Goal: Task Accomplishment & Management: Manage account settings

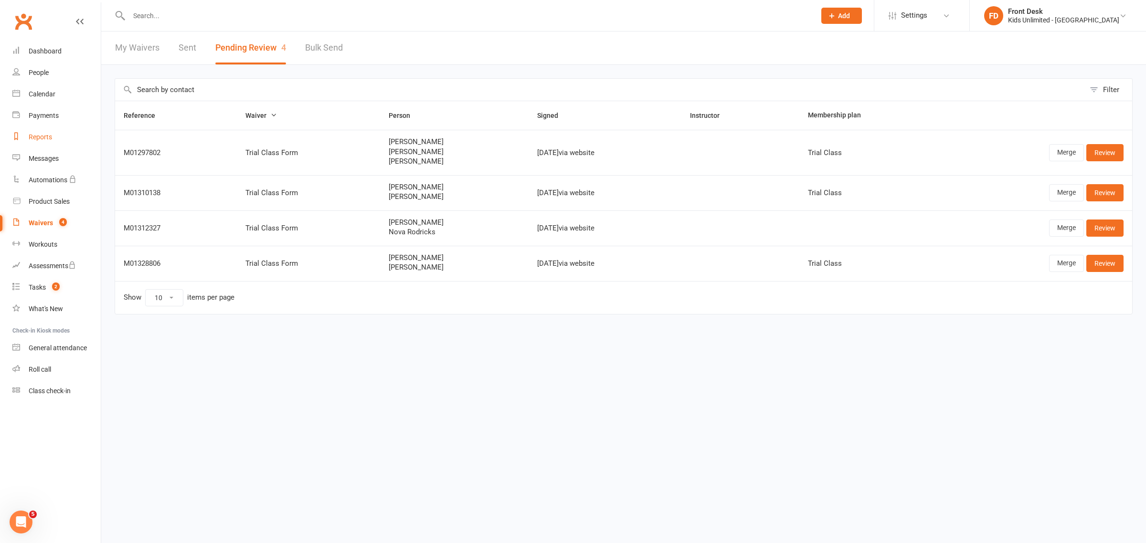
click at [46, 137] on div "Reports" at bounding box center [40, 137] width 23 height 8
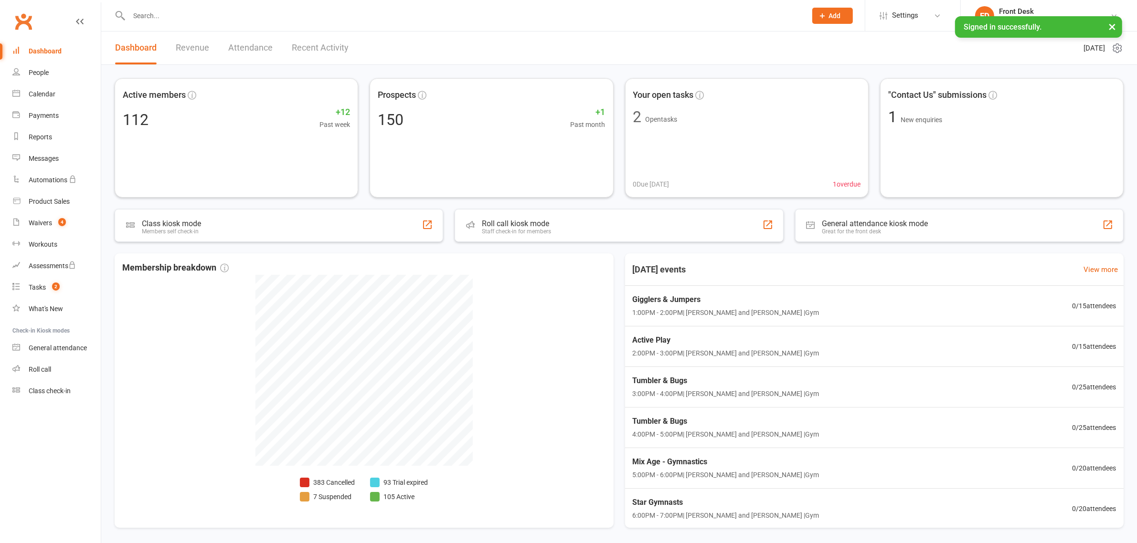
click at [200, 44] on link "Revenue" at bounding box center [192, 48] width 33 height 33
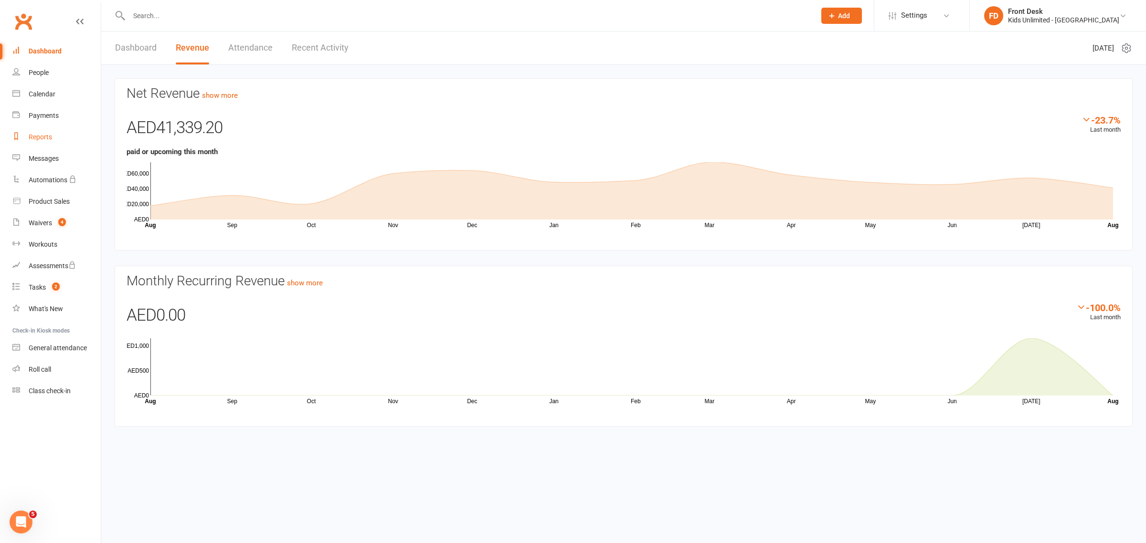
click at [41, 139] on div "Reports" at bounding box center [40, 137] width 23 height 8
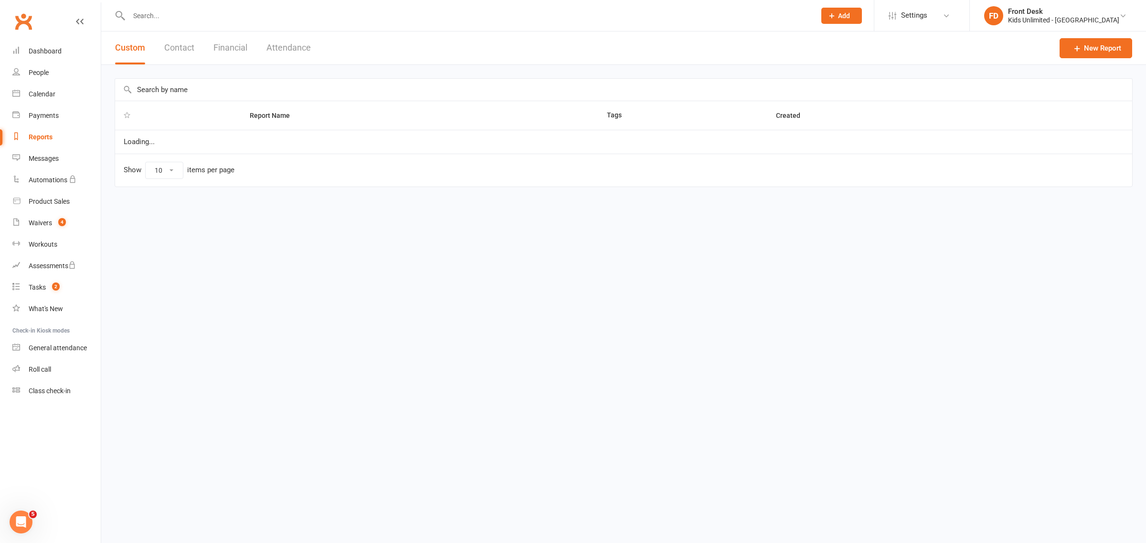
click at [221, 48] on button "Financial" at bounding box center [230, 48] width 34 height 33
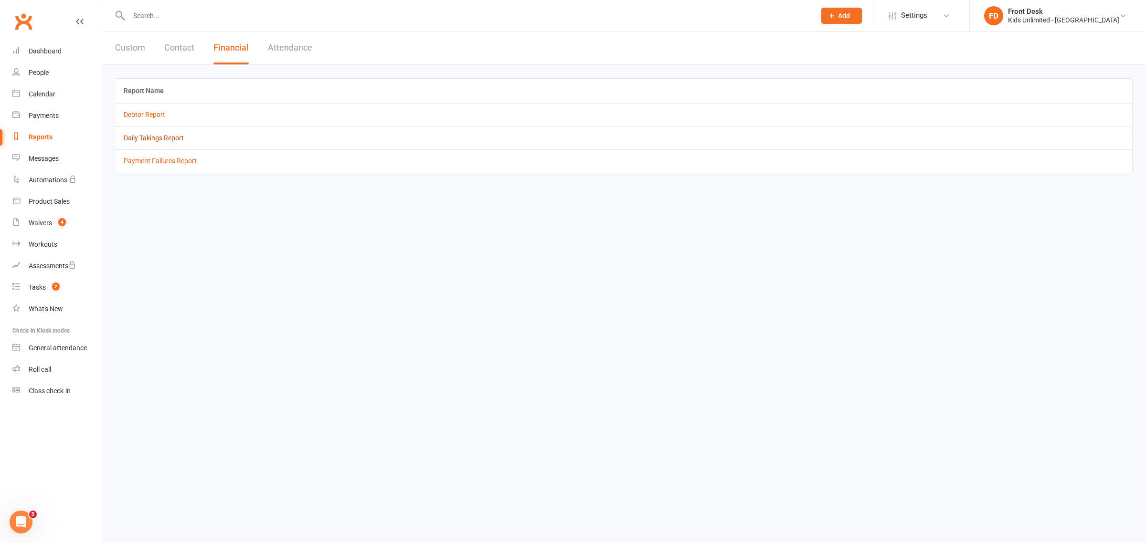
click at [149, 136] on link "Daily Takings Report" at bounding box center [154, 138] width 60 height 8
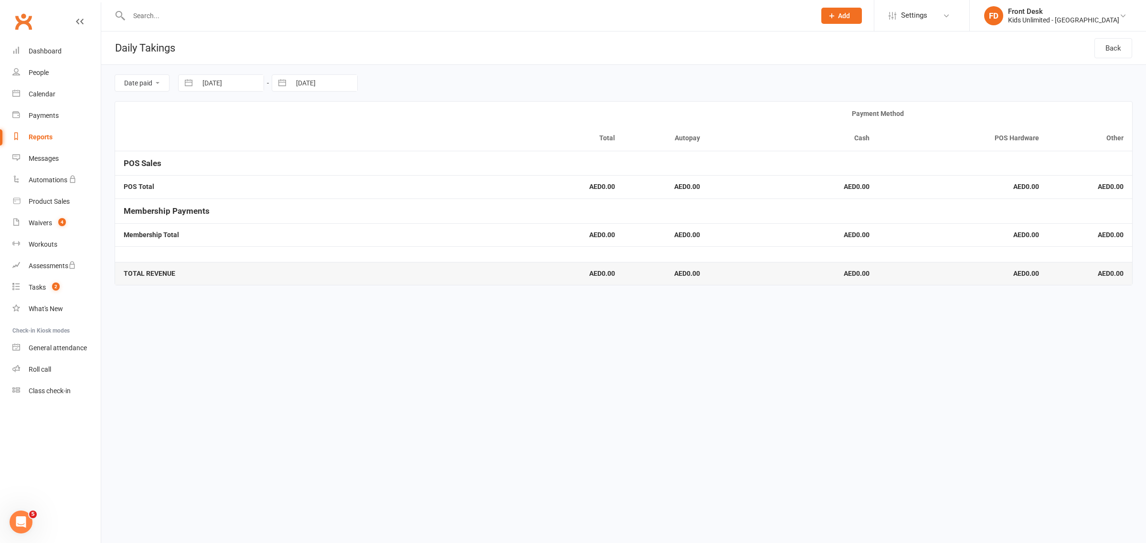
select select "6"
select select "2025"
select select "7"
select select "2025"
select select "8"
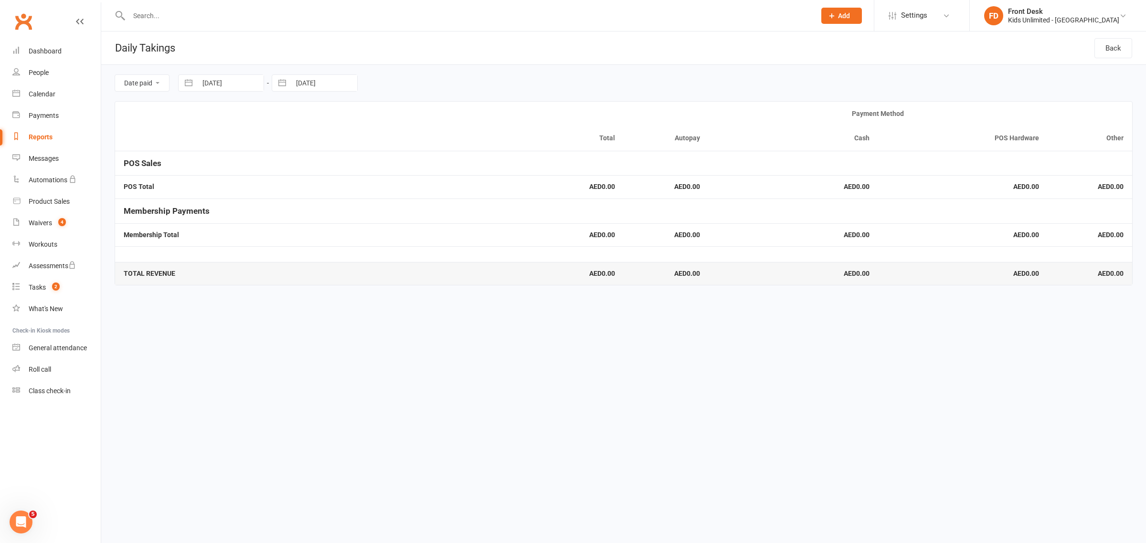
select select "2025"
click at [239, 85] on input "[DATE]" at bounding box center [230, 83] width 66 height 16
click at [202, 123] on icon "Move backward to switch to the previous month." at bounding box center [198, 122] width 8 height 5
select select "5"
select select "2025"
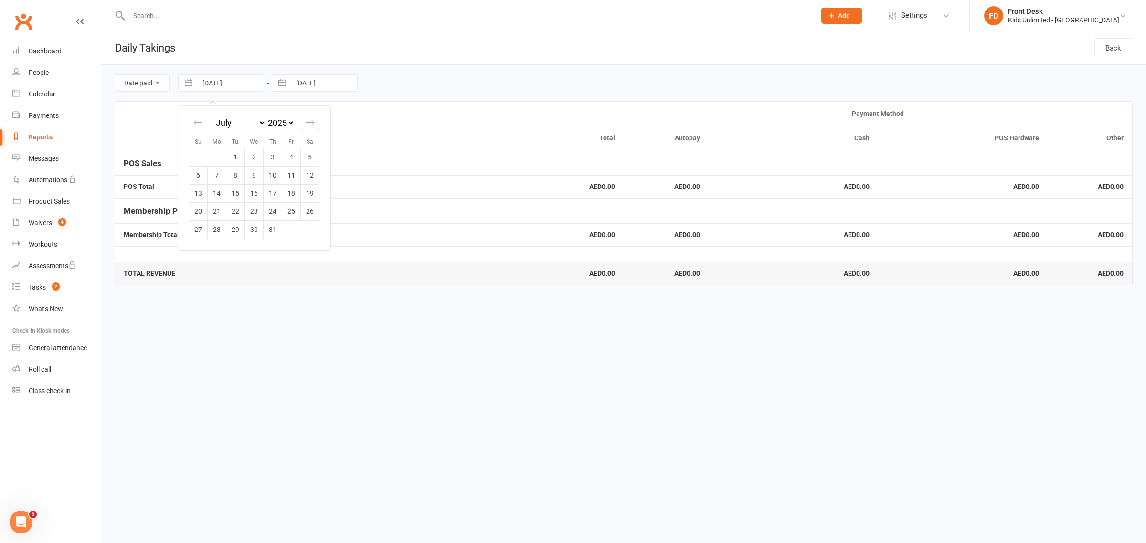
click at [305, 122] on div "Move forward to switch to the next month." at bounding box center [310, 123] width 19 height 16
select select "8"
select select "2025"
click at [308, 193] on td "16" at bounding box center [310, 193] width 19 height 18
type input "[DATE]"
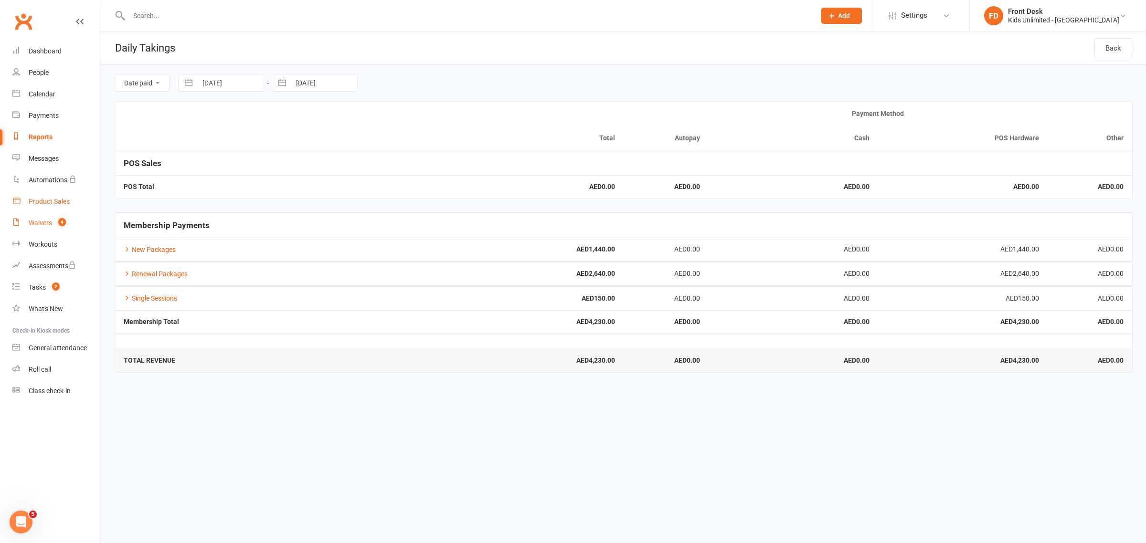
drag, startPoint x: 44, startPoint y: 220, endPoint x: 72, endPoint y: 201, distance: 33.6
click at [44, 220] on div "Waivers" at bounding box center [40, 223] width 23 height 8
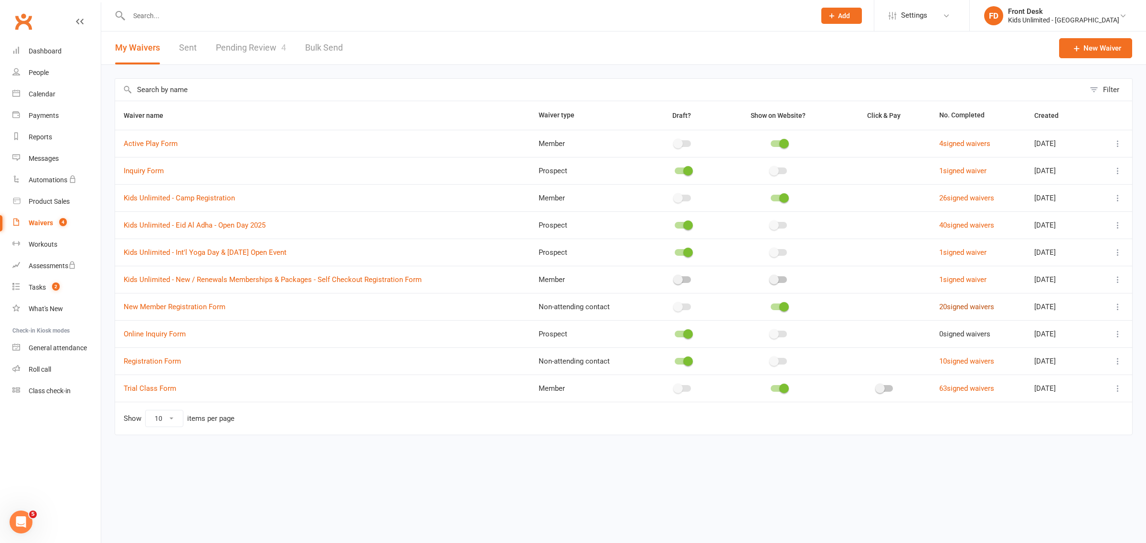
click at [958, 309] on link "20 signed waivers" at bounding box center [966, 307] width 55 height 9
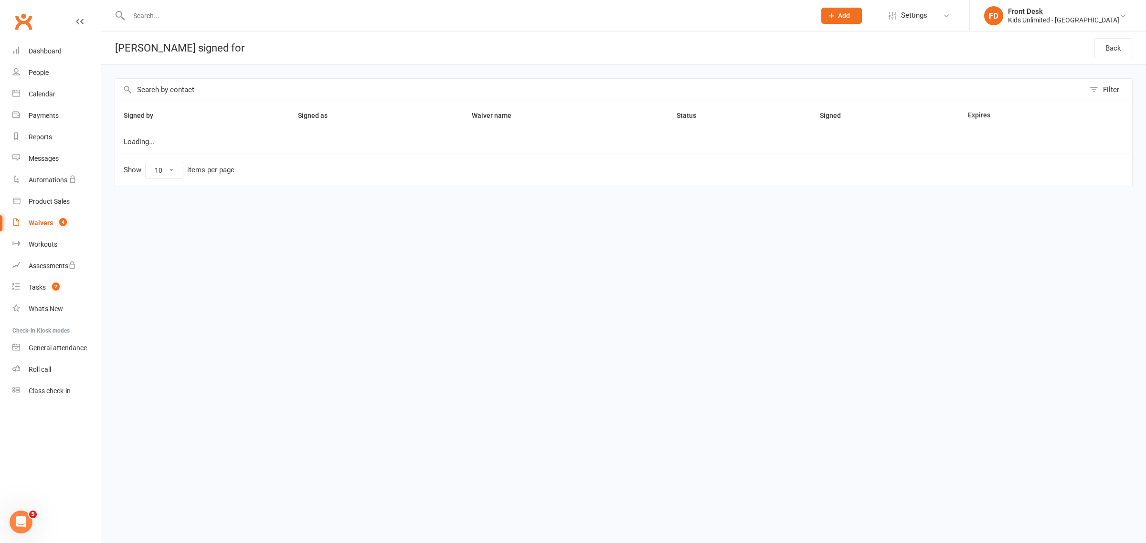
select select "50"
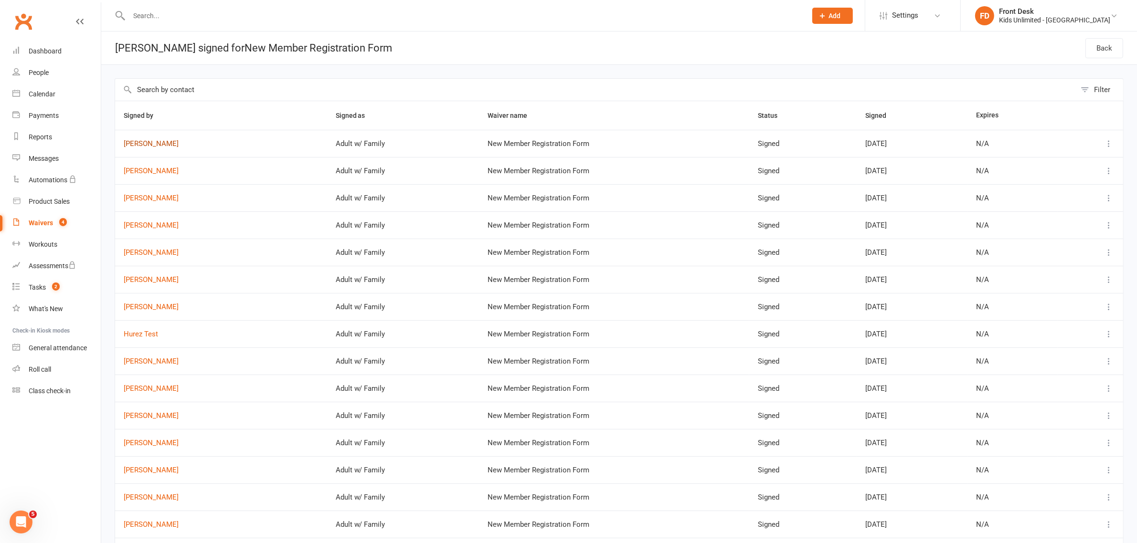
click at [160, 148] on link "[PERSON_NAME]" at bounding box center [221, 144] width 195 height 8
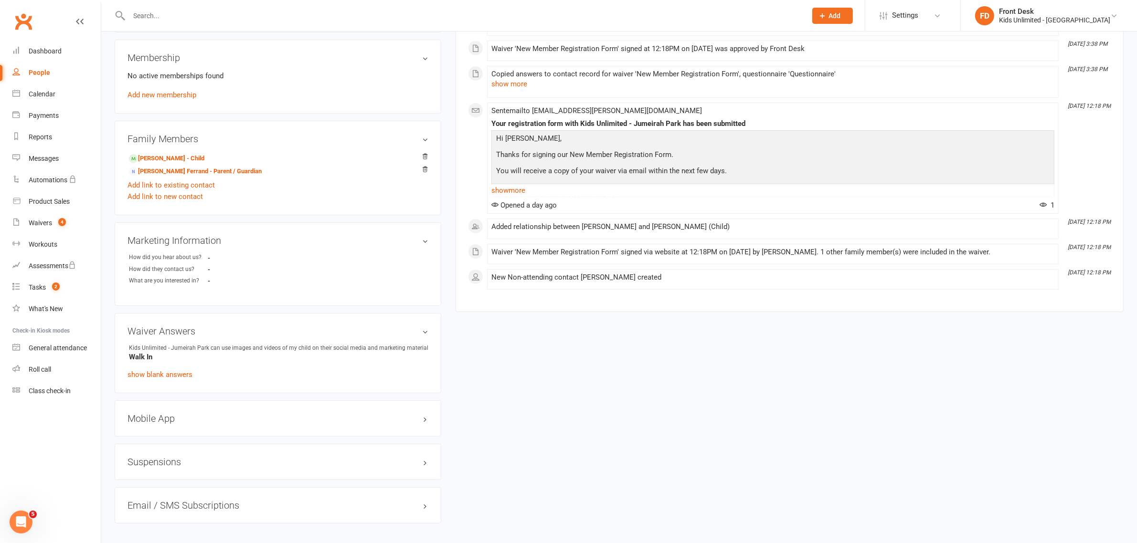
scroll to position [239, 0]
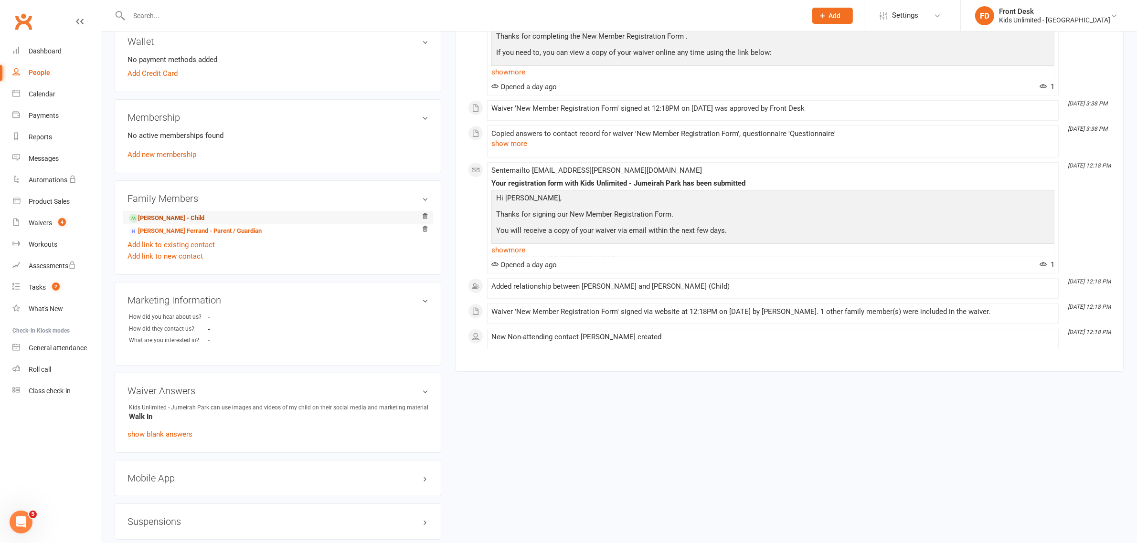
click at [204, 218] on link "[PERSON_NAME] - Child" at bounding box center [166, 218] width 75 height 10
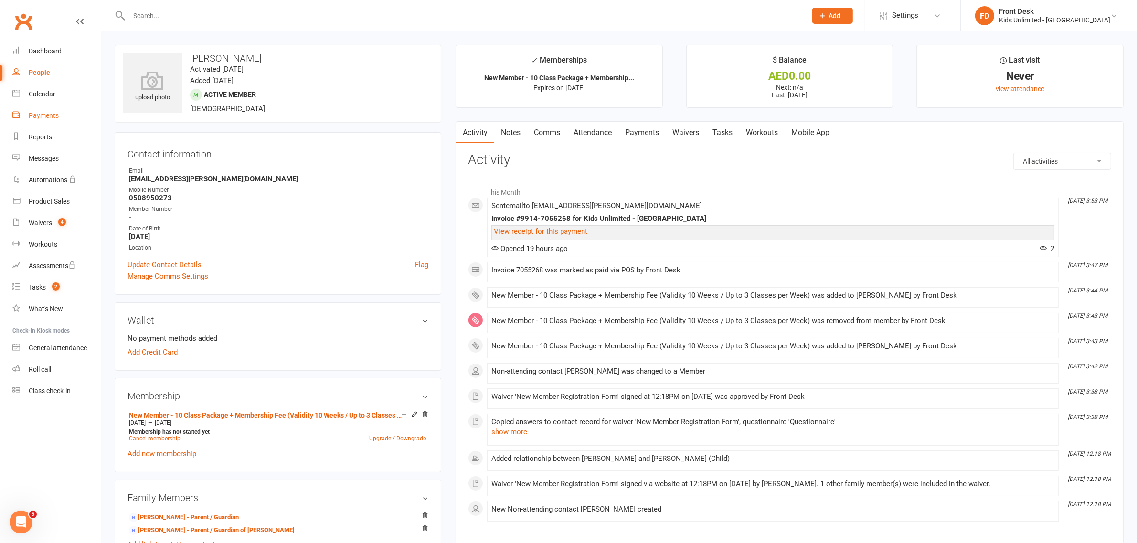
drag, startPoint x: 53, startPoint y: 115, endPoint x: 160, endPoint y: 115, distance: 106.5
click at [53, 115] on div "Payments" at bounding box center [44, 116] width 30 height 8
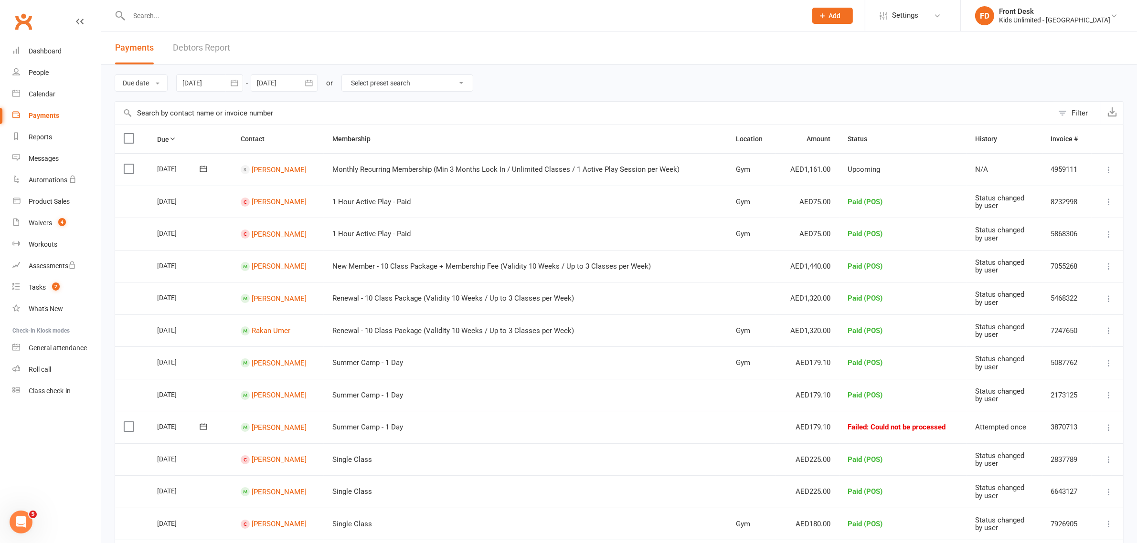
click at [715, 393] on td "Summer Camp - 1 Day" at bounding box center [526, 395] width 404 height 32
click at [1110, 430] on icon at bounding box center [1109, 428] width 10 height 10
click at [267, 299] on link "[PERSON_NAME]" at bounding box center [279, 298] width 55 height 9
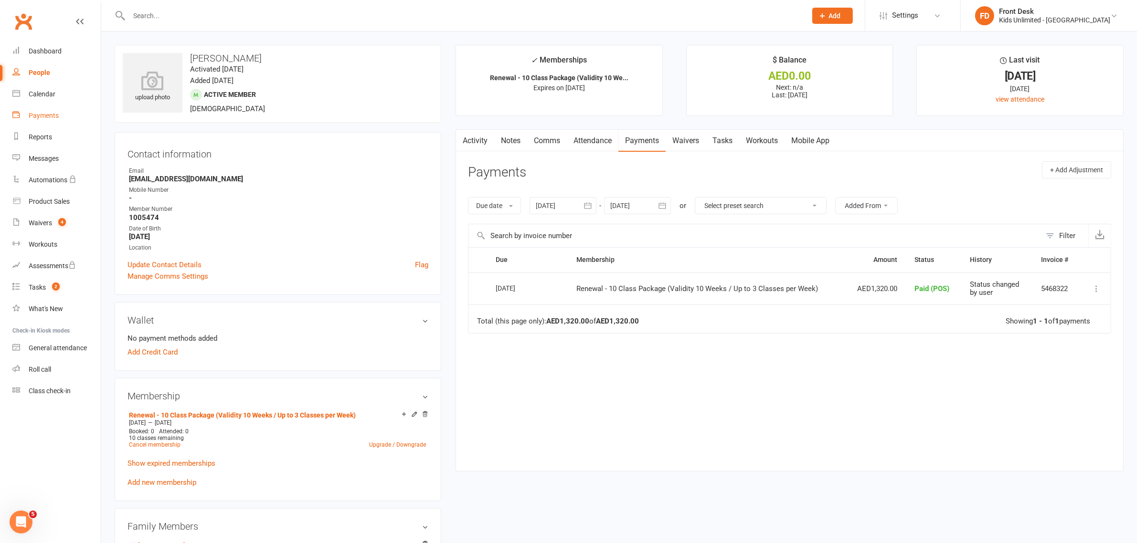
click at [50, 120] on link "Payments" at bounding box center [56, 115] width 88 height 21
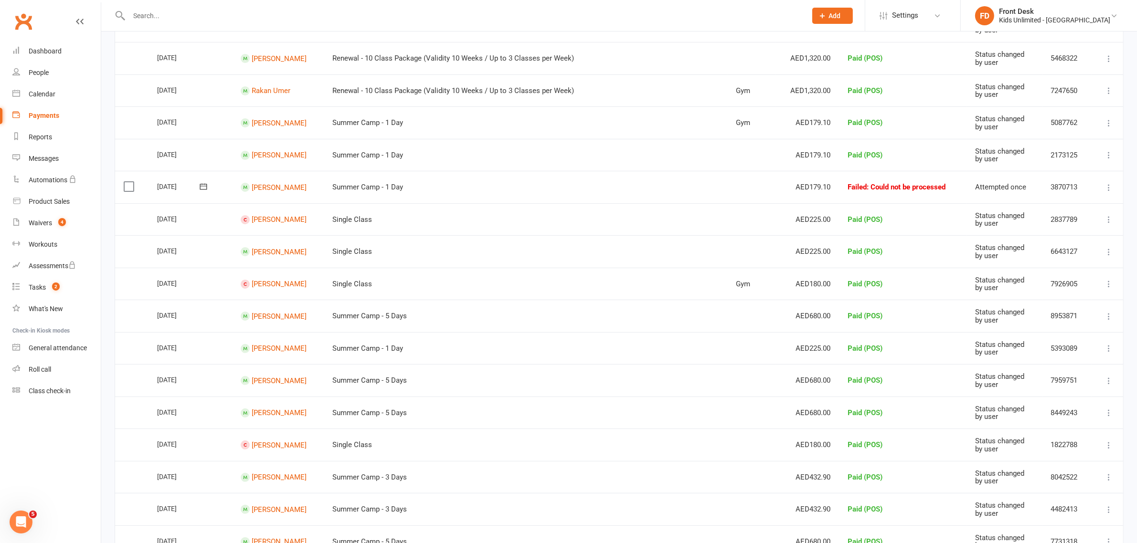
scroll to position [239, 0]
click at [29, 53] on div "Dashboard" at bounding box center [45, 51] width 33 height 8
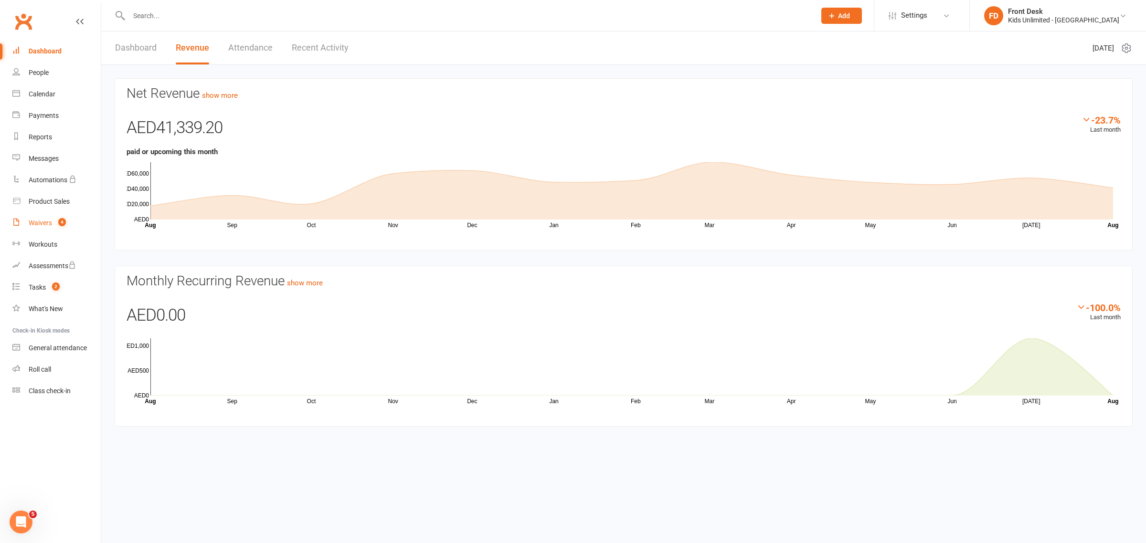
click at [49, 224] on div "Waivers" at bounding box center [40, 223] width 23 height 8
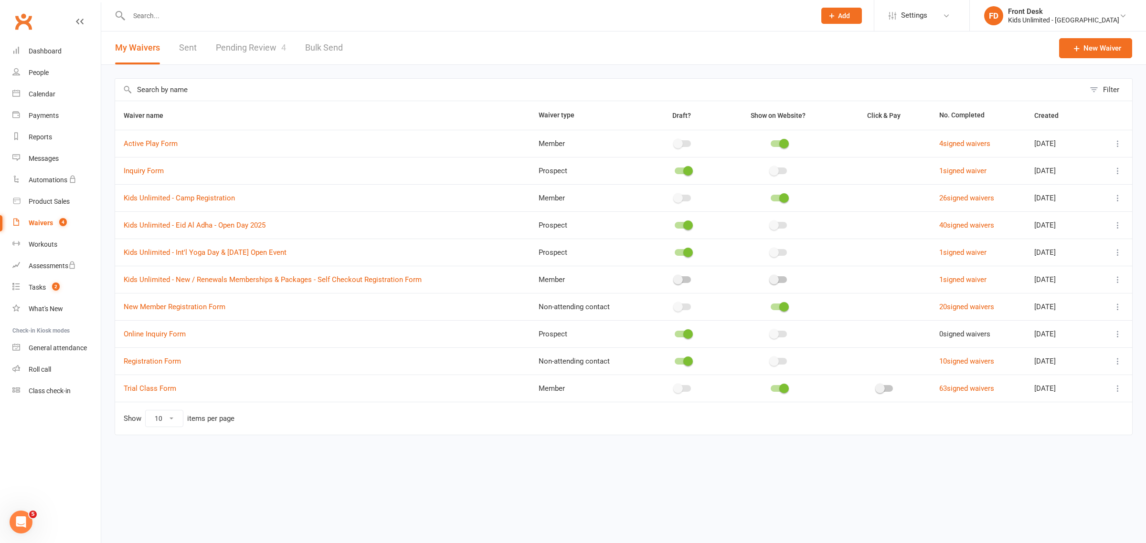
click at [251, 49] on link "Pending Review 4" at bounding box center [251, 48] width 70 height 33
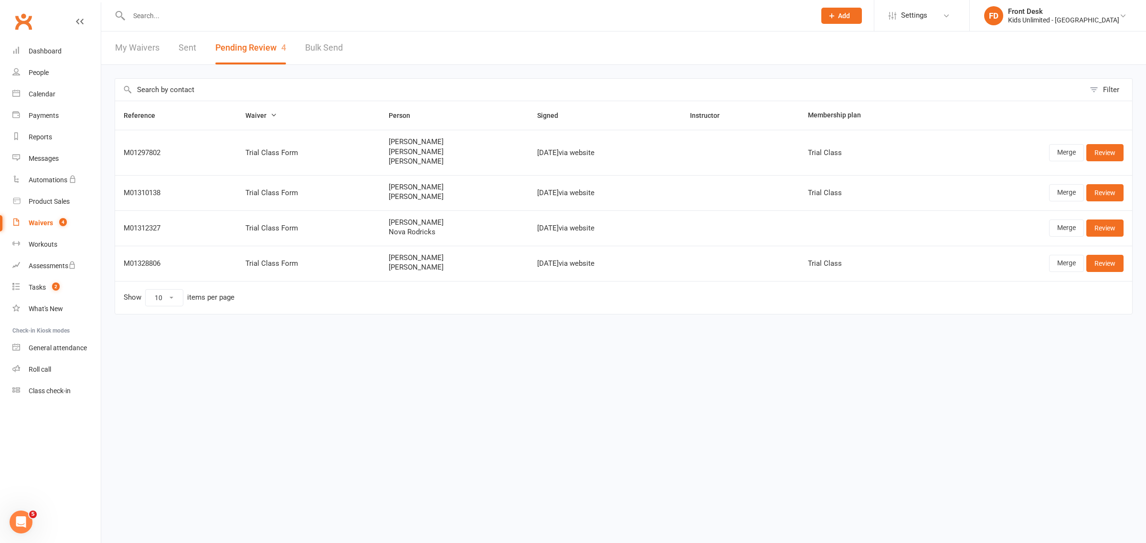
click at [181, 21] on input "text" at bounding box center [467, 15] width 683 height 13
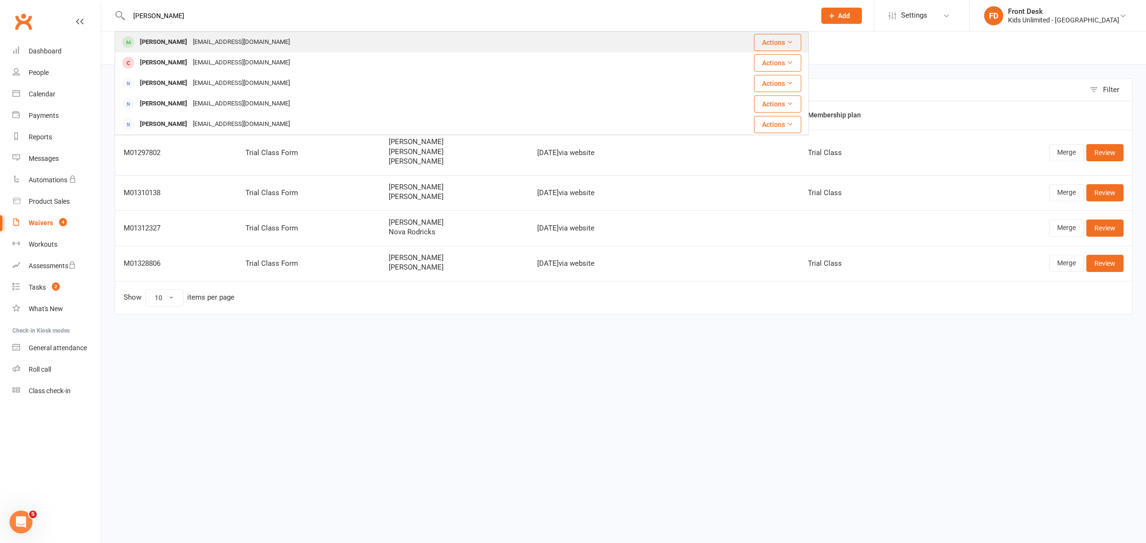
type input "[PERSON_NAME]"
click at [199, 36] on div "[EMAIL_ADDRESS][DOMAIN_NAME]" at bounding box center [241, 42] width 103 height 14
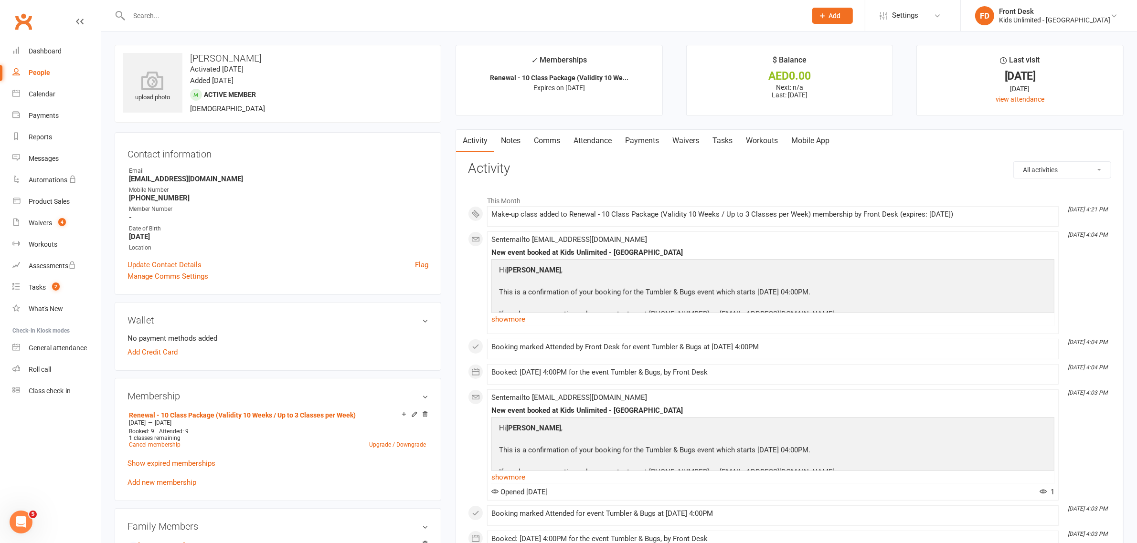
click at [602, 139] on link "Attendance" at bounding box center [593, 141] width 52 height 22
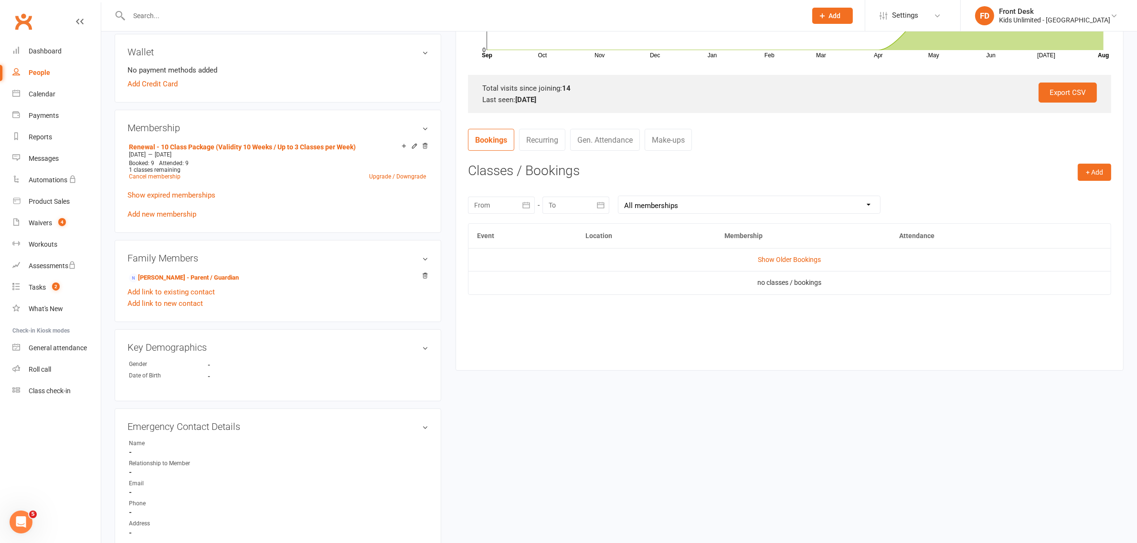
scroll to position [298, 0]
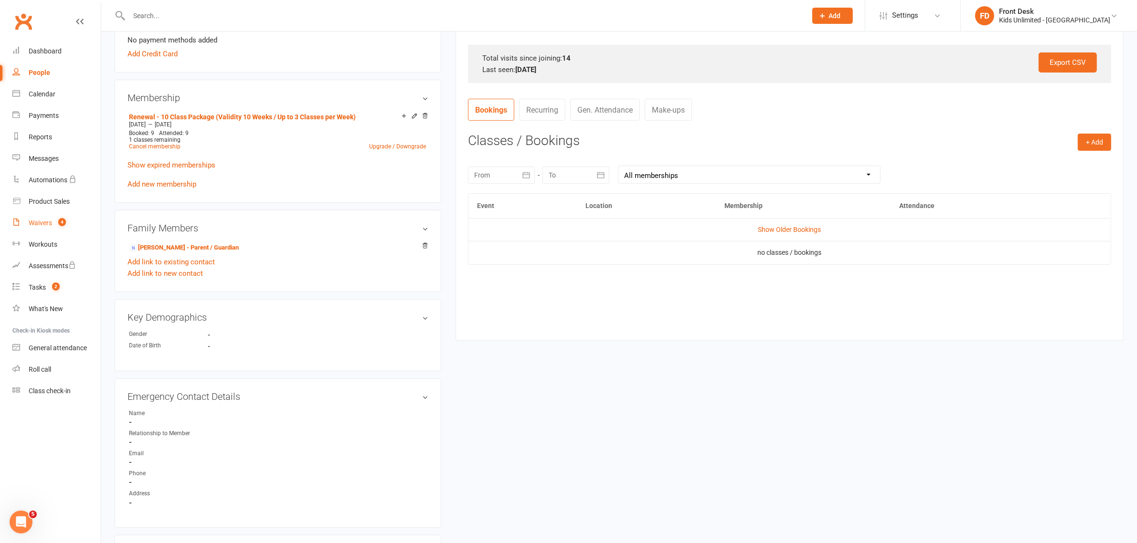
click at [48, 227] on link "Waivers 4" at bounding box center [56, 223] width 88 height 21
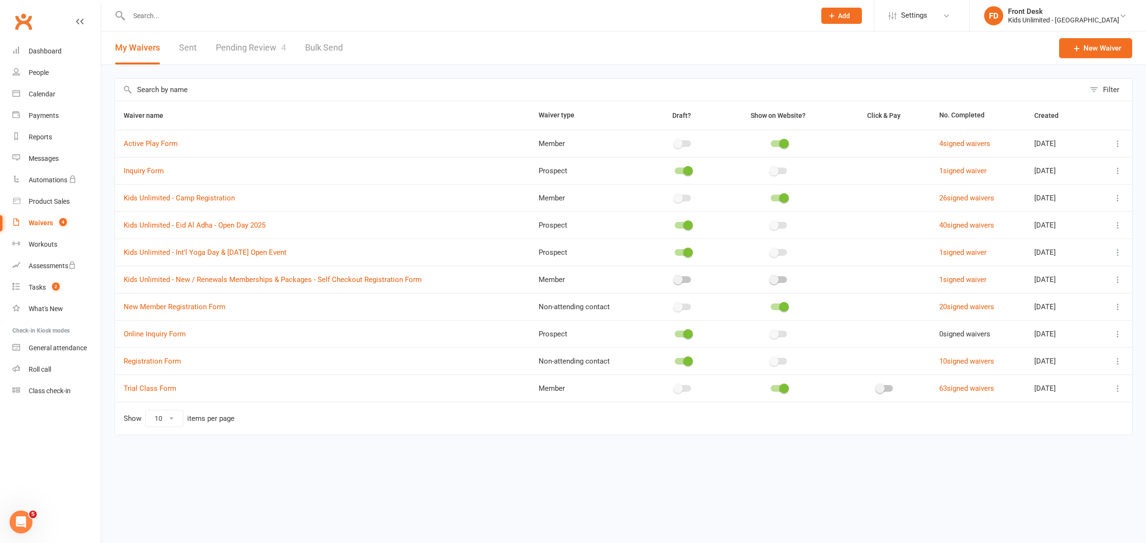
click at [265, 46] on link "Pending Review 4" at bounding box center [251, 48] width 70 height 33
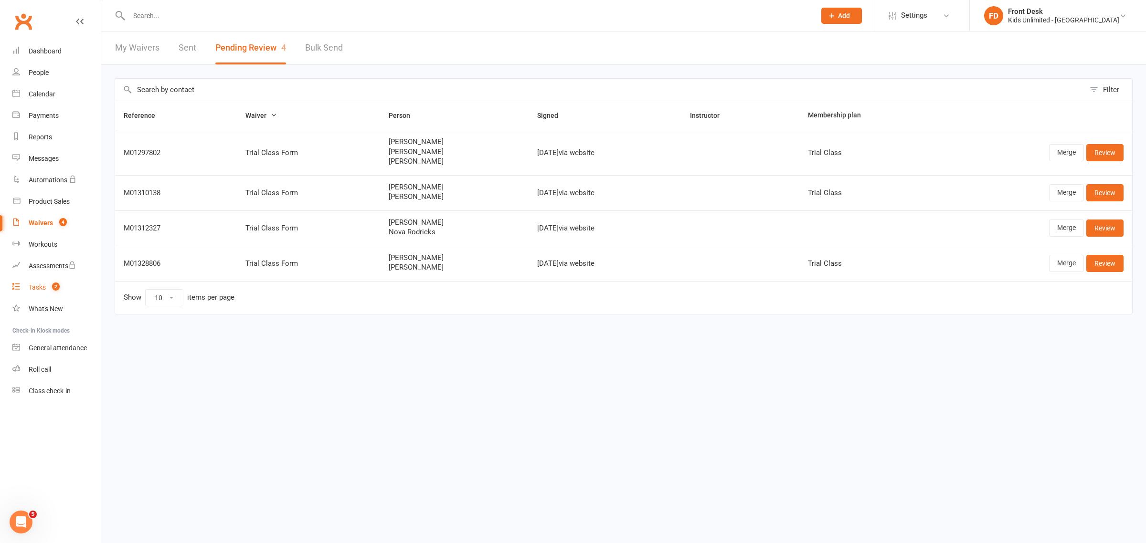
click at [37, 289] on div "Tasks" at bounding box center [37, 288] width 17 height 8
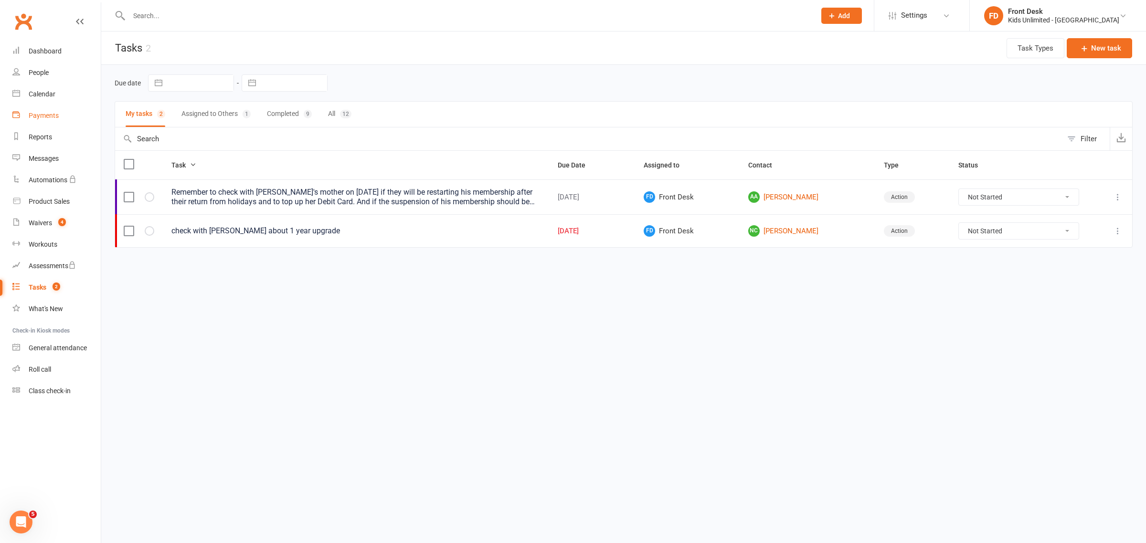
click at [53, 110] on link "Payments" at bounding box center [56, 115] width 88 height 21
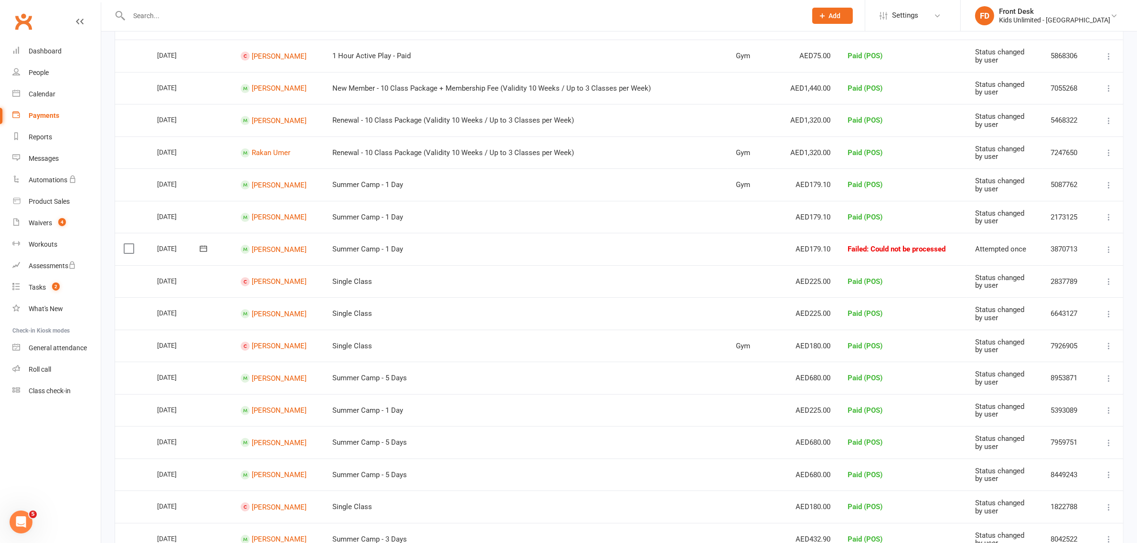
scroll to position [179, 0]
drag, startPoint x: 48, startPoint y: 51, endPoint x: 89, endPoint y: 49, distance: 40.6
click at [48, 51] on div "Dashboard" at bounding box center [45, 51] width 33 height 8
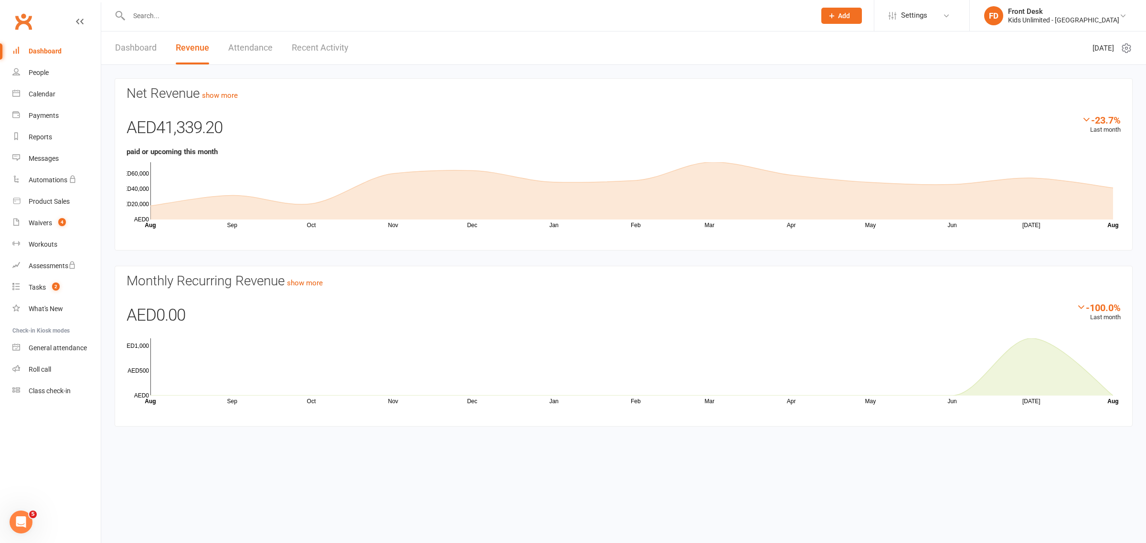
click at [149, 17] on input "text" at bounding box center [467, 15] width 683 height 13
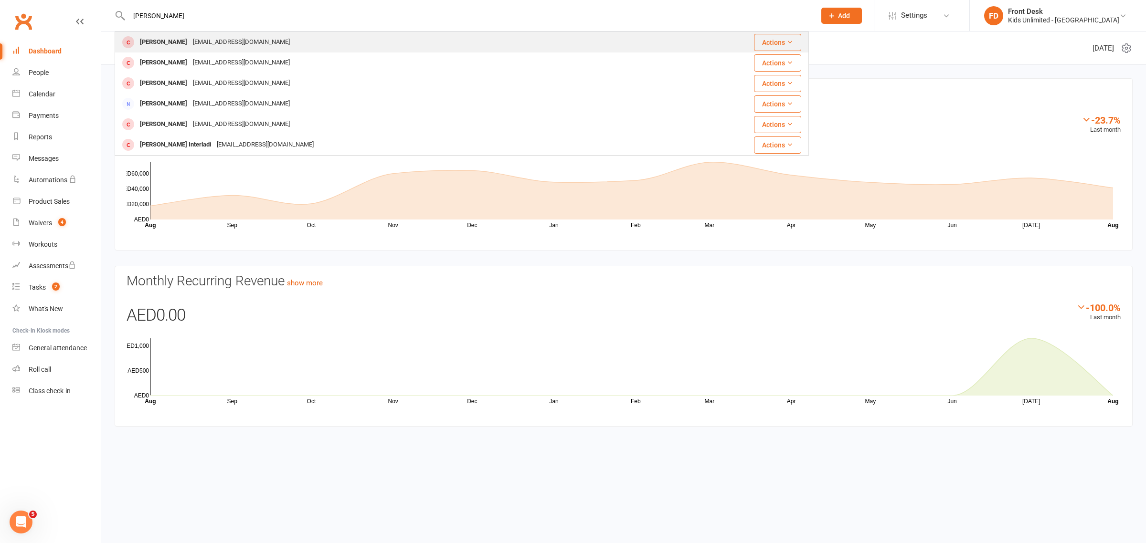
type input "[PERSON_NAME]"
click at [146, 46] on div "[PERSON_NAME]" at bounding box center [163, 42] width 53 height 14
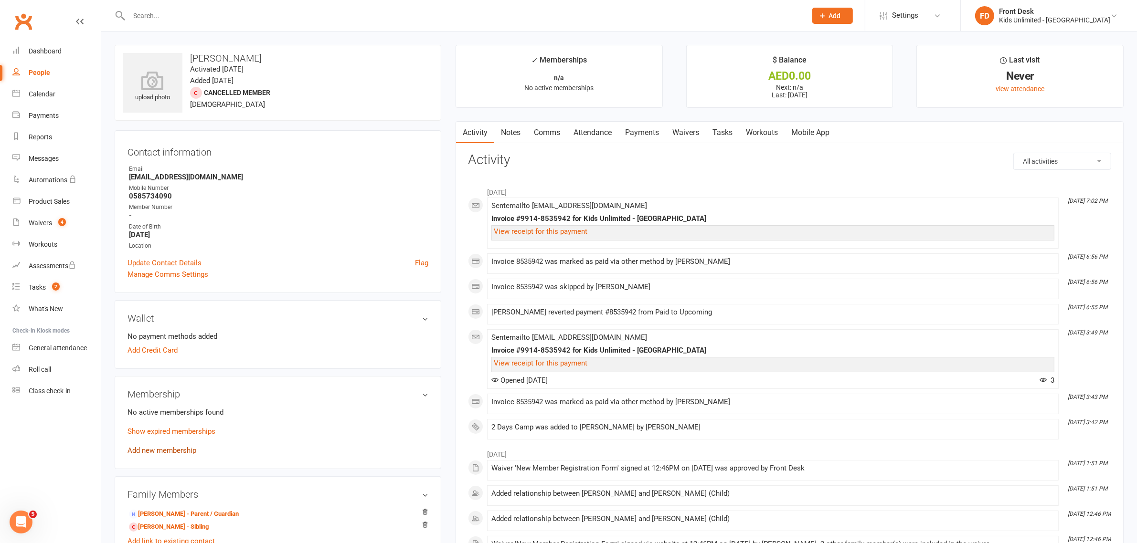
click at [180, 448] on link "Add new membership" at bounding box center [162, 451] width 69 height 9
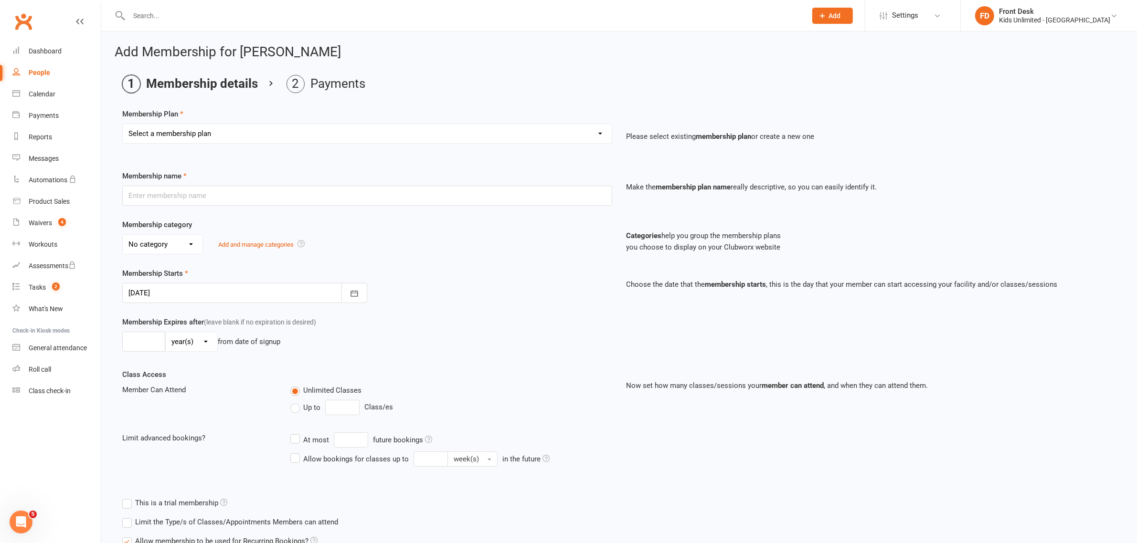
click at [196, 127] on select "Select a membership plan Create new Membership Plan Active Play - Free 1/2 Hour…" at bounding box center [367, 133] width 489 height 19
select select "13"
click at [123, 124] on select "Select a membership plan Create new Membership Plan Active Play - Free 1/2 Hour…" at bounding box center [367, 133] width 489 height 19
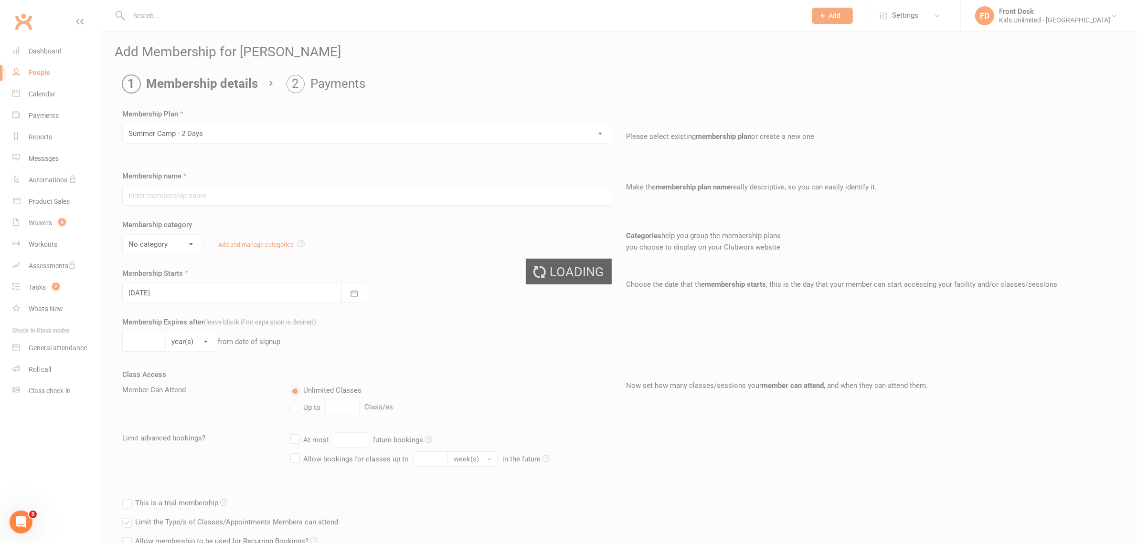
type input "Summer Camp - 2 Days"
select select "1"
type input "60"
select select "0"
type input "2"
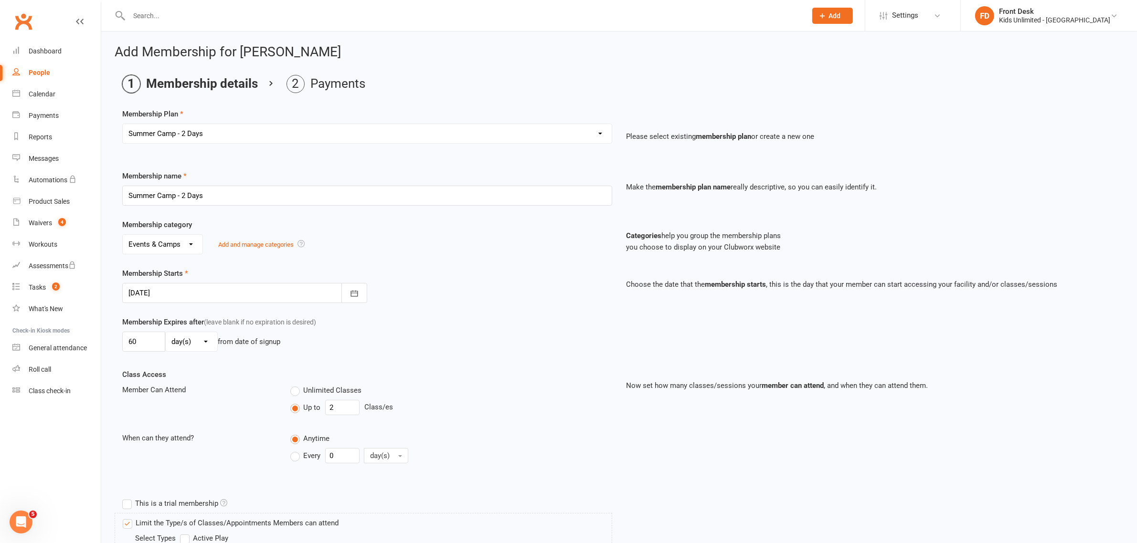
click at [213, 297] on div at bounding box center [244, 293] width 245 height 20
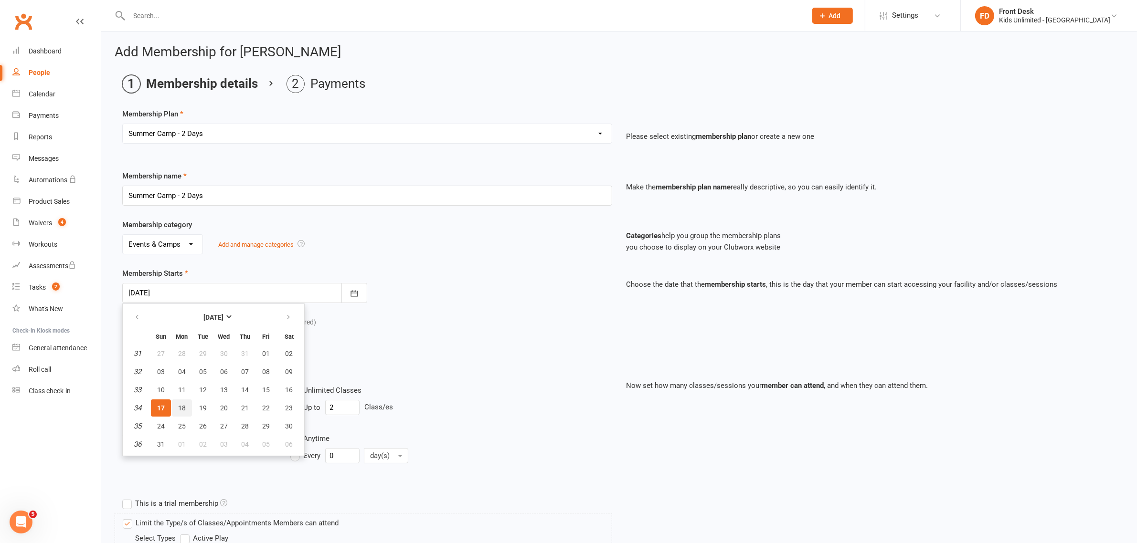
click at [180, 406] on span "18" at bounding box center [182, 409] width 8 height 8
type input "[DATE]"
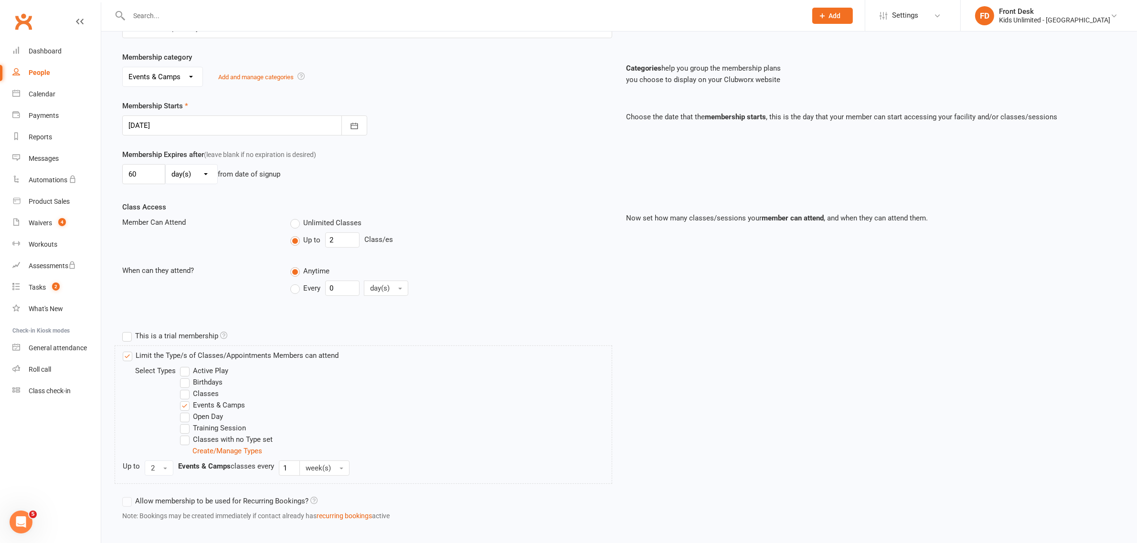
scroll to position [216, 0]
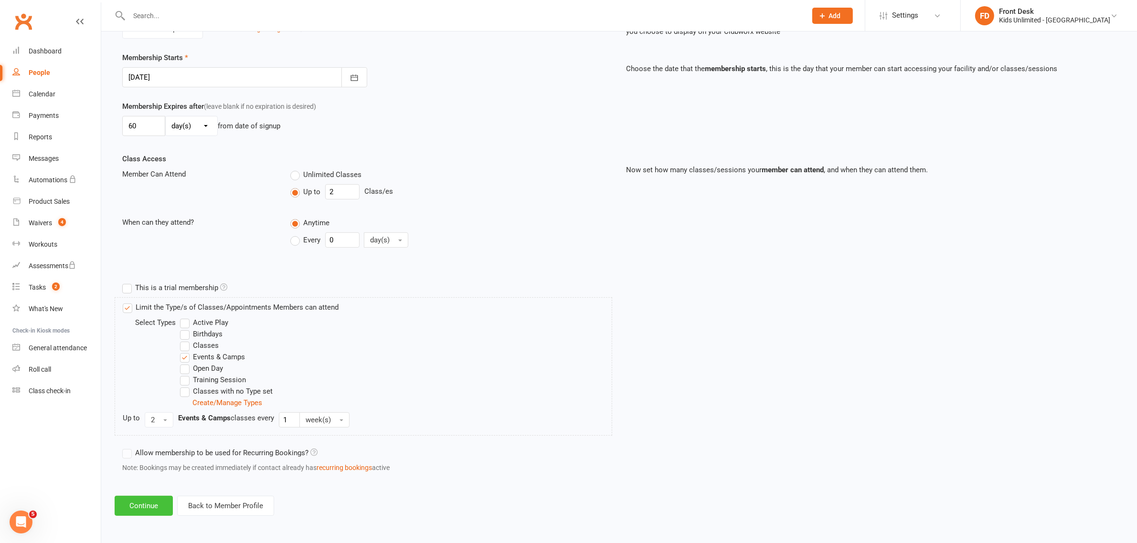
click at [160, 505] on button "Continue" at bounding box center [144, 506] width 58 height 20
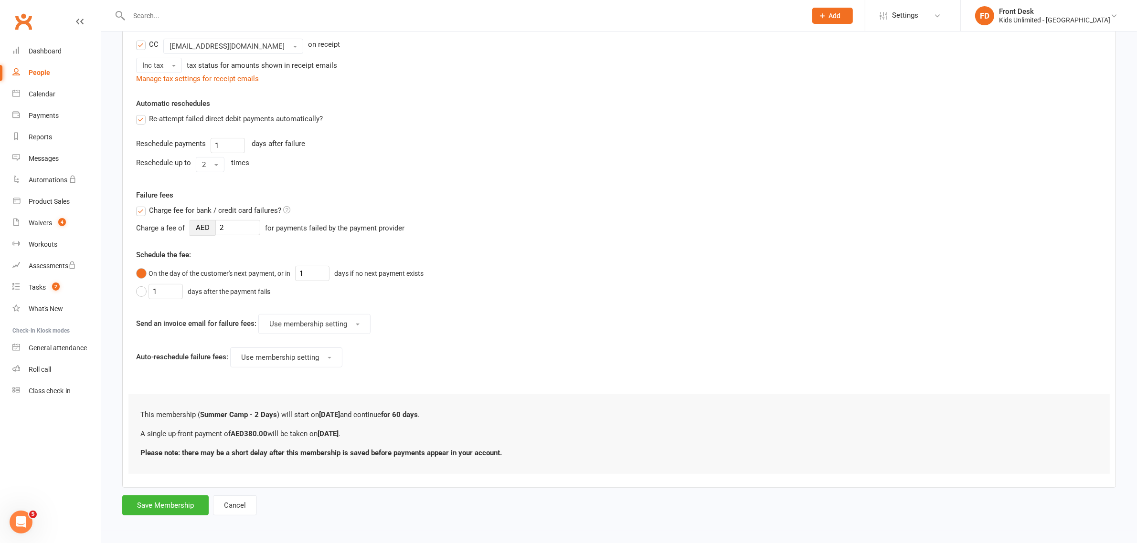
scroll to position [0, 0]
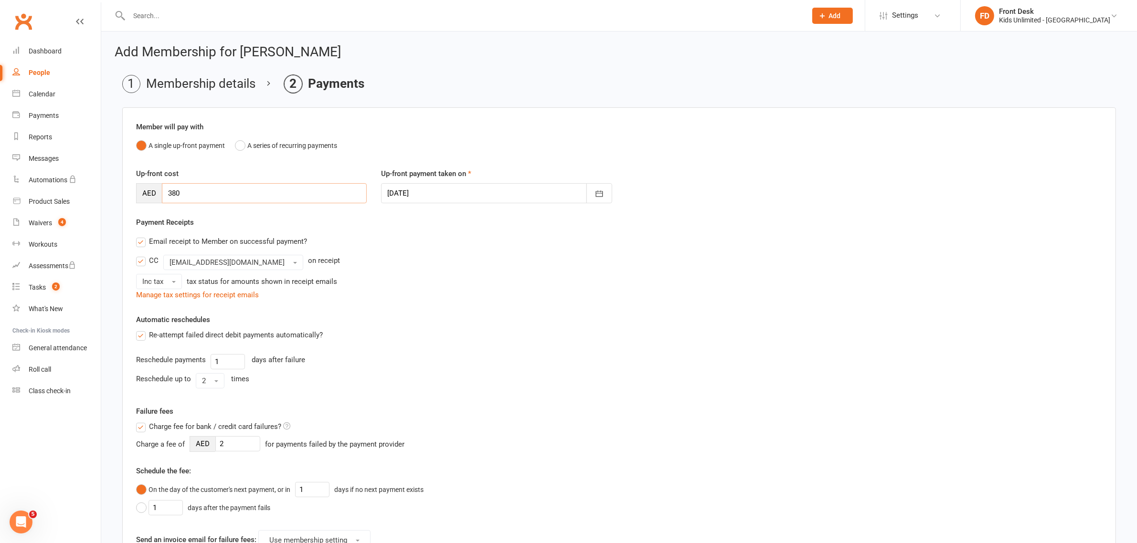
drag, startPoint x: 196, startPoint y: 196, endPoint x: 103, endPoint y: 192, distance: 93.7
click at [103, 192] on div "Add Membership for [PERSON_NAME] Membership details Payments Member will pay wi…" at bounding box center [619, 390] width 1036 height 716
type input "342"
click at [528, 196] on div at bounding box center [496, 193] width 231 height 20
click at [419, 306] on span "17" at bounding box center [420, 309] width 8 height 8
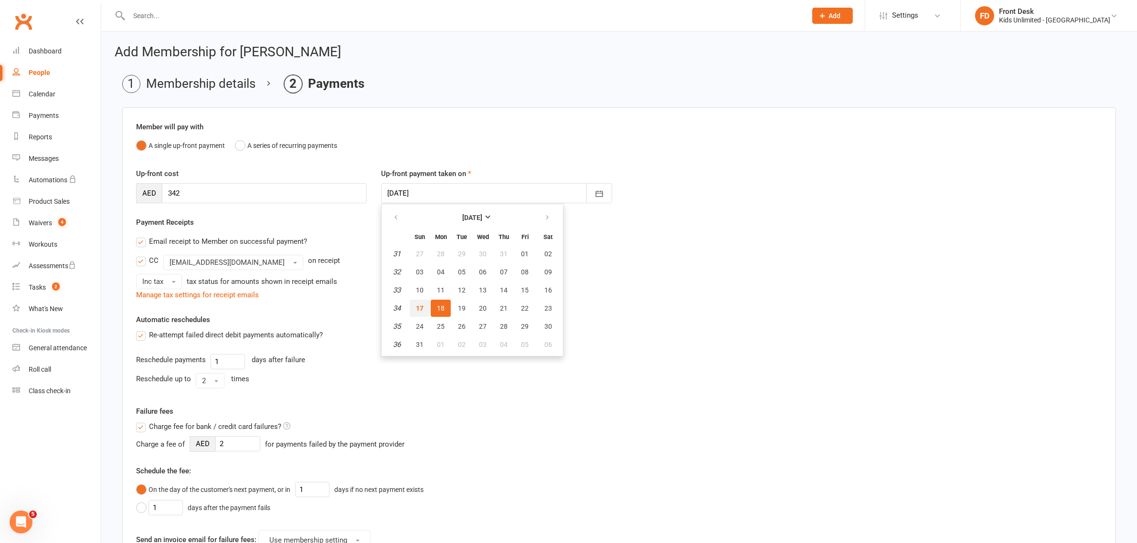
type input "[DATE]"
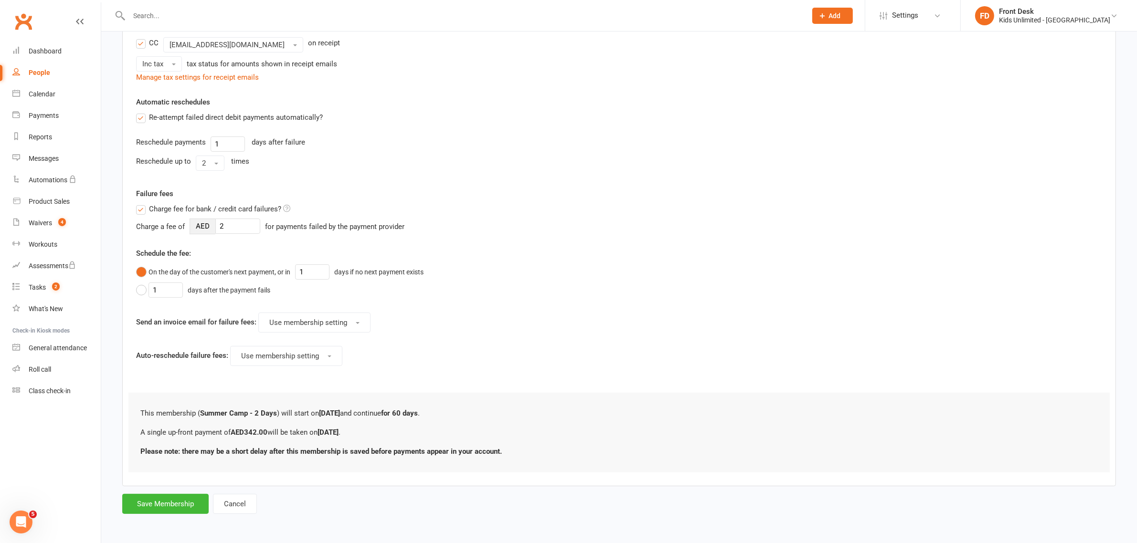
scroll to position [220, 0]
click at [166, 501] on button "Save Membership" at bounding box center [165, 504] width 86 height 20
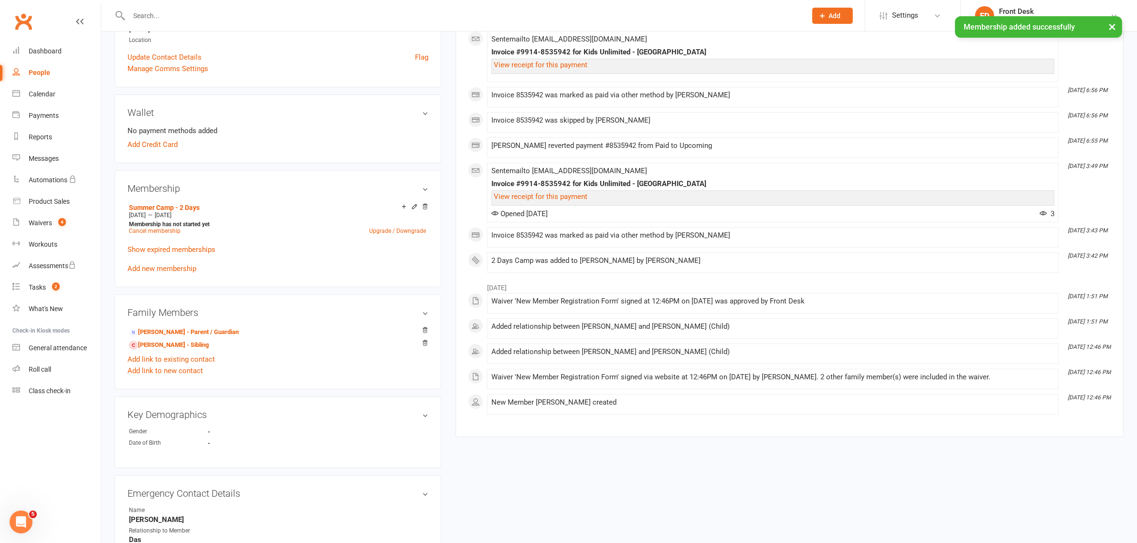
scroll to position [239, 0]
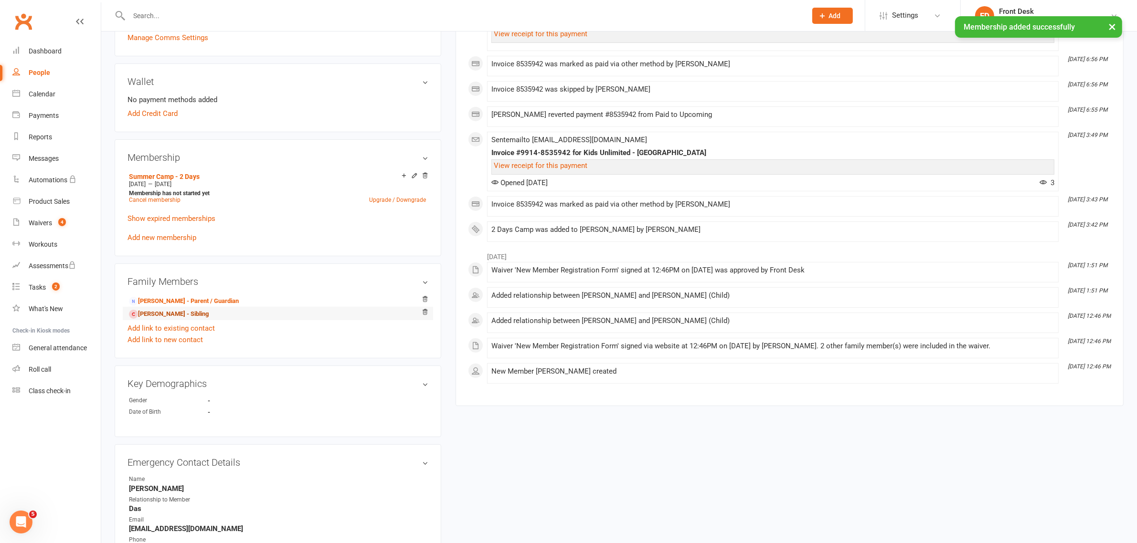
click at [147, 316] on link "[PERSON_NAME] - Sibling" at bounding box center [169, 314] width 80 height 10
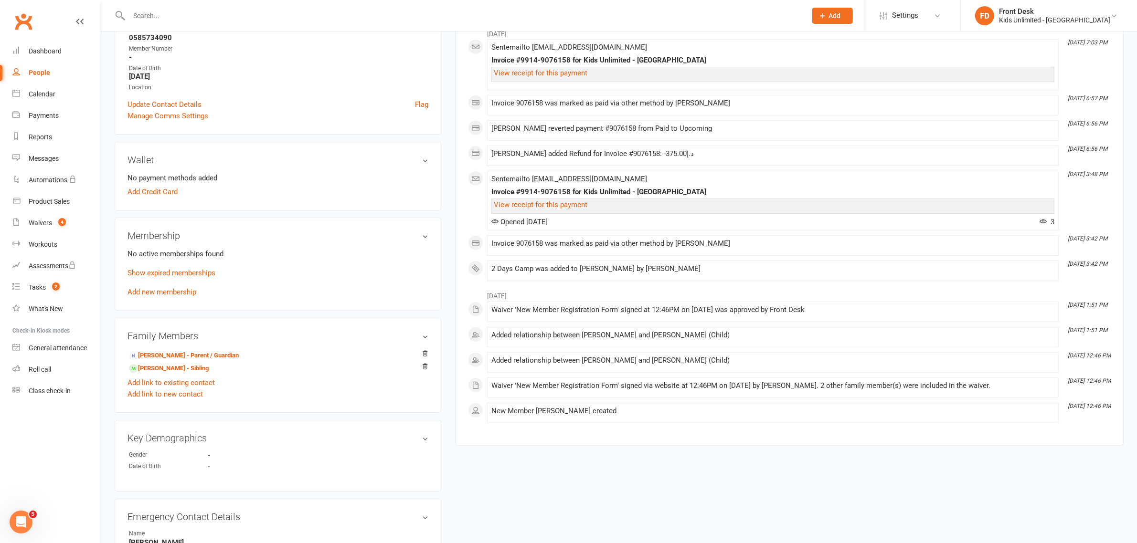
scroll to position [179, 0]
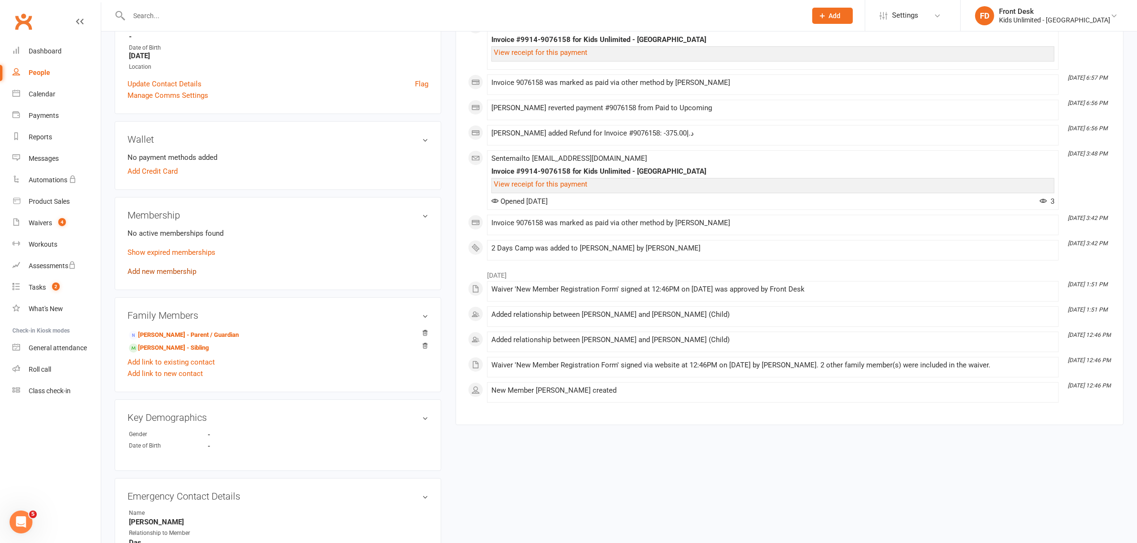
click at [168, 274] on link "Add new membership" at bounding box center [162, 271] width 69 height 9
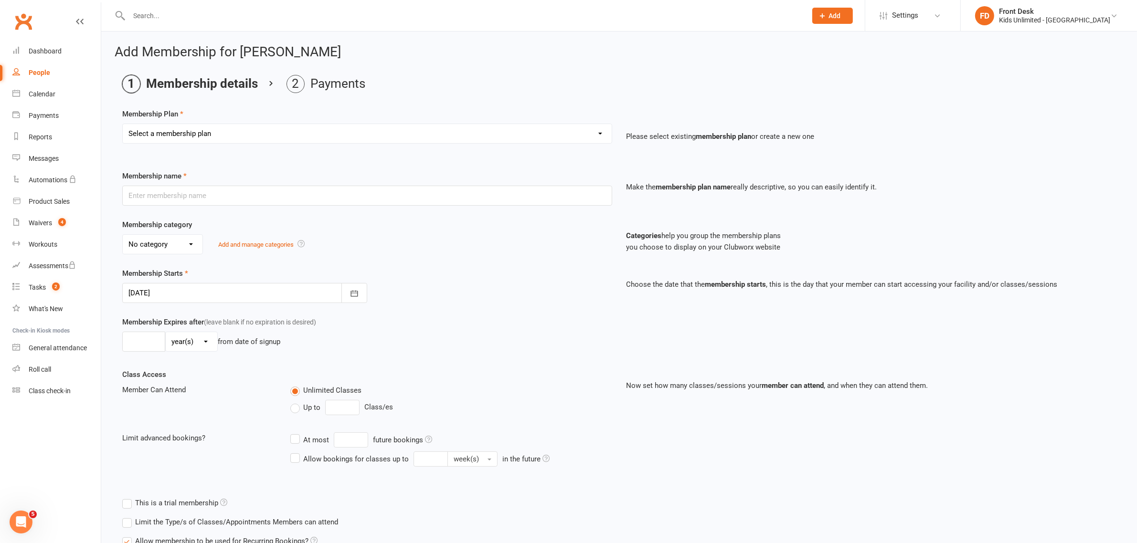
click at [200, 140] on select "Select a membership plan Create new Membership Plan Active Play - Free 1/2 Hour…" at bounding box center [367, 133] width 489 height 19
select select "13"
click at [123, 124] on select "Select a membership plan Create new Membership Plan Active Play - Free 1/2 Hour…" at bounding box center [367, 133] width 489 height 19
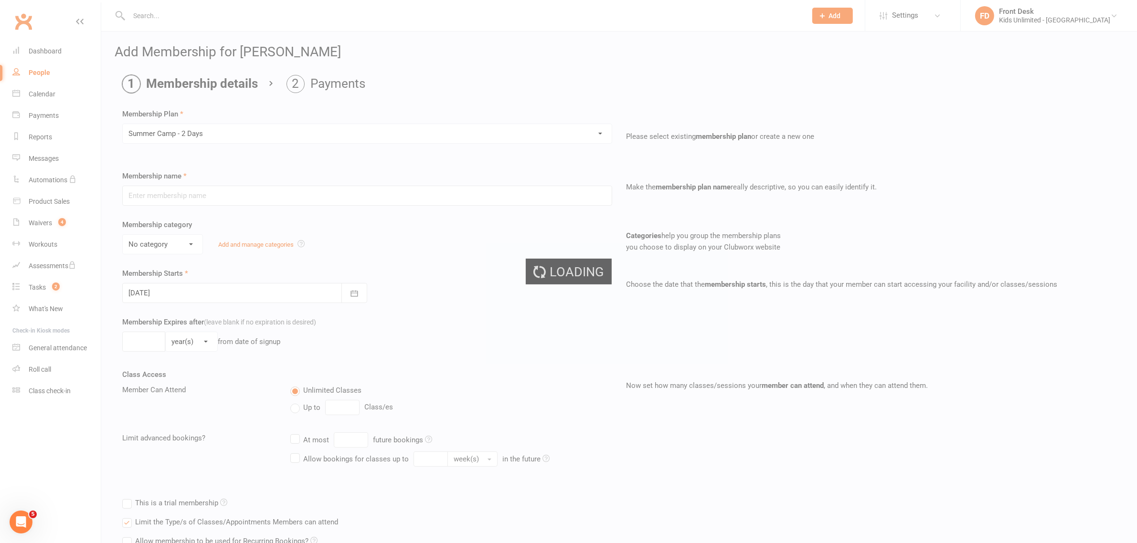
type input "Summer Camp - 2 Days"
select select "1"
type input "60"
select select "0"
type input "2"
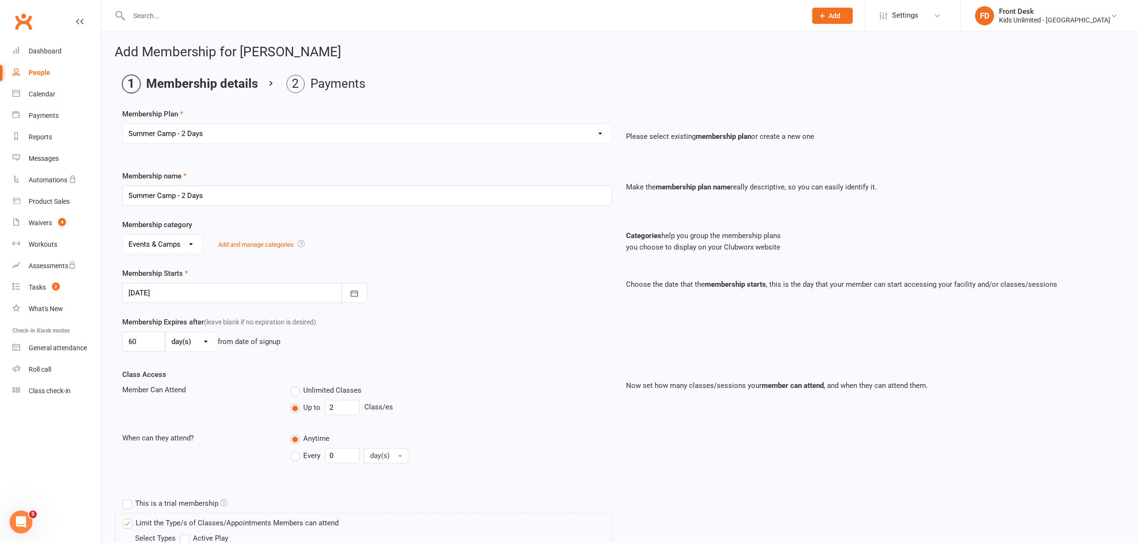
click at [201, 298] on div at bounding box center [244, 293] width 245 height 20
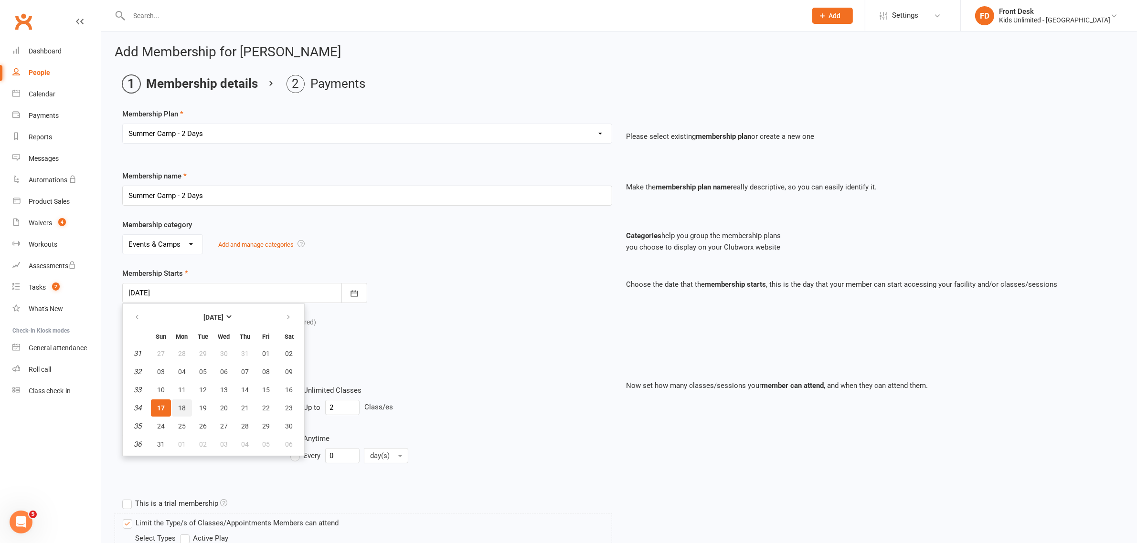
click at [184, 407] on span "18" at bounding box center [182, 409] width 8 height 8
type input "[DATE]"
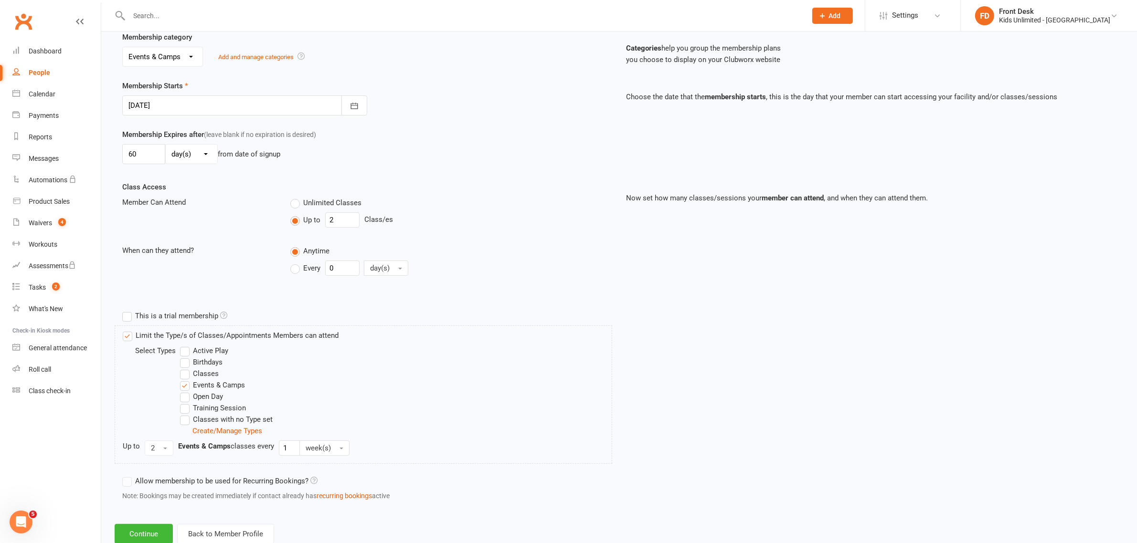
scroll to position [216, 0]
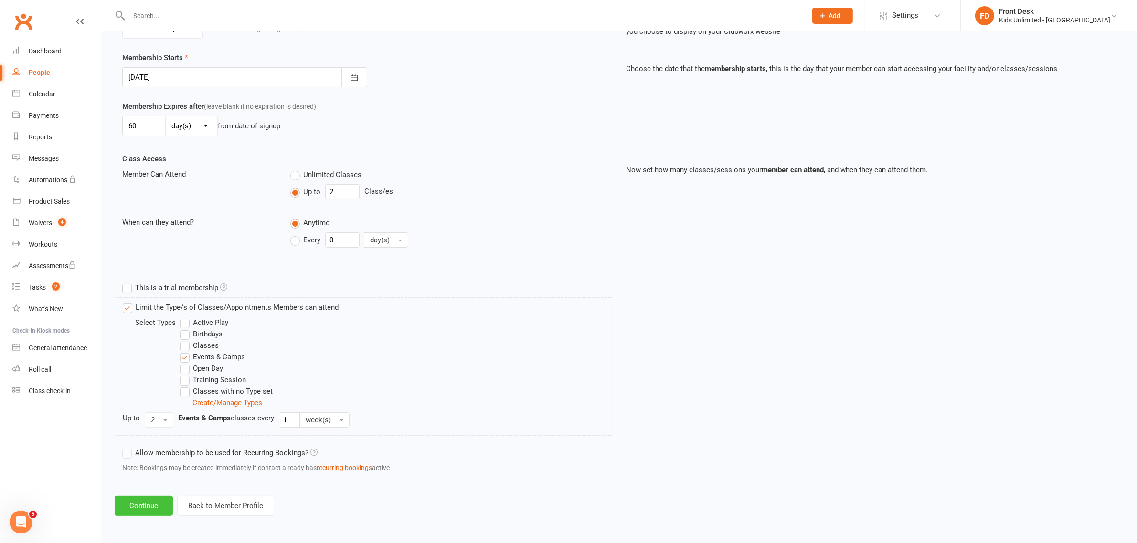
click at [146, 511] on button "Continue" at bounding box center [144, 506] width 58 height 20
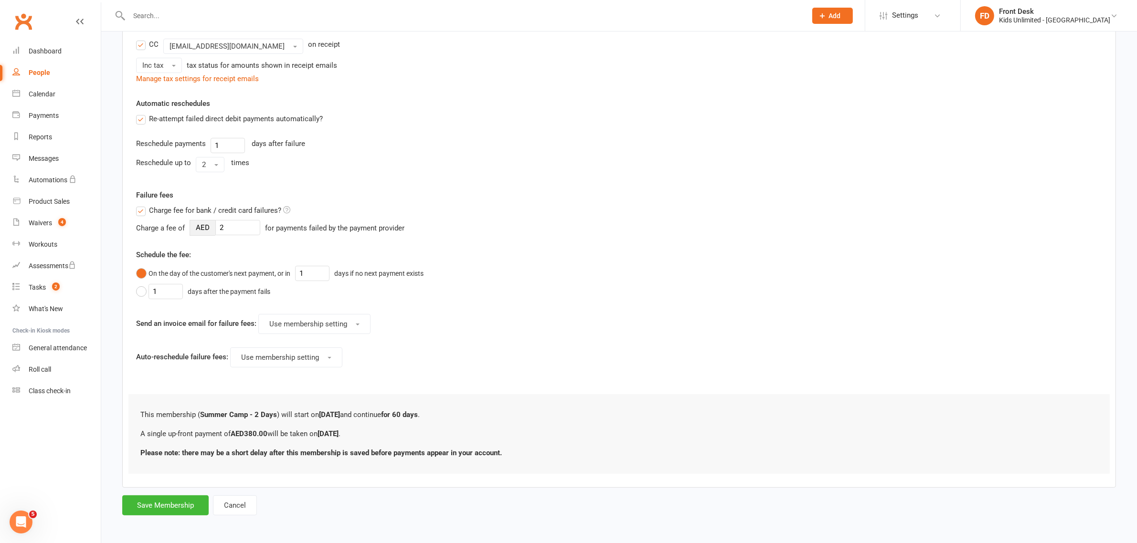
scroll to position [0, 0]
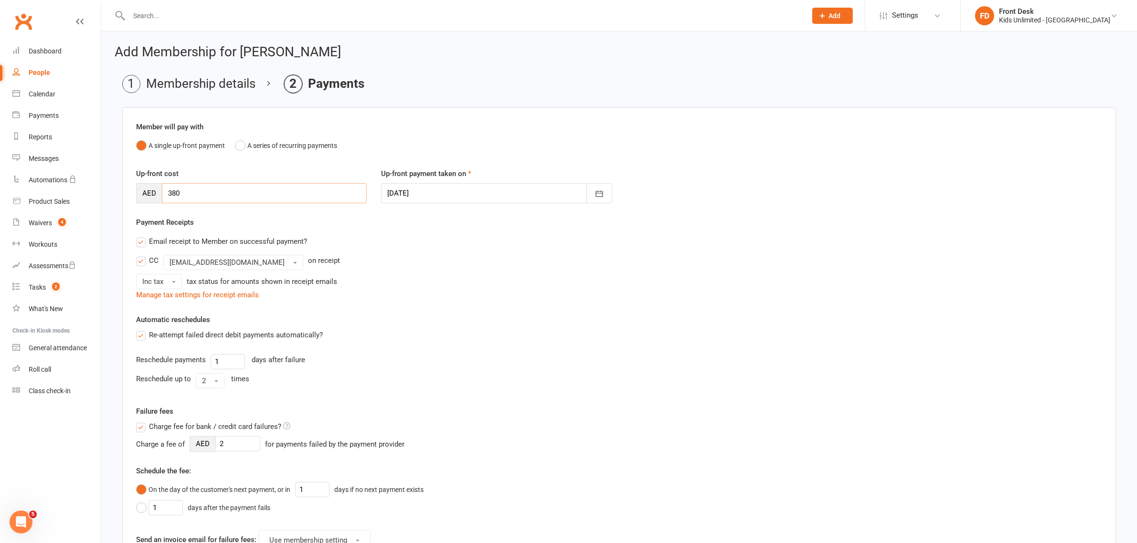
drag, startPoint x: 193, startPoint y: 189, endPoint x: 129, endPoint y: 187, distance: 64.5
click at [129, 187] on div "Up-front cost AED 380" at bounding box center [251, 185] width 245 height 35
type input "342"
click at [413, 197] on div at bounding box center [496, 193] width 231 height 20
click at [418, 307] on span "17" at bounding box center [420, 309] width 8 height 8
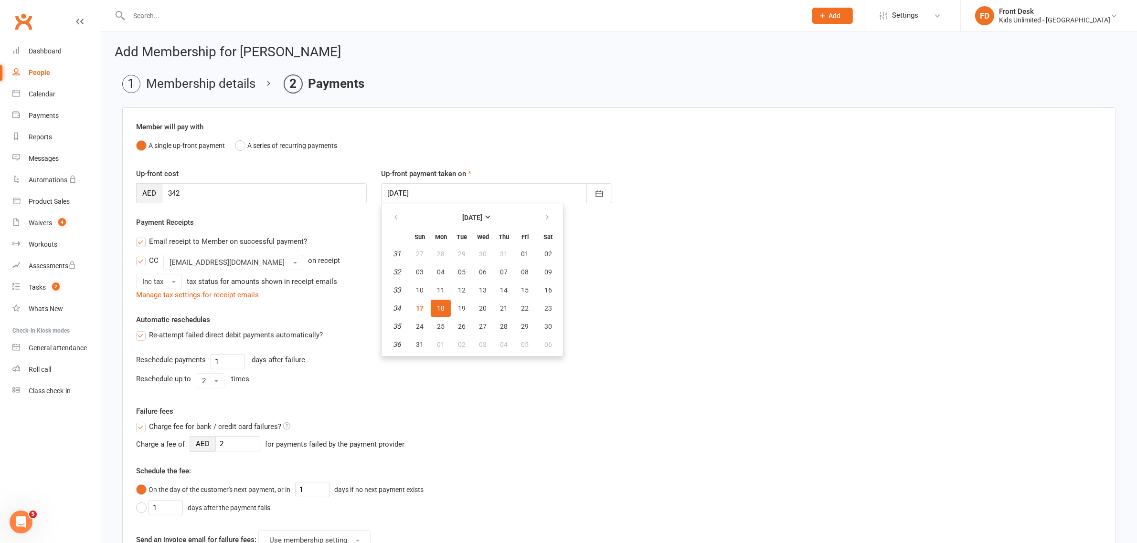
type input "[DATE]"
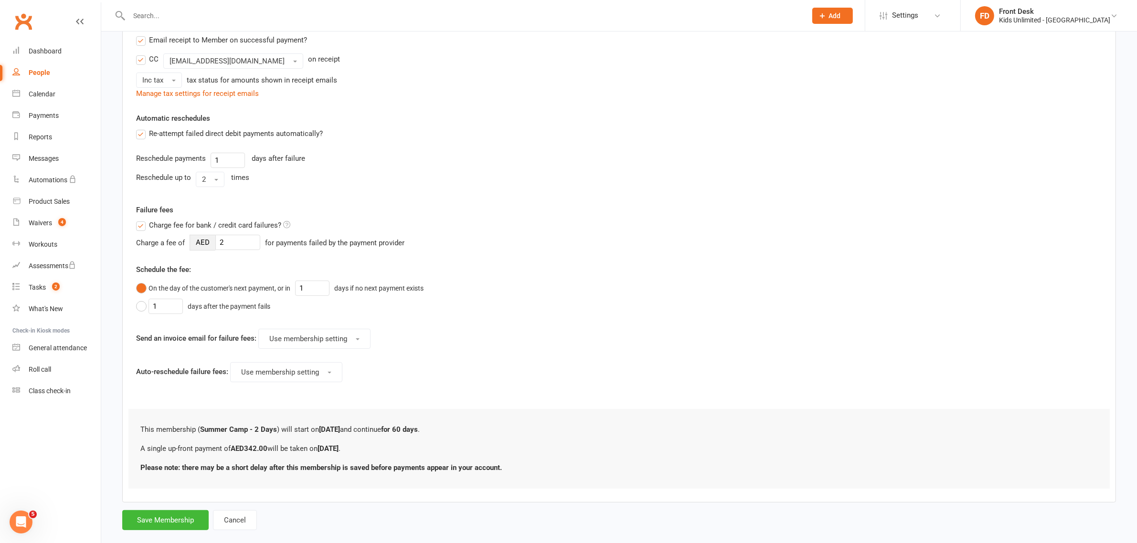
scroll to position [220, 0]
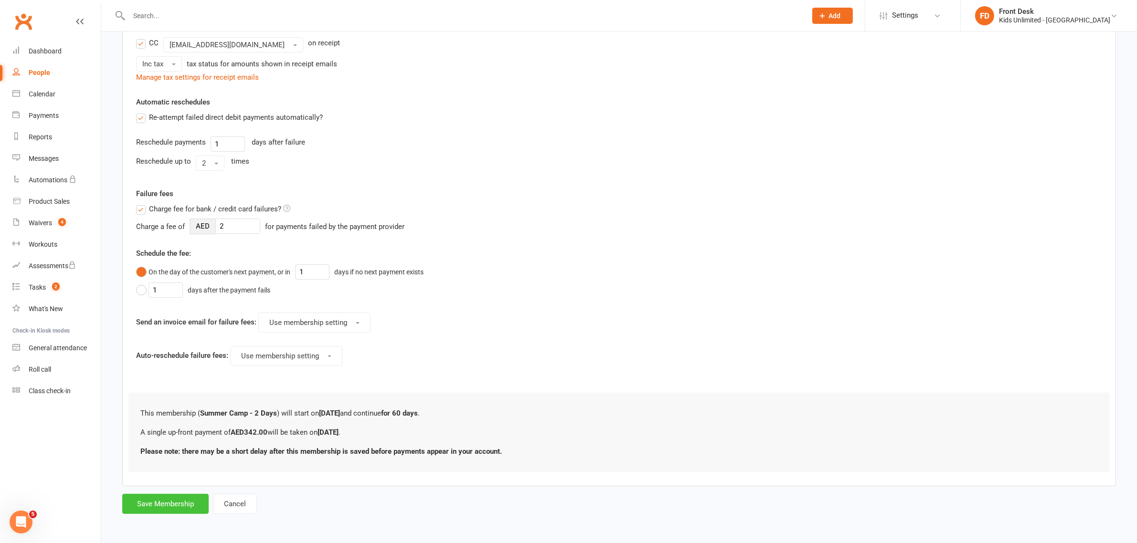
click at [178, 499] on button "Save Membership" at bounding box center [165, 504] width 86 height 20
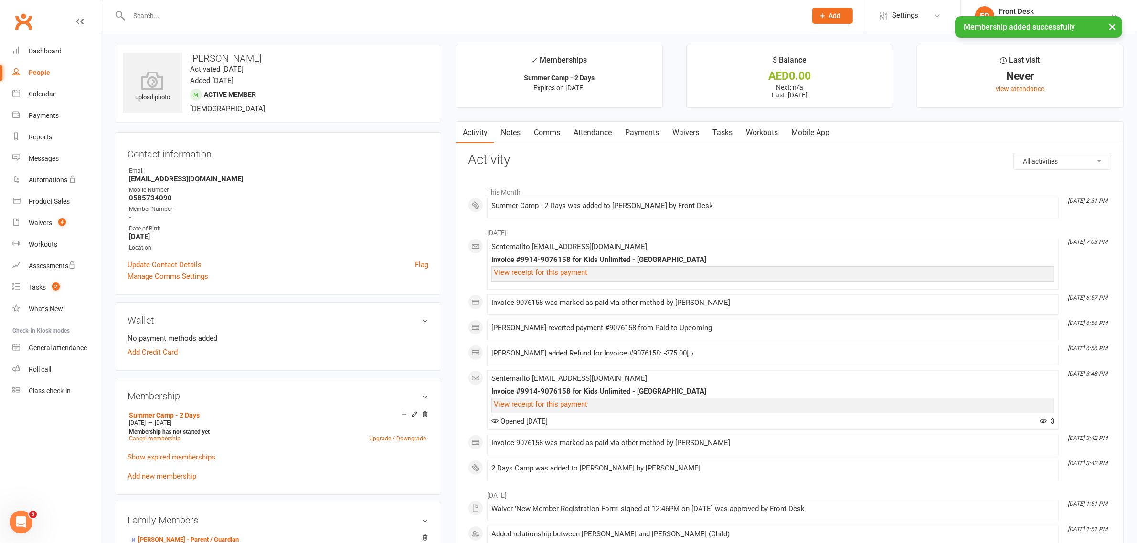
click at [201, 16] on div "× Membership added successfully" at bounding box center [562, 16] width 1125 height 0
click at [204, 16] on div "× Membership added successfully" at bounding box center [562, 16] width 1125 height 0
click at [153, 15] on input "text" at bounding box center [463, 15] width 674 height 13
type input ";"
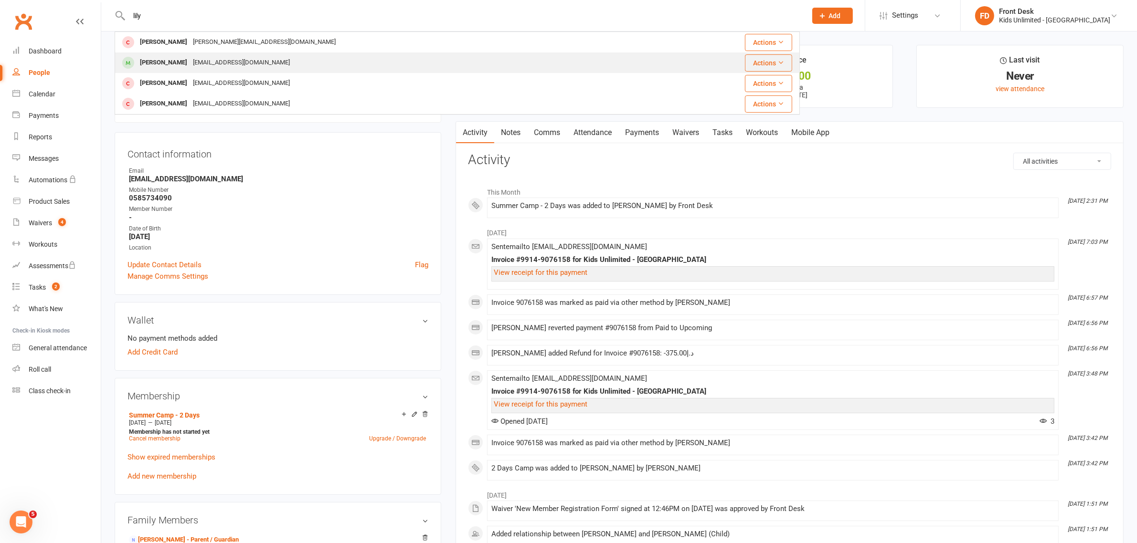
type input "lily"
click at [205, 63] on div "[EMAIL_ADDRESS][DOMAIN_NAME]" at bounding box center [241, 63] width 103 height 14
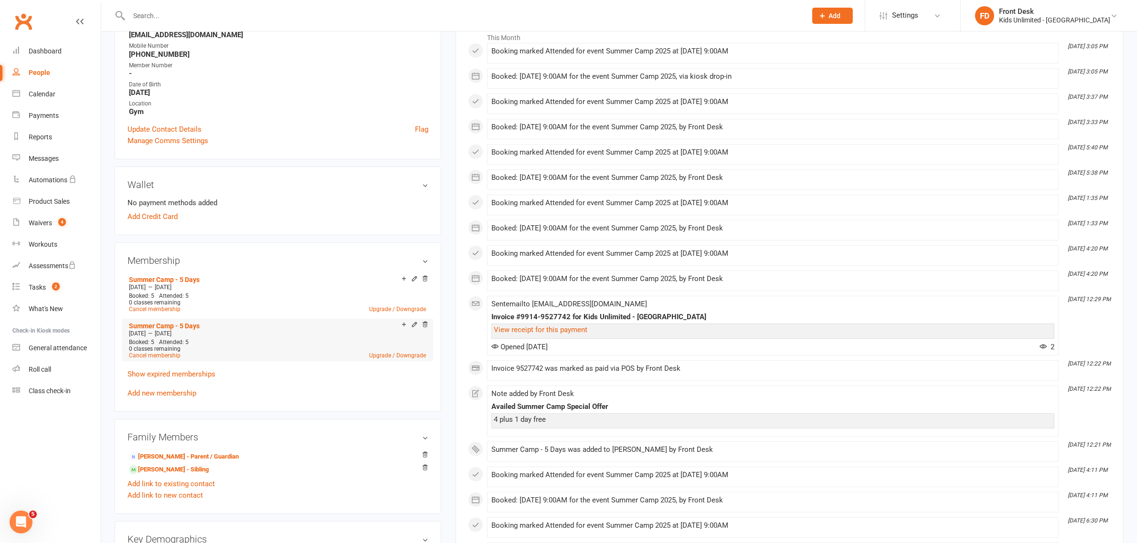
scroll to position [179, 0]
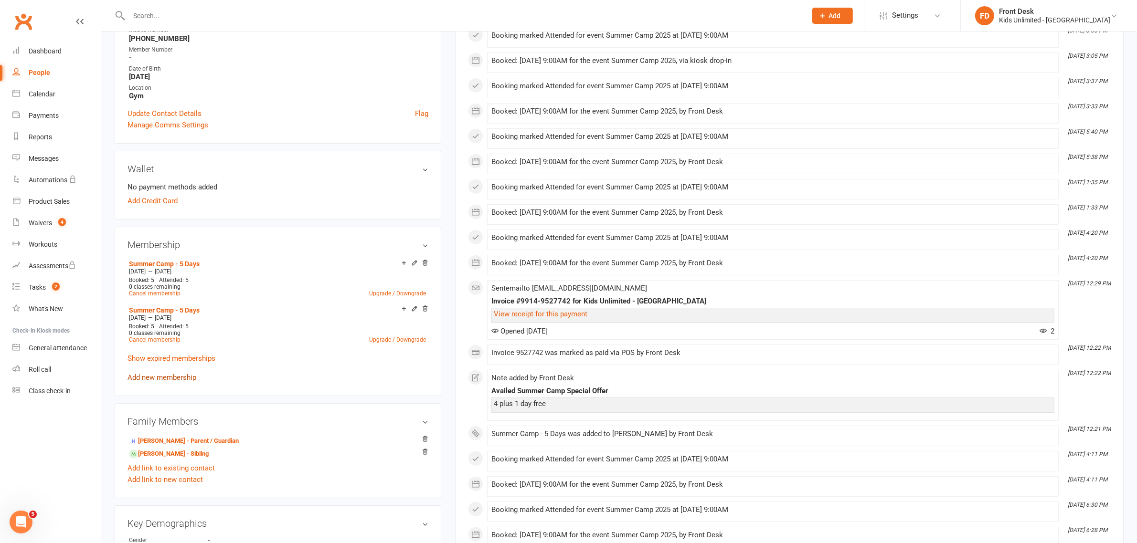
click at [168, 374] on link "Add new membership" at bounding box center [162, 377] width 69 height 9
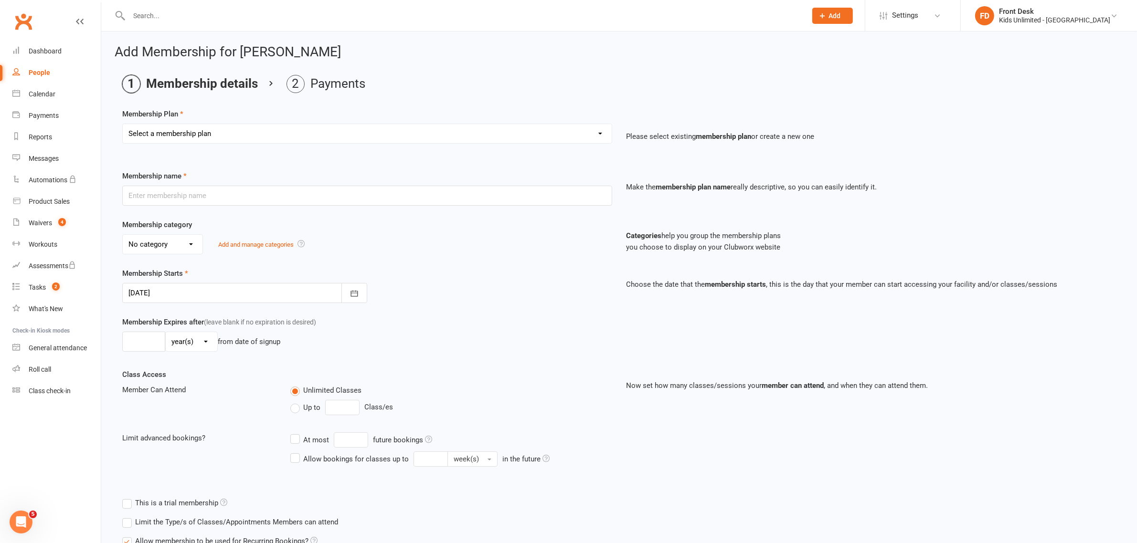
click at [252, 128] on select "Select a membership plan Create new Membership Plan Active Play - Free 1/2 Hour…" at bounding box center [367, 133] width 489 height 19
select select "16"
click at [123, 124] on select "Select a membership plan Create new Membership Plan Active Play - Free 1/2 Hour…" at bounding box center [367, 133] width 489 height 19
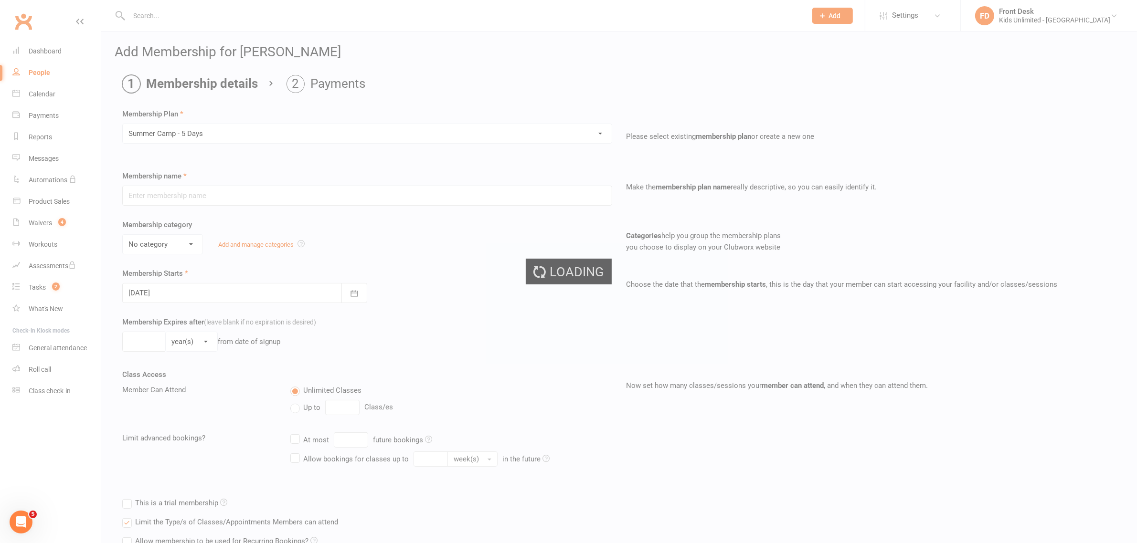
type input "Summer Camp - 5 Days"
select select "1"
type input "60"
select select "0"
type input "5"
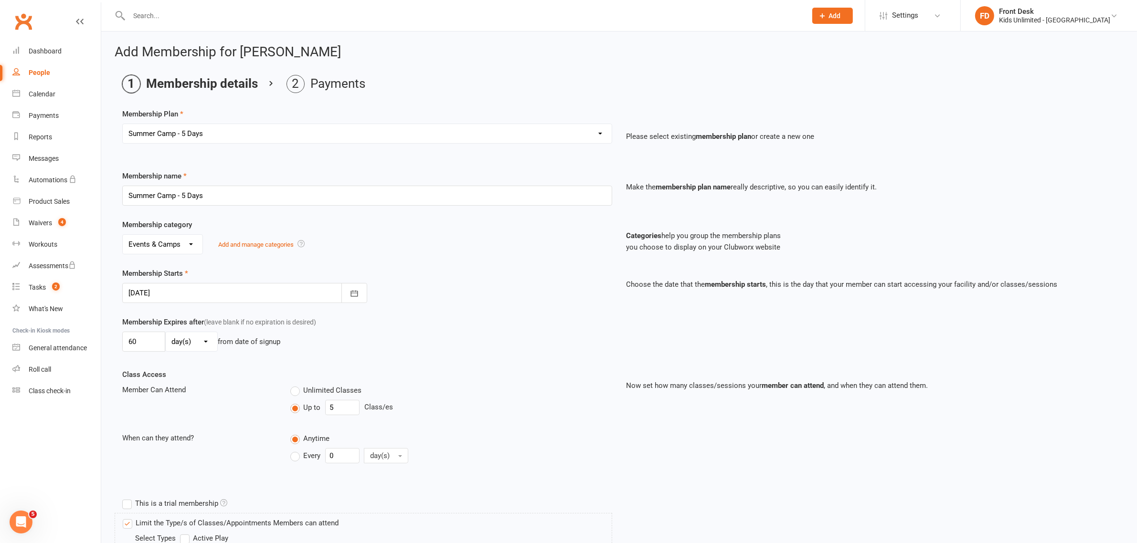
click at [182, 292] on div at bounding box center [244, 293] width 245 height 20
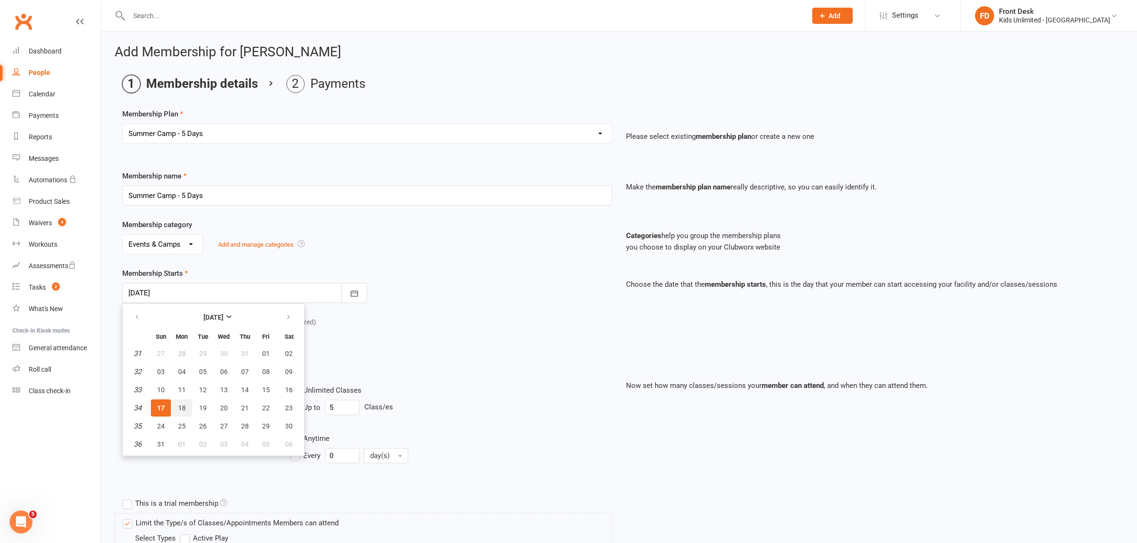
click at [187, 407] on button "18" at bounding box center [182, 408] width 20 height 17
type input "[DATE]"
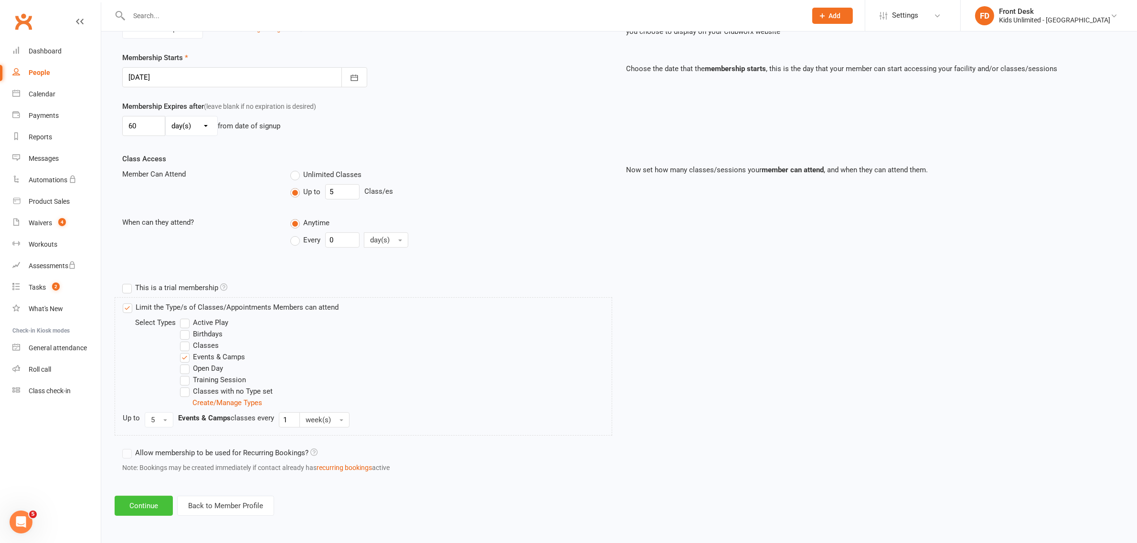
scroll to position [216, 0]
click at [151, 506] on button "Continue" at bounding box center [144, 506] width 58 height 20
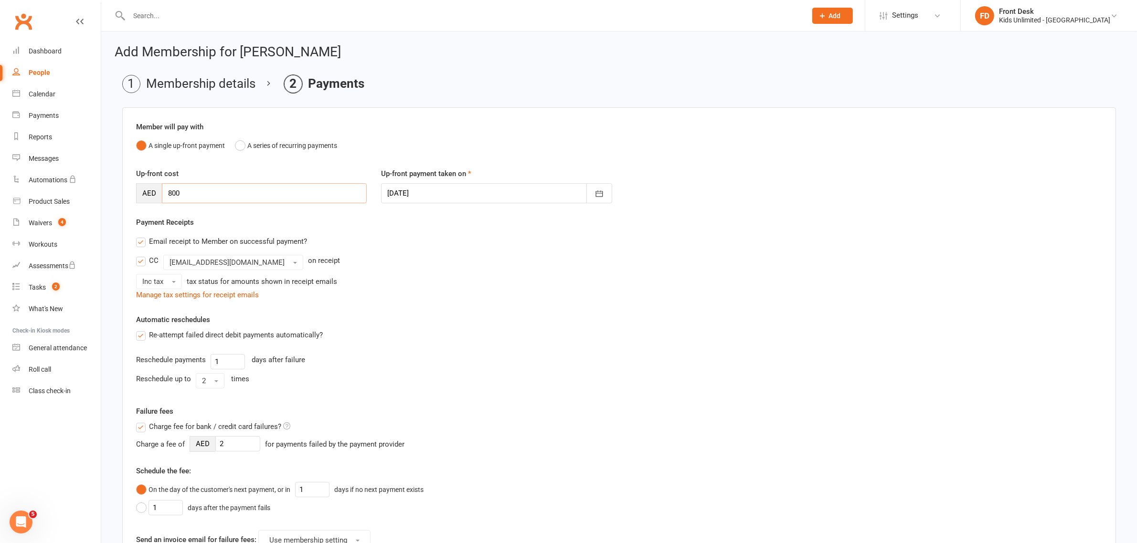
drag, startPoint x: 190, startPoint y: 197, endPoint x: 117, endPoint y: 191, distance: 72.8
click at [117, 191] on main "Membership details Payments Member will pay with A single up-front payment A se…" at bounding box center [619, 403] width 1009 height 657
type input "680"
click at [418, 196] on div at bounding box center [496, 193] width 231 height 20
click at [421, 307] on span "17" at bounding box center [420, 309] width 8 height 8
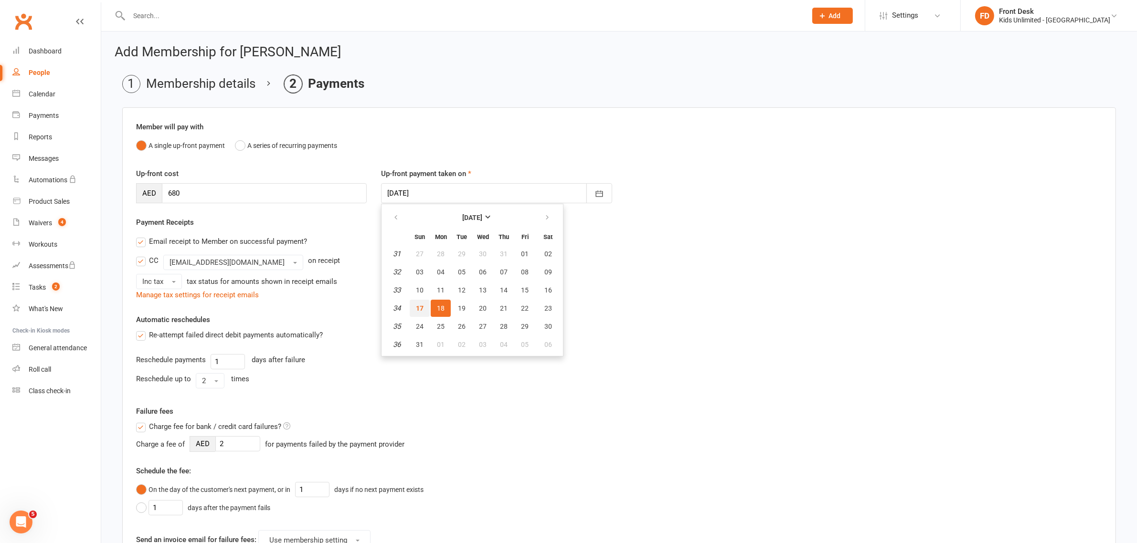
type input "[DATE]"
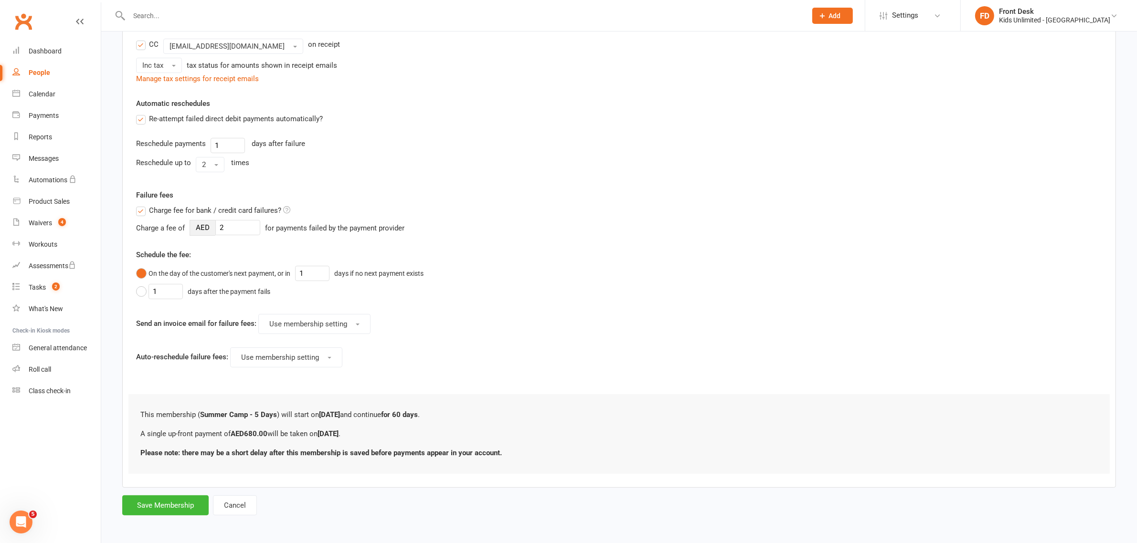
scroll to position [220, 0]
click at [137, 505] on button "Save Membership" at bounding box center [165, 504] width 86 height 20
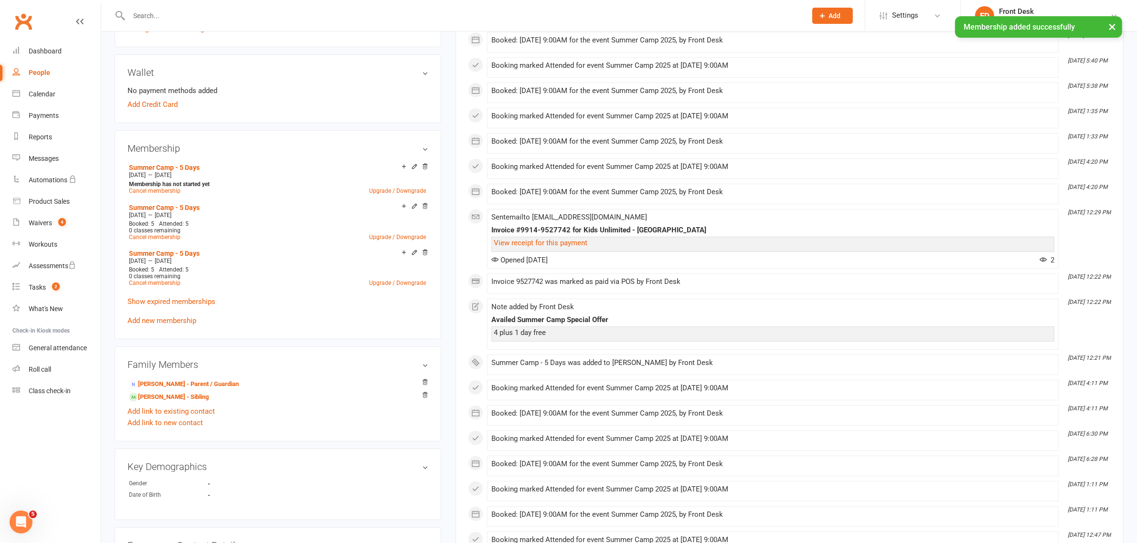
scroll to position [298, 0]
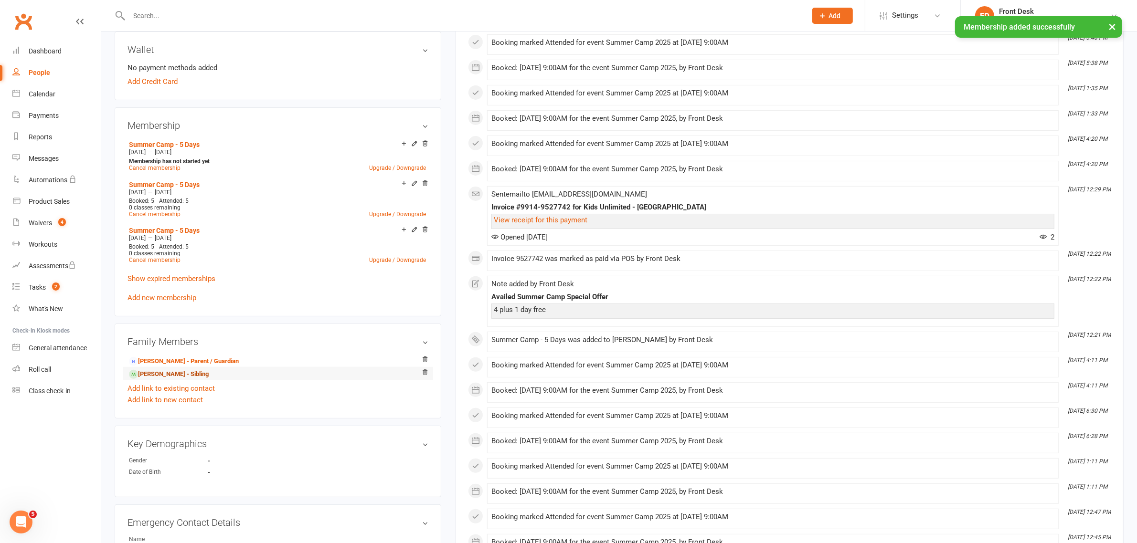
click at [170, 371] on link "[PERSON_NAME] - Sibling" at bounding box center [169, 375] width 80 height 10
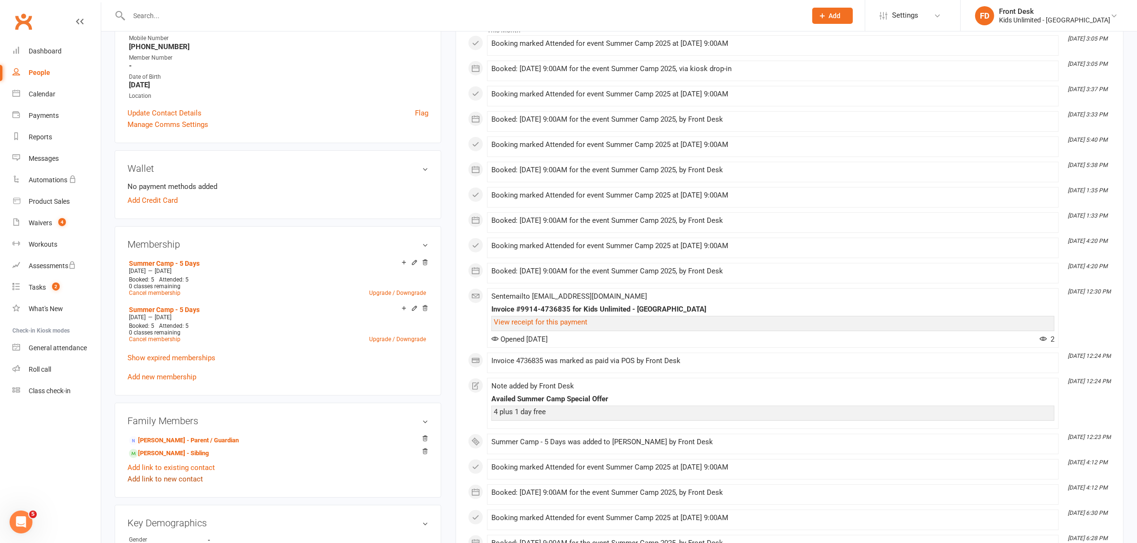
scroll to position [179, 0]
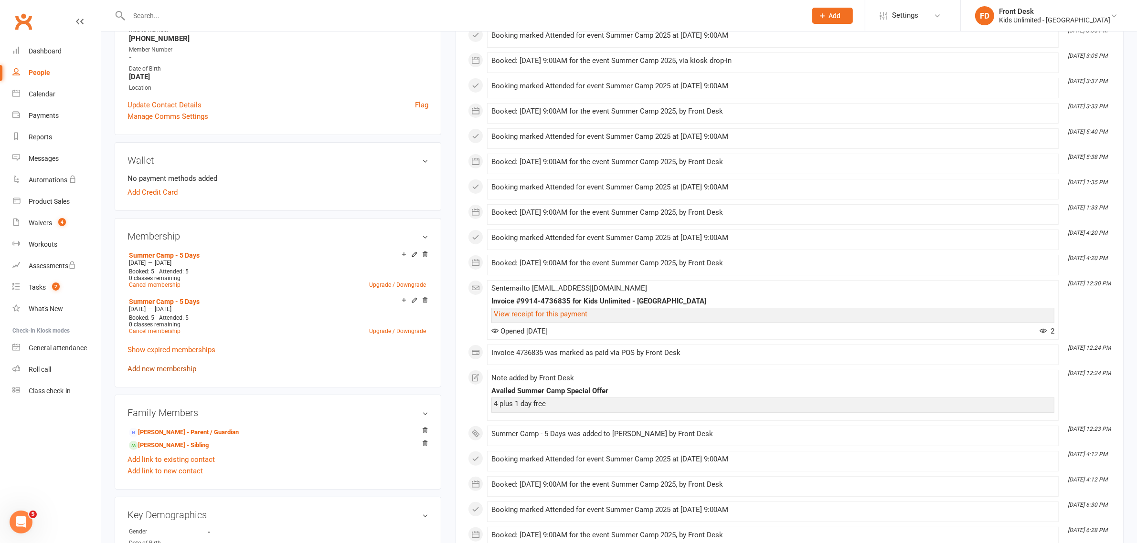
click at [154, 371] on link "Add new membership" at bounding box center [162, 369] width 69 height 9
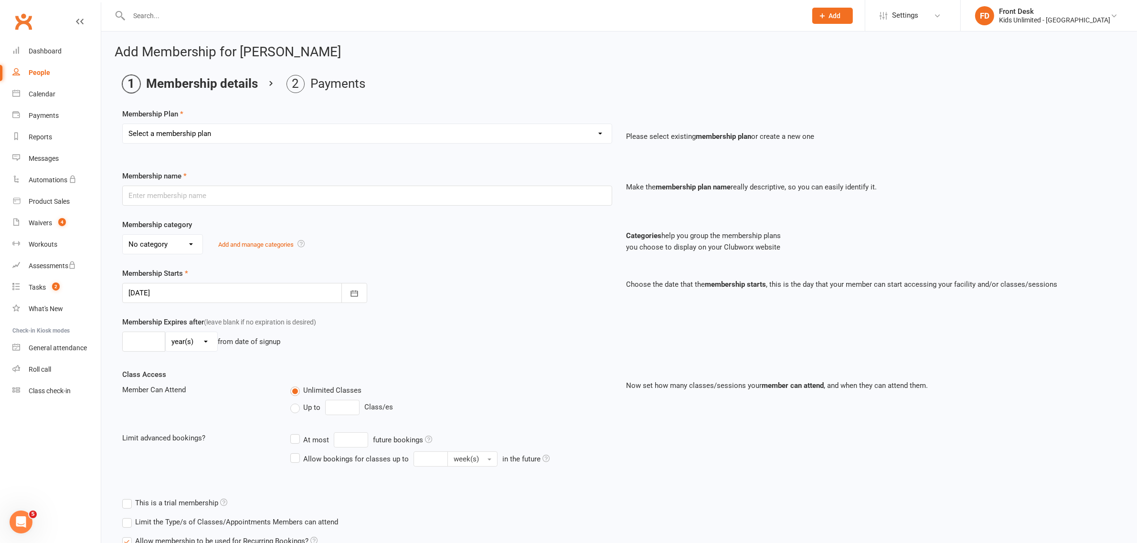
click at [235, 128] on select "Select a membership plan Create new Membership Plan Active Play - Free 1/2 Hour…" at bounding box center [367, 133] width 489 height 19
select select "16"
click at [123, 124] on select "Select a membership plan Create new Membership Plan Active Play - Free 1/2 Hour…" at bounding box center [367, 133] width 489 height 19
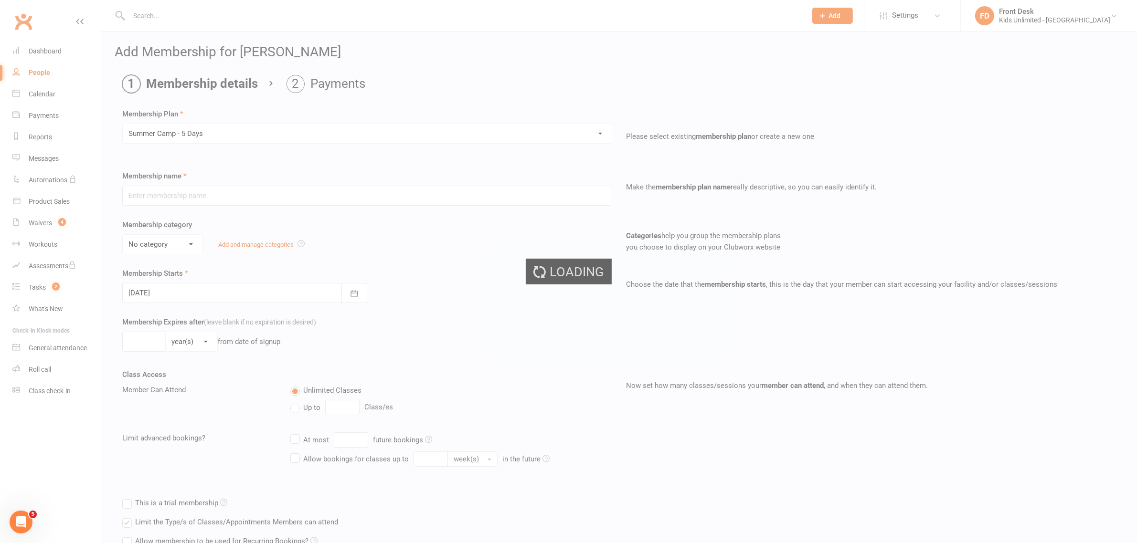
type input "Summer Camp - 5 Days"
select select "1"
type input "60"
select select "0"
type input "5"
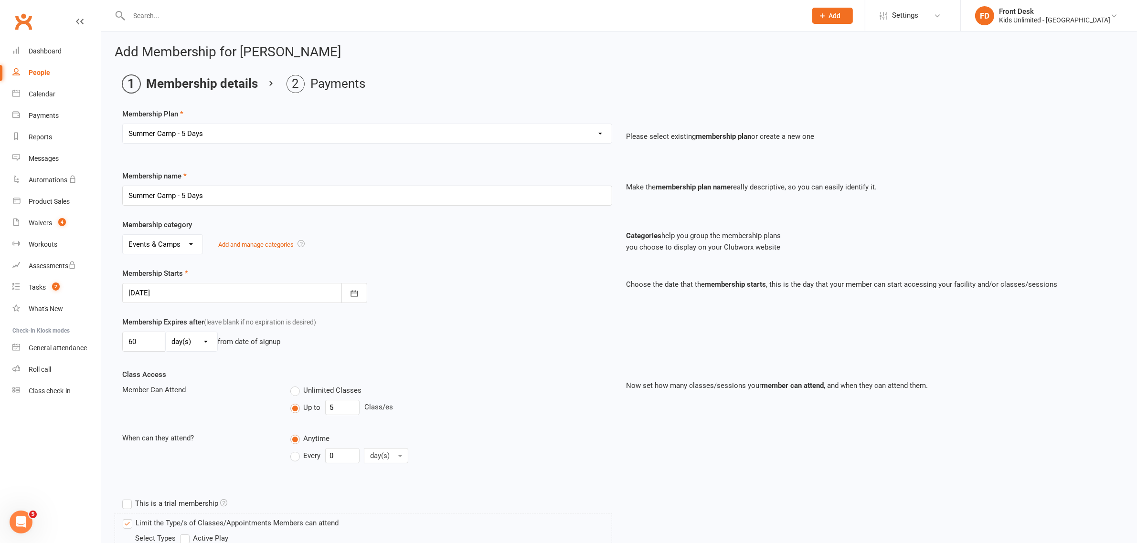
click at [169, 290] on div at bounding box center [244, 293] width 245 height 20
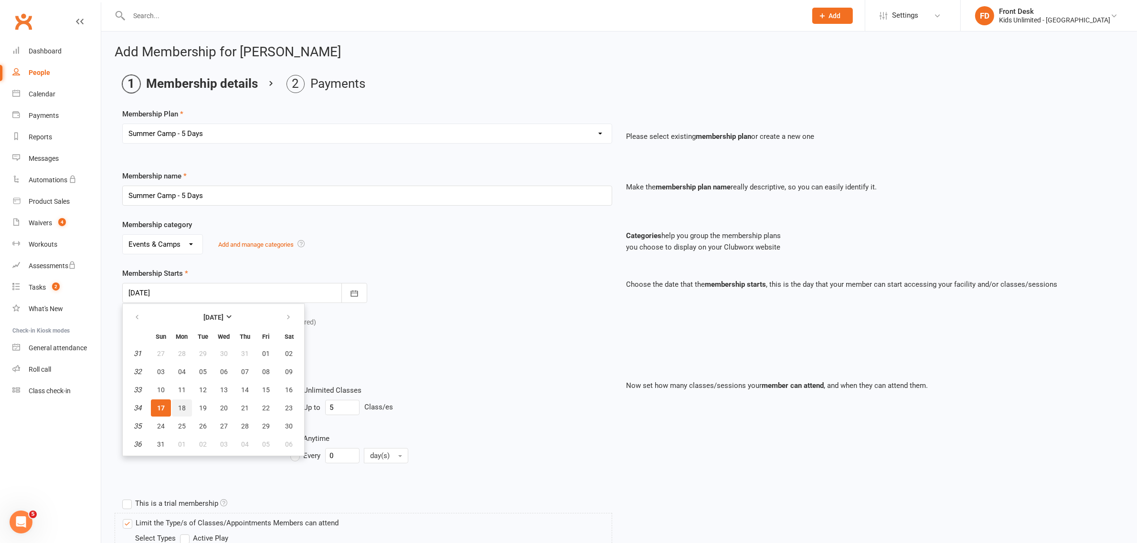
click at [180, 408] on span "18" at bounding box center [182, 409] width 8 height 8
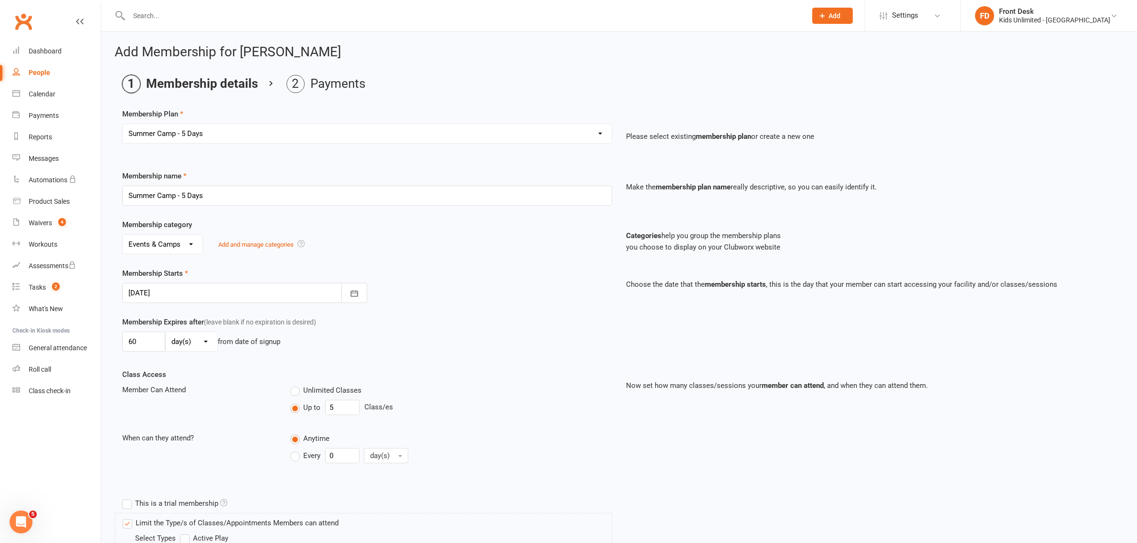
type input "[DATE]"
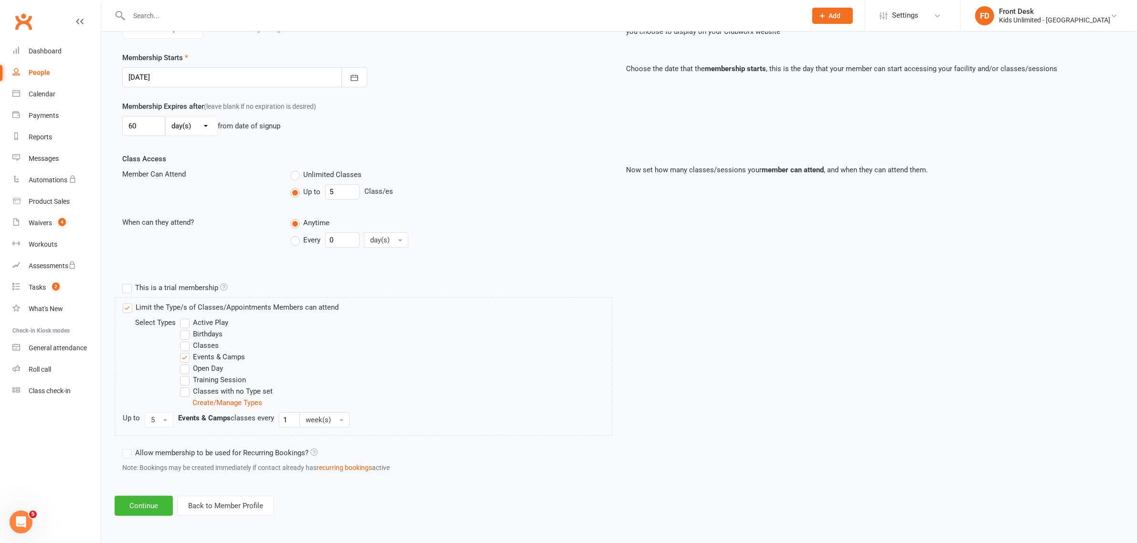
scroll to position [216, 0]
click at [148, 504] on button "Continue" at bounding box center [144, 506] width 58 height 20
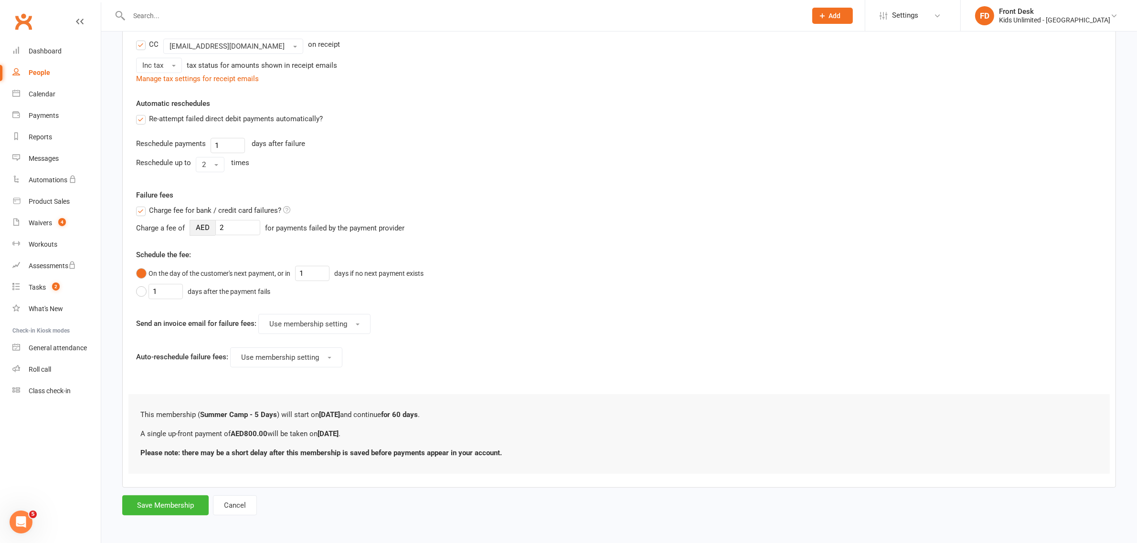
scroll to position [0, 0]
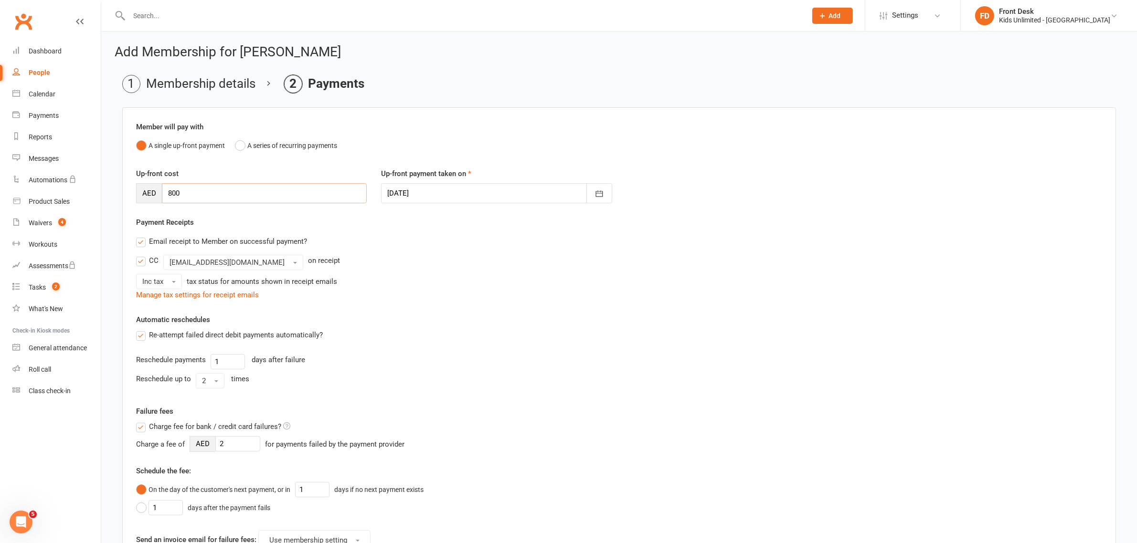
drag, startPoint x: 197, startPoint y: 186, endPoint x: 136, endPoint y: 199, distance: 62.0
click at [136, 199] on div "AED 800" at bounding box center [251, 193] width 231 height 20
type input "680"
click at [523, 188] on div at bounding box center [496, 193] width 231 height 20
click at [423, 305] on span "17" at bounding box center [420, 309] width 8 height 8
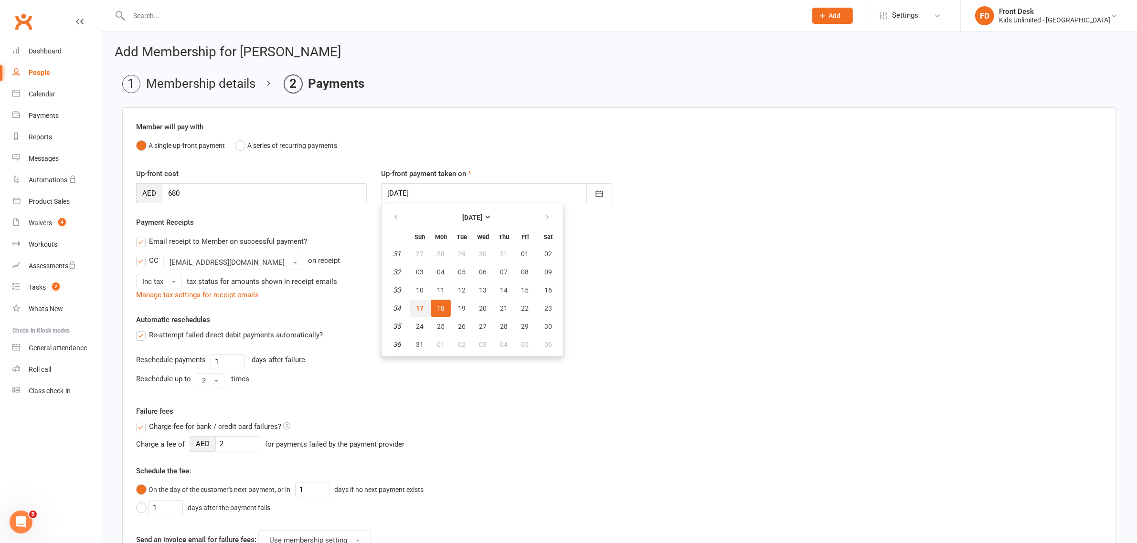
type input "[DATE]"
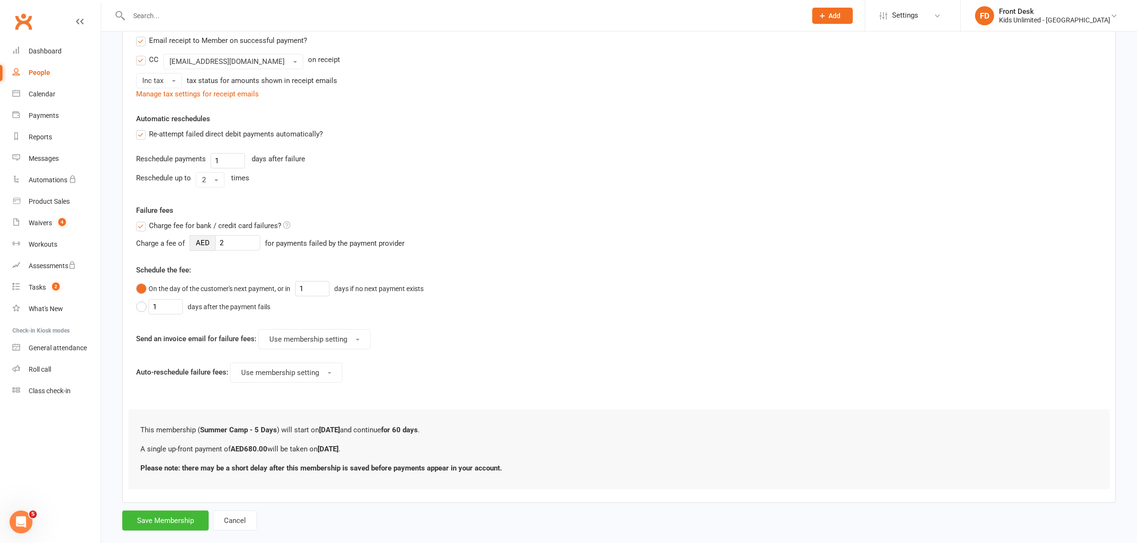
scroll to position [220, 0]
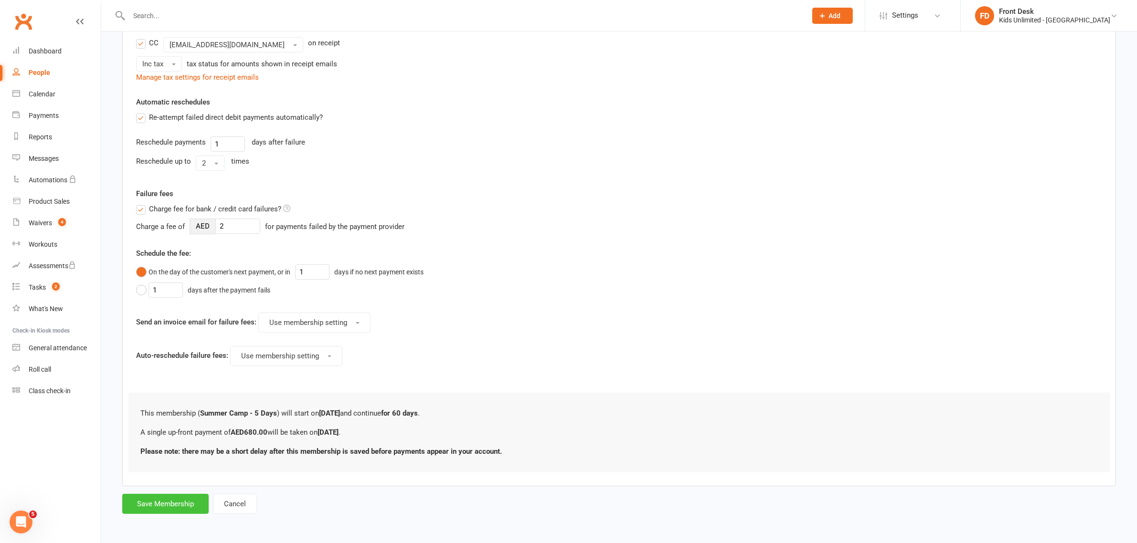
click at [192, 505] on button "Save Membership" at bounding box center [165, 504] width 86 height 20
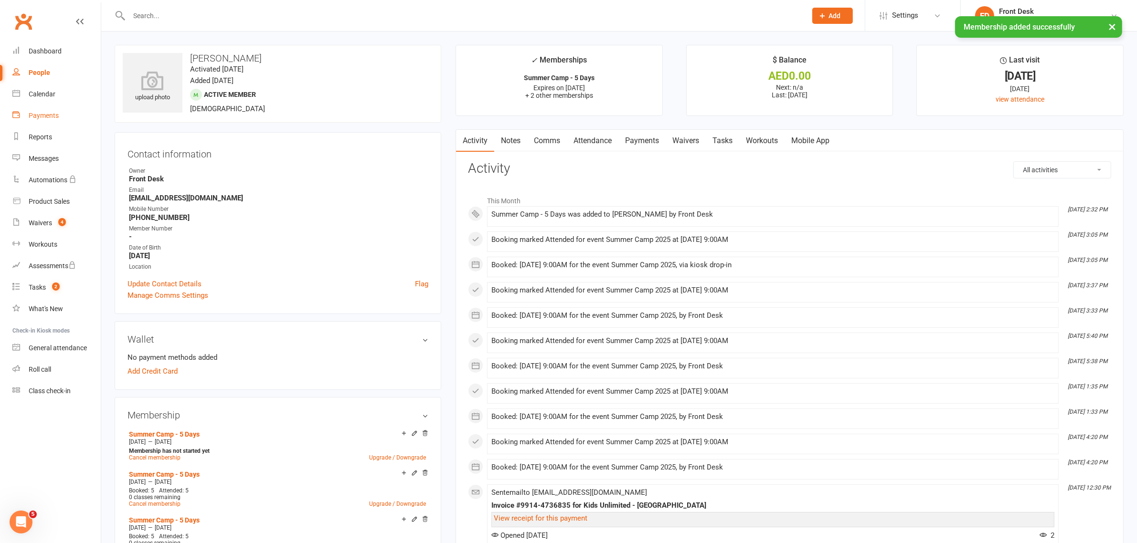
click at [44, 117] on div "Payments" at bounding box center [44, 116] width 30 height 8
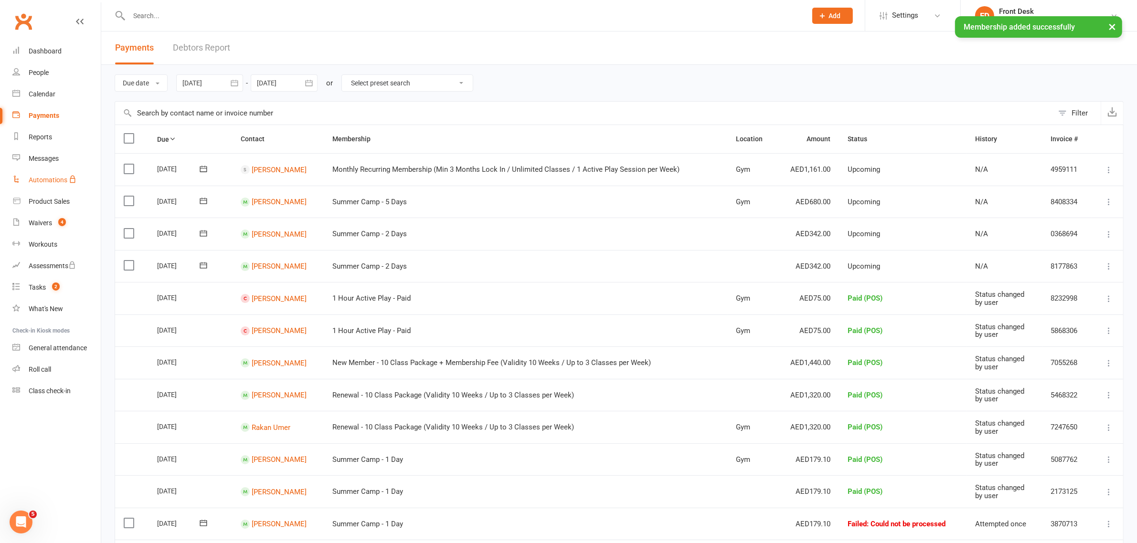
click at [44, 179] on div "Automations" at bounding box center [48, 180] width 39 height 8
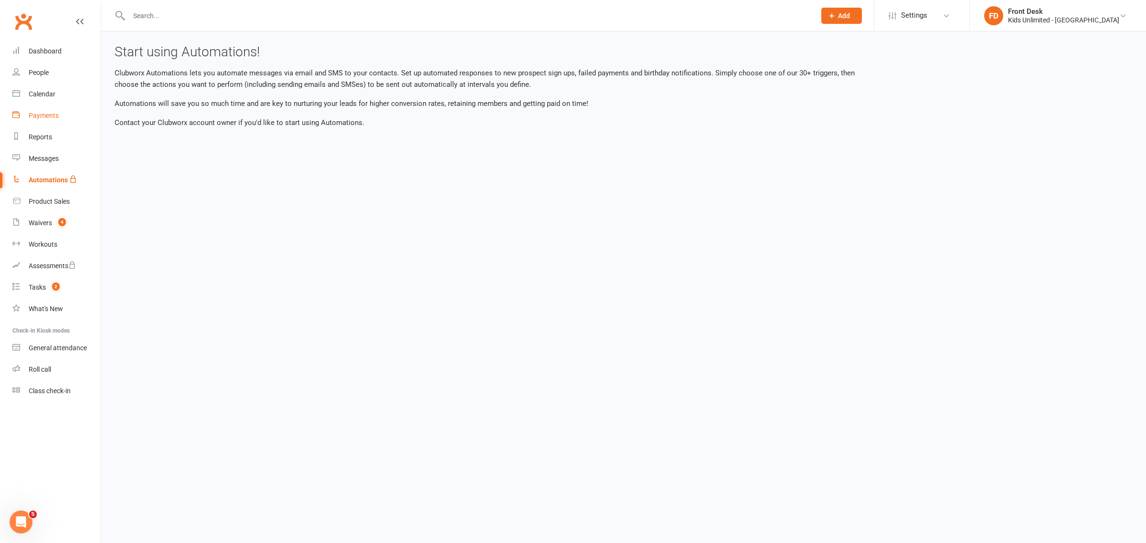
click at [36, 117] on div "Payments" at bounding box center [44, 116] width 30 height 8
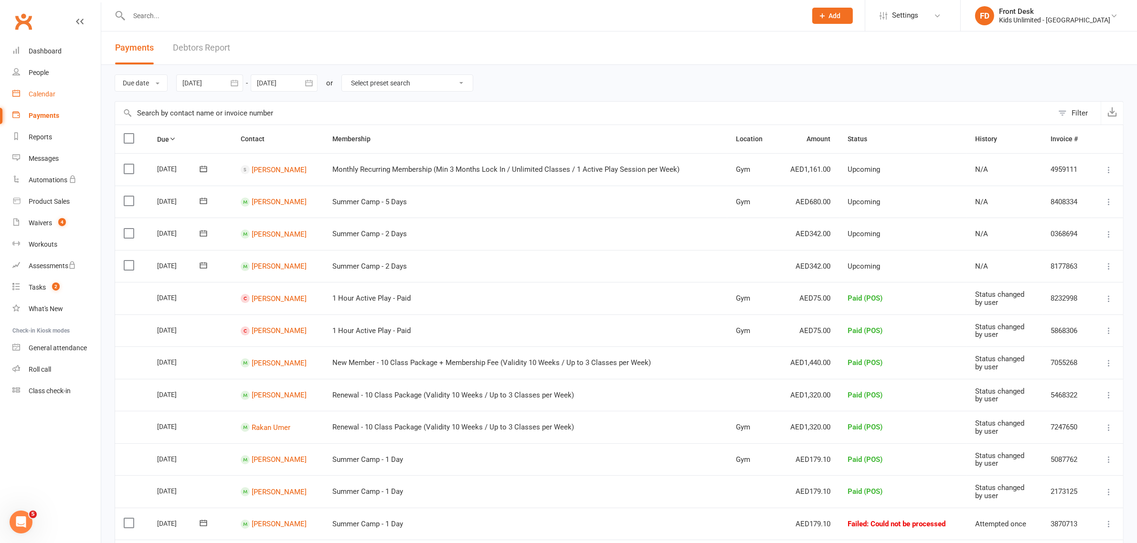
click at [48, 96] on div "Calendar" at bounding box center [42, 94] width 27 height 8
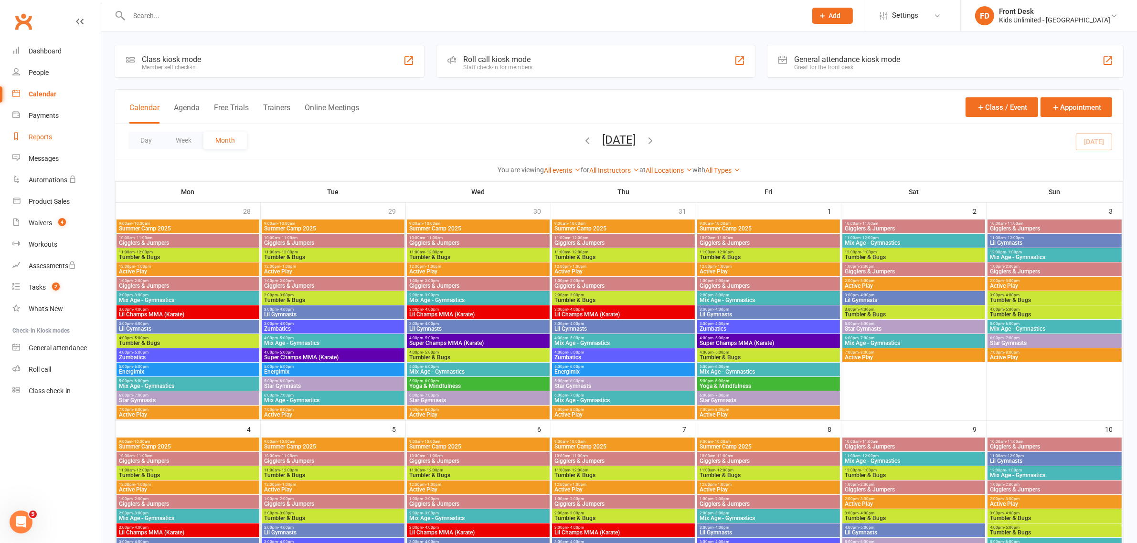
click at [42, 139] on div "Reports" at bounding box center [40, 137] width 23 height 8
select select "100"
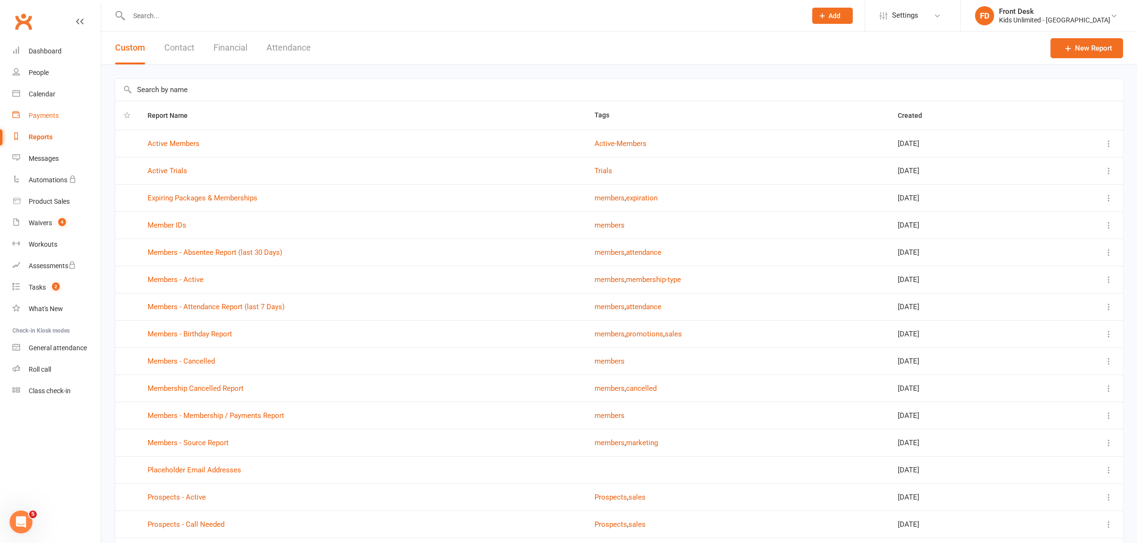
click at [50, 116] on div "Payments" at bounding box center [44, 116] width 30 height 8
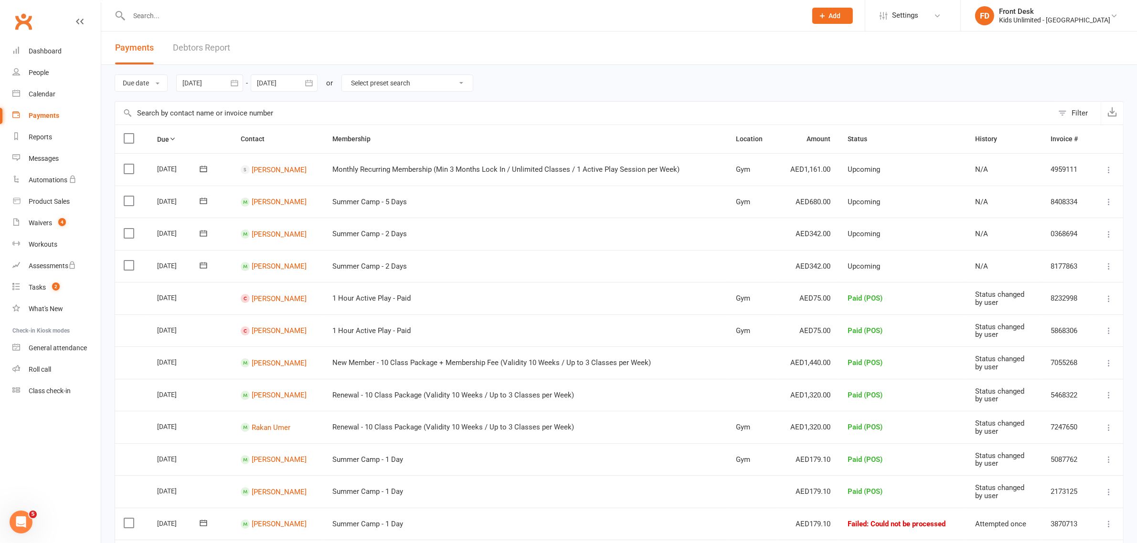
click at [125, 268] on label at bounding box center [130, 266] width 13 height 10
click at [125, 261] on input "checkbox" at bounding box center [127, 261] width 6 height 0
click at [129, 235] on label at bounding box center [130, 234] width 13 height 10
click at [129, 229] on input "checkbox" at bounding box center [127, 229] width 6 height 0
click at [1088, 524] on button "Change status" at bounding box center [1085, 522] width 75 height 20
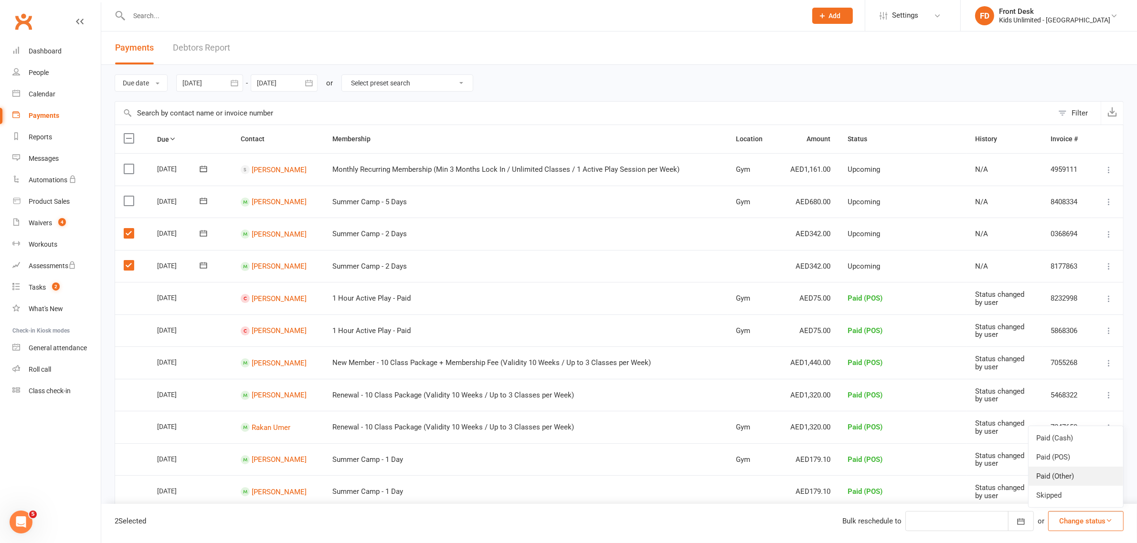
click at [1073, 473] on link "Paid (Other)" at bounding box center [1076, 476] width 95 height 19
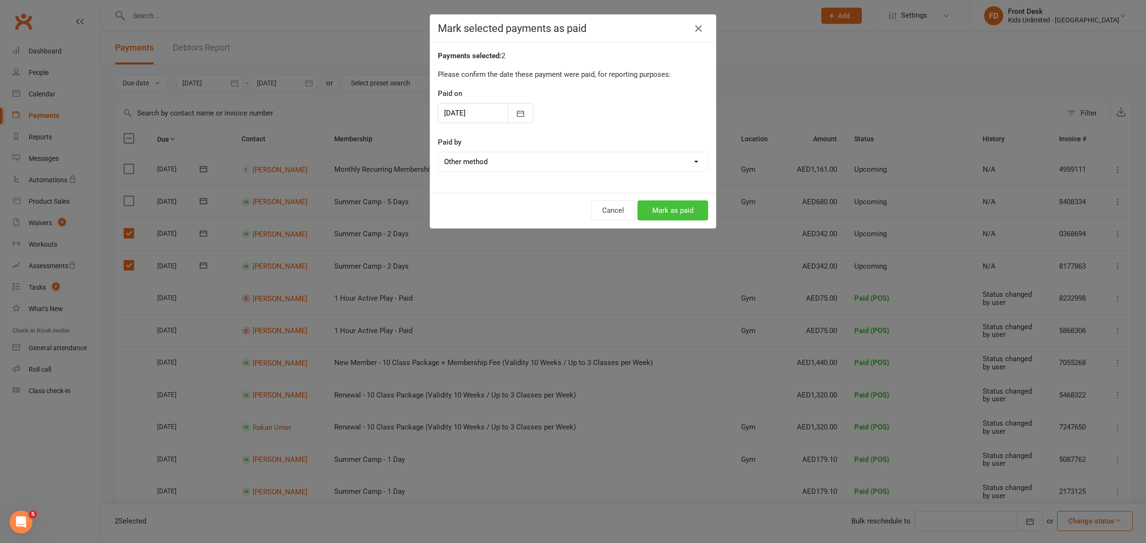
click at [673, 213] on button "Mark as paid" at bounding box center [673, 211] width 71 height 20
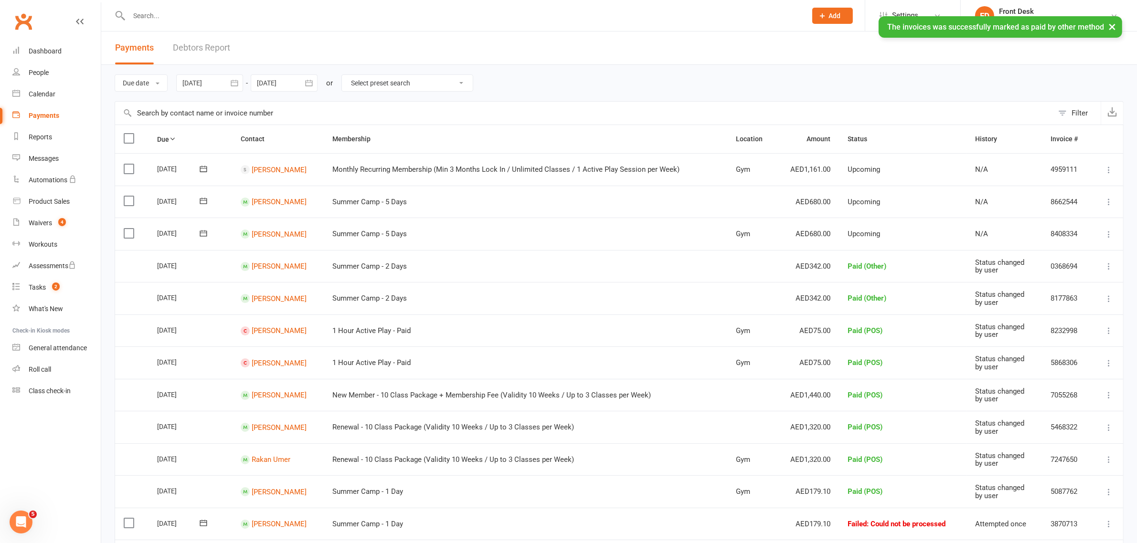
click at [130, 199] on label at bounding box center [130, 201] width 13 height 10
click at [130, 196] on input "checkbox" at bounding box center [127, 196] width 6 height 0
click at [129, 234] on label at bounding box center [130, 234] width 13 height 10
click at [129, 229] on input "checkbox" at bounding box center [127, 229] width 6 height 0
click at [1065, 519] on button "Change status" at bounding box center [1085, 522] width 75 height 20
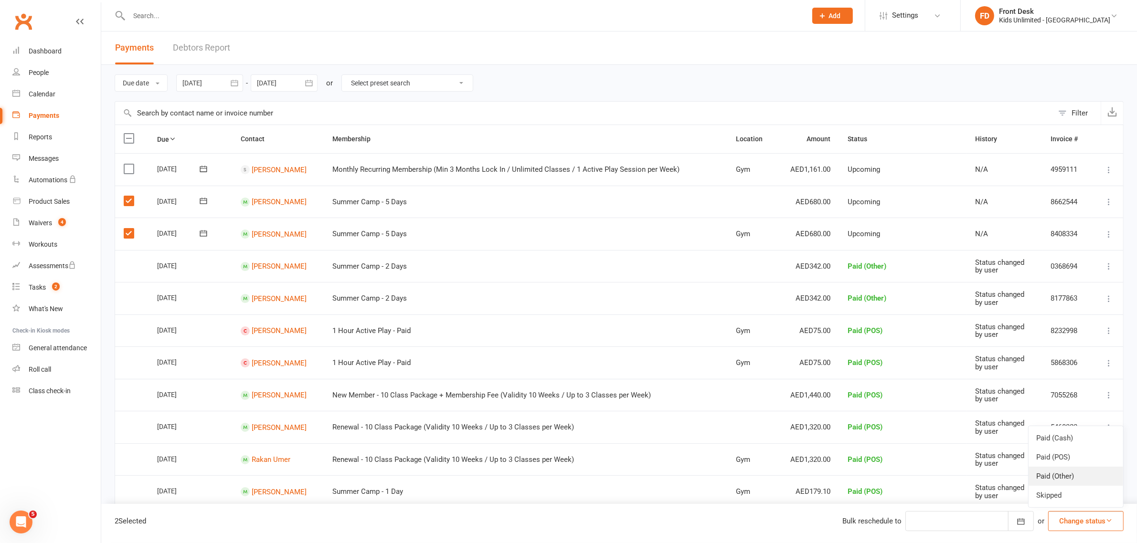
click at [1047, 471] on link "Paid (Other)" at bounding box center [1076, 476] width 95 height 19
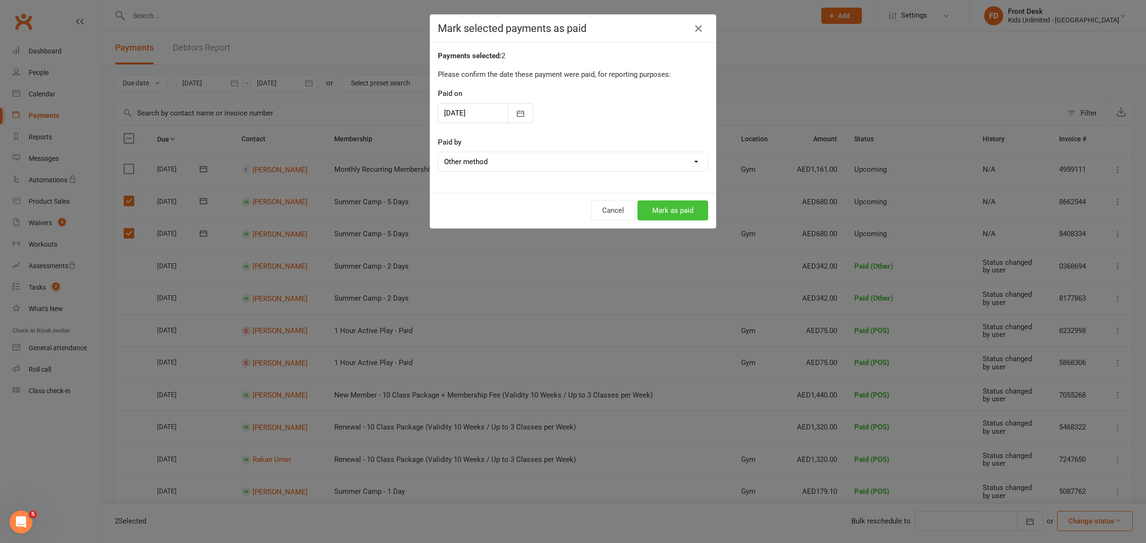
click at [646, 204] on button "Mark as paid" at bounding box center [673, 211] width 71 height 20
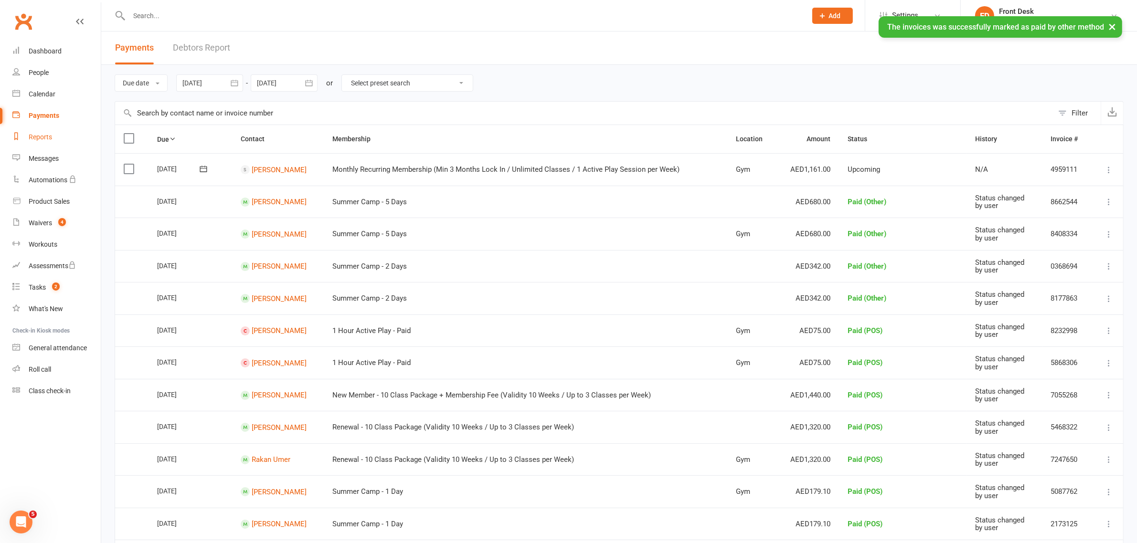
click at [36, 139] on div "Reports" at bounding box center [40, 137] width 23 height 8
select select "100"
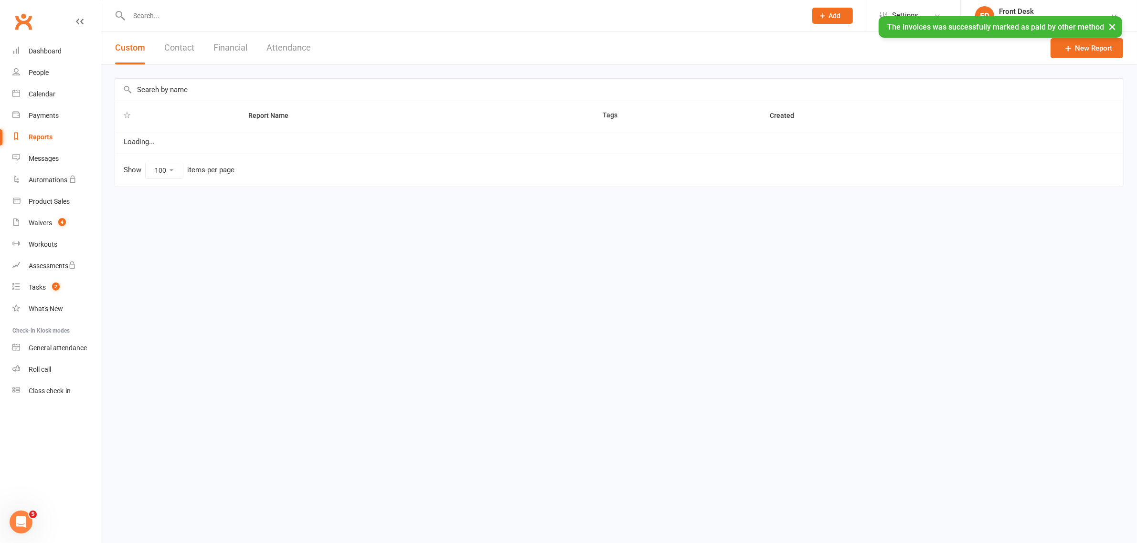
click at [231, 44] on button "Financial" at bounding box center [230, 48] width 34 height 33
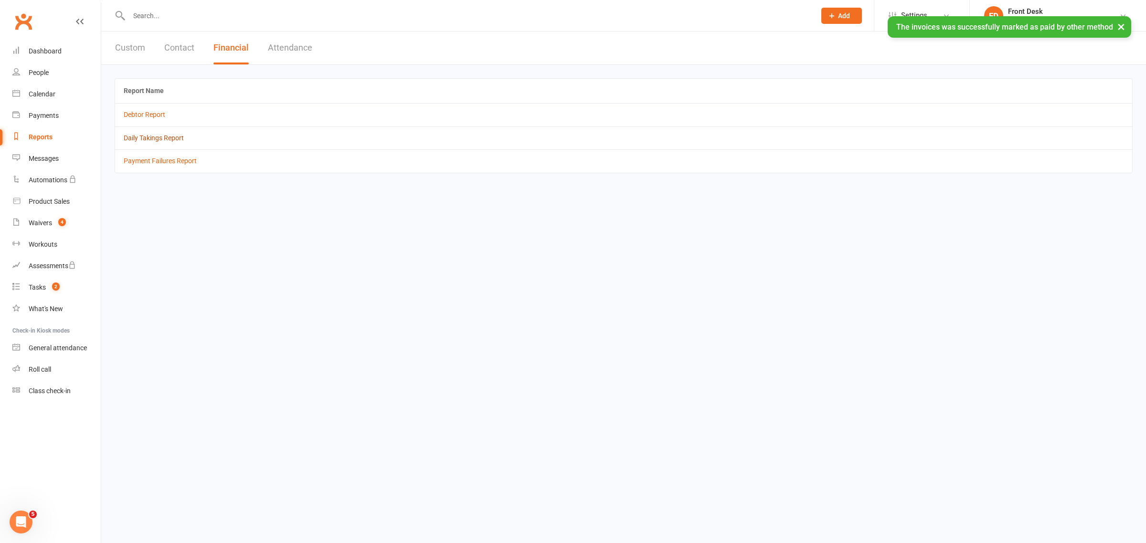
click at [171, 140] on link "Daily Takings Report" at bounding box center [154, 138] width 60 height 8
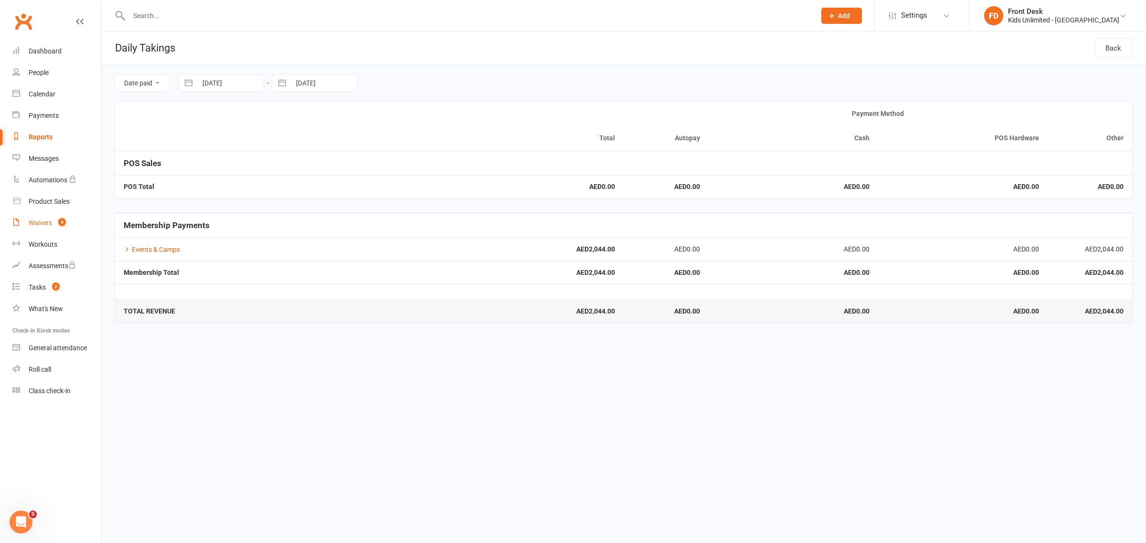
click at [44, 220] on div "Waivers" at bounding box center [40, 223] width 23 height 8
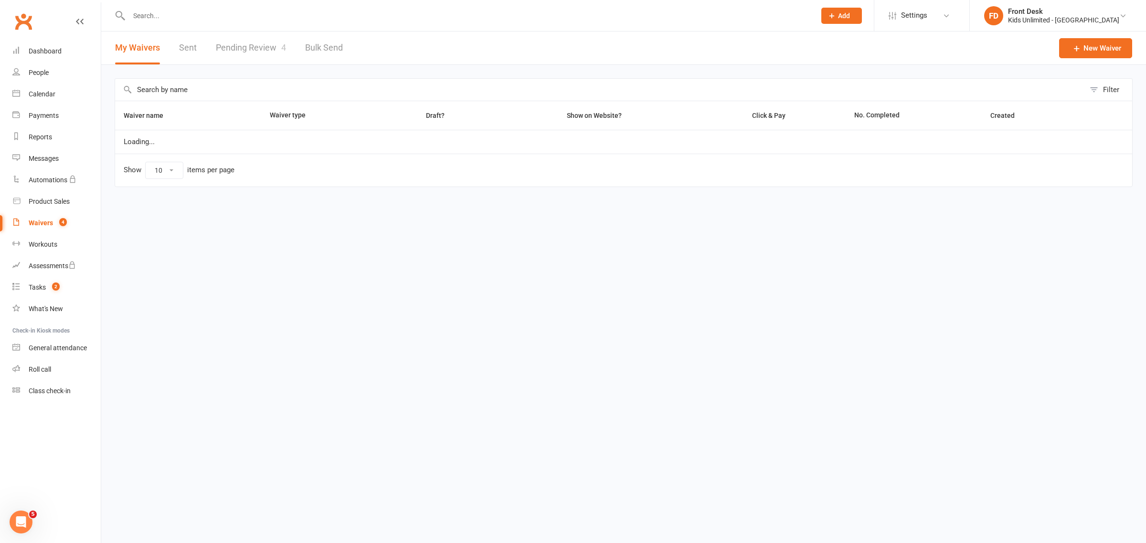
click at [243, 46] on link "Pending Review 4" at bounding box center [251, 48] width 70 height 33
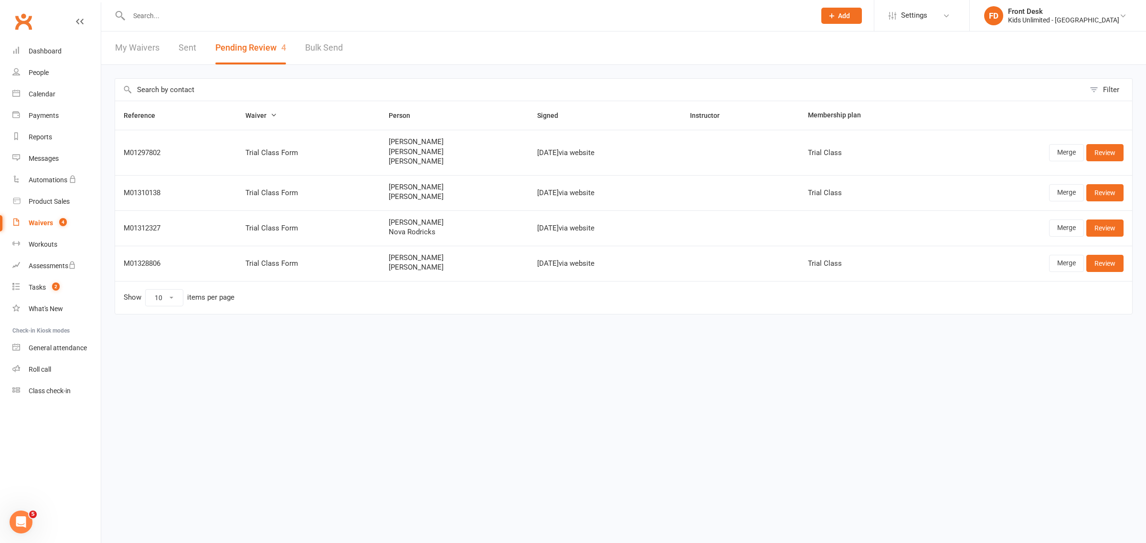
click at [129, 43] on link "My Waivers" at bounding box center [137, 48] width 44 height 33
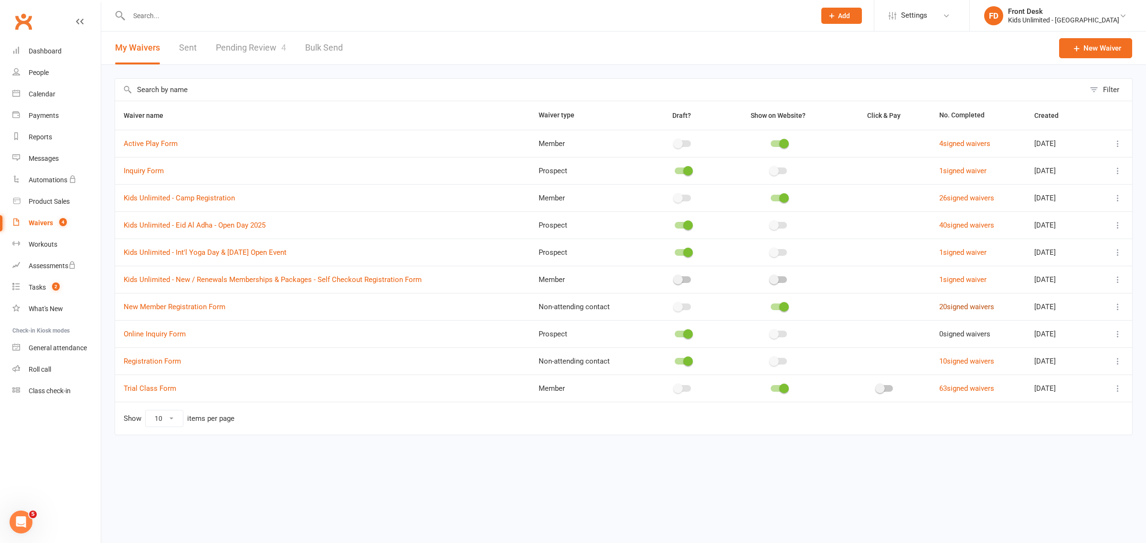
click at [962, 306] on link "20 signed waivers" at bounding box center [966, 307] width 55 height 9
select select "50"
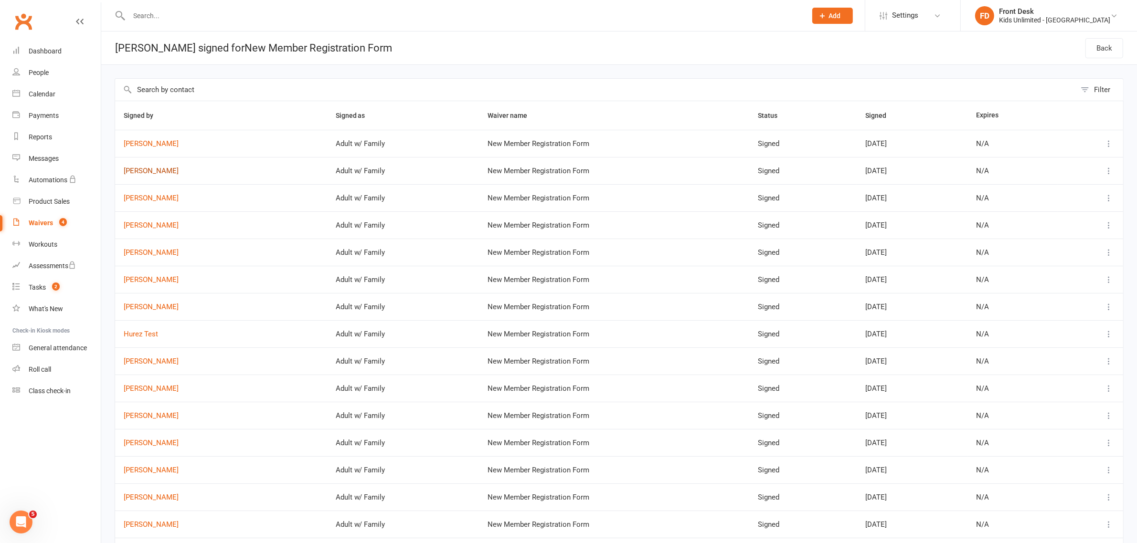
click at [150, 168] on link "[PERSON_NAME]" at bounding box center [221, 171] width 195 height 8
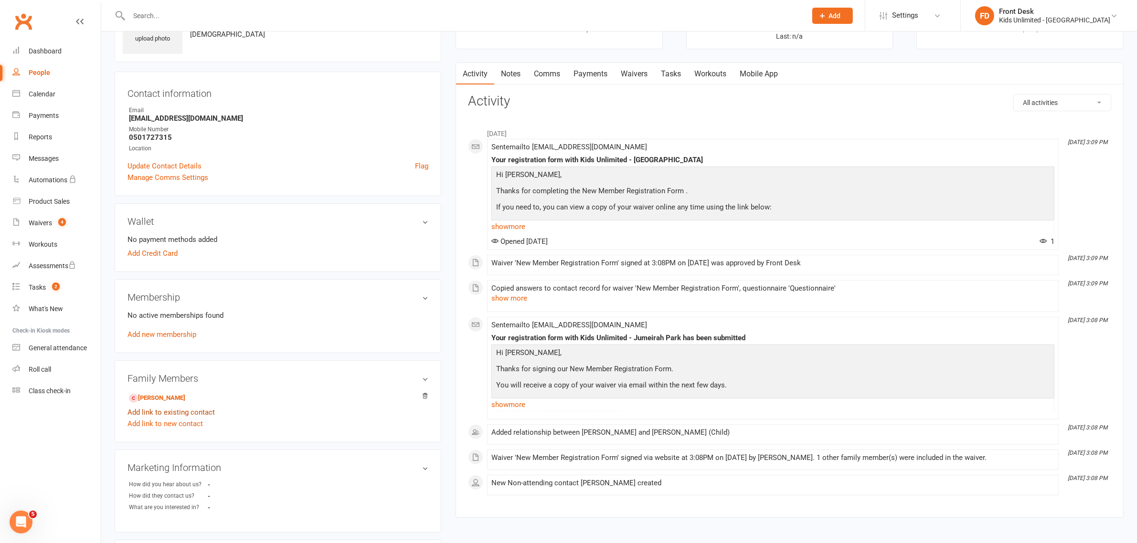
scroll to position [60, 0]
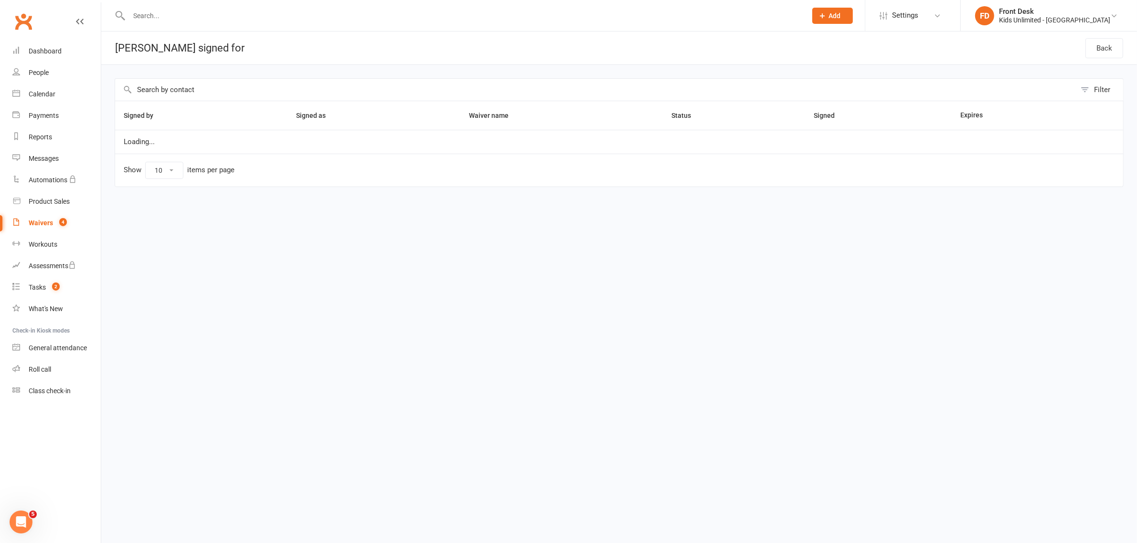
select select "50"
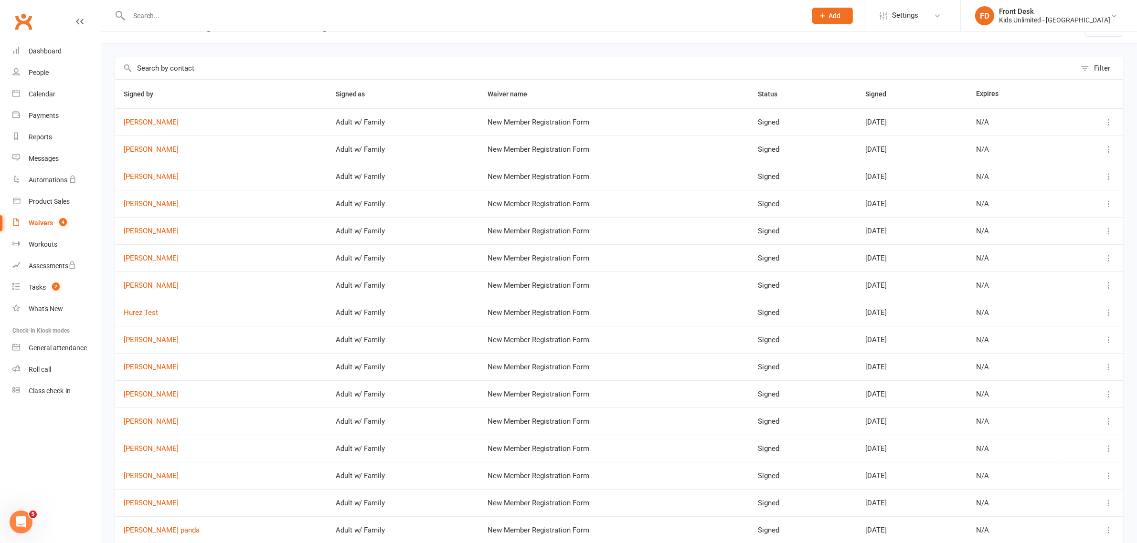
scroll to position [60, 0]
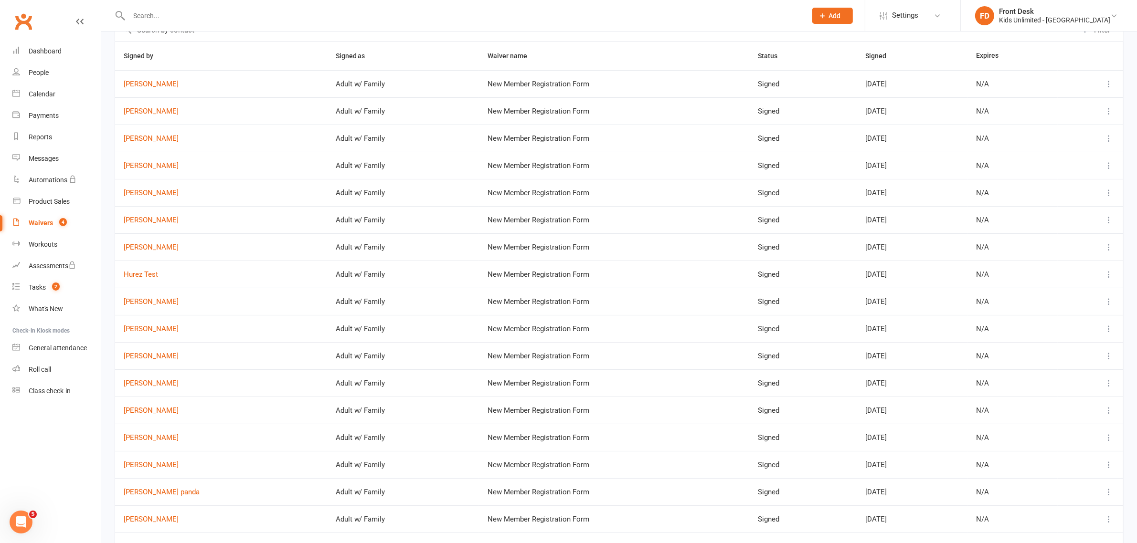
click at [41, 224] on div "Waivers" at bounding box center [41, 223] width 24 height 8
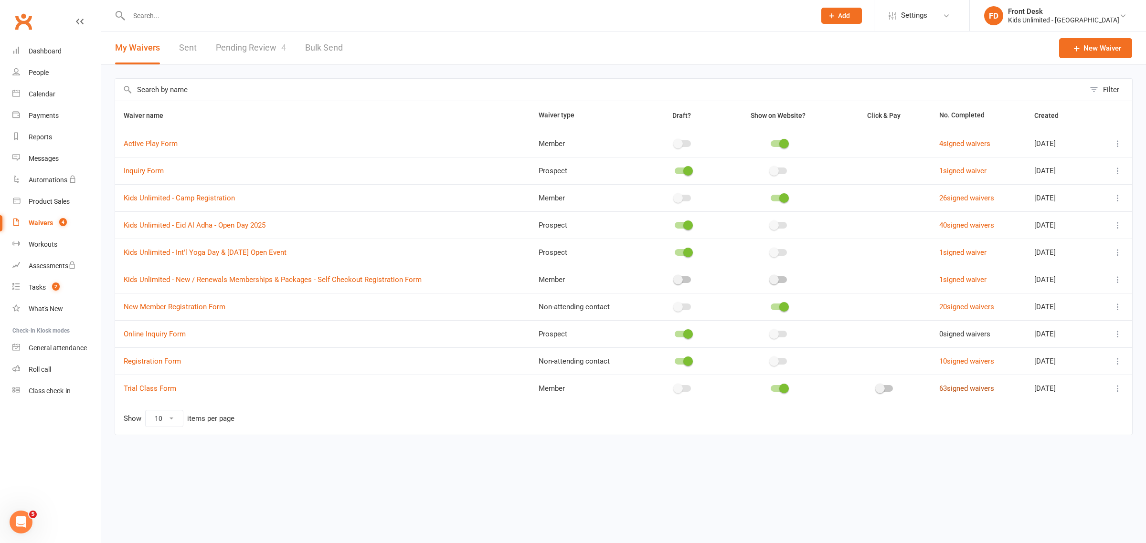
click at [949, 392] on link "63 signed waivers" at bounding box center [966, 388] width 55 height 9
select select "50"
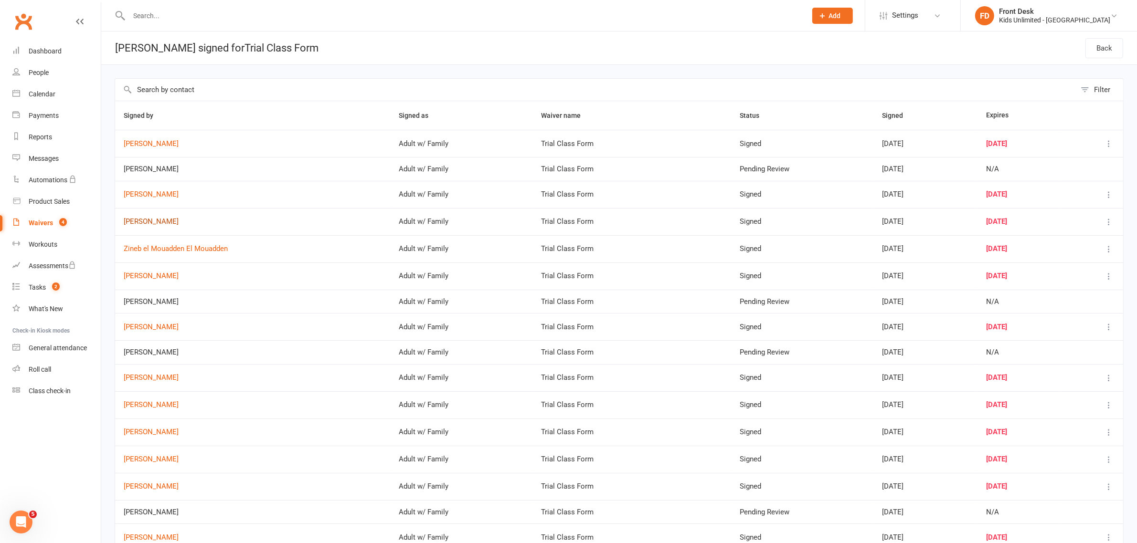
click at [139, 224] on link "[PERSON_NAME]" at bounding box center [253, 222] width 258 height 8
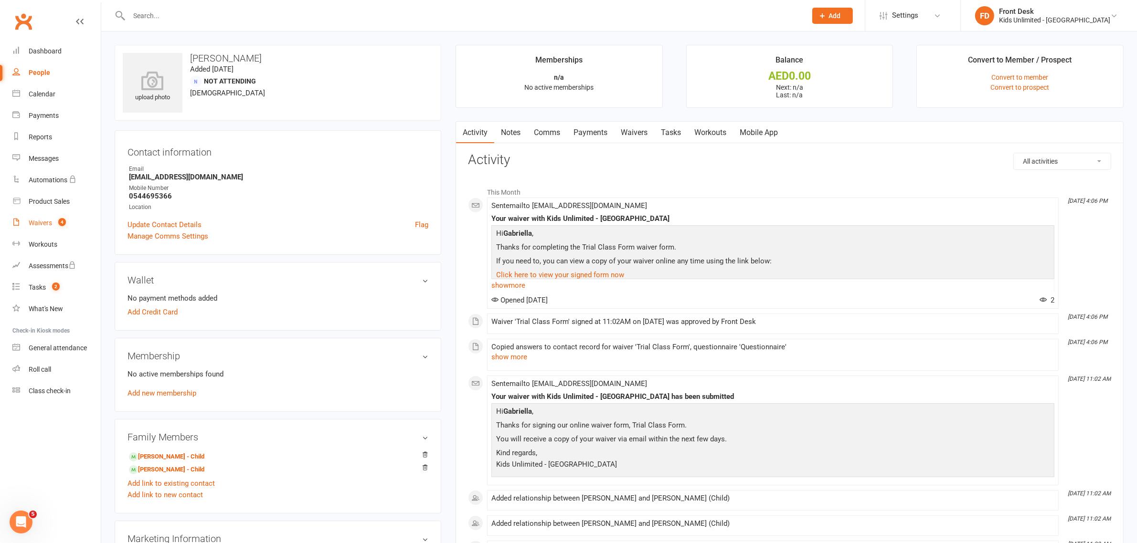
click at [32, 221] on div "Waivers" at bounding box center [40, 223] width 23 height 8
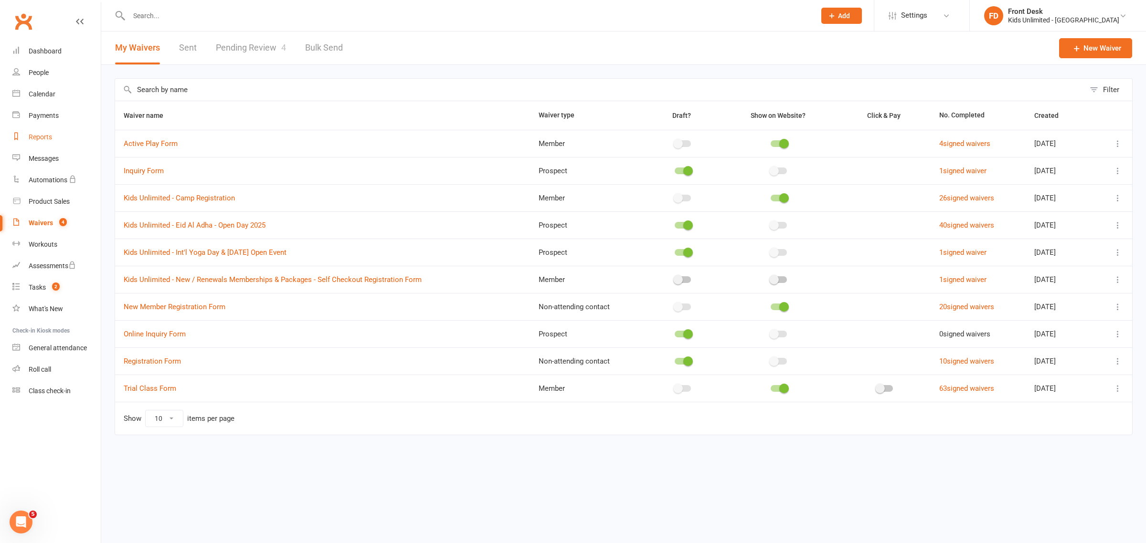
click at [42, 134] on div "Reports" at bounding box center [40, 137] width 23 height 8
select select "100"
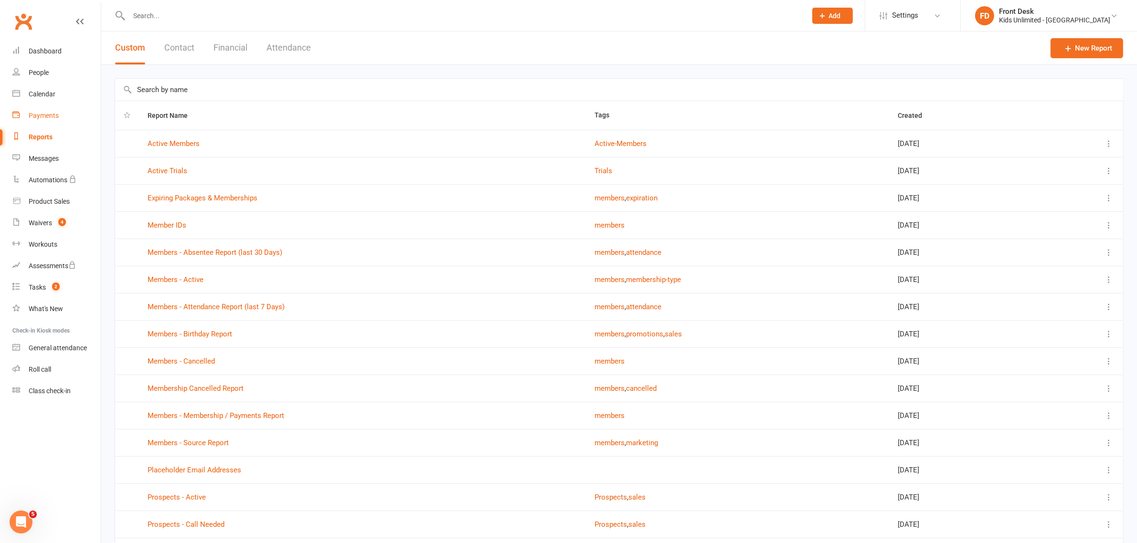
click at [43, 112] on div "Payments" at bounding box center [44, 116] width 30 height 8
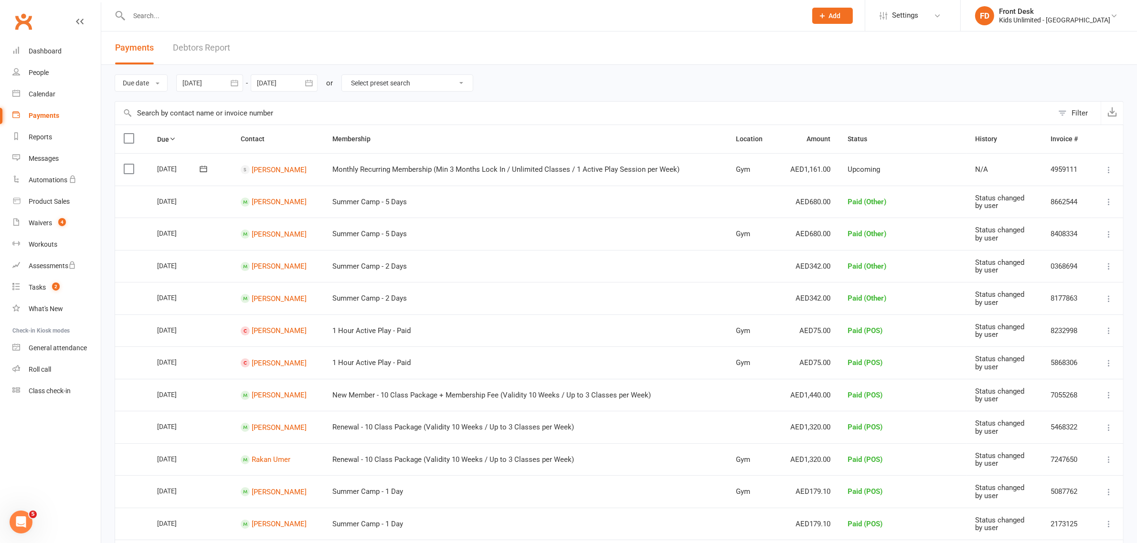
click at [182, 19] on input "text" at bounding box center [463, 15] width 674 height 13
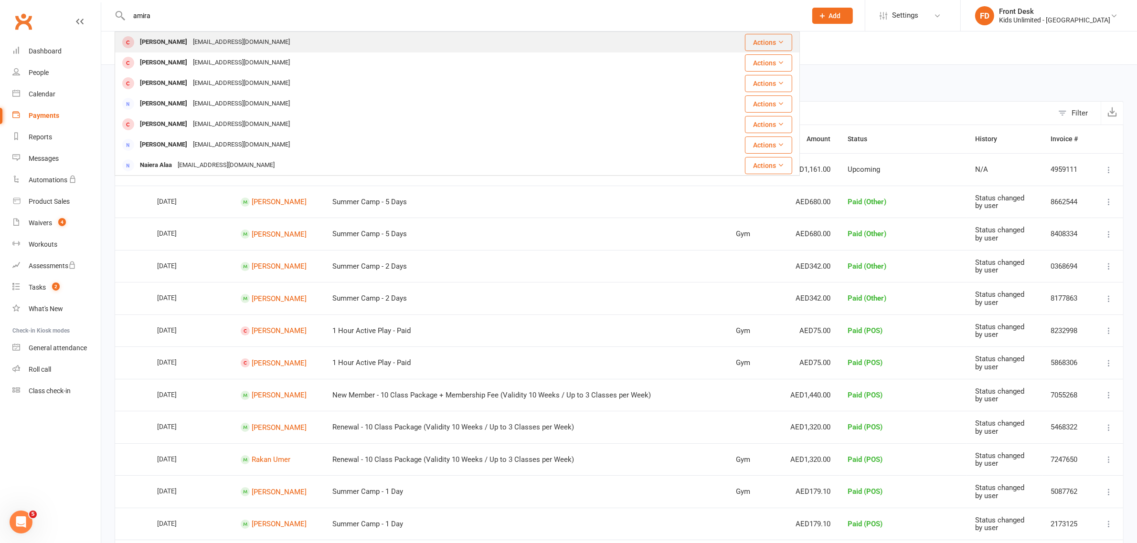
type input "amira"
click at [191, 41] on div "[EMAIL_ADDRESS][DOMAIN_NAME]" at bounding box center [241, 42] width 103 height 14
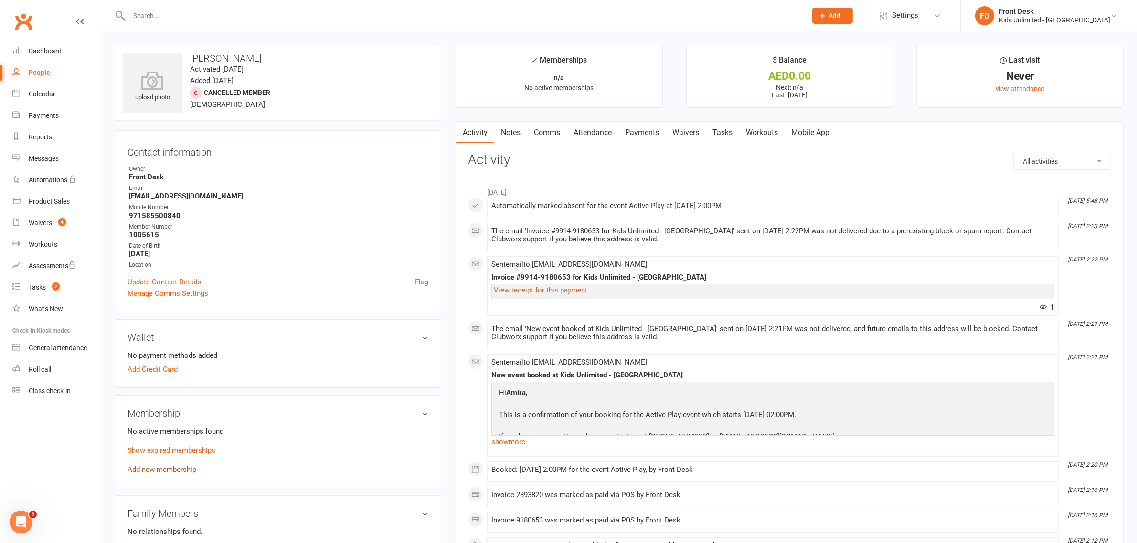
click at [170, 467] on link "Add new membership" at bounding box center [162, 470] width 69 height 9
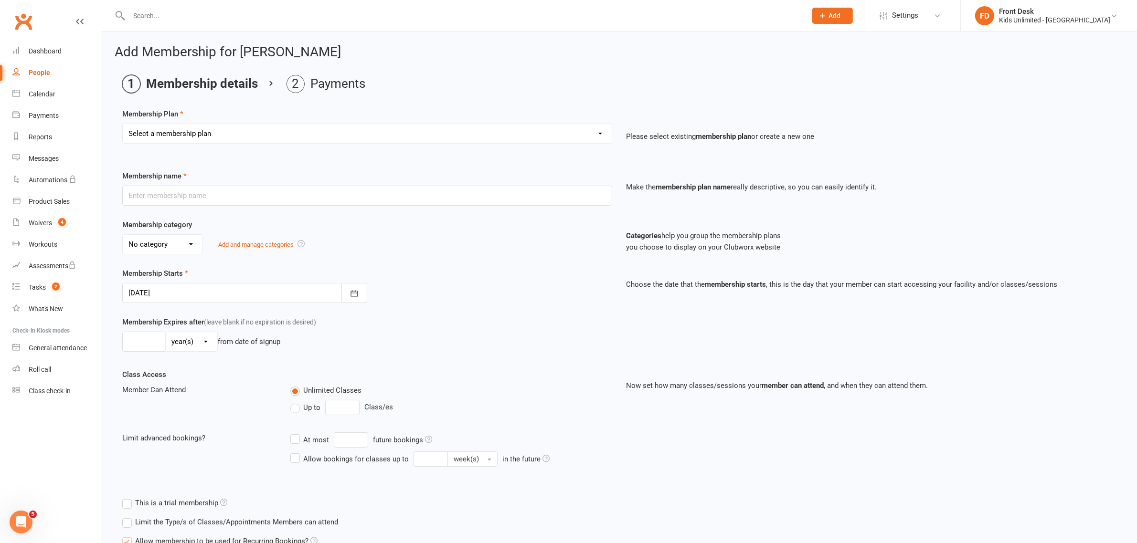
click at [183, 142] on select "Select a membership plan Create new Membership Plan Active Play - Free 1/2 Hour…" at bounding box center [367, 133] width 489 height 19
select select "3"
click at [123, 124] on select "Select a membership plan Create new Membership Plan Active Play - Free 1/2 Hour…" at bounding box center [367, 133] width 489 height 19
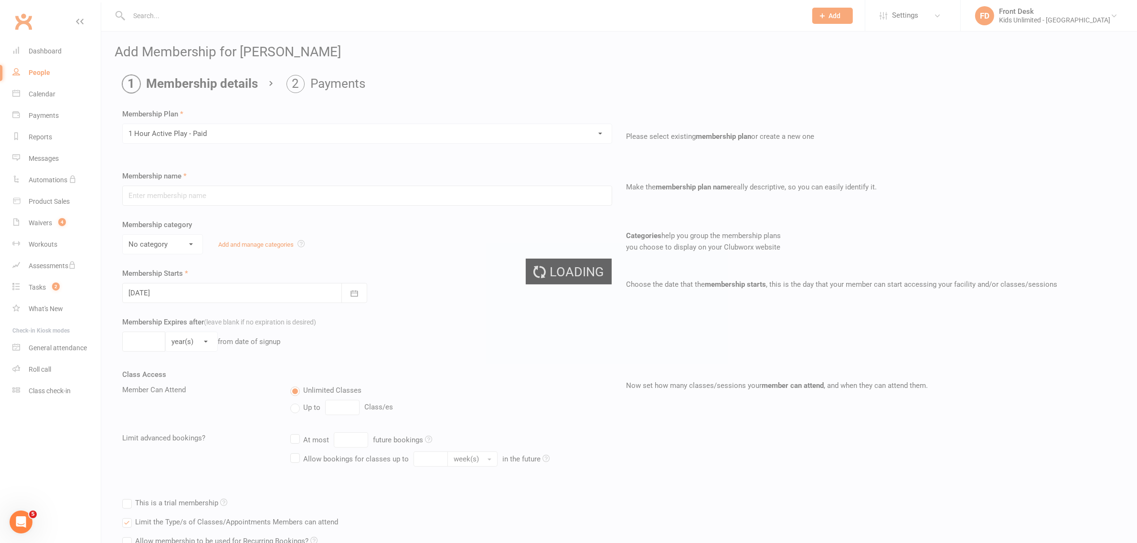
type input "1 Hour Active Play - Paid"
select select "7"
type input "1"
select select "0"
type input "1"
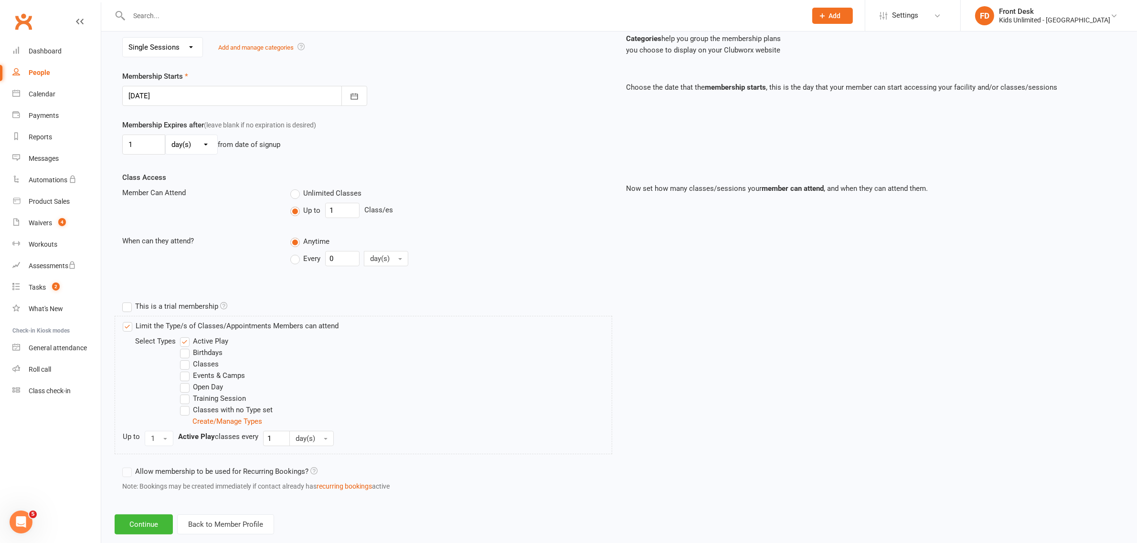
scroll to position [216, 0]
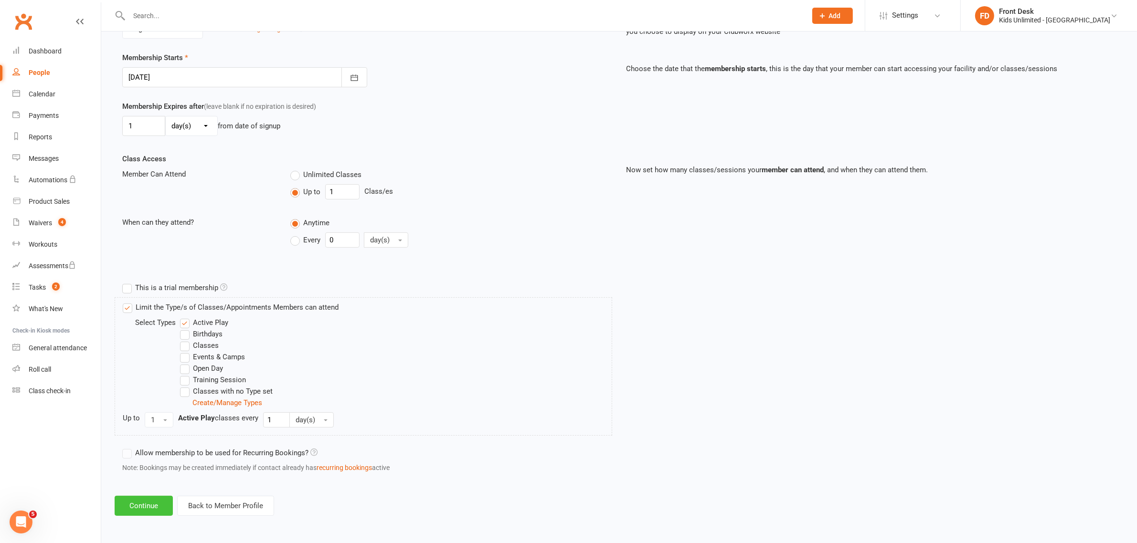
click at [143, 516] on button "Continue" at bounding box center [144, 506] width 58 height 20
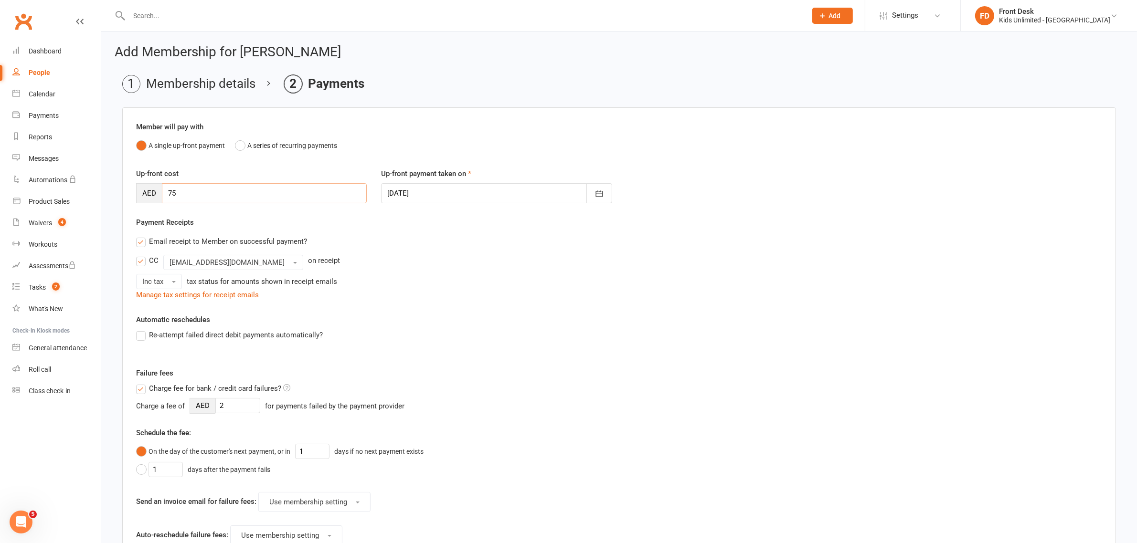
drag, startPoint x: 199, startPoint y: 195, endPoint x: 134, endPoint y: 193, distance: 64.5
click at [134, 193] on div "Up-front cost AED 75" at bounding box center [251, 185] width 245 height 35
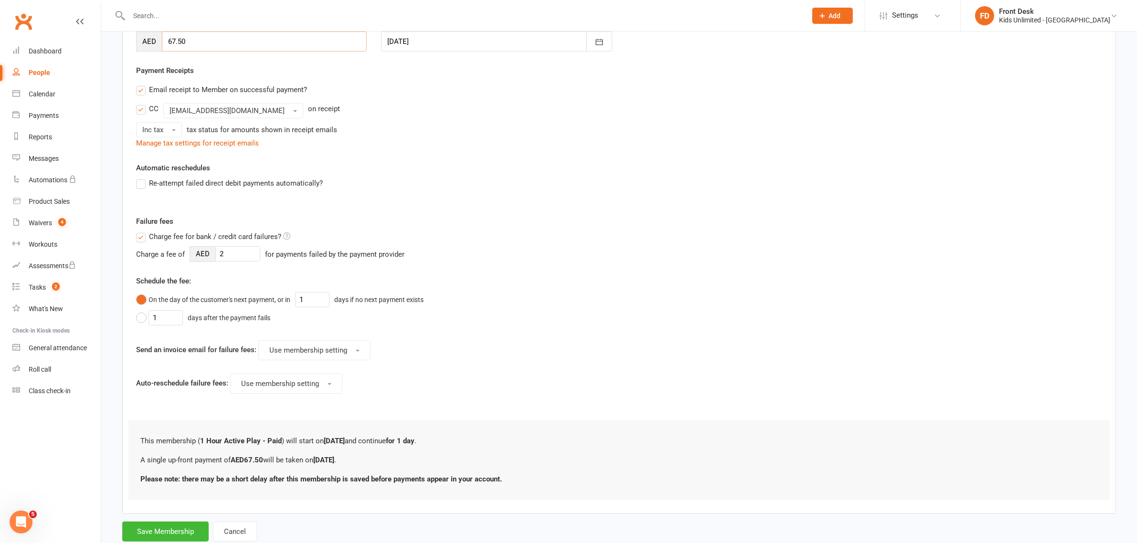
scroll to position [179, 0]
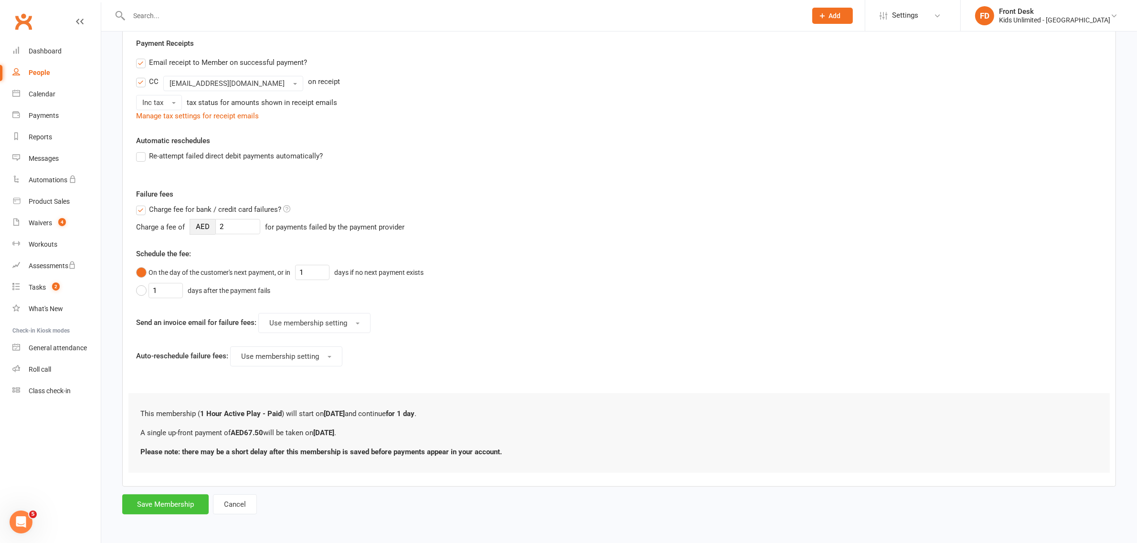
type input "67.50"
click at [192, 512] on button "Save Membership" at bounding box center [165, 505] width 86 height 20
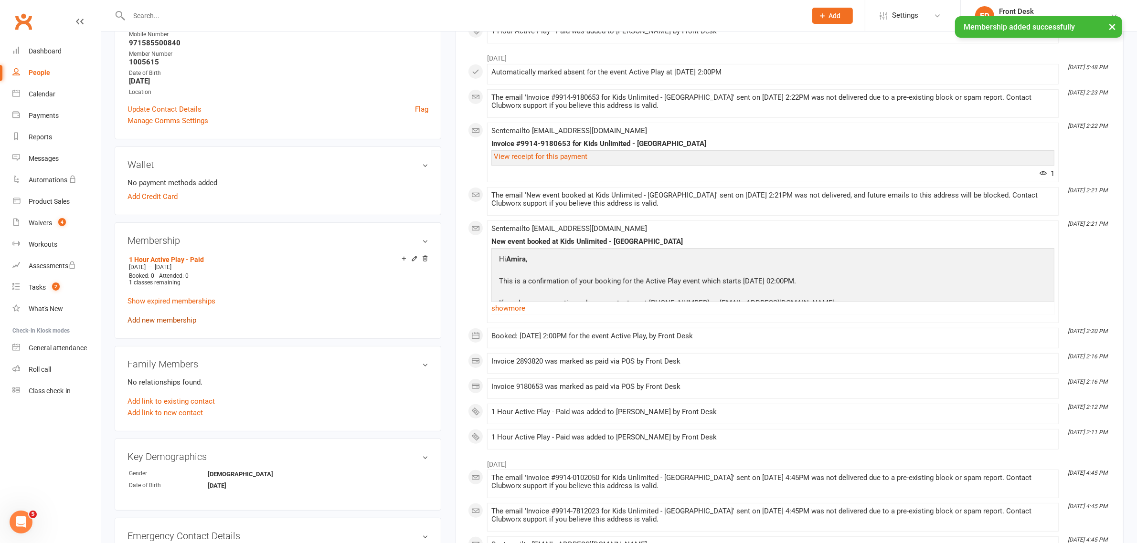
scroll to position [179, 0]
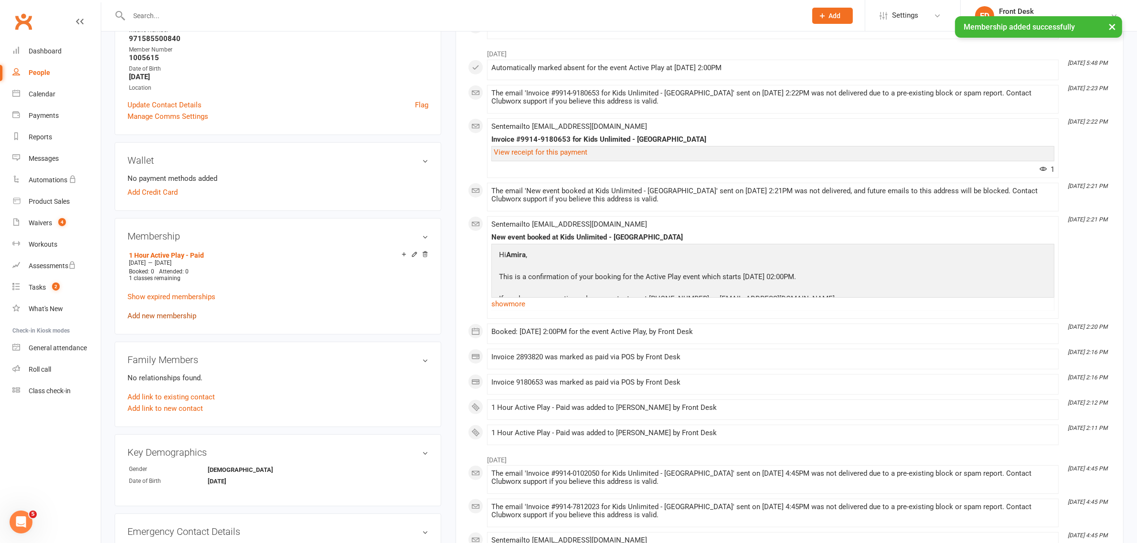
click at [164, 318] on link "Add new membership" at bounding box center [162, 316] width 69 height 9
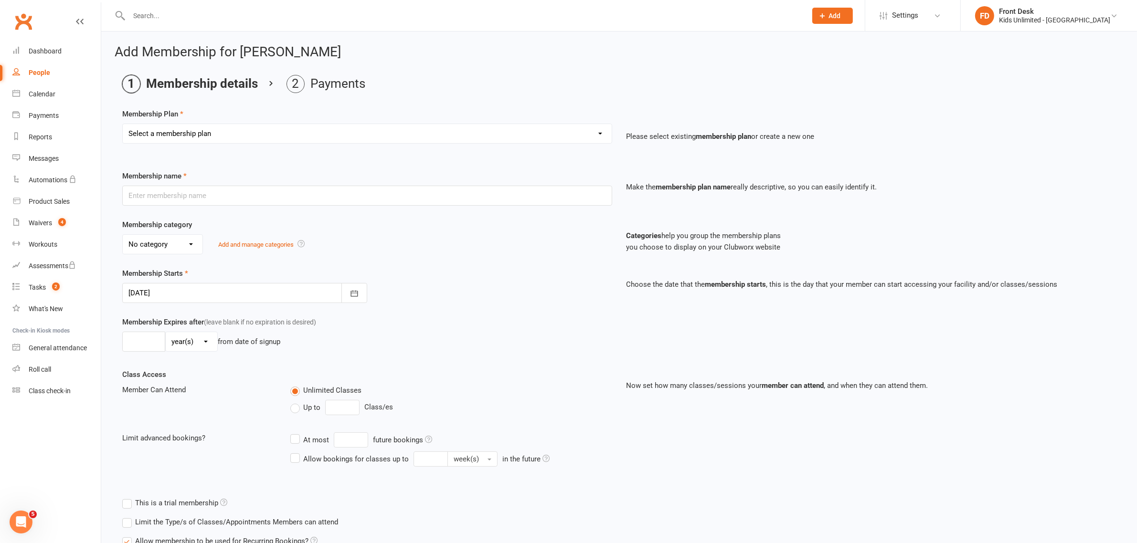
click at [232, 129] on select "Select a membership plan Create new Membership Plan Active Play - Free 1/2 Hour…" at bounding box center [367, 133] width 489 height 19
select select "3"
click at [123, 124] on select "Select a membership plan Create new Membership Plan Active Play - Free 1/2 Hour…" at bounding box center [367, 133] width 489 height 19
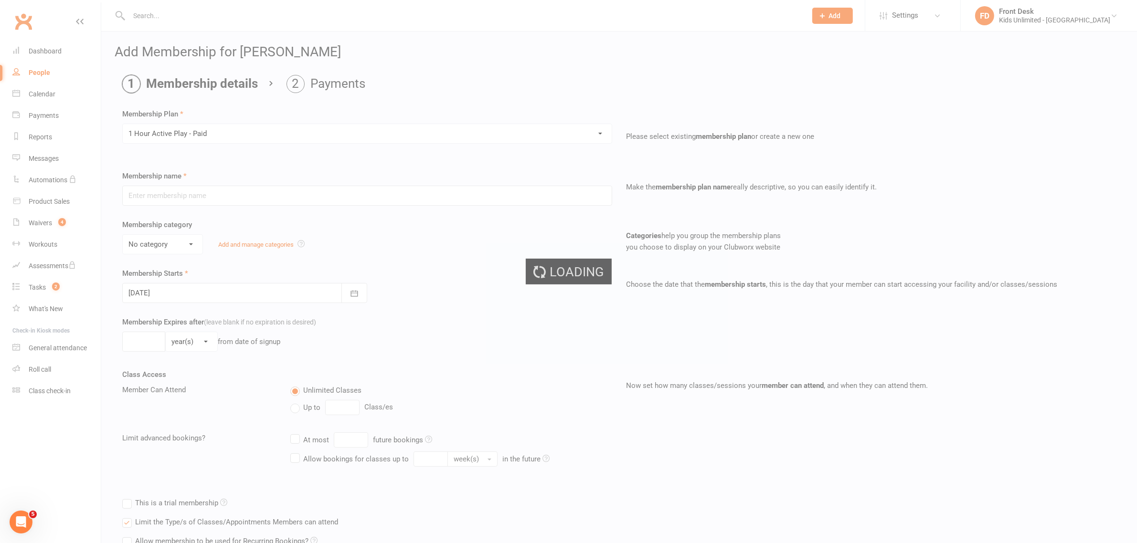
type input "1 Hour Active Play - Paid"
select select "7"
type input "1"
select select "0"
type input "1"
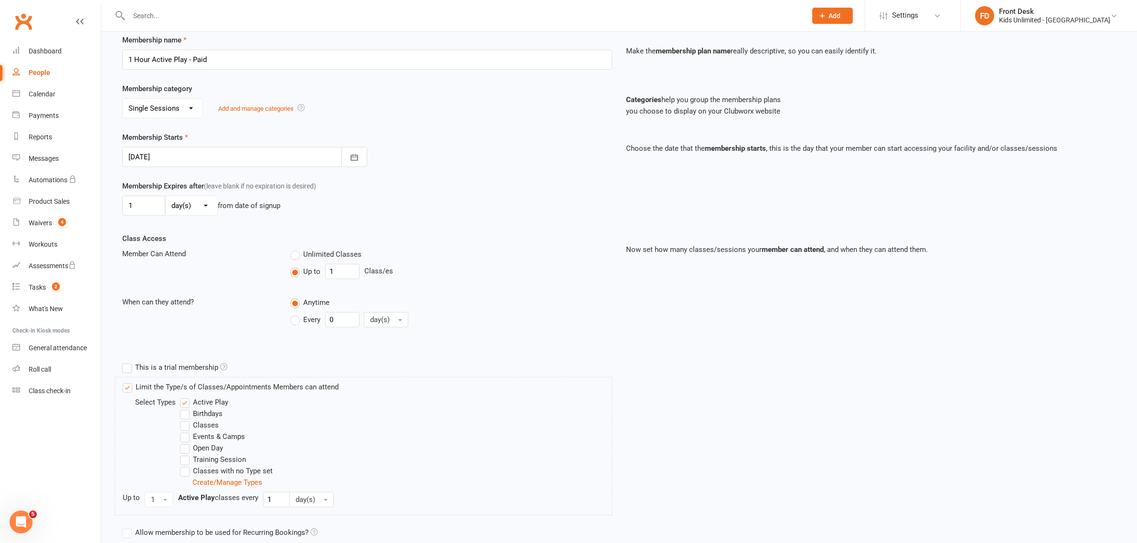
scroll to position [216, 0]
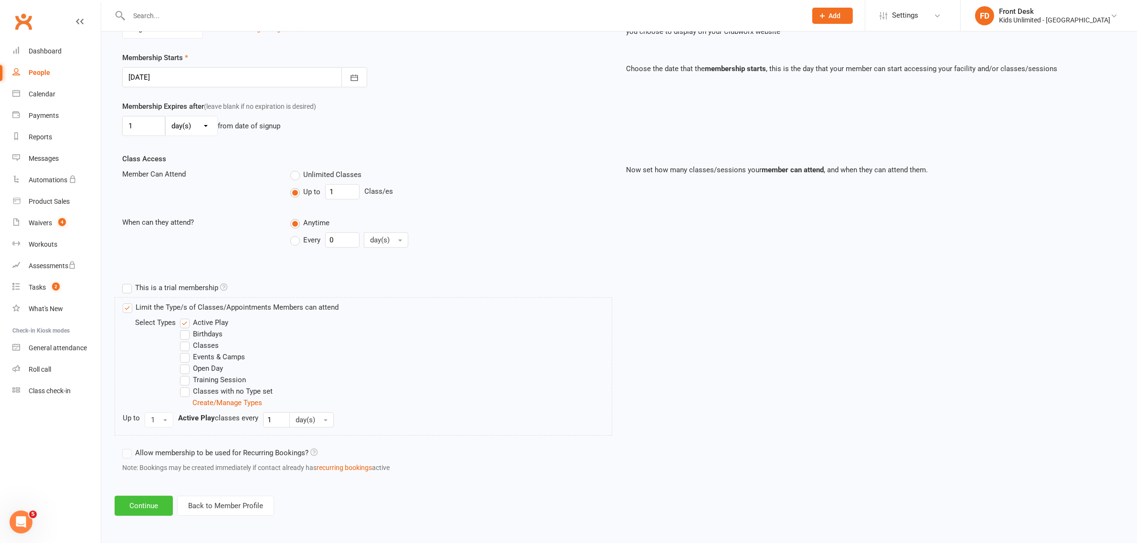
click at [144, 507] on button "Continue" at bounding box center [144, 506] width 58 height 20
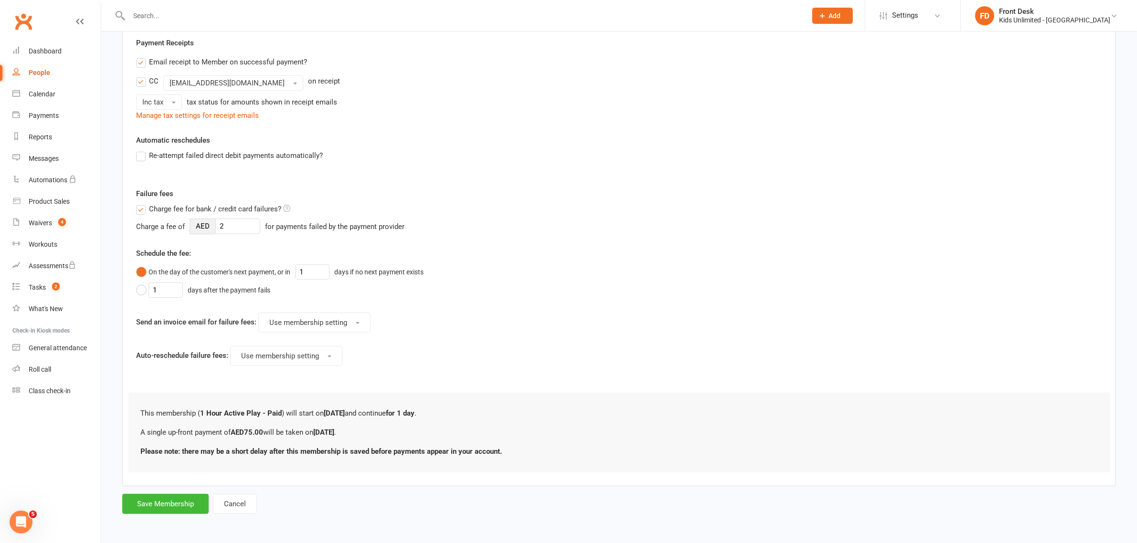
scroll to position [0, 0]
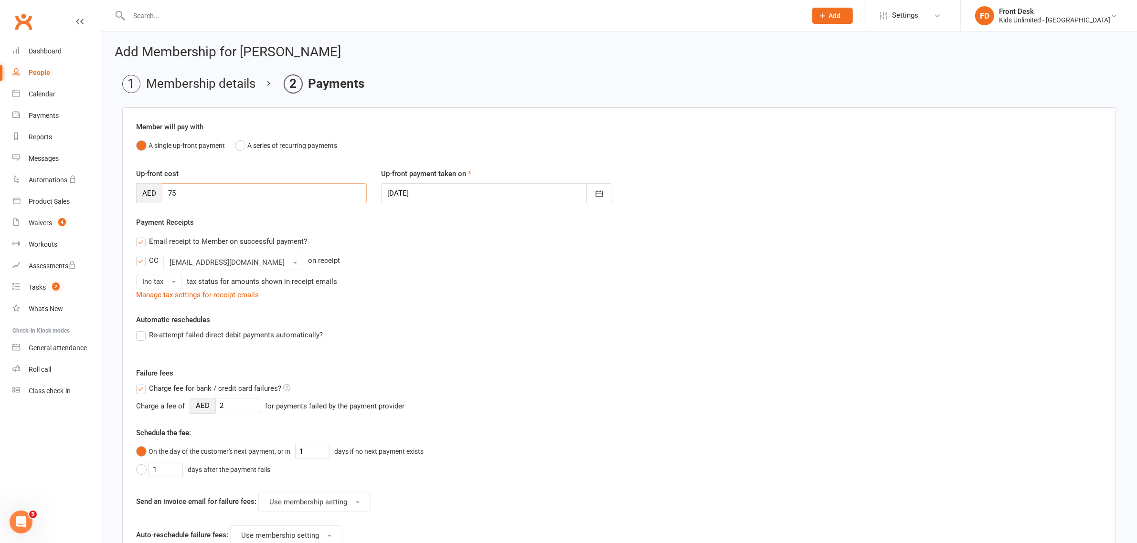
drag, startPoint x: 194, startPoint y: 192, endPoint x: 129, endPoint y: 181, distance: 65.7
click at [129, 181] on div "Up-front cost AED 75" at bounding box center [251, 185] width 245 height 35
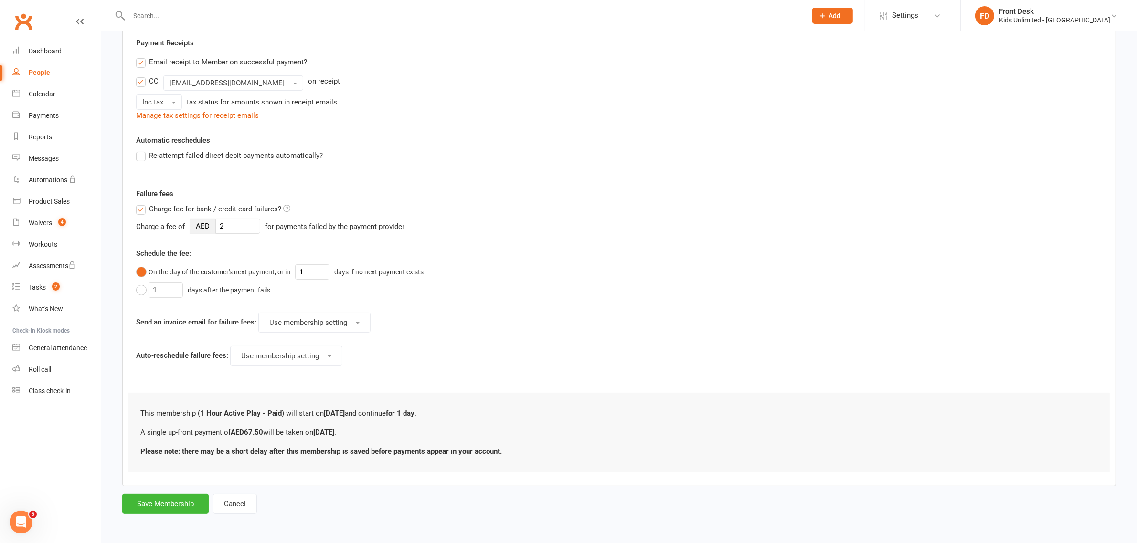
scroll to position [181, 0]
type input "67.50"
click at [189, 500] on button "Save Membership" at bounding box center [165, 504] width 86 height 20
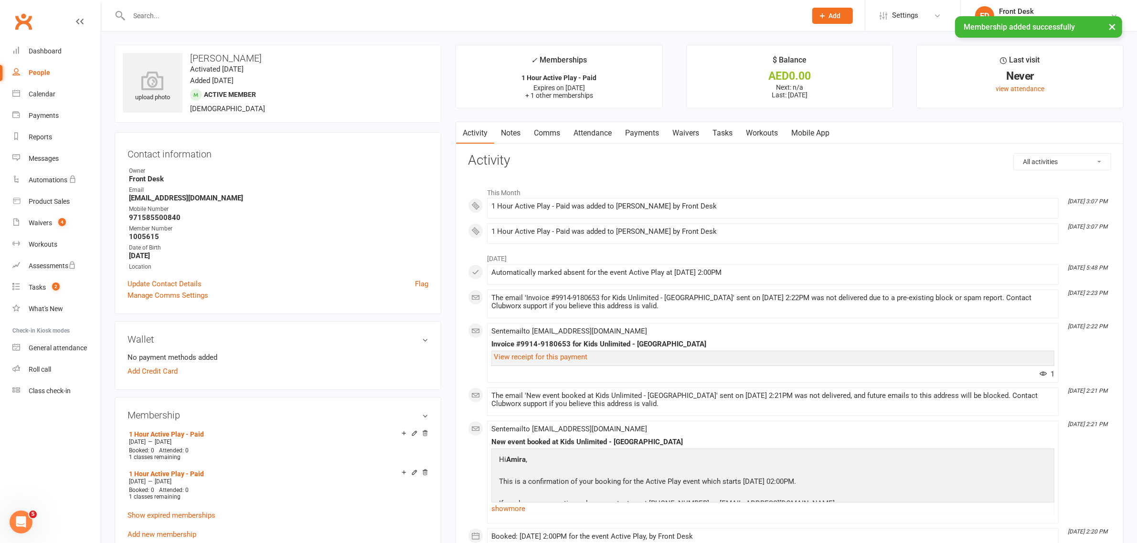
scroll to position [14, 0]
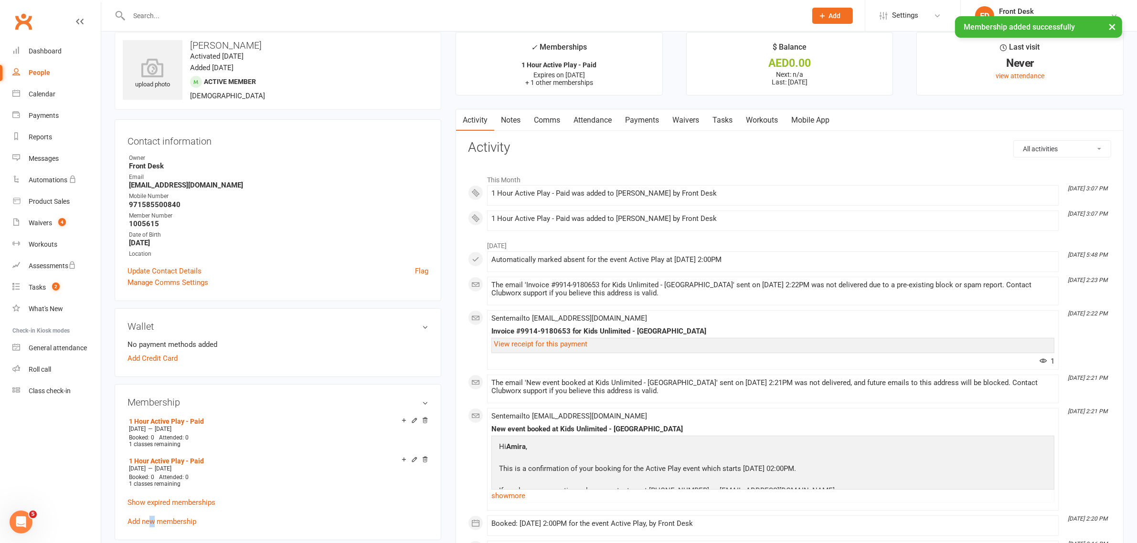
click at [153, 533] on div "Membership 1 Hour Active Play - Paid [DATE] — [DATE] Booked: 0 Attended: 0 1 cl…" at bounding box center [278, 462] width 327 height 156
click at [166, 517] on link "Add new membership" at bounding box center [162, 520] width 69 height 9
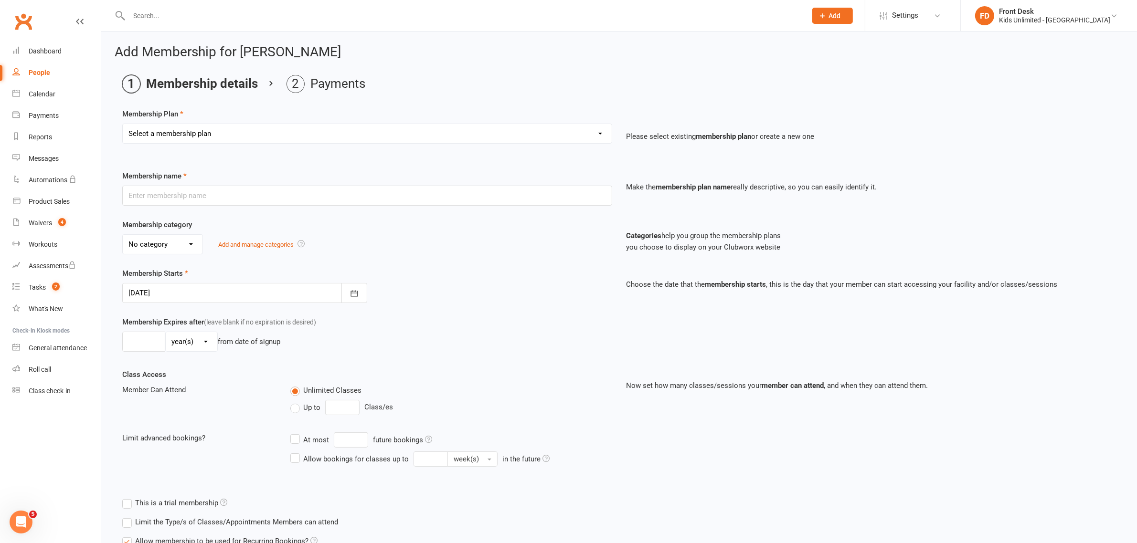
click at [214, 139] on select "Select a membership plan Create new Membership Plan Active Play - Free 1/2 Hour…" at bounding box center [367, 133] width 489 height 19
select select "3"
click at [123, 124] on select "Select a membership plan Create new Membership Plan Active Play - Free 1/2 Hour…" at bounding box center [367, 133] width 489 height 19
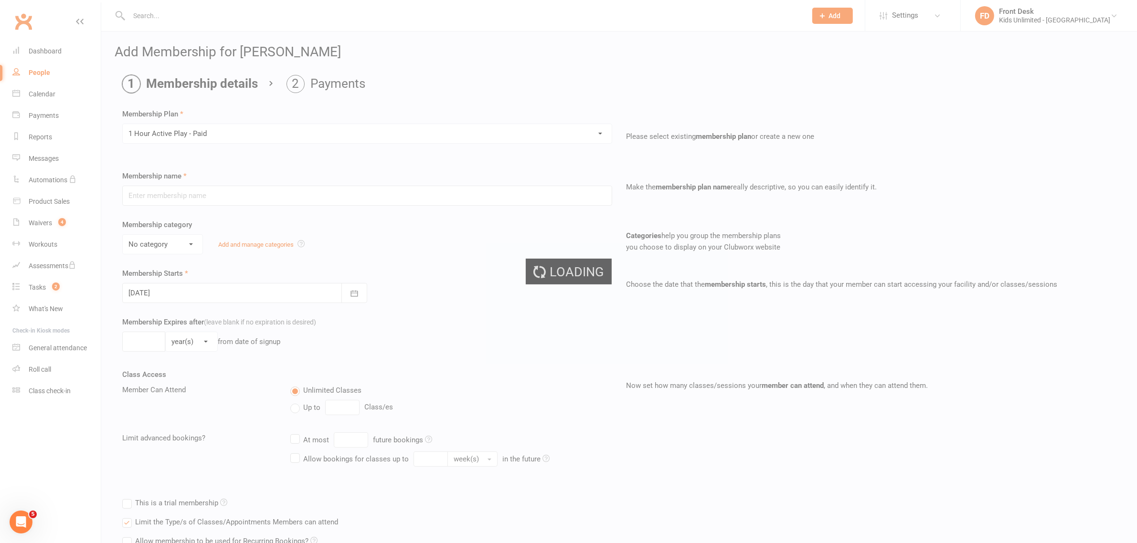
type input "1 Hour Active Play - Paid"
select select "7"
type input "1"
select select "0"
type input "1"
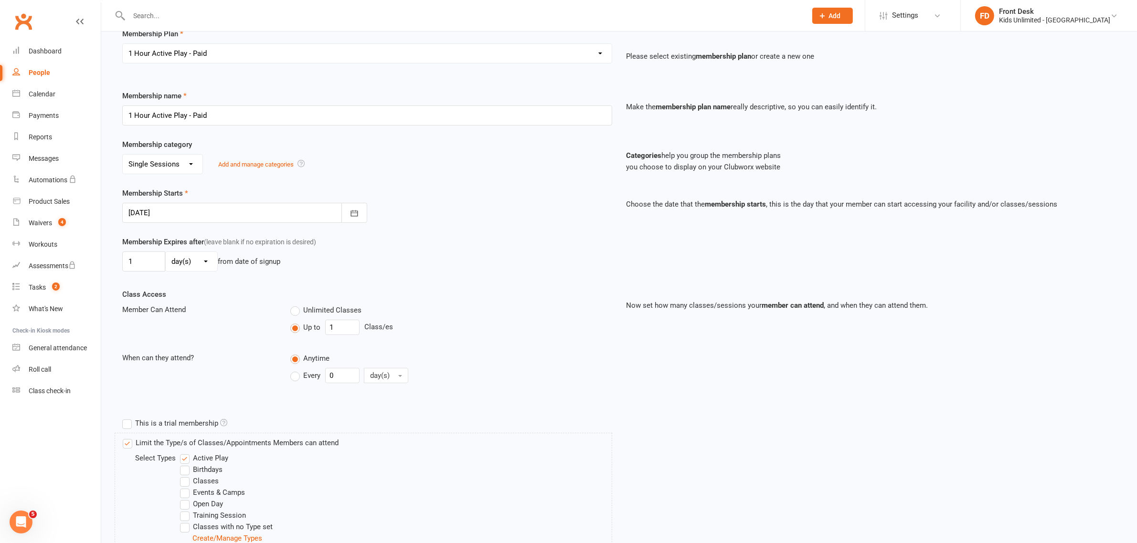
scroll to position [216, 0]
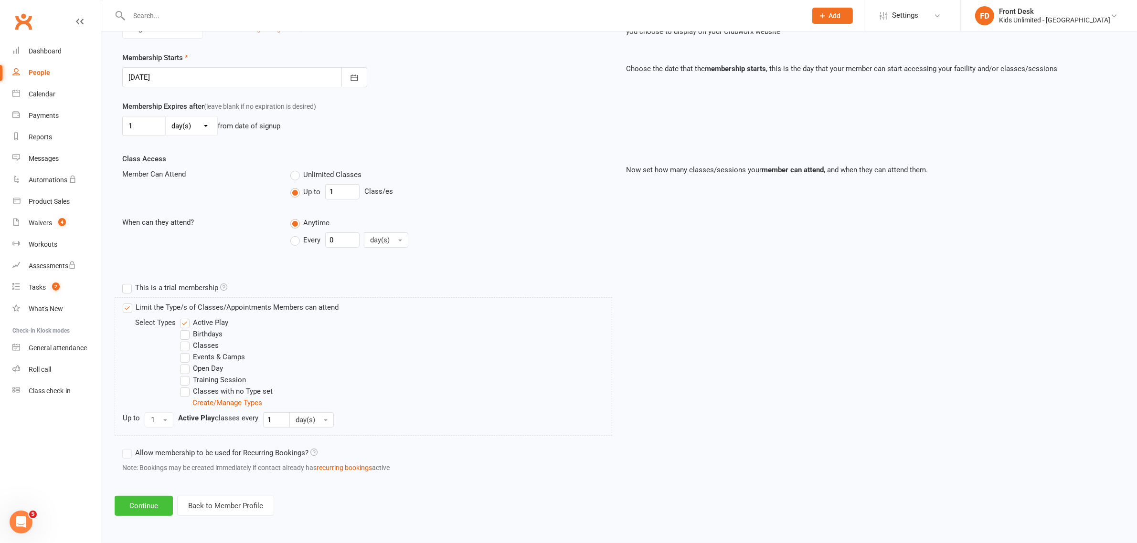
click at [143, 500] on button "Continue" at bounding box center [144, 506] width 58 height 20
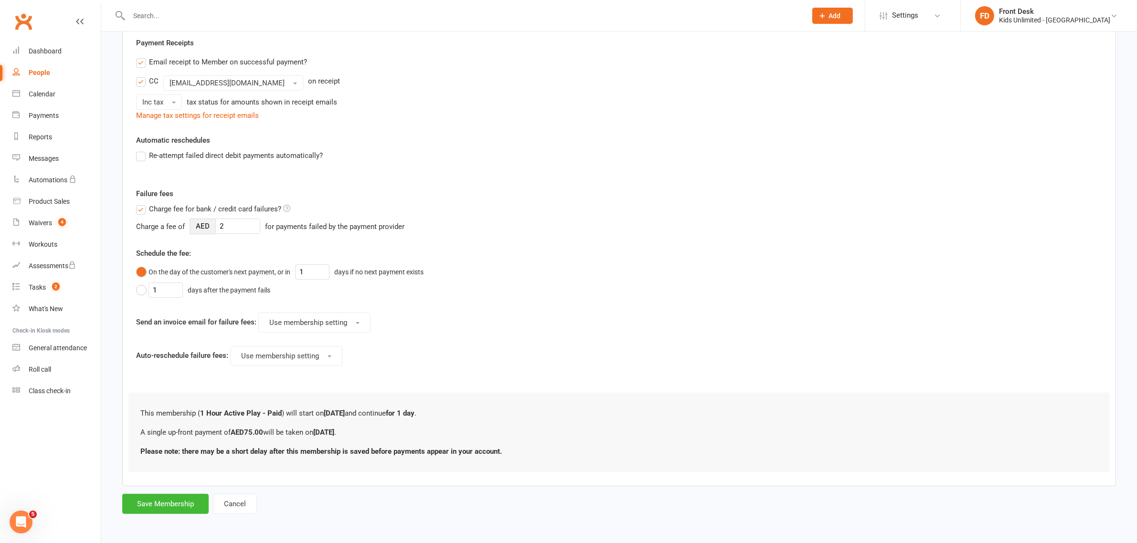
scroll to position [0, 0]
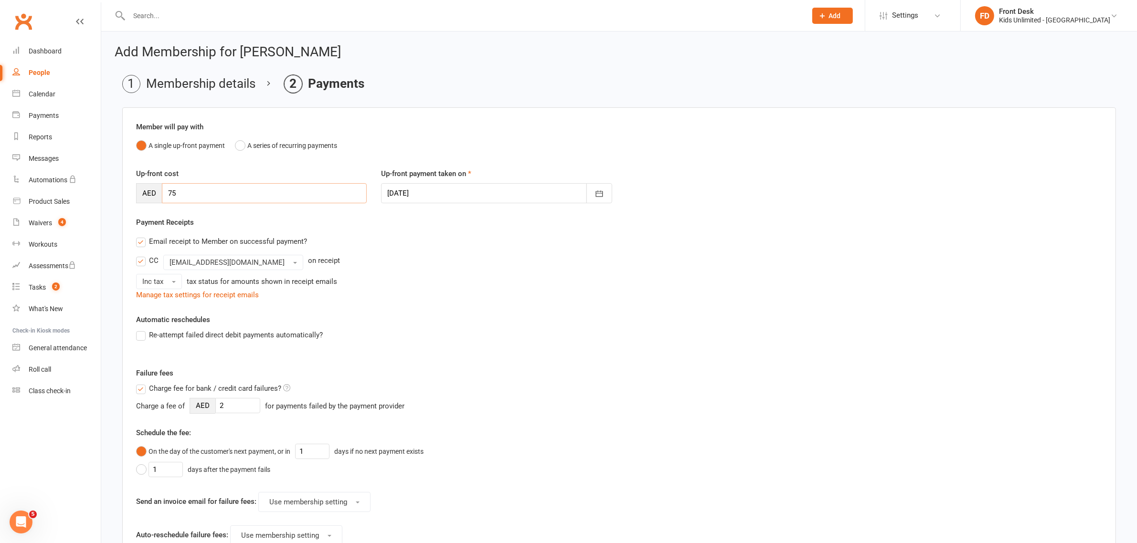
drag, startPoint x: 192, startPoint y: 192, endPoint x: 125, endPoint y: 188, distance: 67.0
click at [125, 188] on div "Member will pay with A single up-front payment A series of recurring payments U…" at bounding box center [619, 386] width 994 height 559
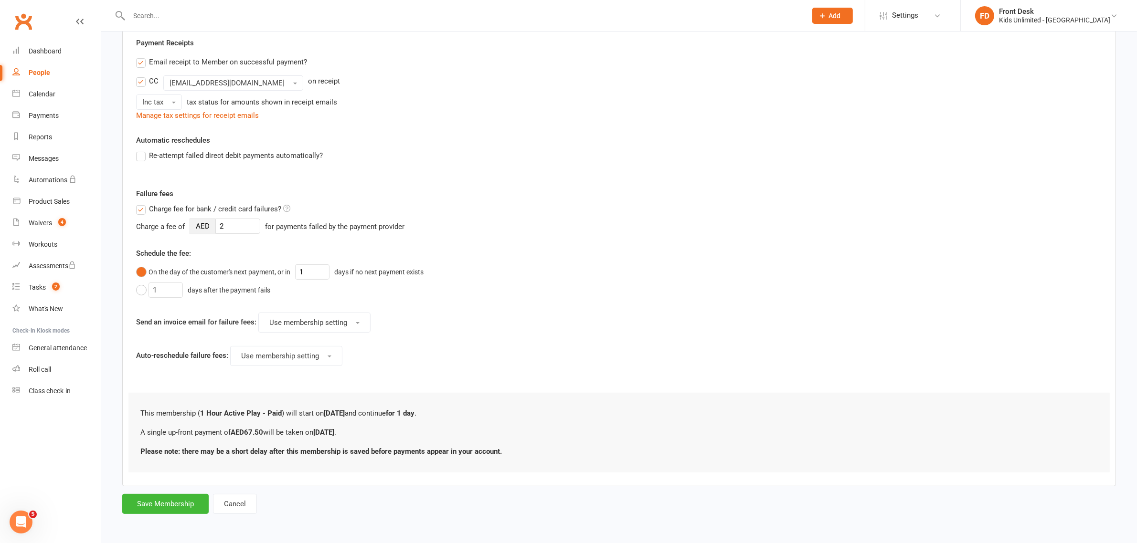
scroll to position [181, 0]
type input "67.50"
click at [149, 500] on button "Save Membership" at bounding box center [165, 504] width 86 height 20
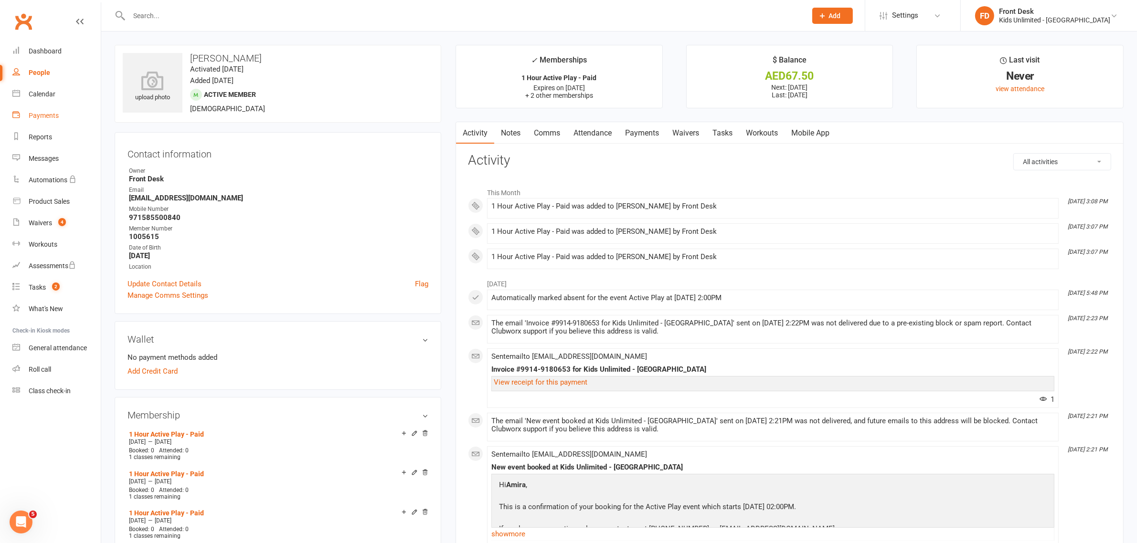
drag, startPoint x: 39, startPoint y: 118, endPoint x: 52, endPoint y: 128, distance: 15.8
click at [39, 118] on div "Payments" at bounding box center [44, 116] width 30 height 8
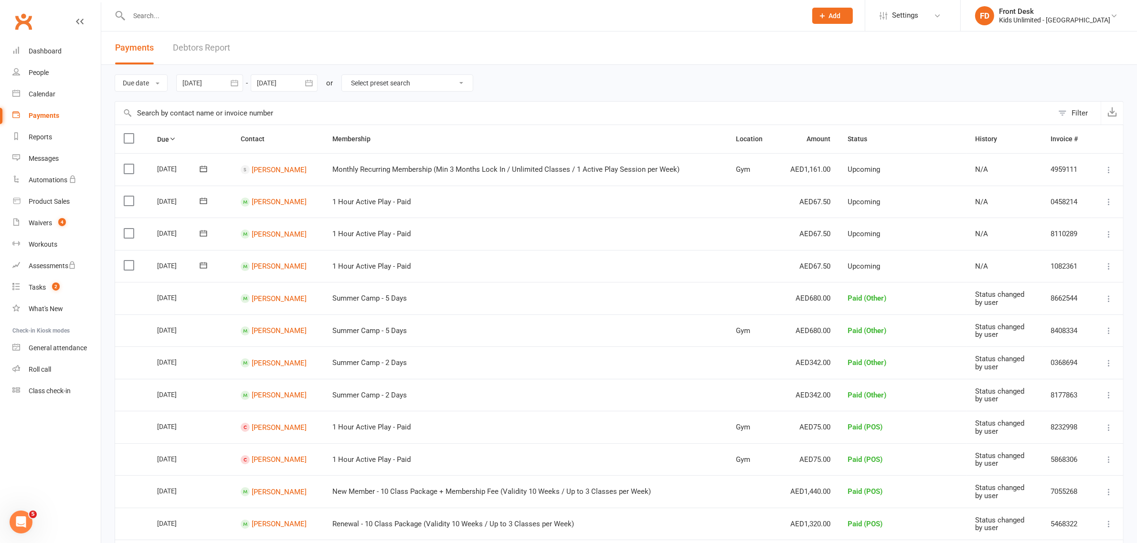
click at [12, 105] on link "Payments" at bounding box center [56, 115] width 88 height 21
click at [129, 204] on label at bounding box center [130, 201] width 13 height 10
click at [129, 196] on input "checkbox" at bounding box center [127, 196] width 6 height 0
click at [127, 236] on label at bounding box center [130, 234] width 13 height 10
click at [127, 229] on input "checkbox" at bounding box center [127, 229] width 6 height 0
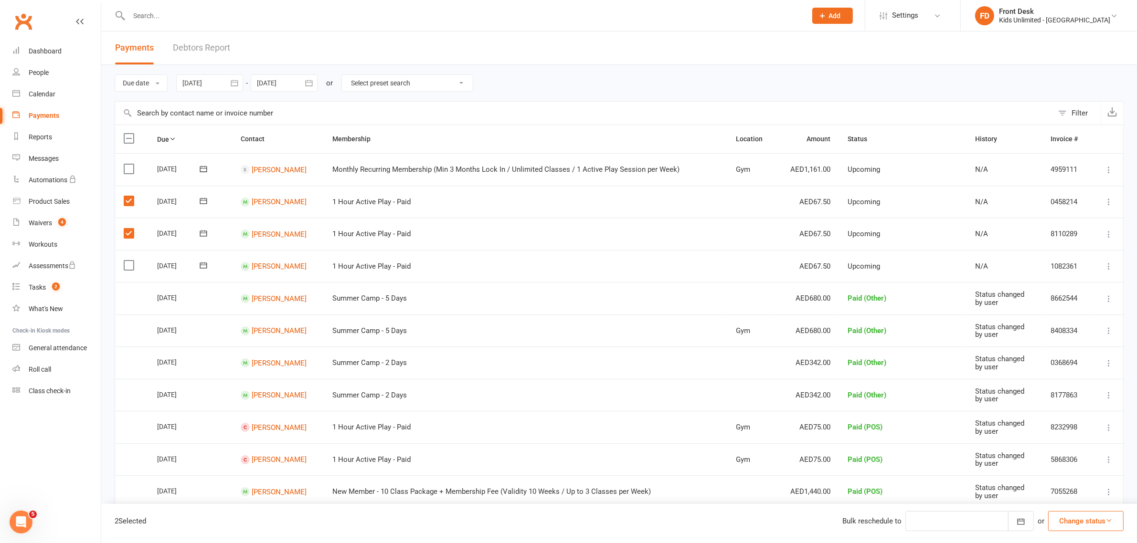
click at [127, 262] on label at bounding box center [130, 266] width 13 height 10
click at [127, 261] on input "checkbox" at bounding box center [127, 261] width 6 height 0
click at [1080, 523] on button "Change status" at bounding box center [1085, 522] width 75 height 20
click at [1068, 456] on link "Paid (POS)" at bounding box center [1076, 457] width 95 height 19
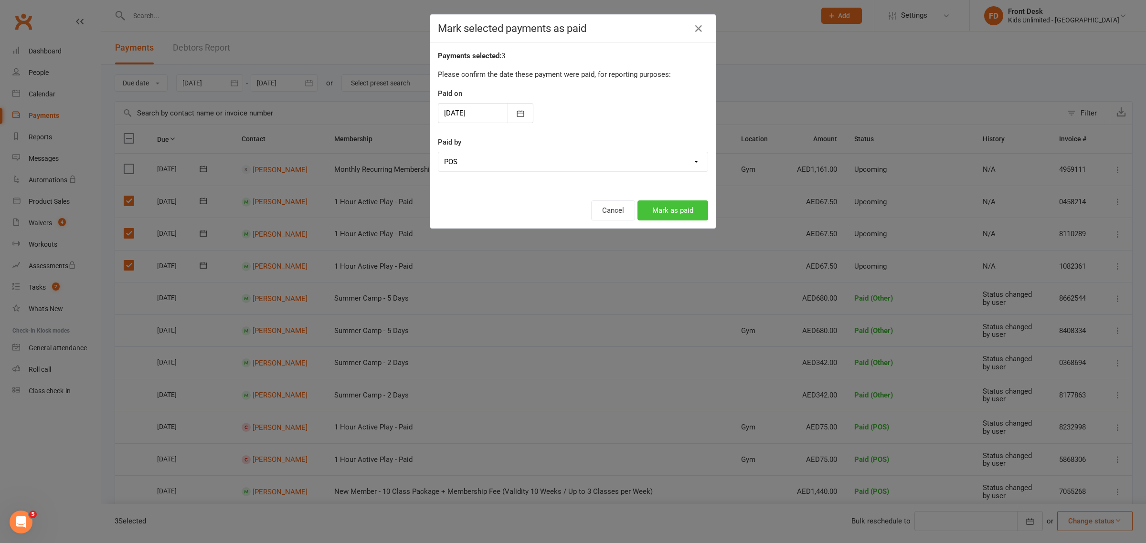
click at [652, 209] on button "Mark as paid" at bounding box center [673, 211] width 71 height 20
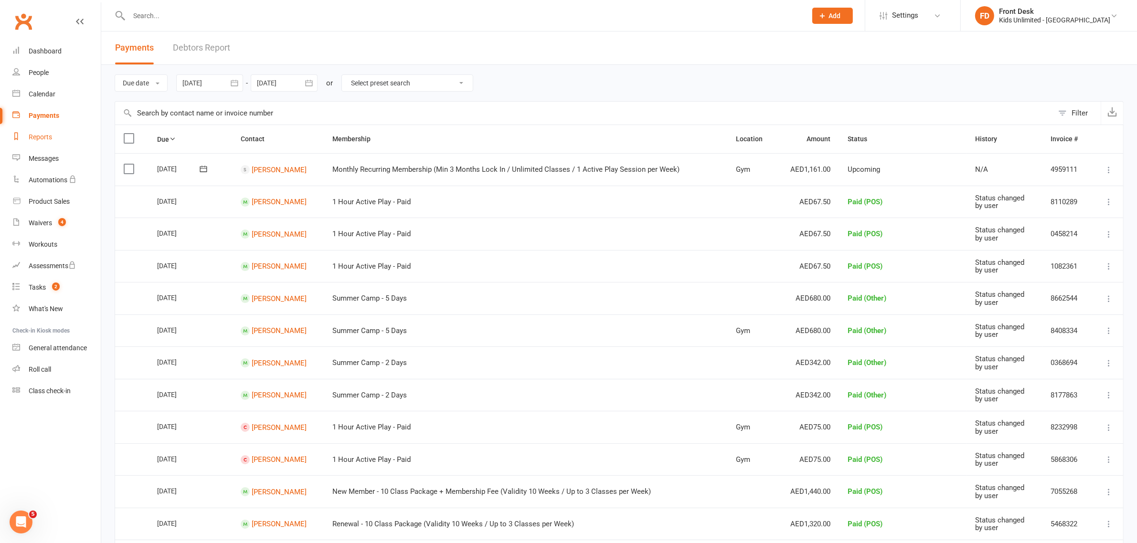
click at [47, 136] on div "Reports" at bounding box center [40, 137] width 23 height 8
select select "100"
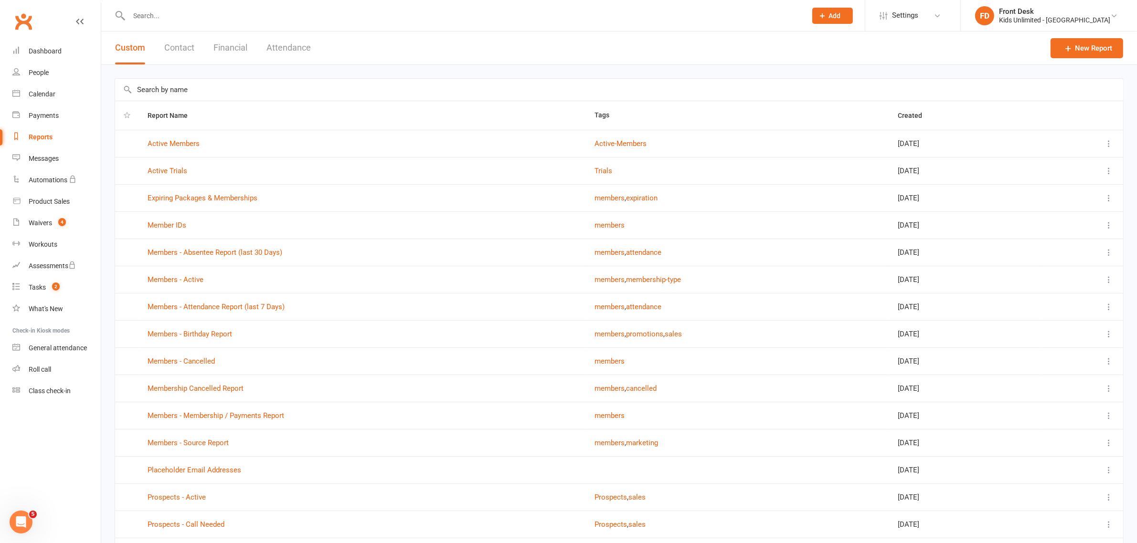
click at [228, 51] on button "Financial" at bounding box center [230, 48] width 34 height 33
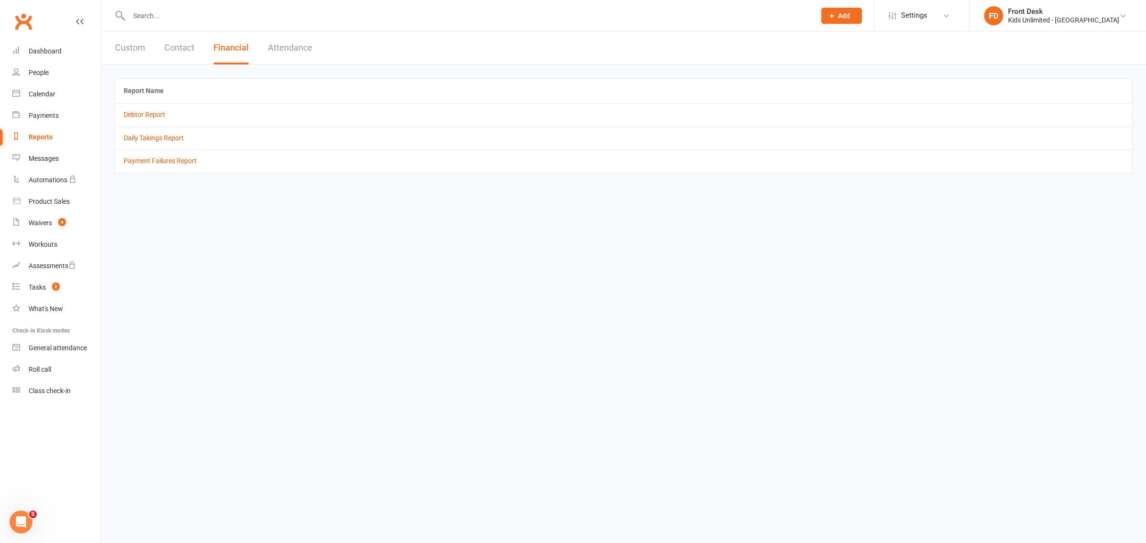
click at [190, 137] on td "Daily Takings Report" at bounding box center [623, 138] width 1017 height 23
click at [181, 139] on link "Daily Takings Report" at bounding box center [154, 138] width 60 height 8
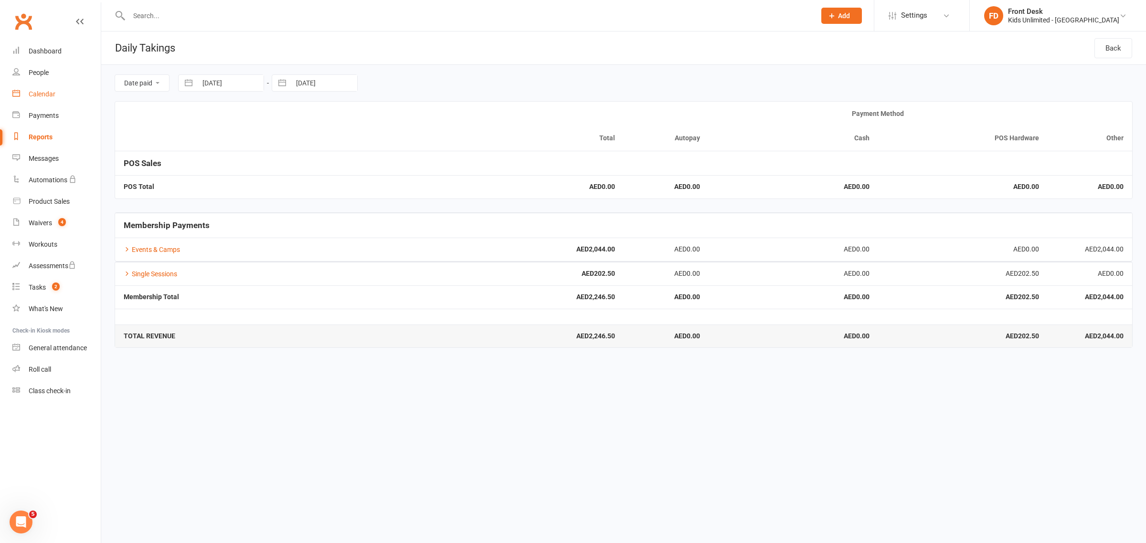
click at [48, 89] on link "Calendar" at bounding box center [56, 94] width 88 height 21
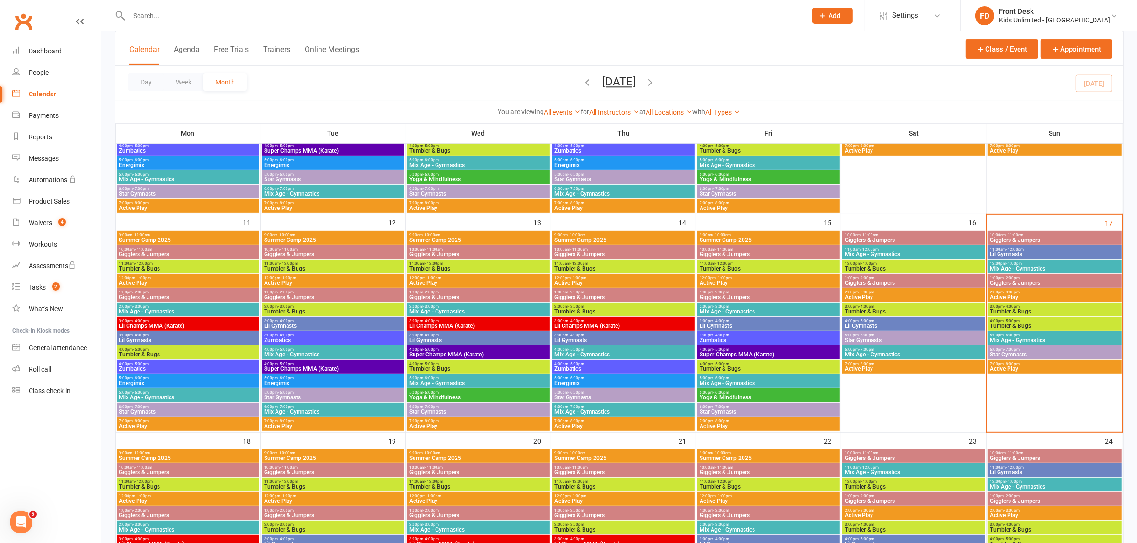
scroll to position [418, 0]
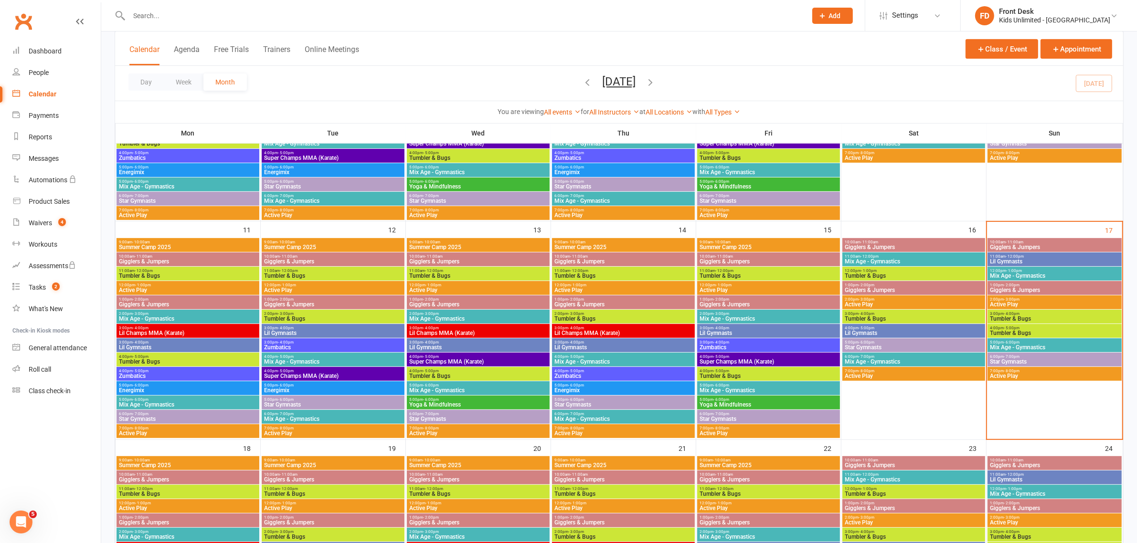
click at [1015, 243] on span "- 11:00am" at bounding box center [1015, 242] width 18 height 4
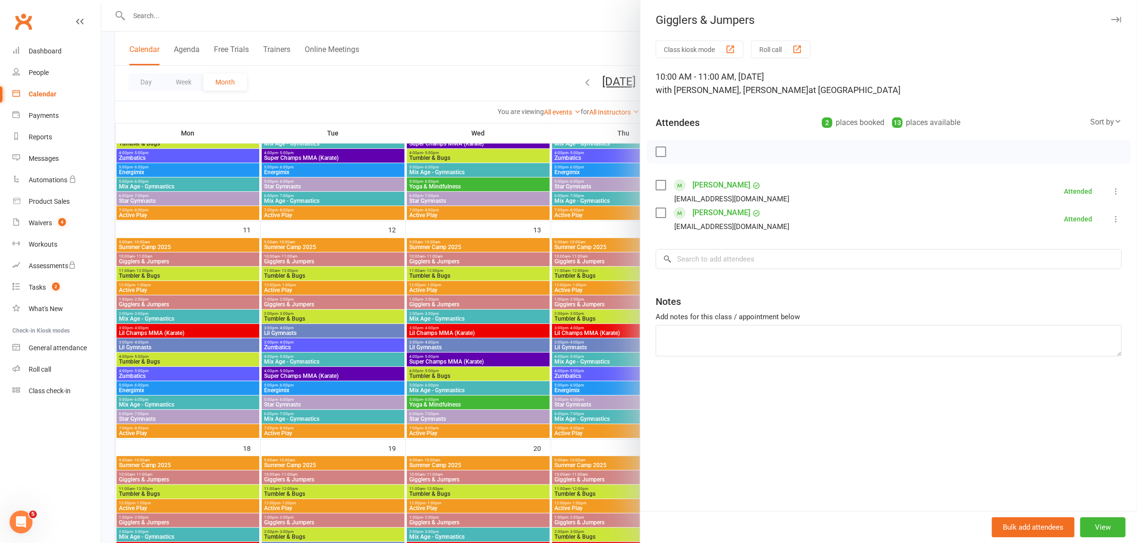
drag, startPoint x: 508, startPoint y: 43, endPoint x: 519, endPoint y: 46, distance: 11.4
click at [508, 43] on div at bounding box center [619, 271] width 1036 height 543
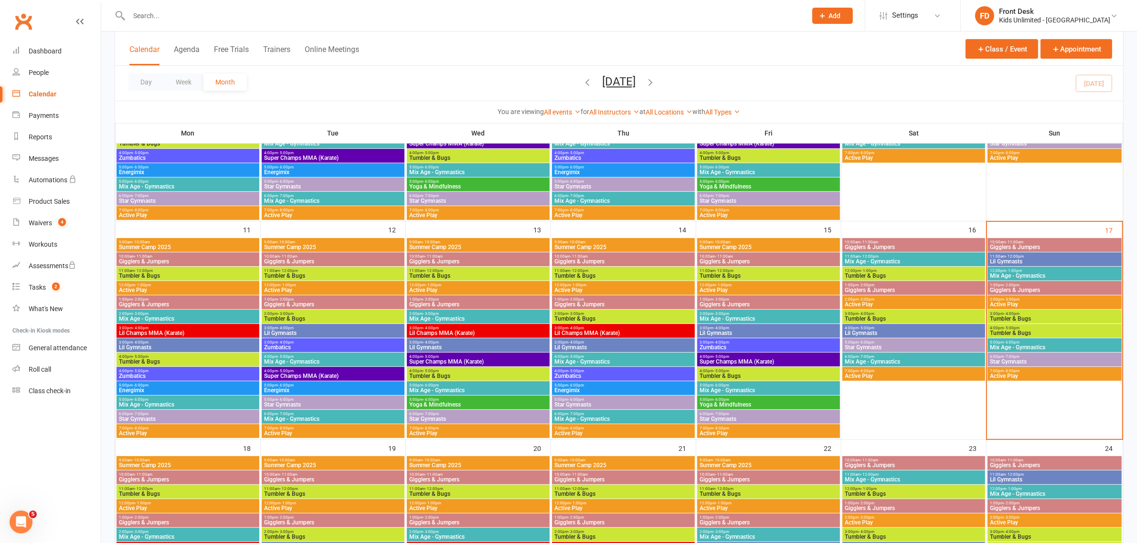
click at [953, 242] on span "10:00am - 11:00am" at bounding box center [913, 242] width 139 height 4
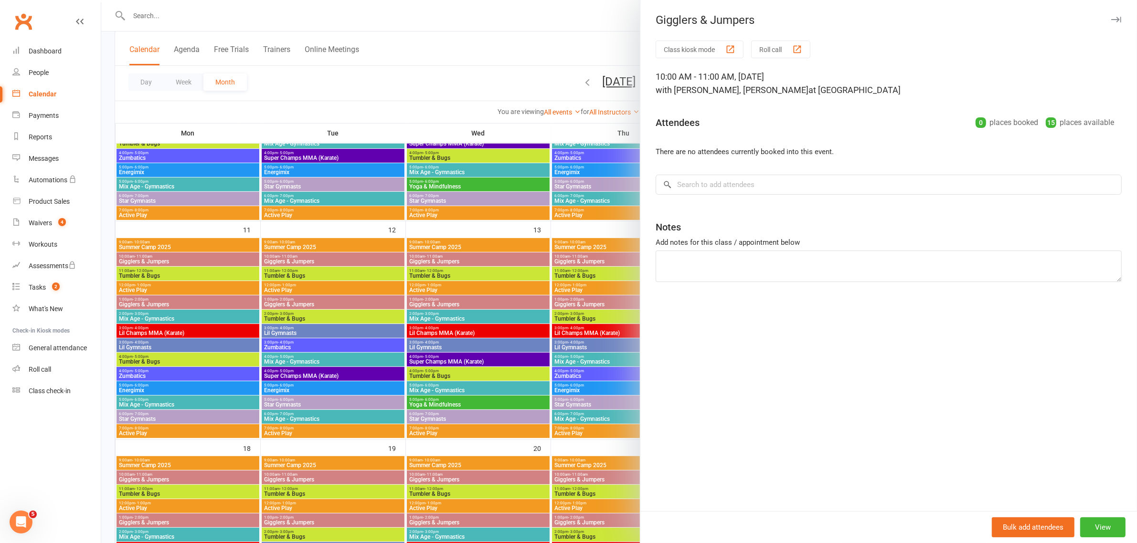
click at [533, 27] on div at bounding box center [619, 271] width 1036 height 543
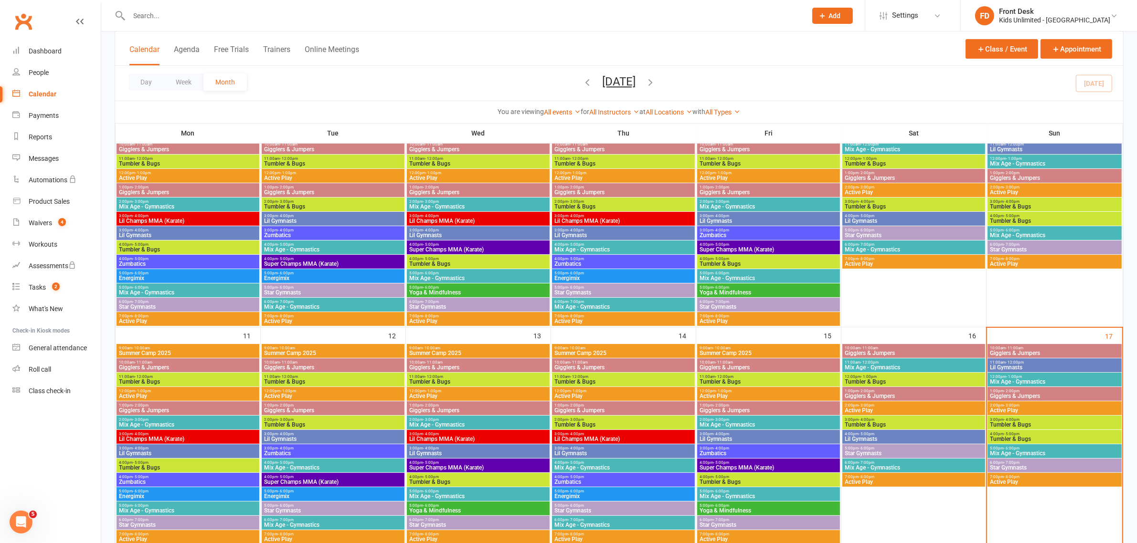
scroll to position [179, 0]
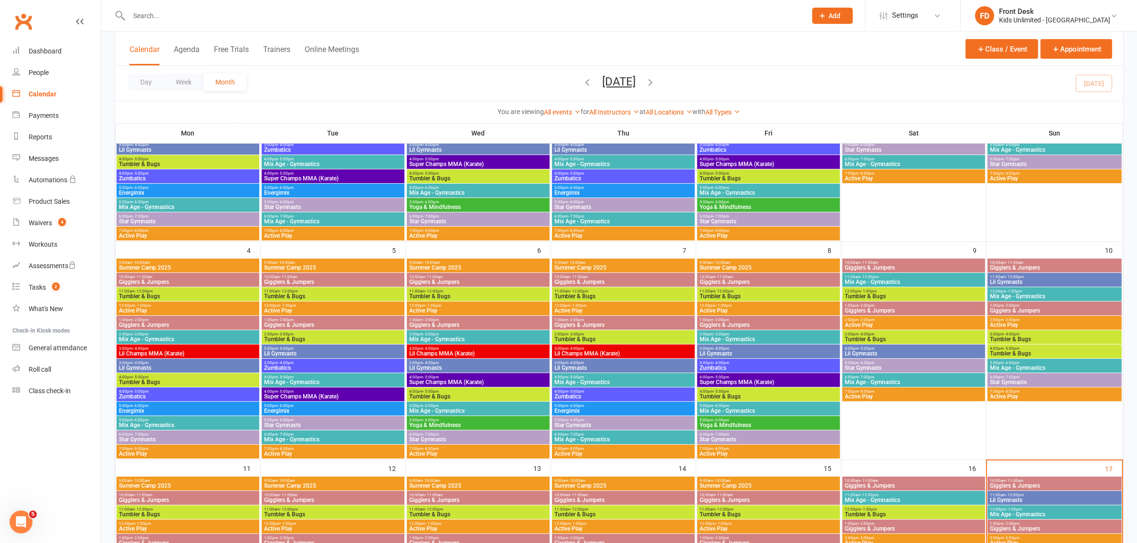
click at [1068, 261] on span "10:00am - 11:00am" at bounding box center [1055, 263] width 130 height 4
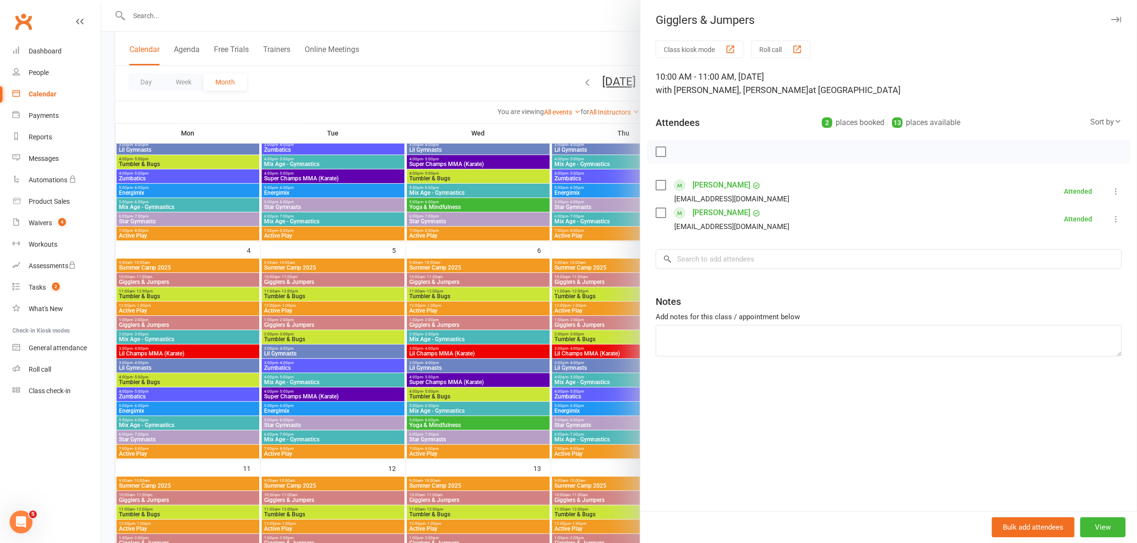
click at [595, 6] on div at bounding box center [619, 271] width 1036 height 543
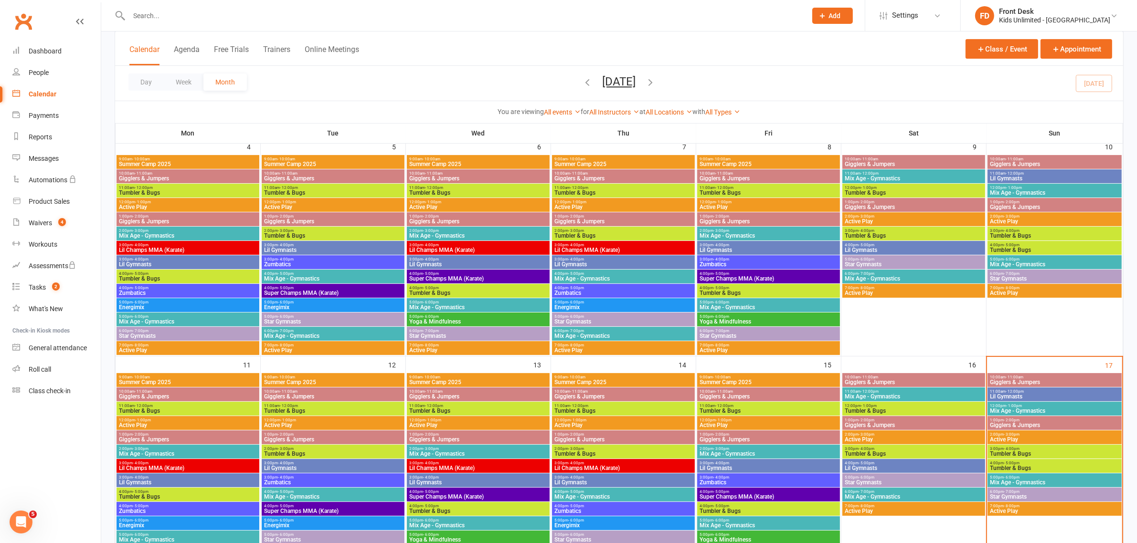
scroll to position [358, 0]
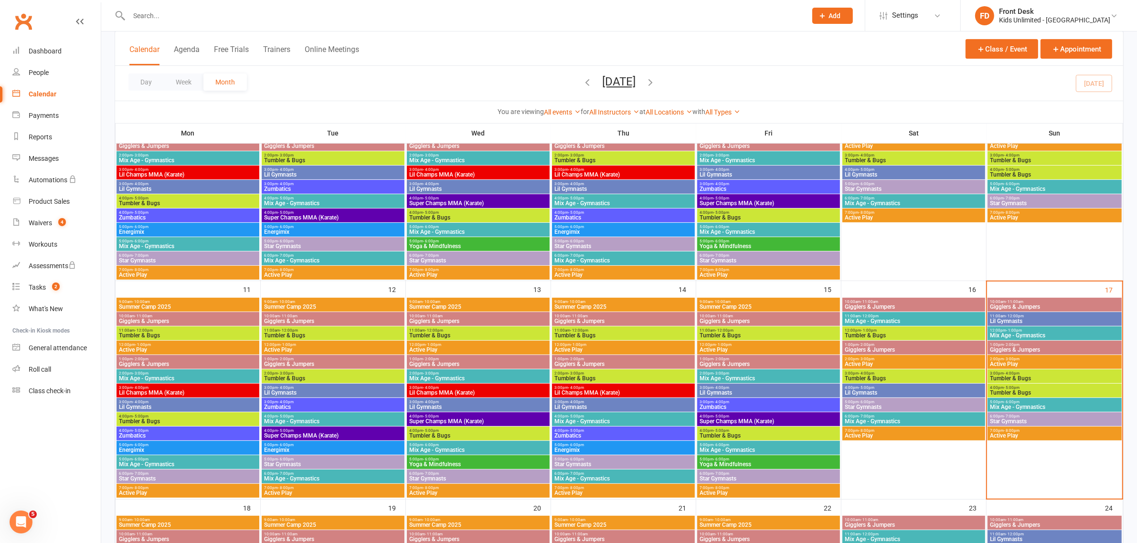
click at [1013, 316] on span "- 12:00pm" at bounding box center [1015, 316] width 18 height 4
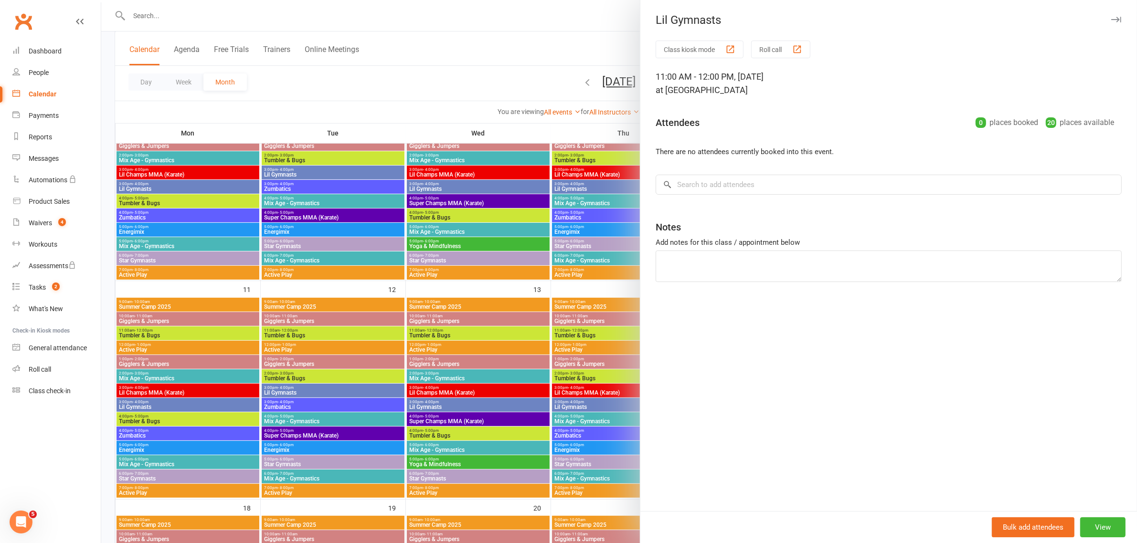
click at [514, 51] on div at bounding box center [619, 271] width 1036 height 543
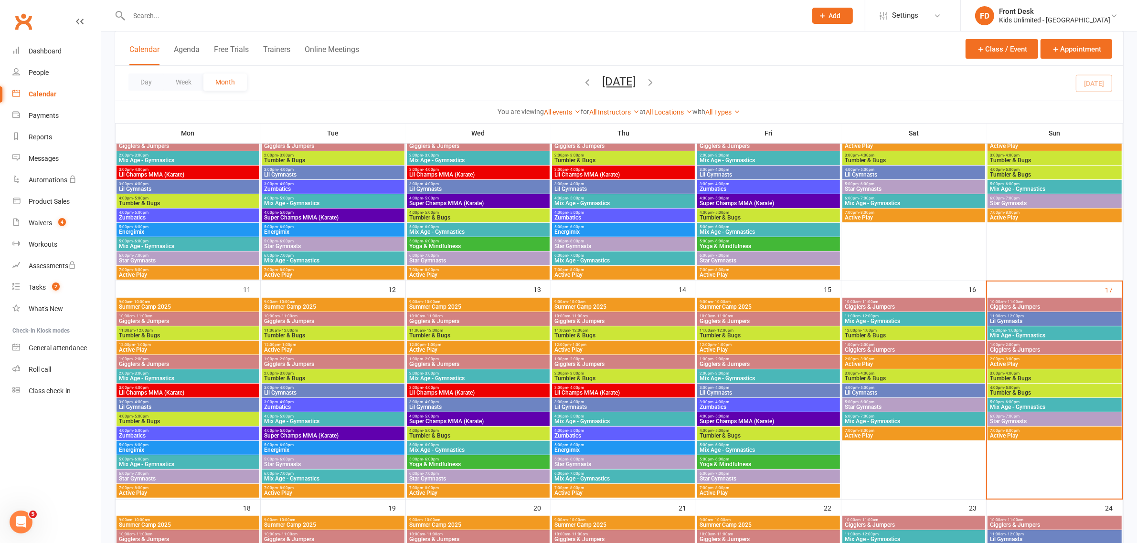
click at [1018, 333] on span "Mix Age - Gymnastics" at bounding box center [1055, 336] width 130 height 6
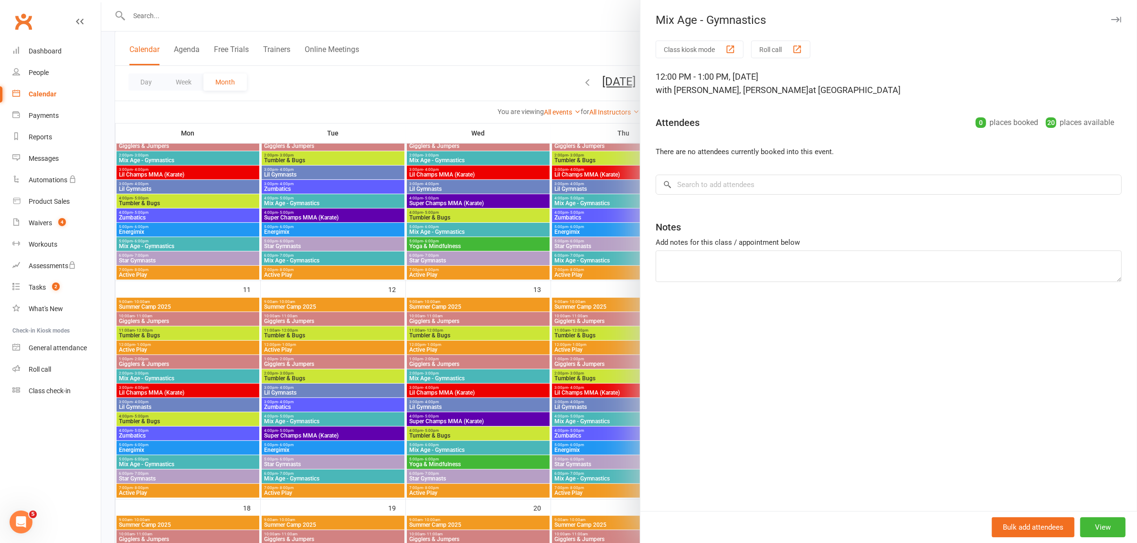
click at [543, 55] on div at bounding box center [619, 271] width 1036 height 543
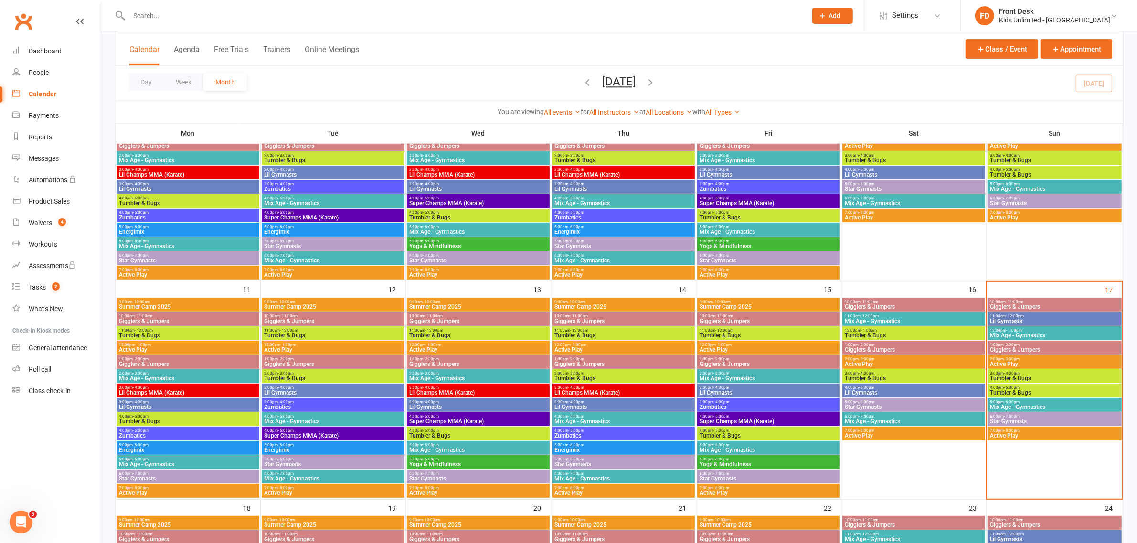
click at [1018, 378] on span "Tumbler & Bugs" at bounding box center [1055, 379] width 130 height 6
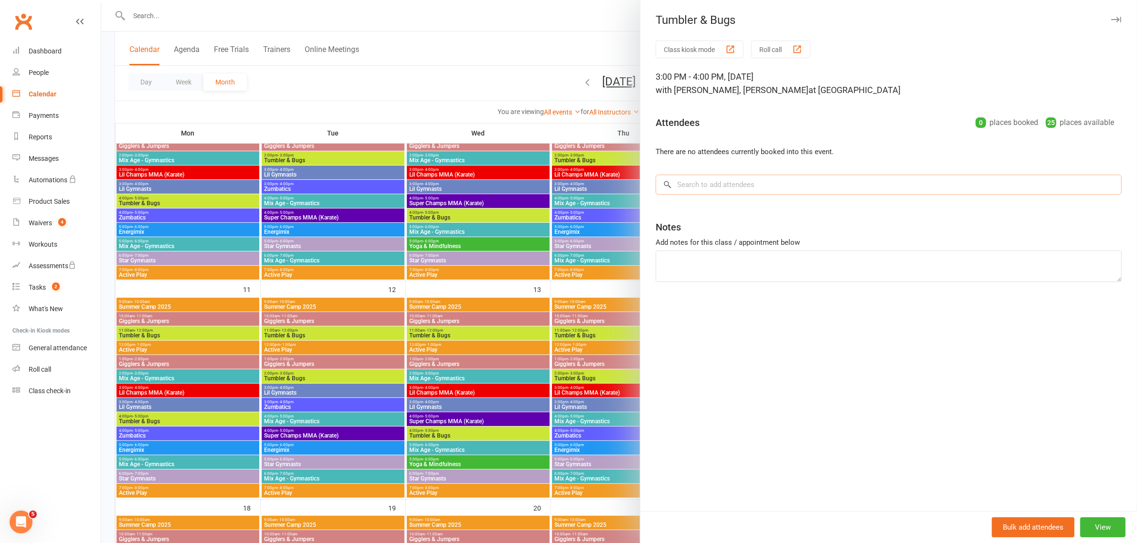
click at [734, 181] on input "search" at bounding box center [889, 185] width 466 height 20
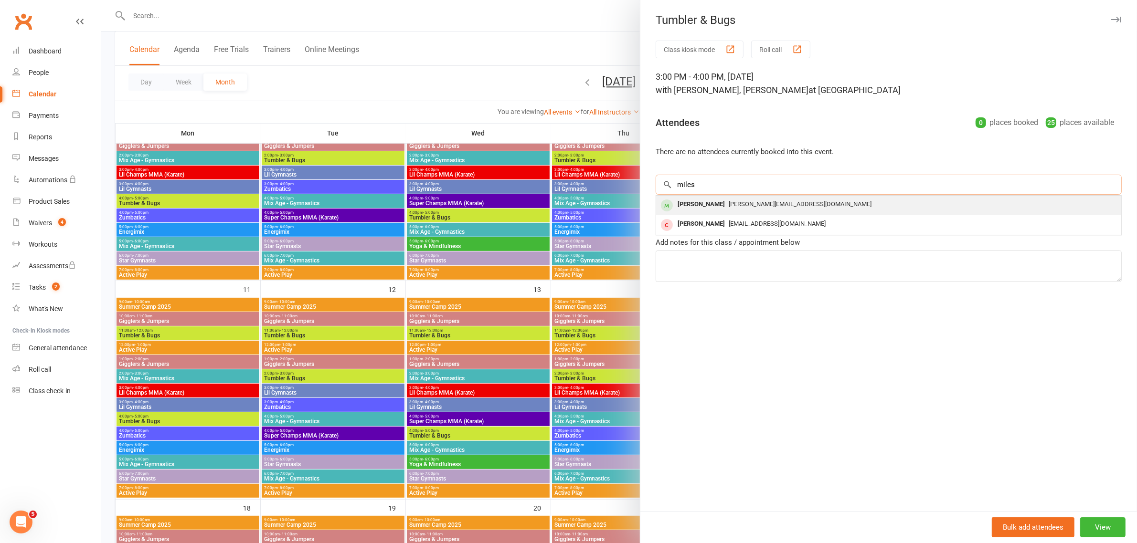
type input "miles"
click at [729, 203] on span "[PERSON_NAME][EMAIL_ADDRESS][DOMAIN_NAME]" at bounding box center [800, 204] width 143 height 7
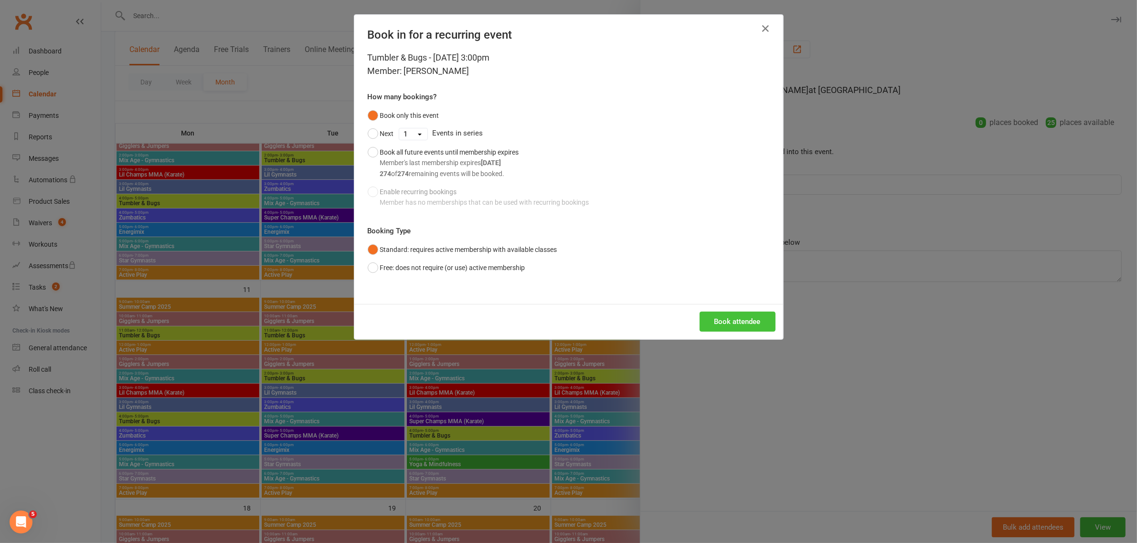
click at [744, 322] on button "Book attendee" at bounding box center [738, 322] width 76 height 20
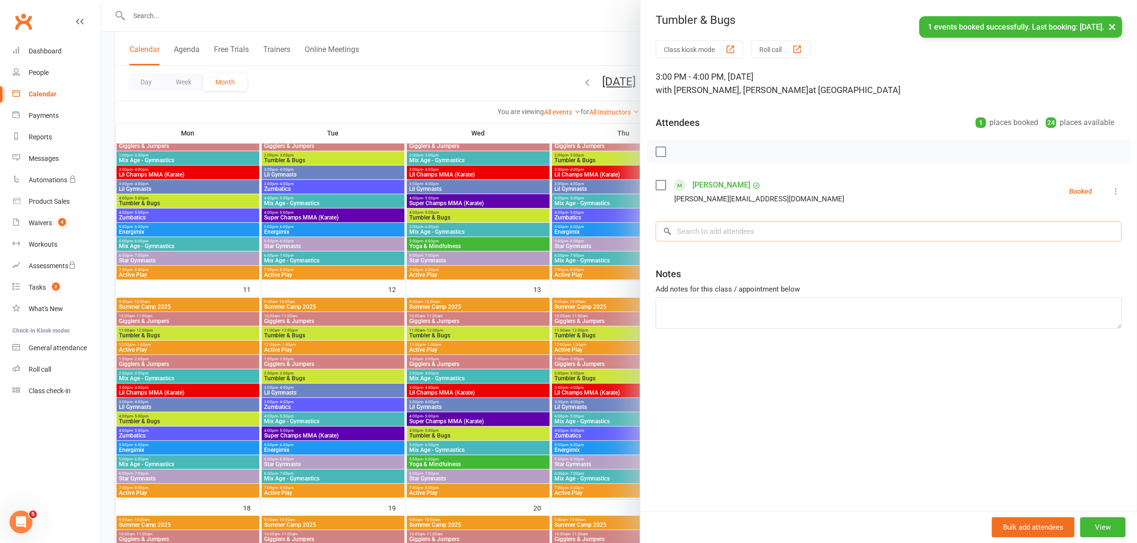
click at [709, 232] on input "search" at bounding box center [889, 232] width 466 height 20
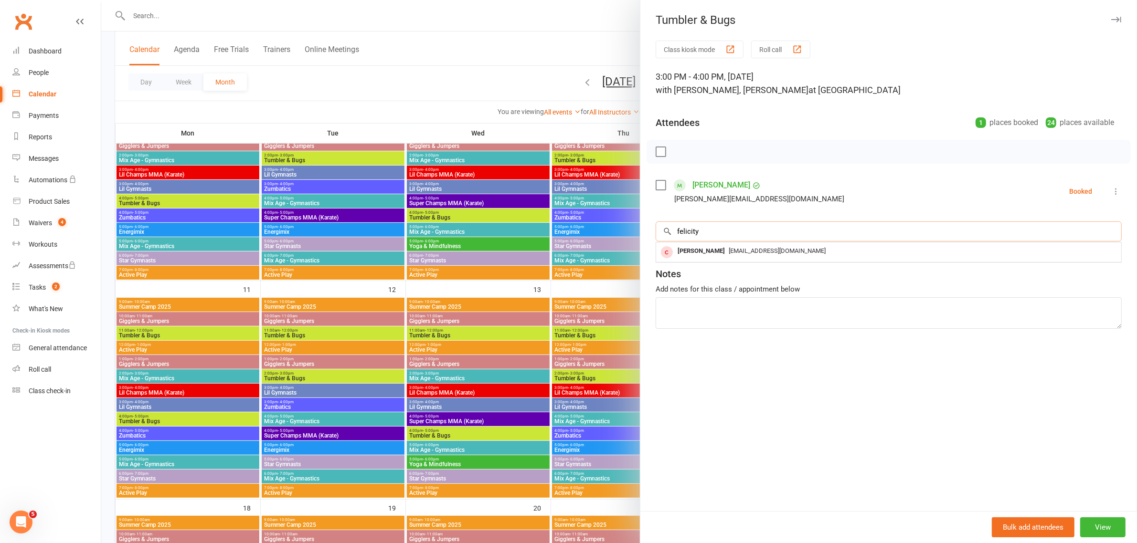
type input "felicity"
click at [657, 185] on label at bounding box center [661, 186] width 10 height 10
click at [677, 147] on icon "button" at bounding box center [682, 152] width 11 height 11
click at [562, 21] on div at bounding box center [619, 271] width 1036 height 543
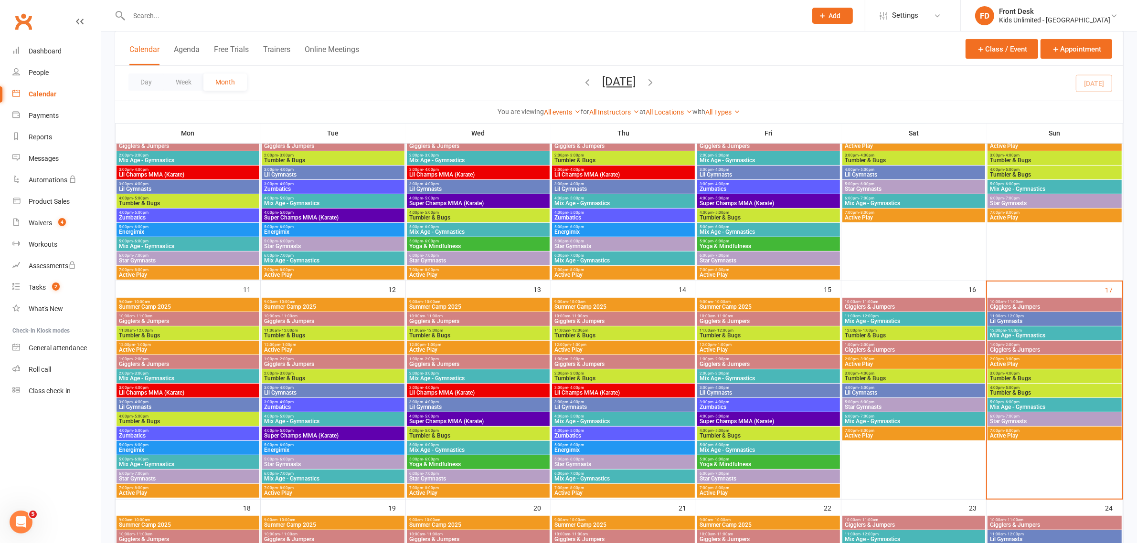
click at [1023, 361] on span "2:00pm - 3:00pm" at bounding box center [1055, 359] width 130 height 4
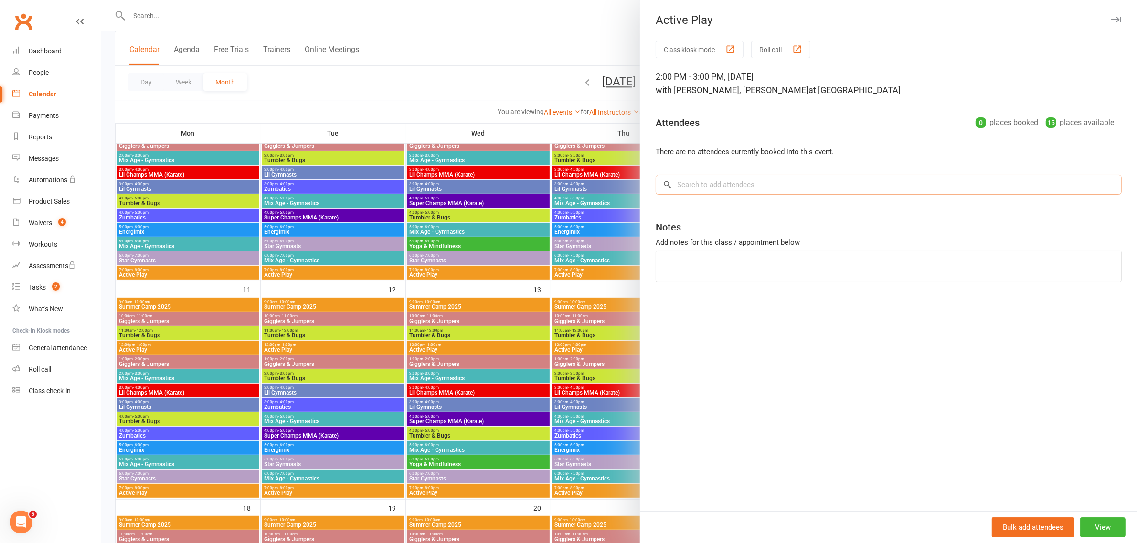
click at [751, 184] on input "search" at bounding box center [889, 185] width 466 height 20
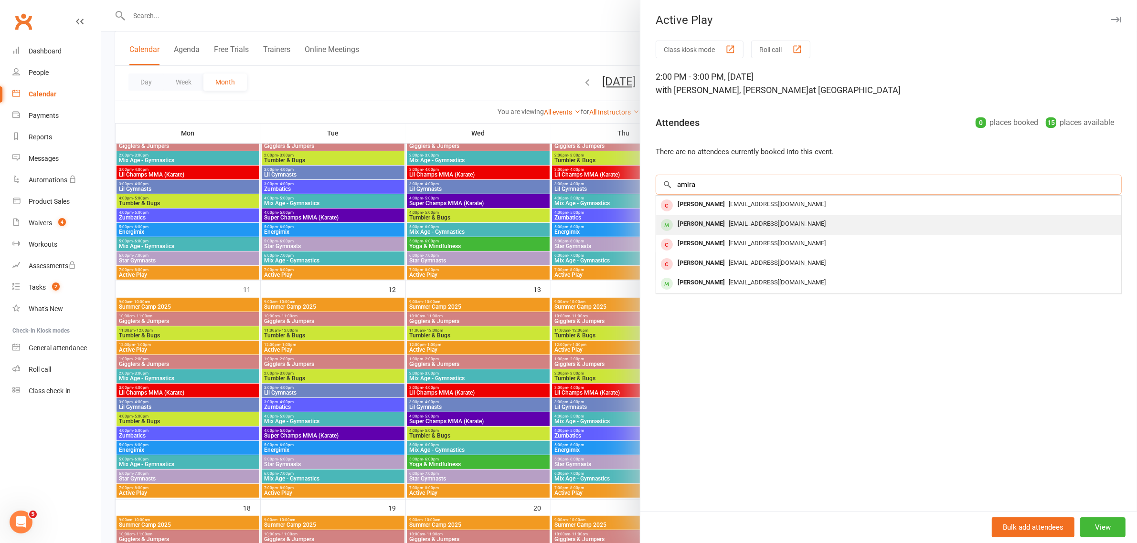
type input "amira"
click at [738, 218] on div "[EMAIL_ADDRESS][DOMAIN_NAME]" at bounding box center [889, 224] width 458 height 14
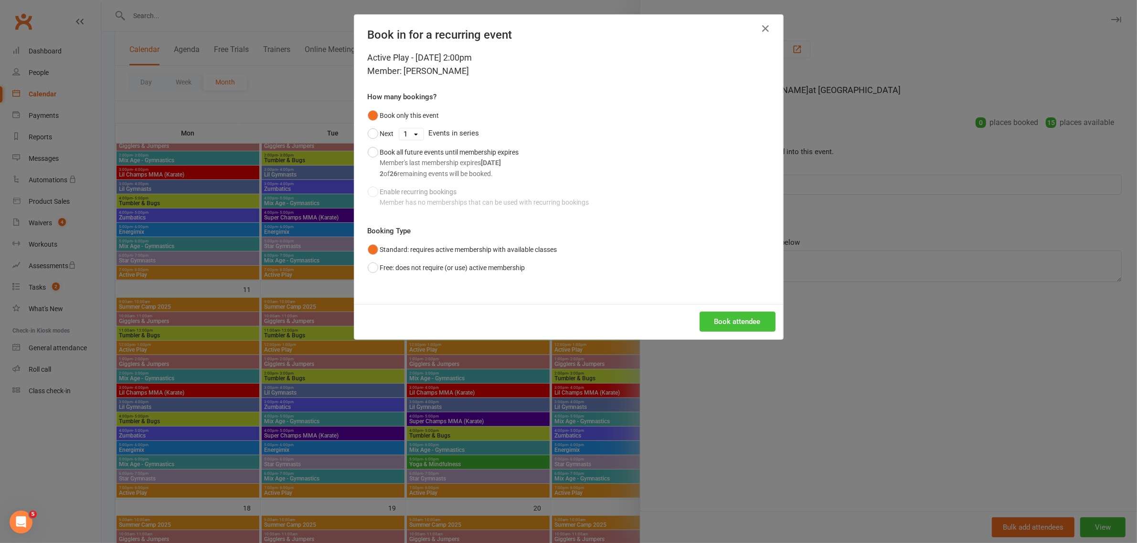
click at [741, 314] on button "Book attendee" at bounding box center [738, 322] width 76 height 20
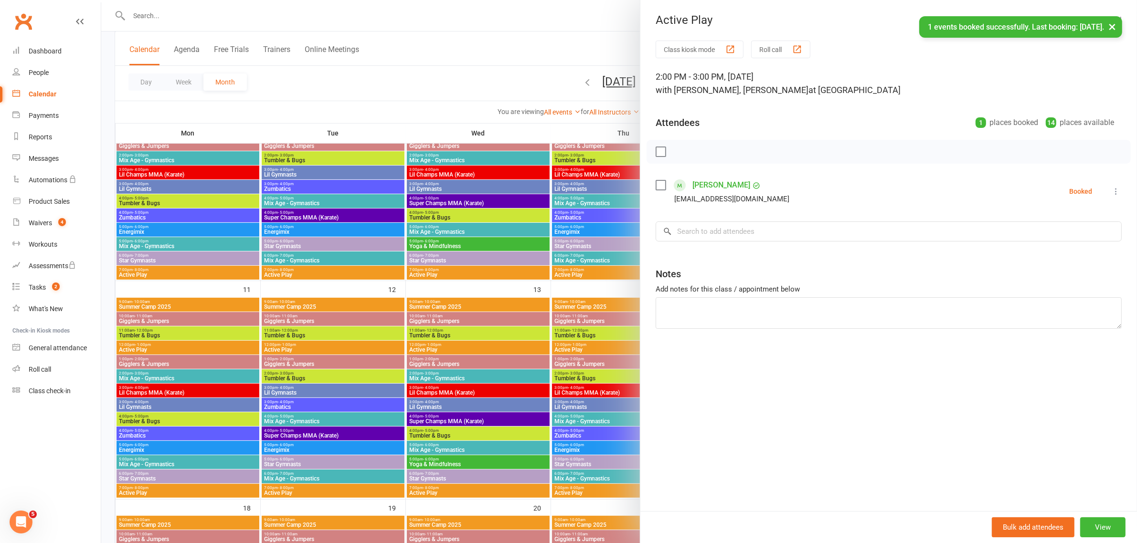
click at [656, 184] on label at bounding box center [661, 186] width 10 height 10
click at [679, 155] on icon "button" at bounding box center [682, 152] width 11 height 11
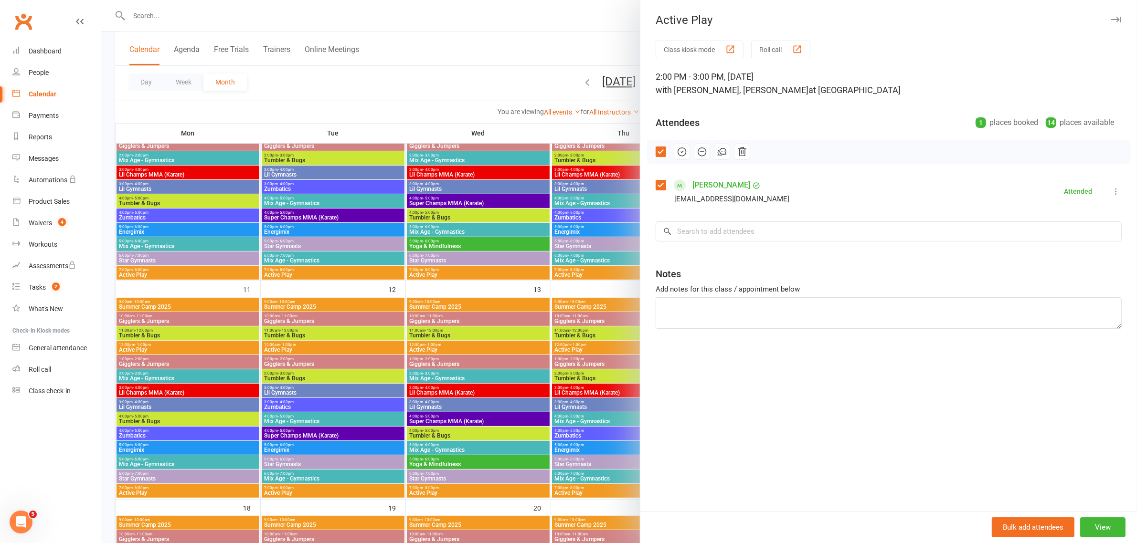
click at [524, 5] on div at bounding box center [619, 271] width 1036 height 543
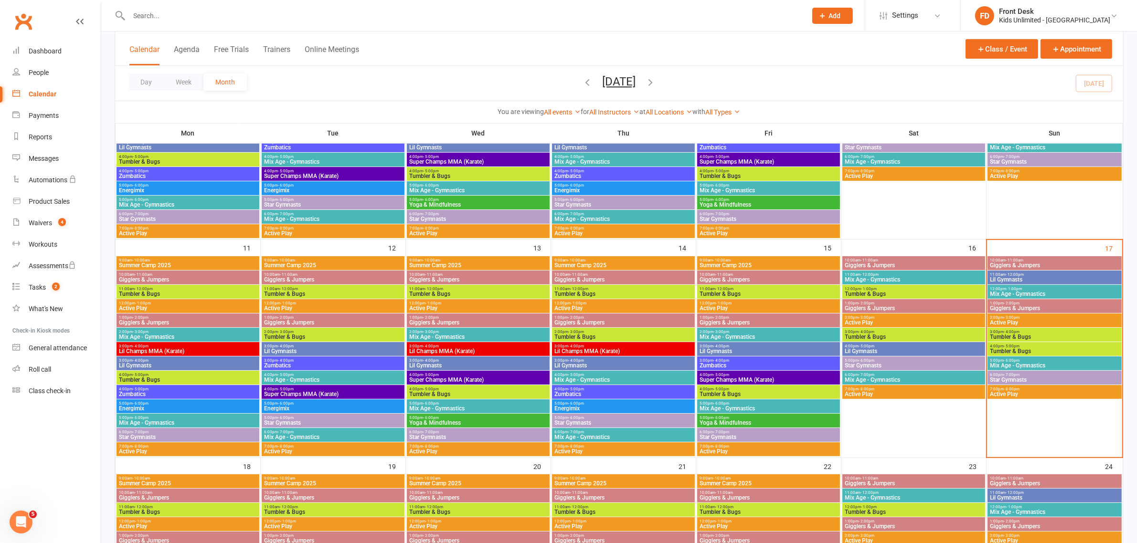
scroll to position [418, 0]
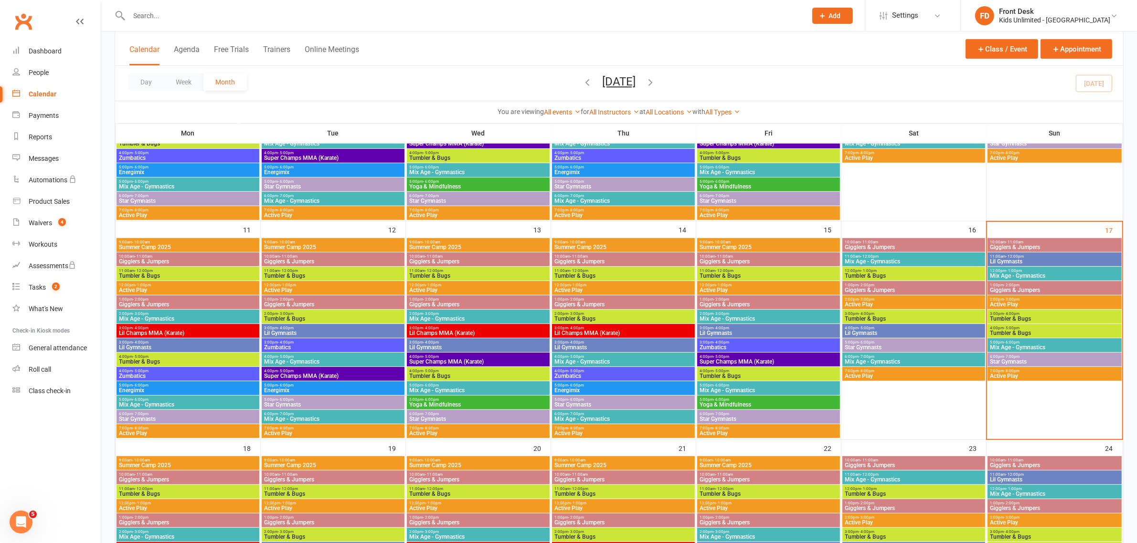
click at [879, 260] on span "Mix Age - Gymnastics" at bounding box center [913, 262] width 139 height 6
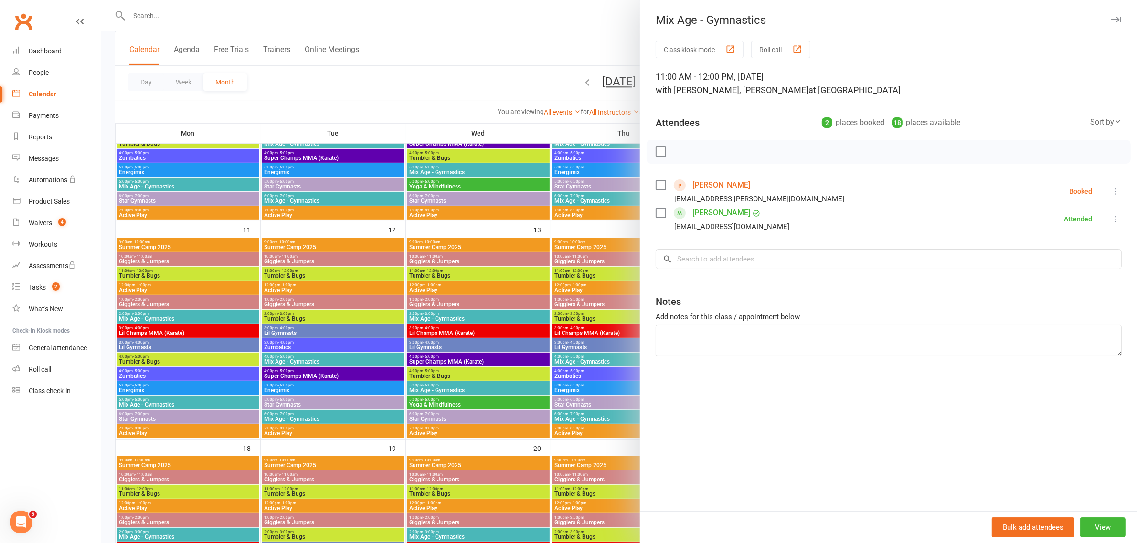
click at [553, 38] on div at bounding box center [619, 271] width 1036 height 543
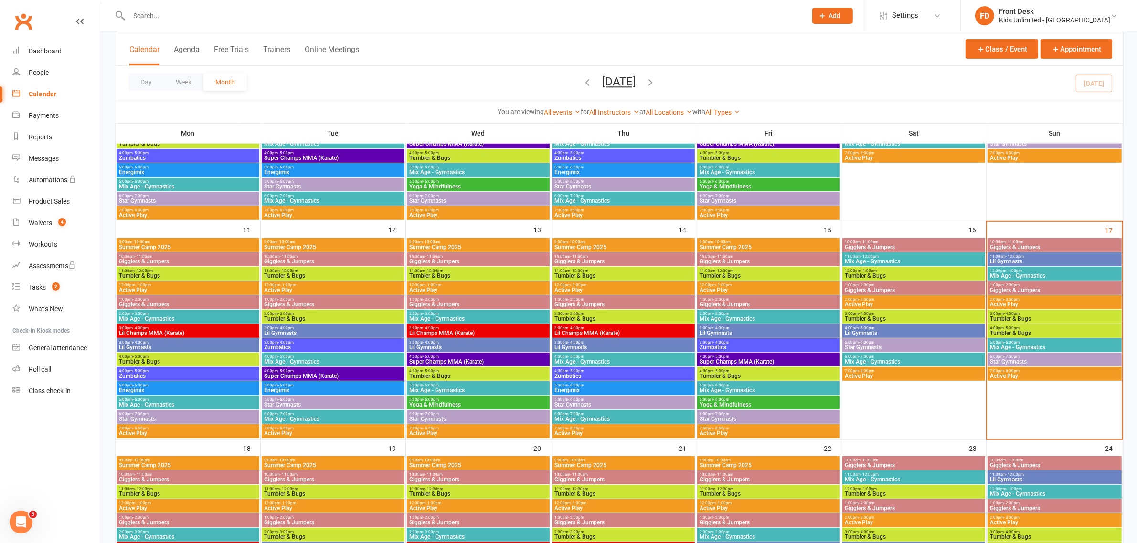
click at [890, 273] on span "Tumbler & Bugs" at bounding box center [913, 276] width 139 height 6
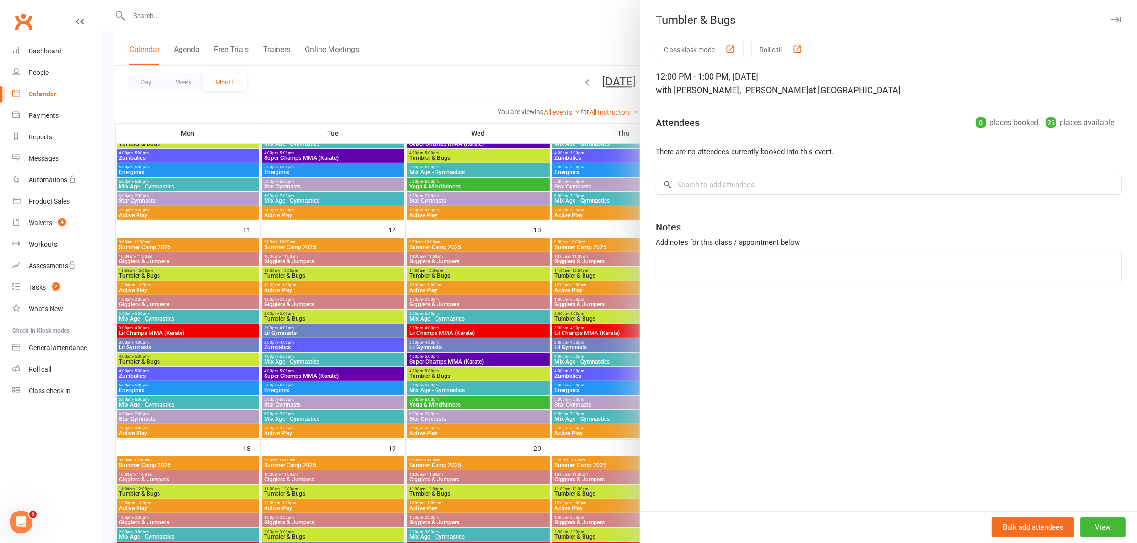
click at [585, 39] on div at bounding box center [619, 271] width 1036 height 543
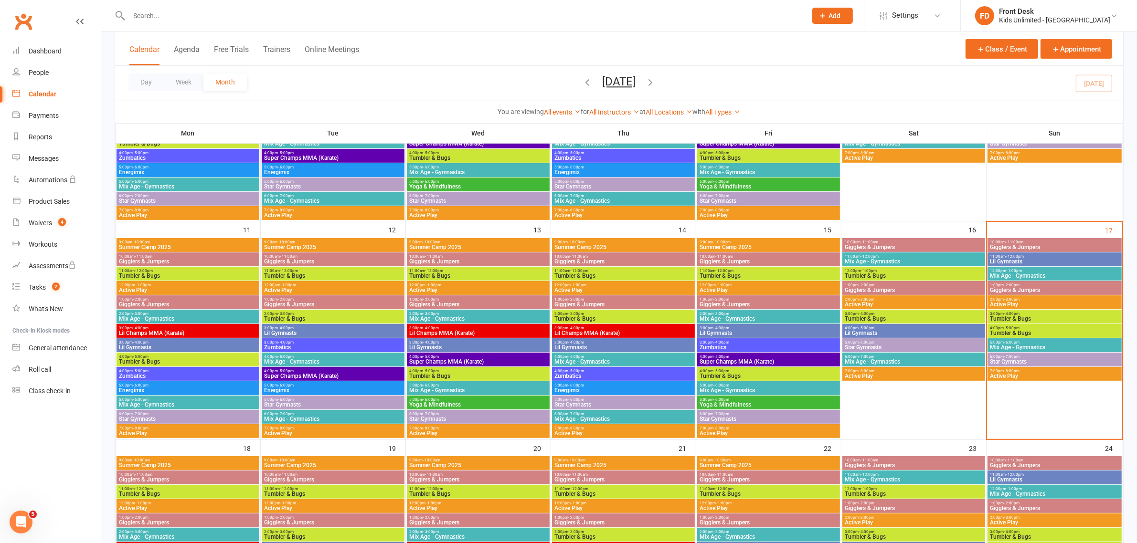
click at [863, 289] on span "Gigglers & Jumpers" at bounding box center [913, 291] width 139 height 6
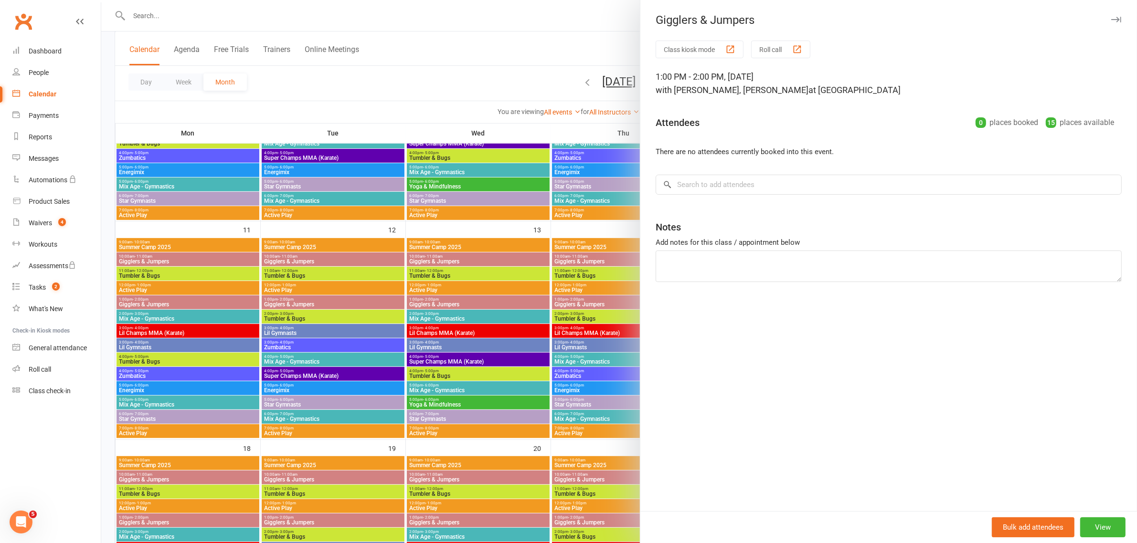
click at [543, 53] on div at bounding box center [619, 271] width 1036 height 543
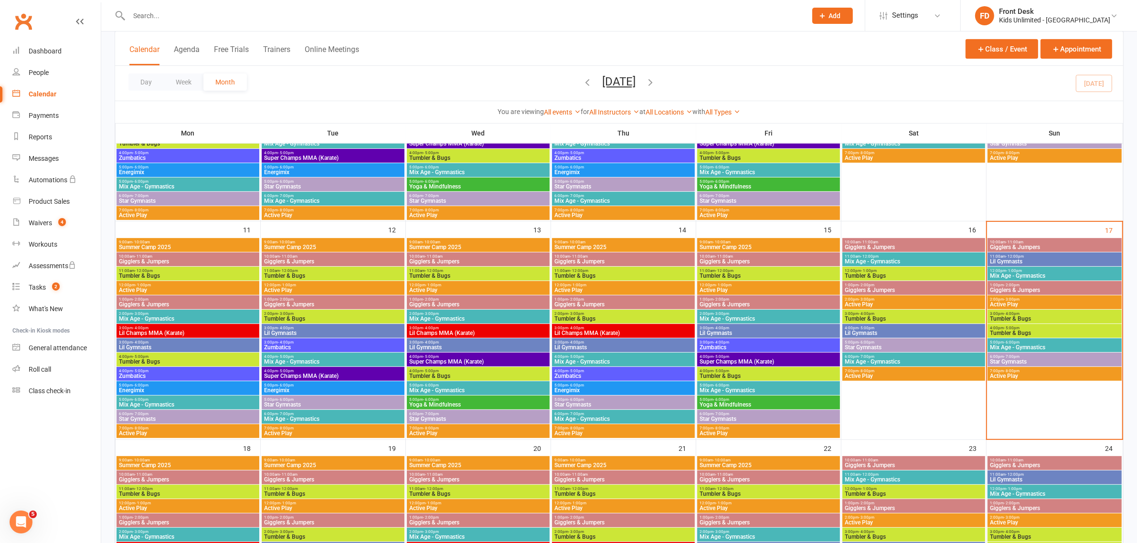
click at [856, 314] on span "3:00pm - 4:00pm" at bounding box center [913, 314] width 139 height 4
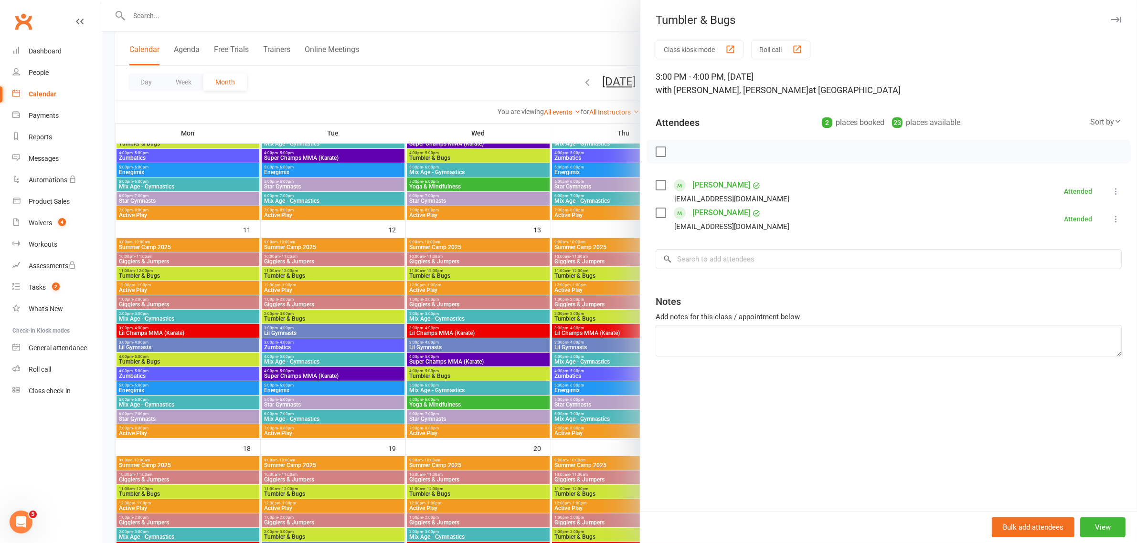
click at [555, 78] on div at bounding box center [619, 271] width 1036 height 543
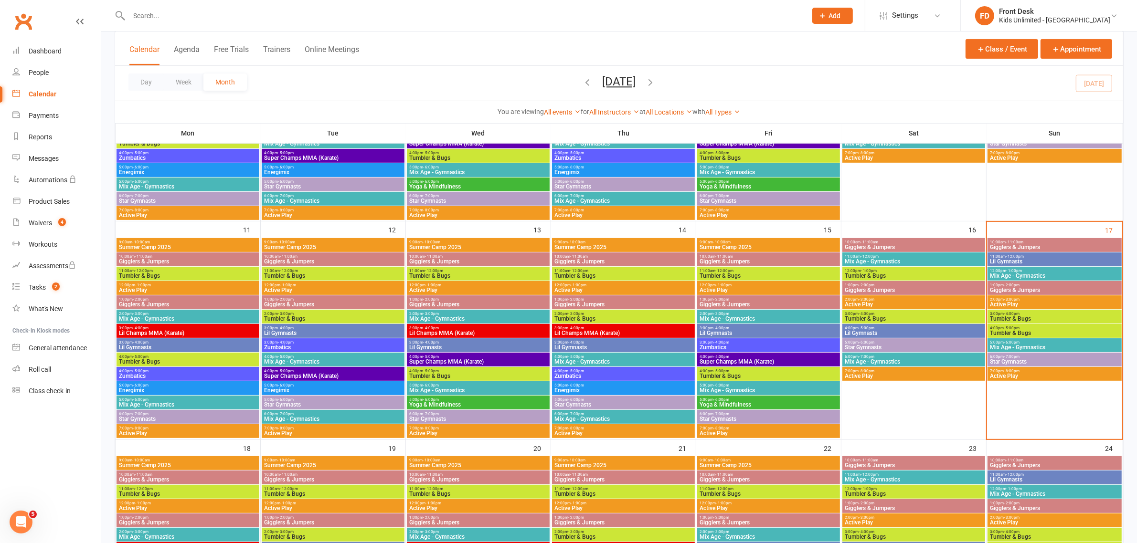
click at [879, 316] on span "Tumbler & Bugs" at bounding box center [913, 319] width 139 height 6
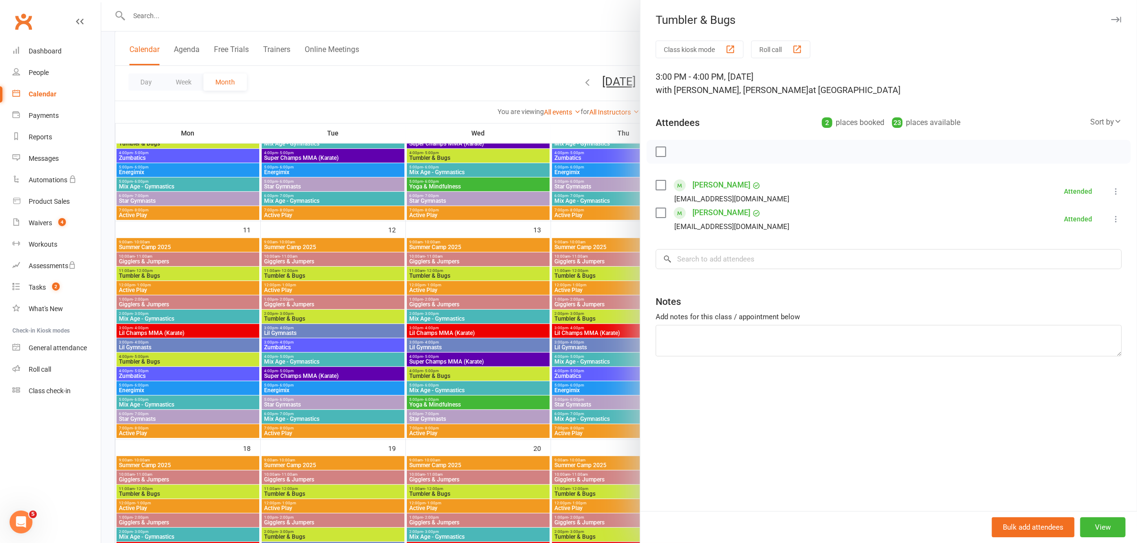
click at [565, 39] on div at bounding box center [619, 271] width 1036 height 543
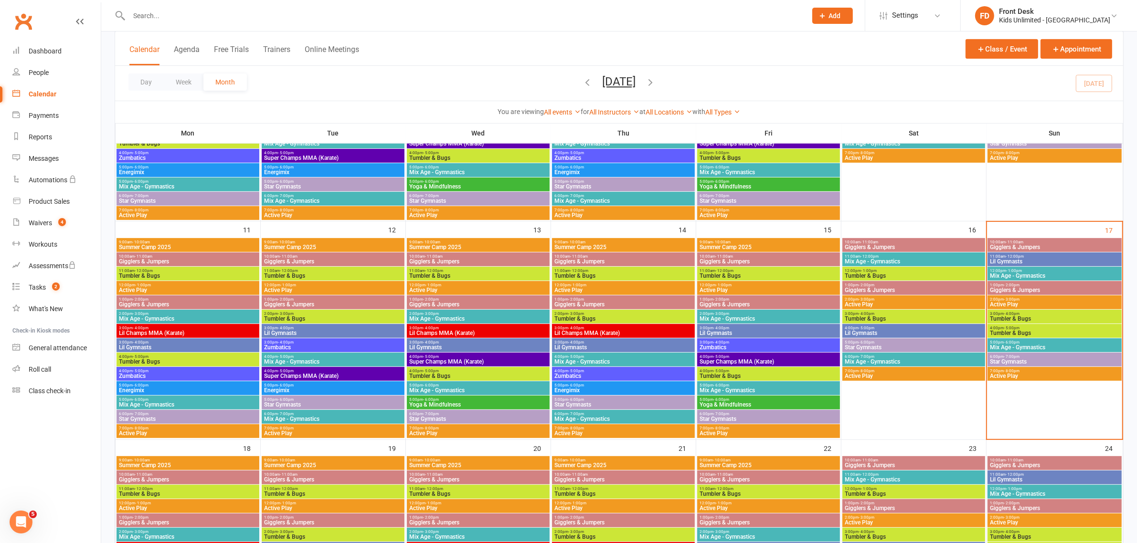
click at [877, 329] on span "4:00pm - 5:00pm" at bounding box center [913, 328] width 139 height 4
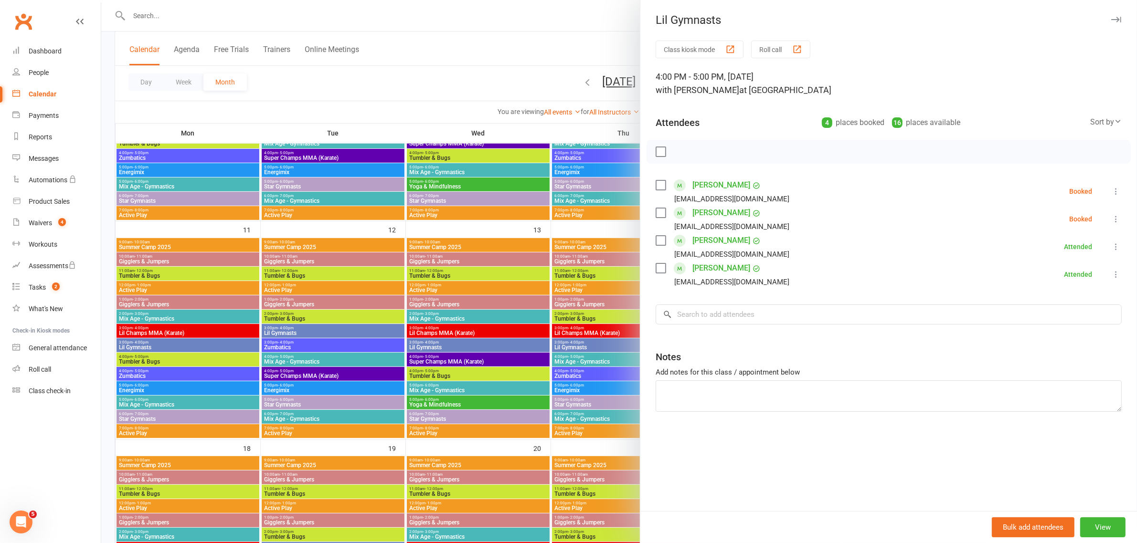
click at [521, 46] on div at bounding box center [619, 271] width 1036 height 543
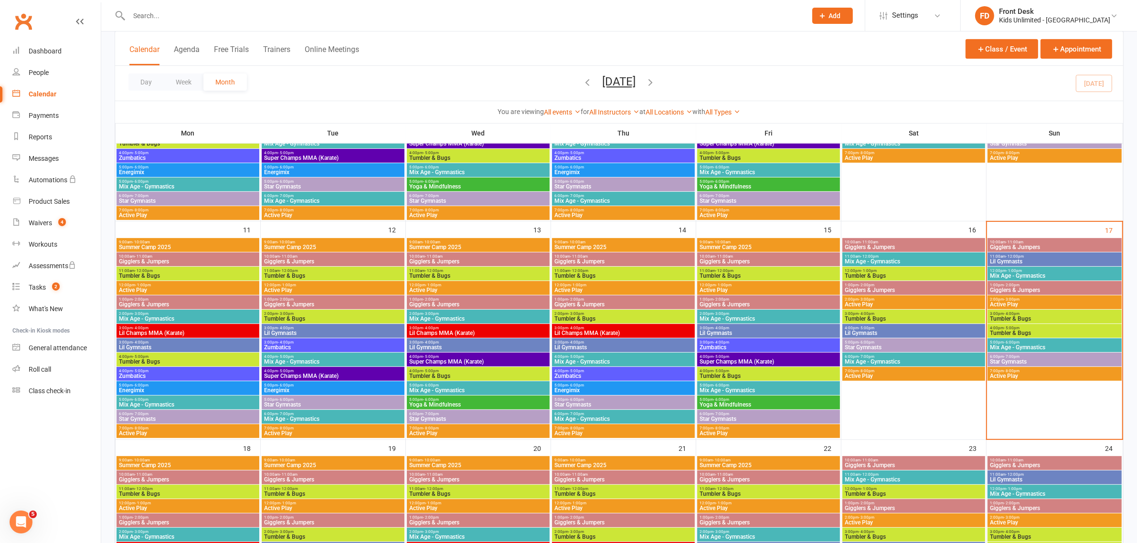
click at [874, 345] on span "Star Gymnasts" at bounding box center [913, 348] width 139 height 6
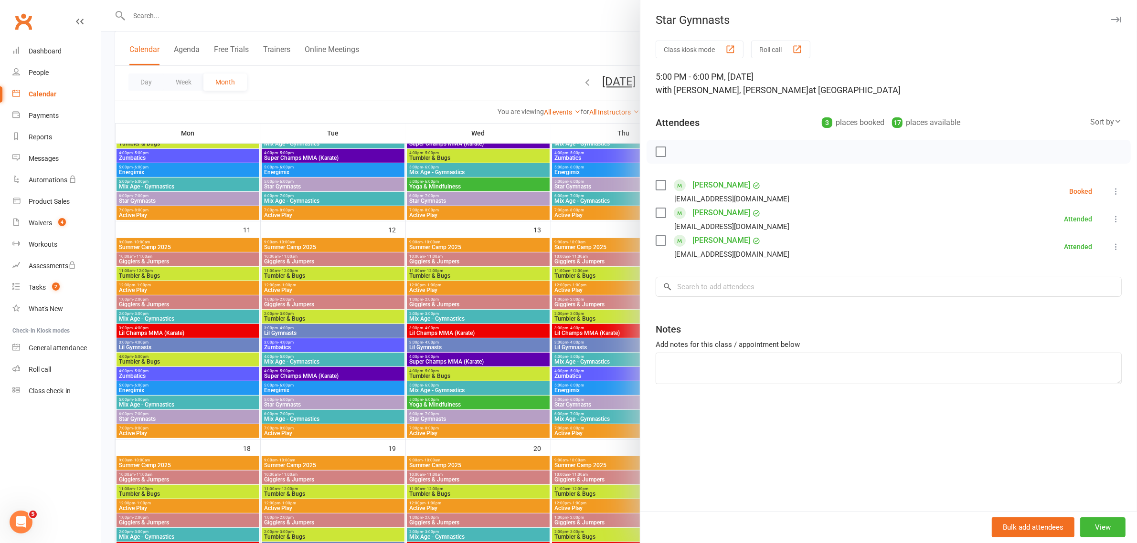
click at [540, 43] on div at bounding box center [619, 271] width 1036 height 543
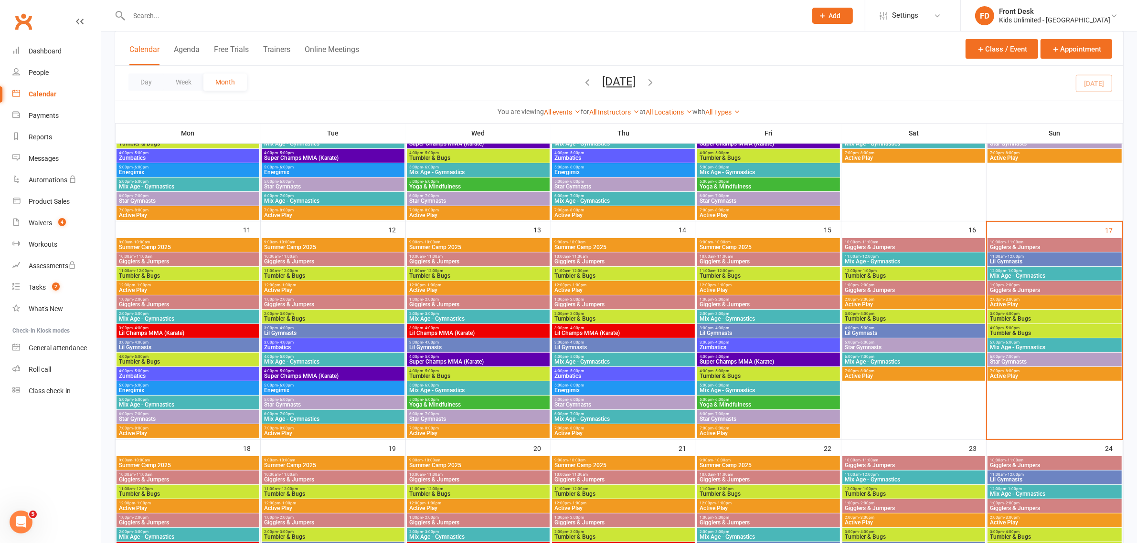
click at [871, 357] on span "- 7:00pm" at bounding box center [867, 357] width 16 height 4
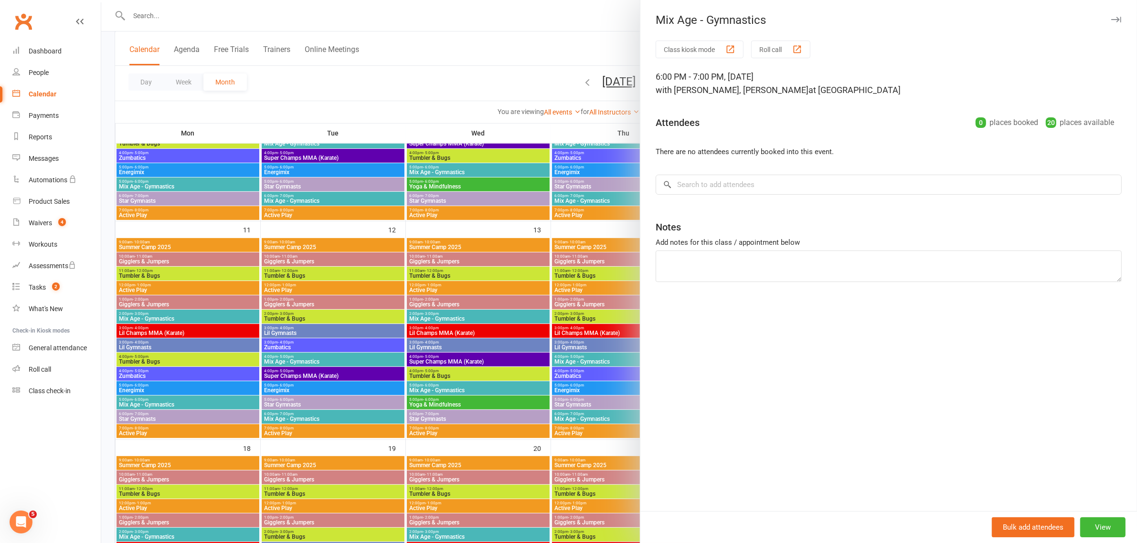
click at [542, 6] on div at bounding box center [619, 271] width 1036 height 543
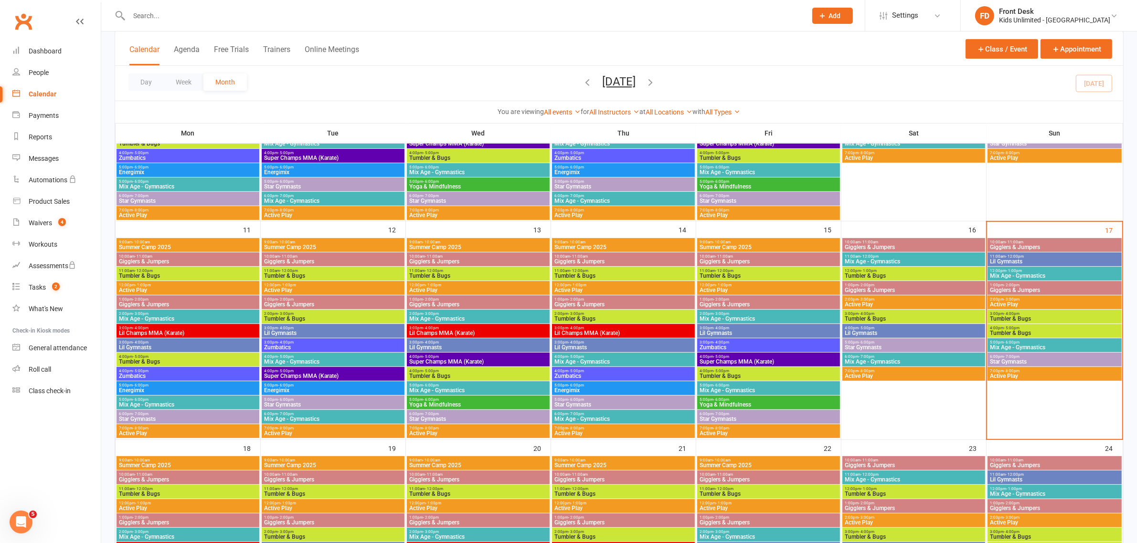
click at [936, 370] on span "7:00pm - 8:00pm" at bounding box center [913, 371] width 139 height 4
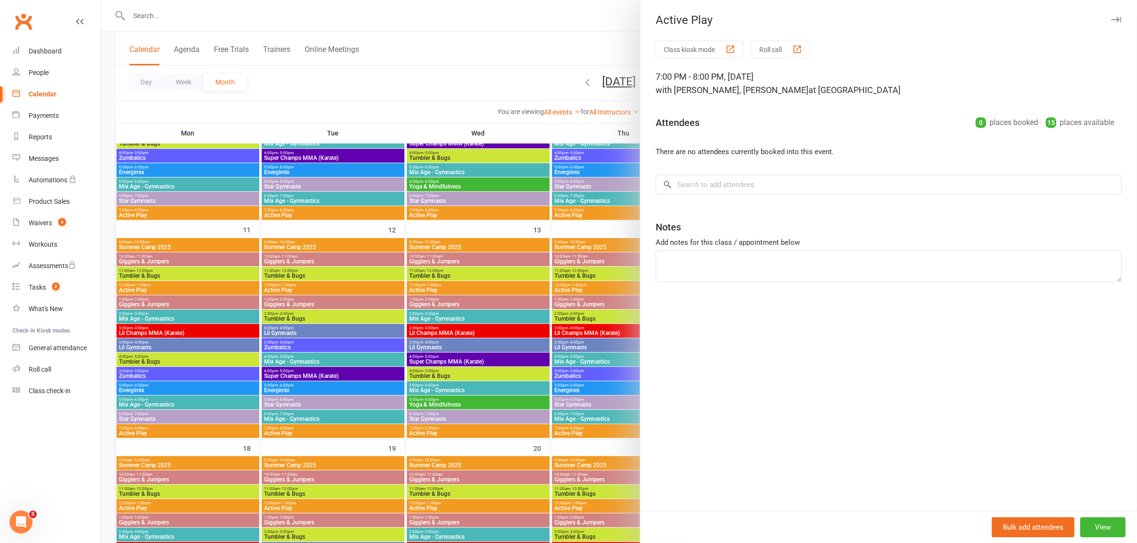
click at [552, 42] on div at bounding box center [619, 271] width 1036 height 543
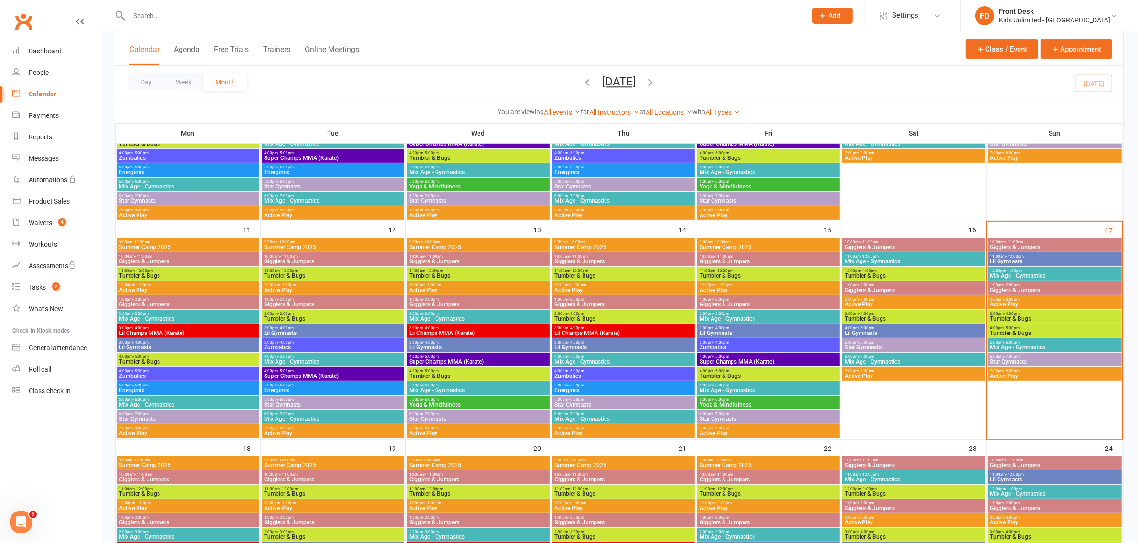
click at [871, 330] on span "- 5:00pm" at bounding box center [867, 328] width 16 height 4
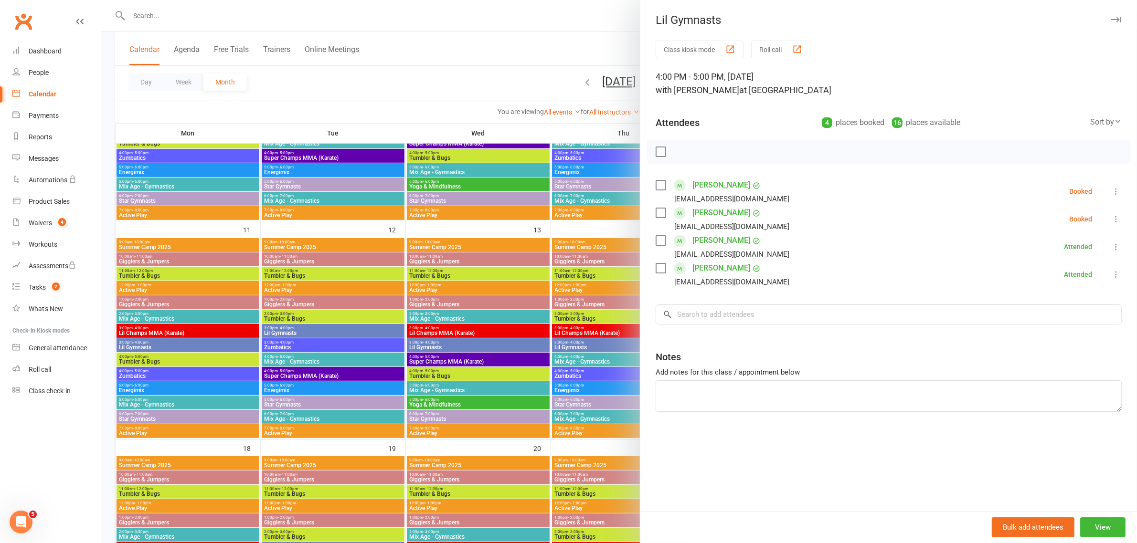
click at [543, 50] on div at bounding box center [619, 271] width 1036 height 543
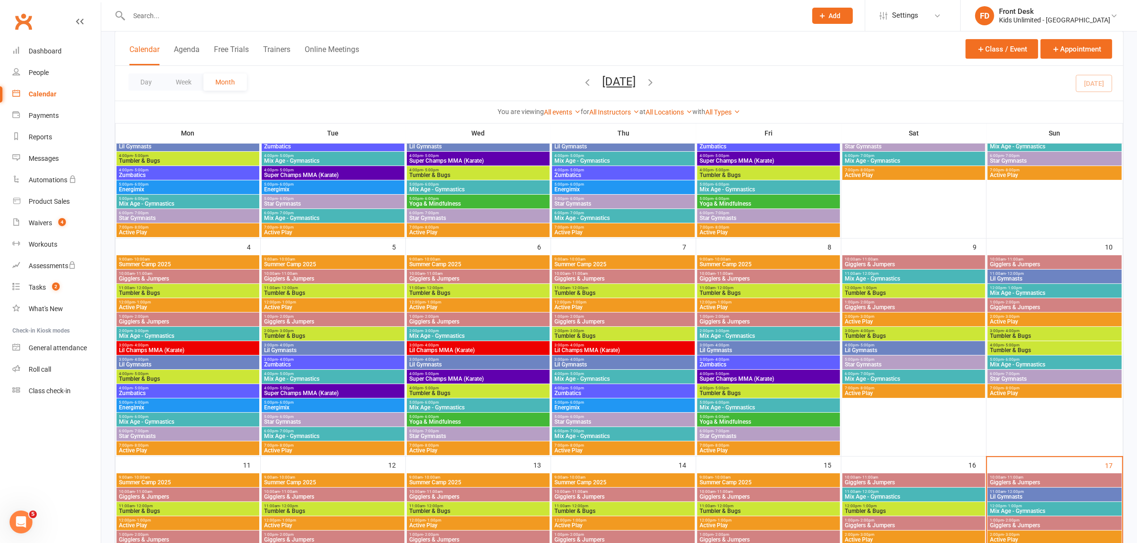
scroll to position [179, 0]
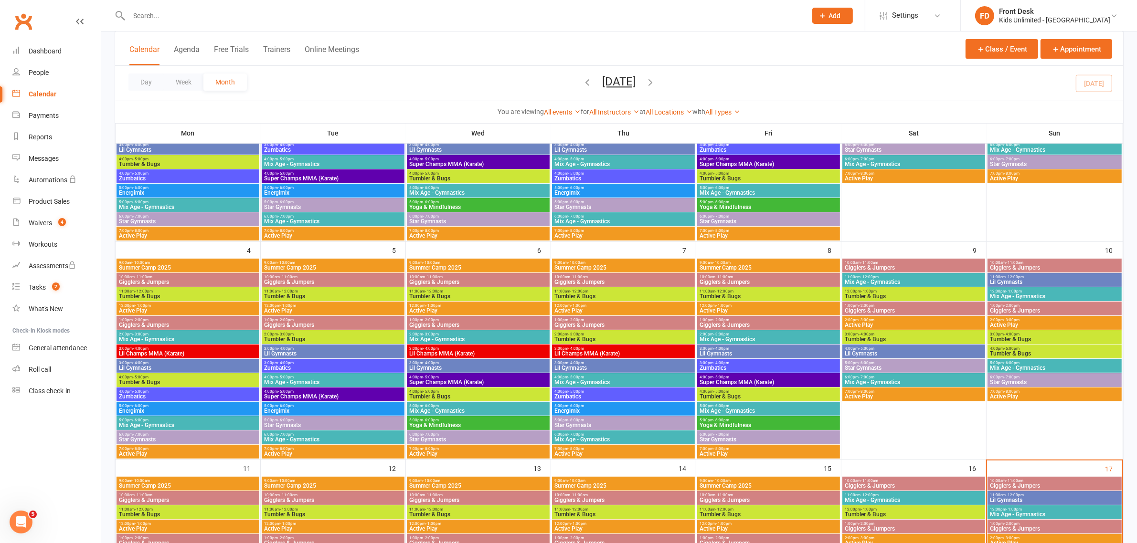
click at [1044, 266] on span "Gigglers & Jumpers" at bounding box center [1055, 268] width 130 height 6
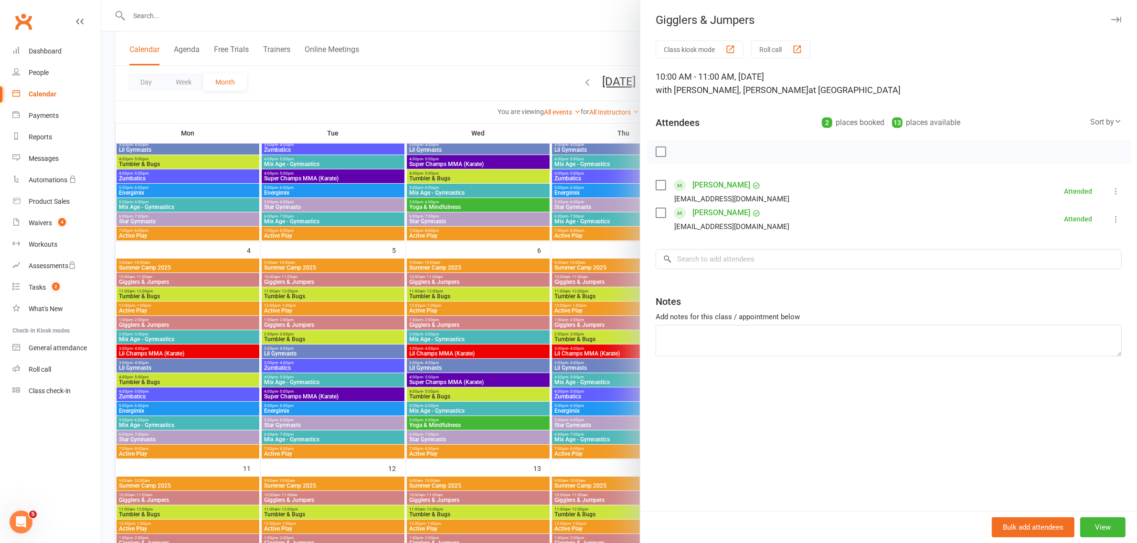
click at [574, 48] on div at bounding box center [619, 271] width 1036 height 543
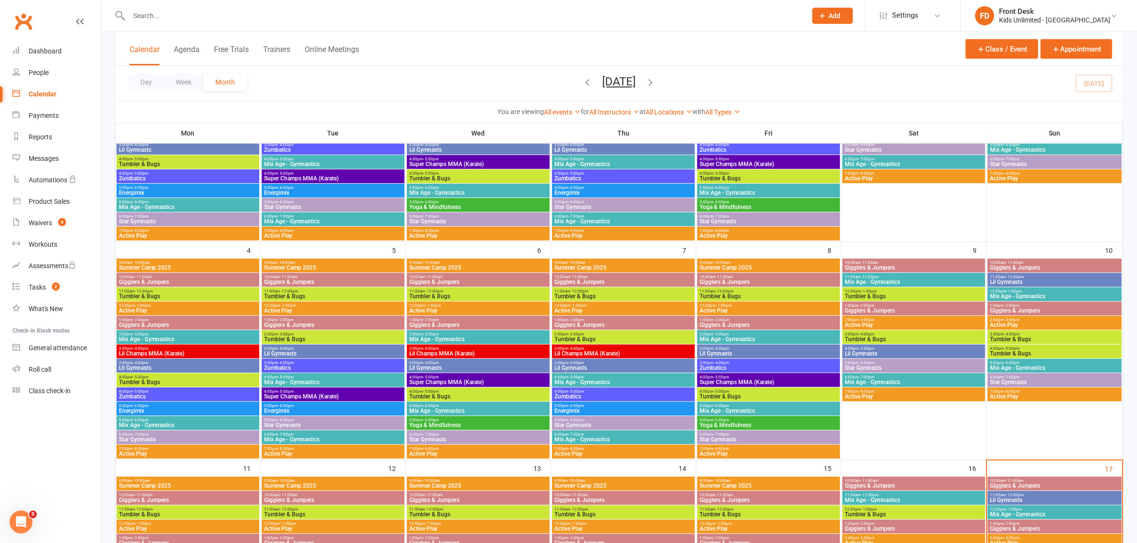
click at [1007, 280] on span "Lil Gymnasts" at bounding box center [1055, 282] width 130 height 6
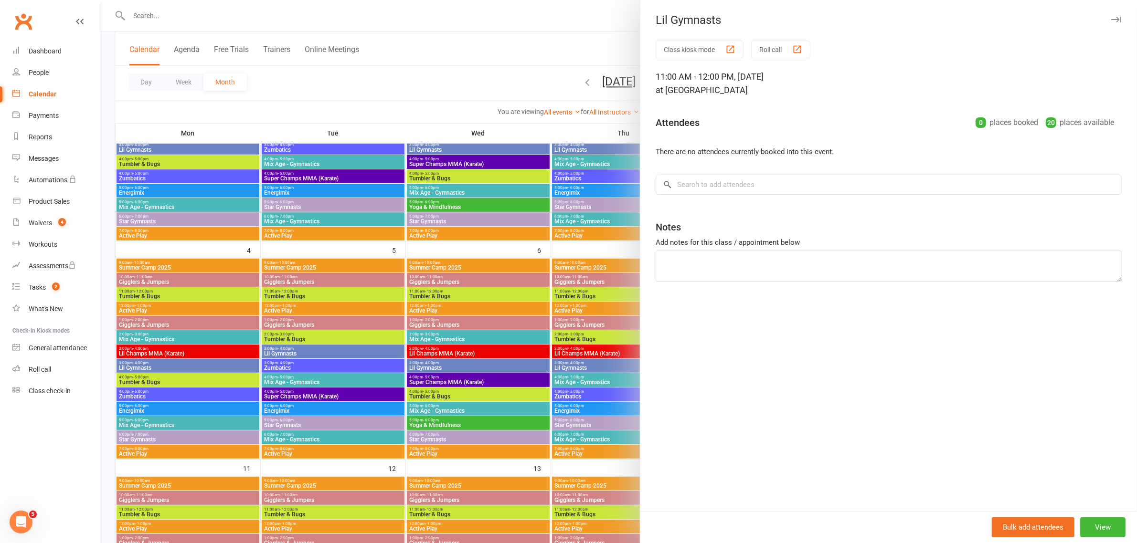
click at [576, 42] on div at bounding box center [619, 271] width 1036 height 543
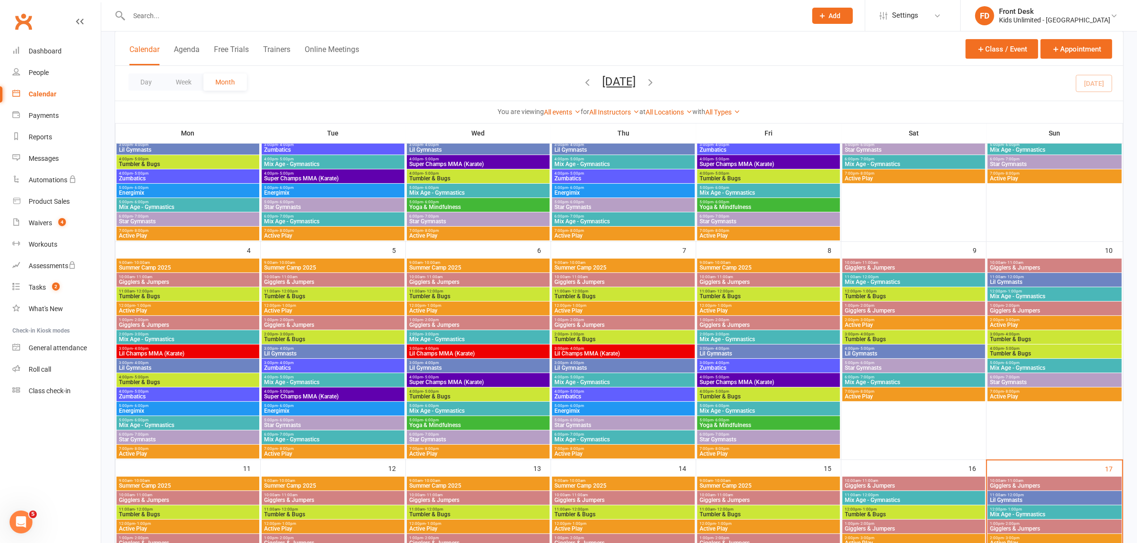
click at [1033, 297] on span "Mix Age - Gymnastics" at bounding box center [1055, 297] width 130 height 6
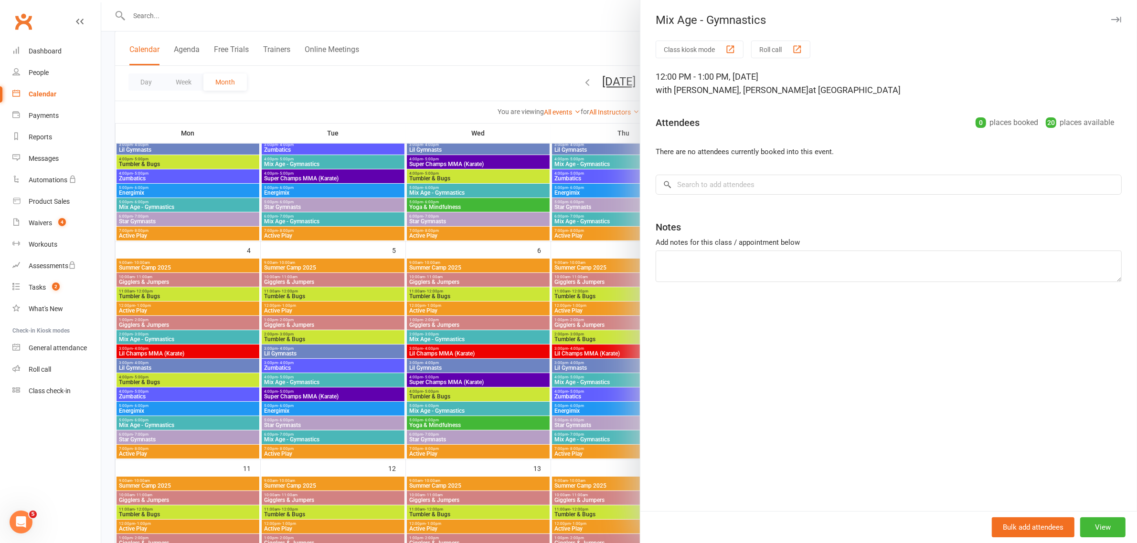
click at [592, 40] on div at bounding box center [619, 271] width 1036 height 543
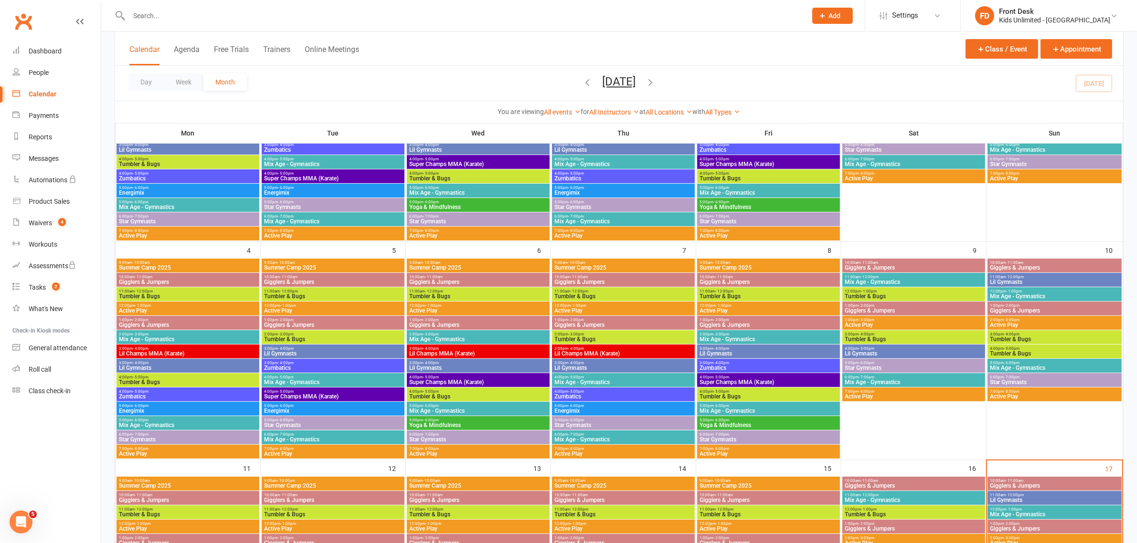
click at [1009, 311] on span "Gigglers & Jumpers" at bounding box center [1055, 311] width 130 height 6
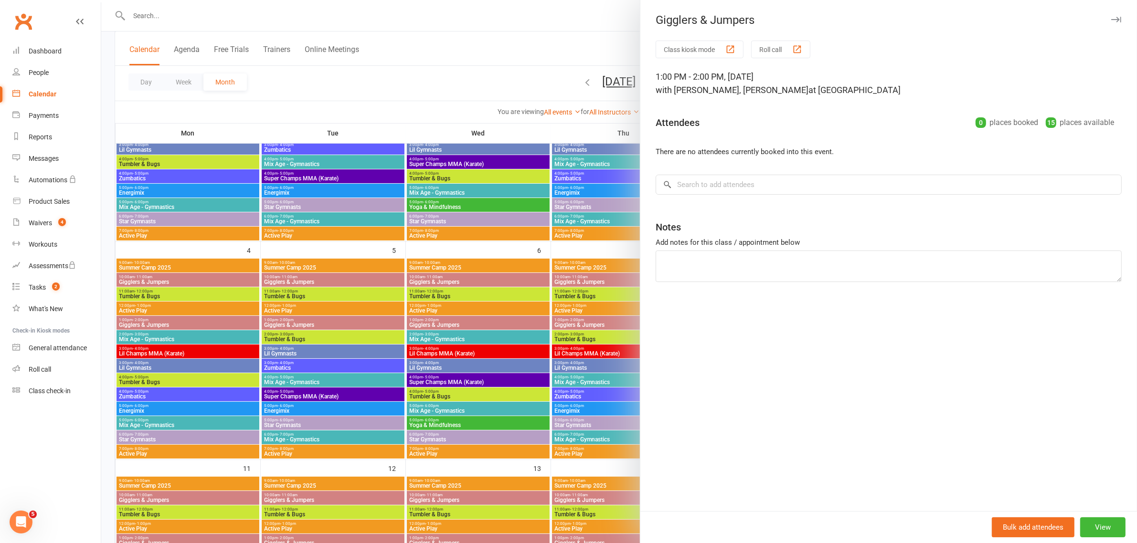
click at [578, 64] on div at bounding box center [619, 271] width 1036 height 543
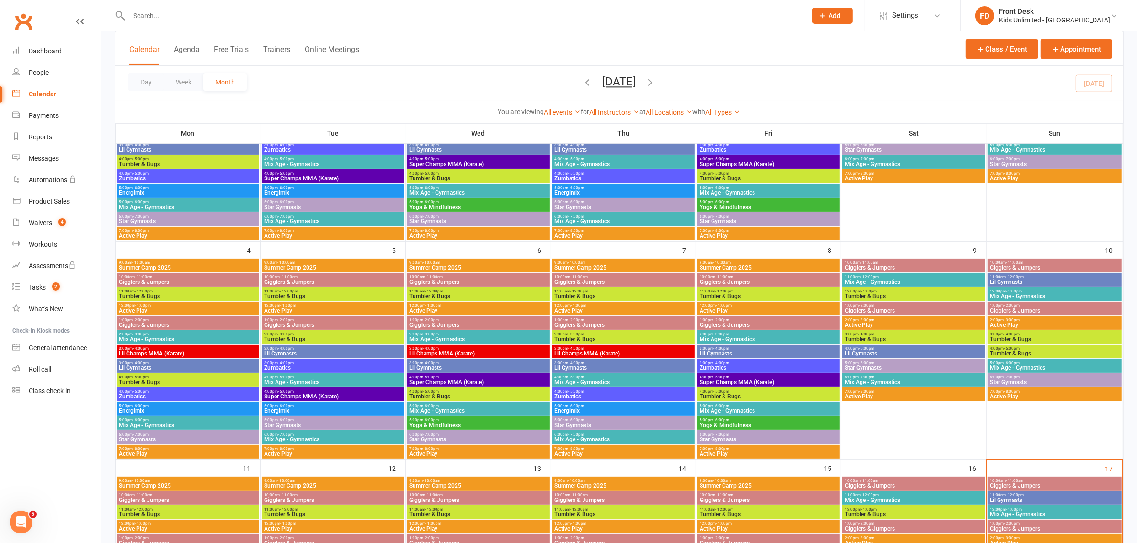
click at [1021, 325] on span "Active Play" at bounding box center [1055, 325] width 130 height 6
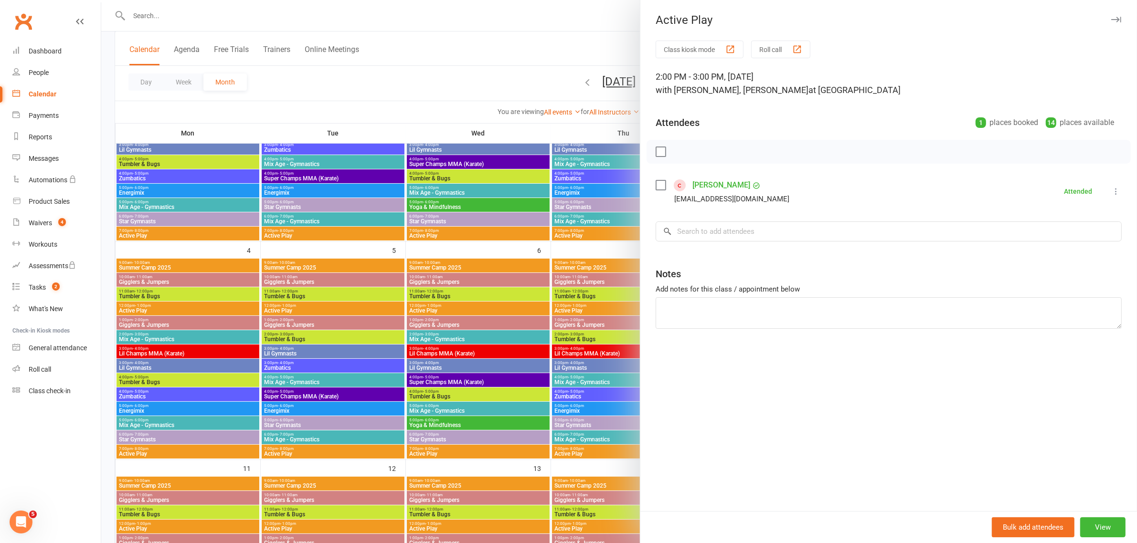
click at [551, 55] on div at bounding box center [619, 271] width 1036 height 543
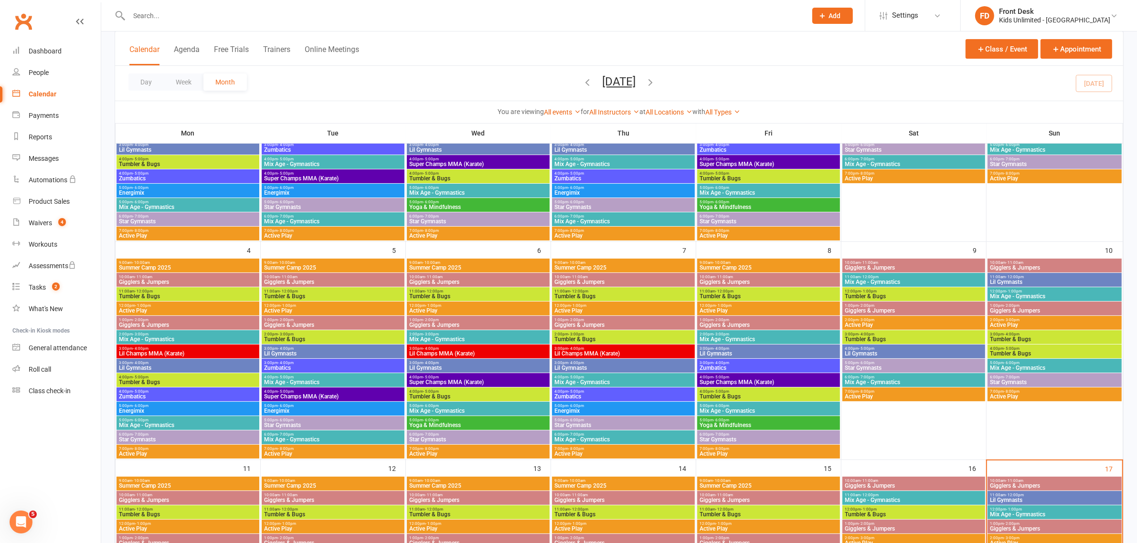
click at [1015, 326] on span "Active Play" at bounding box center [1055, 325] width 130 height 6
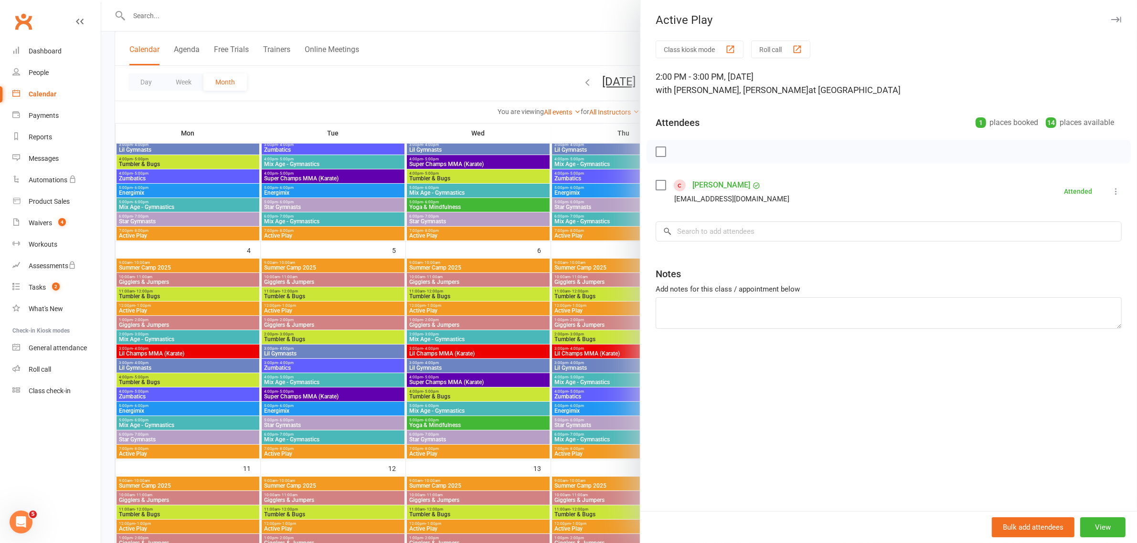
click at [546, 19] on div at bounding box center [619, 271] width 1036 height 543
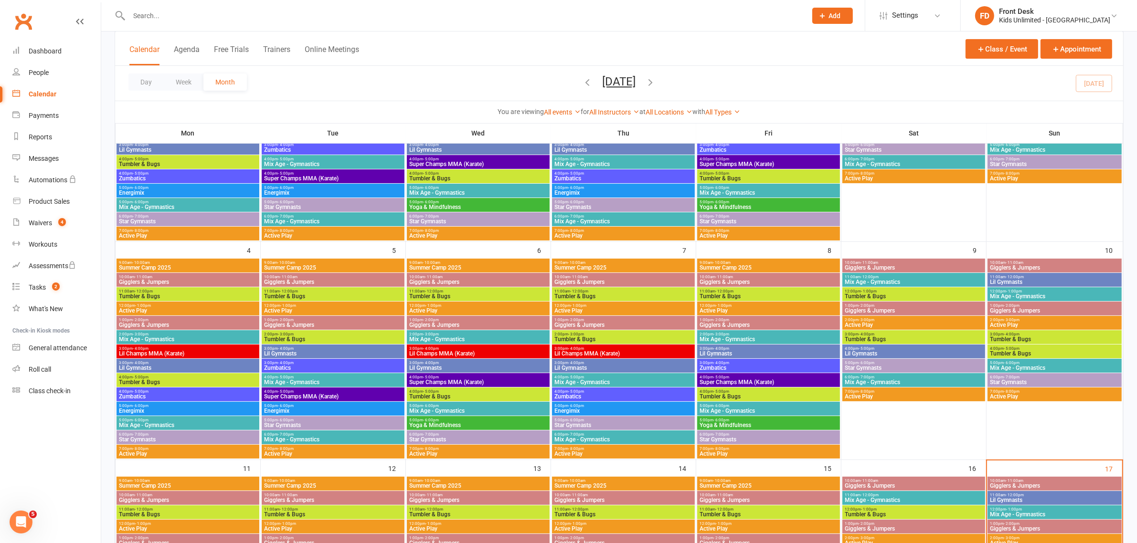
click at [1059, 338] on span "Tumbler & Bugs" at bounding box center [1055, 340] width 130 height 6
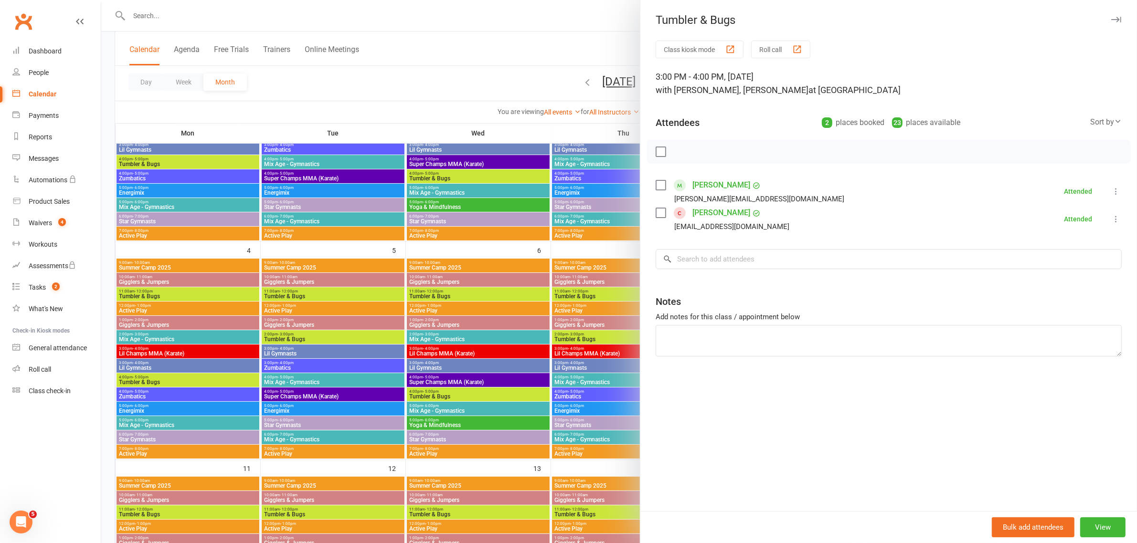
click at [608, 86] on div at bounding box center [619, 271] width 1036 height 543
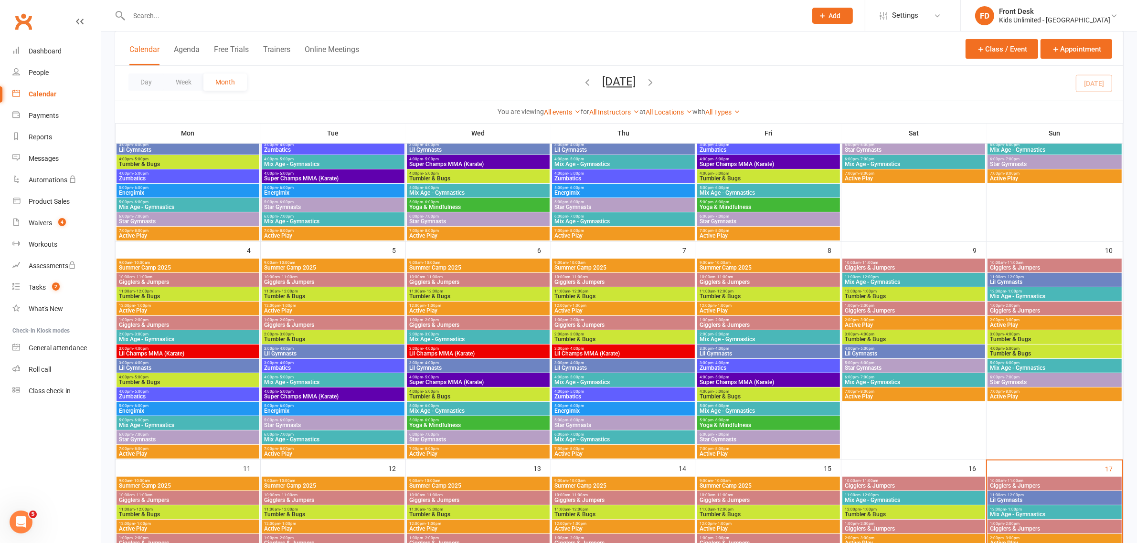
click at [1021, 352] on span "Tumbler & Bugs" at bounding box center [1055, 354] width 130 height 6
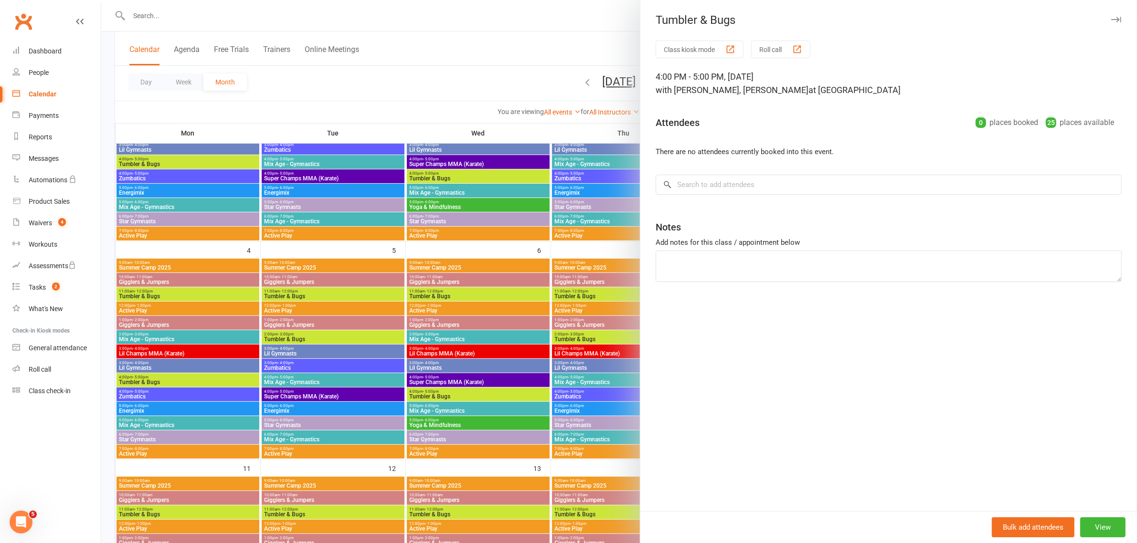
click at [528, 46] on div at bounding box center [619, 271] width 1036 height 543
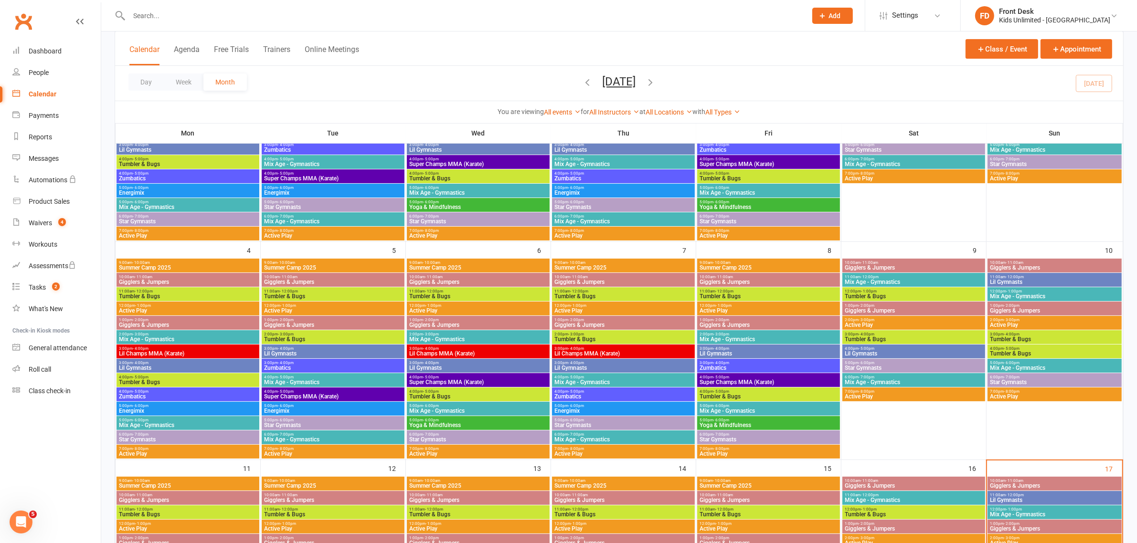
click at [1015, 366] on span "Mix Age - Gymnastics" at bounding box center [1055, 368] width 130 height 6
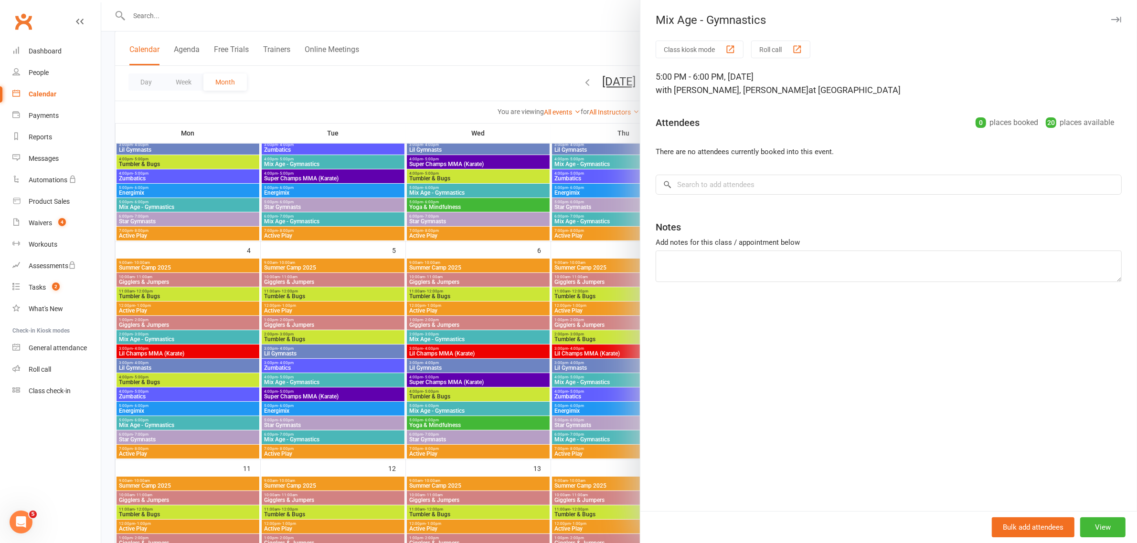
click at [598, 51] on div at bounding box center [619, 271] width 1036 height 543
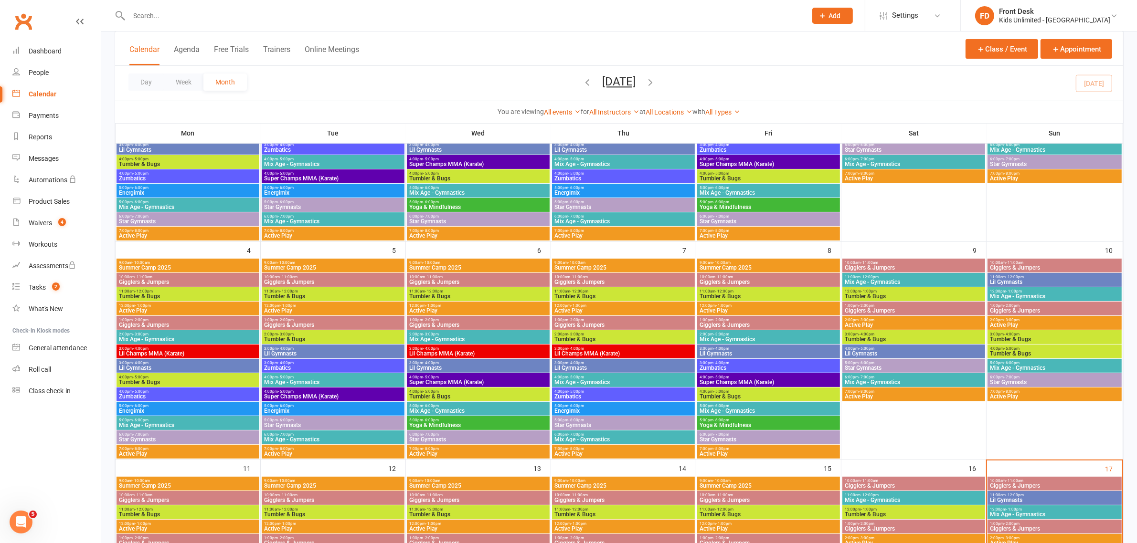
click at [1007, 376] on span "- 7:00pm" at bounding box center [1012, 377] width 16 height 4
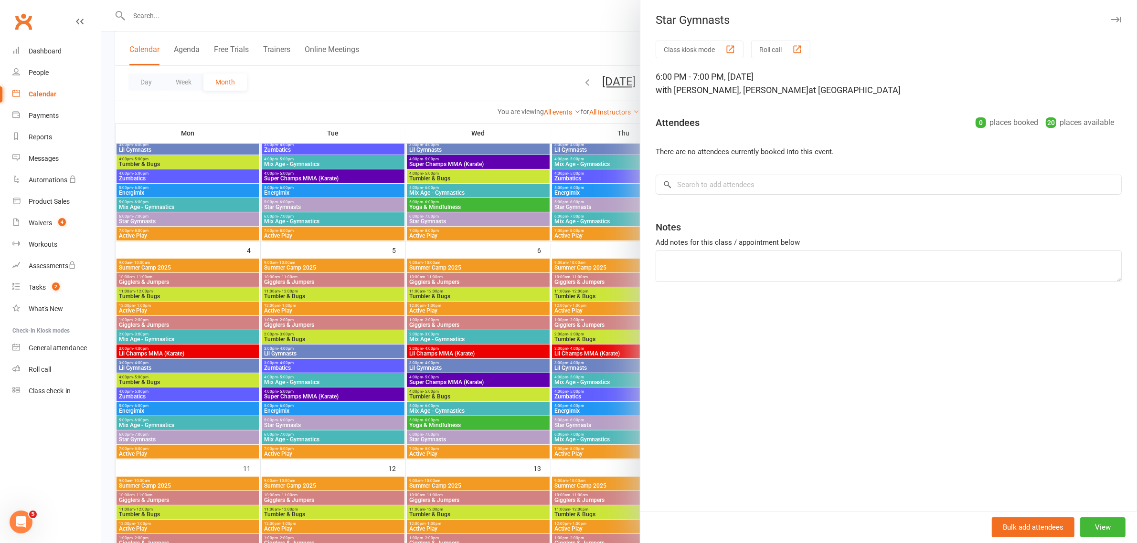
click at [554, 69] on div at bounding box center [619, 271] width 1036 height 543
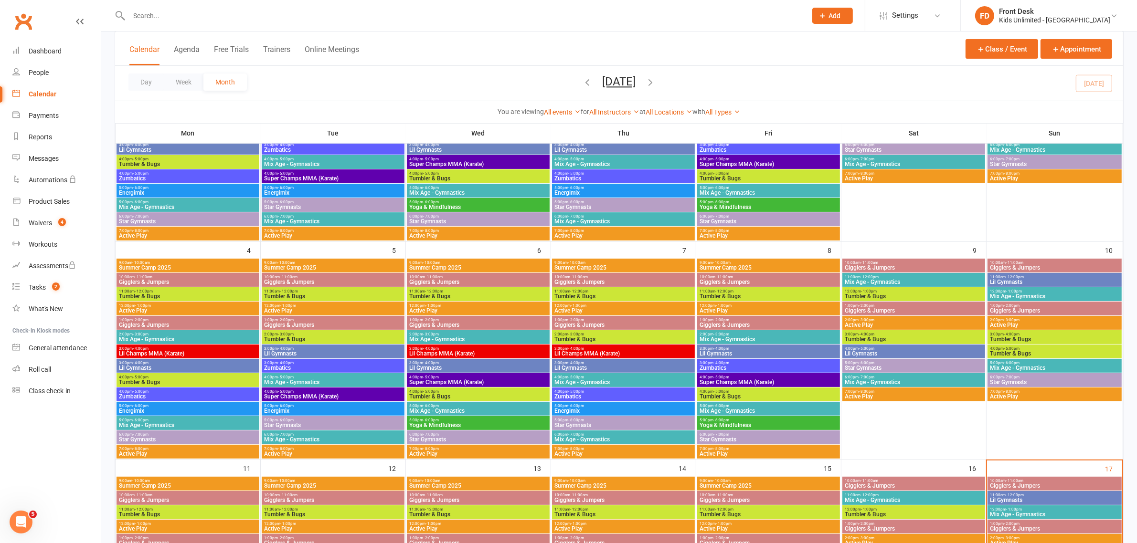
click at [879, 380] on span "Mix Age - Gymnastics" at bounding box center [913, 383] width 139 height 6
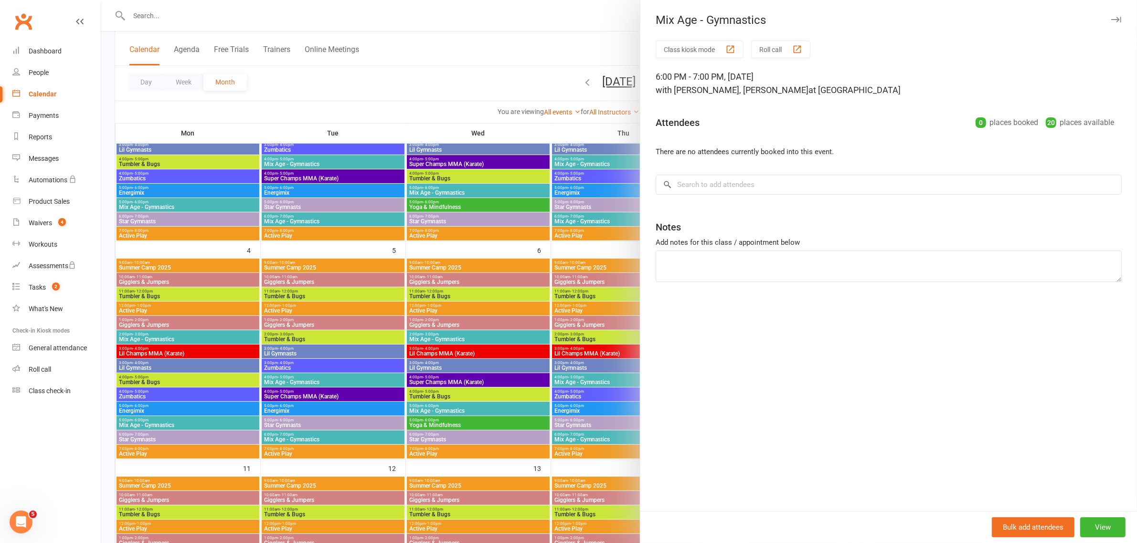
click at [575, 34] on div at bounding box center [619, 271] width 1036 height 543
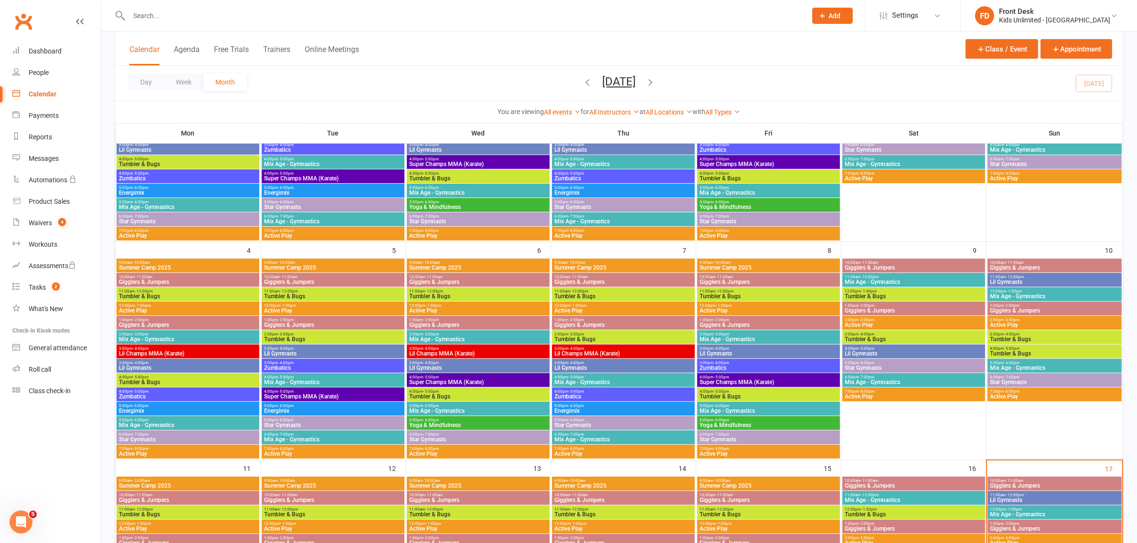
click at [889, 363] on span "5:00pm - 6:00pm" at bounding box center [913, 363] width 139 height 4
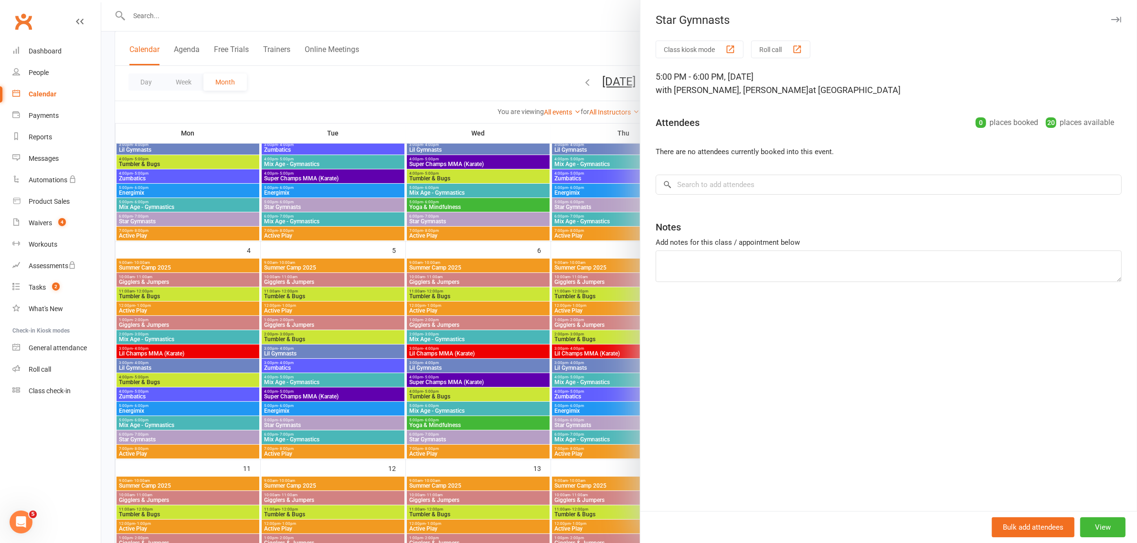
click at [564, 66] on div at bounding box center [619, 271] width 1036 height 543
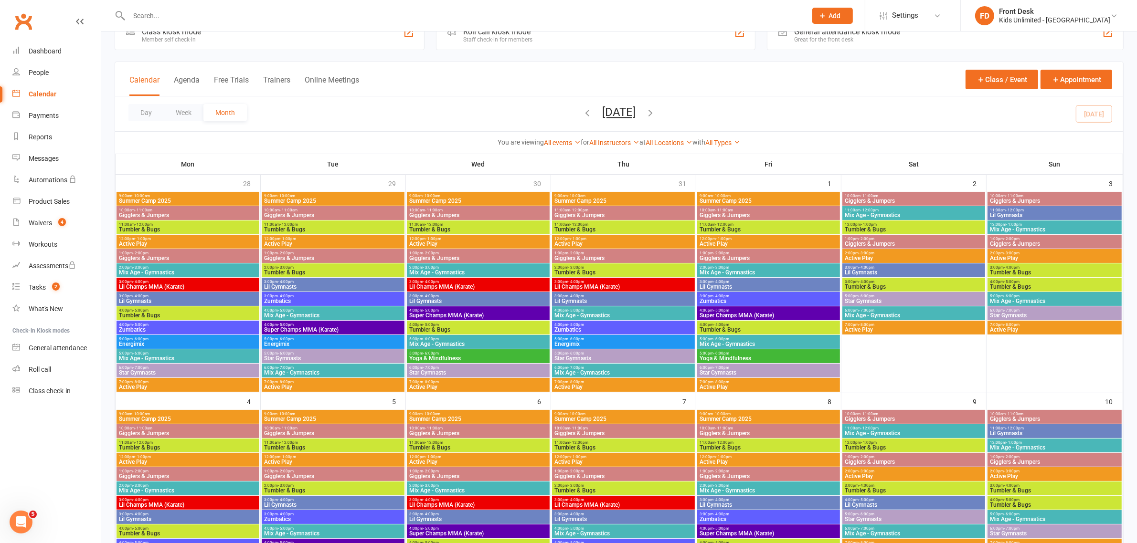
scroll to position [0, 0]
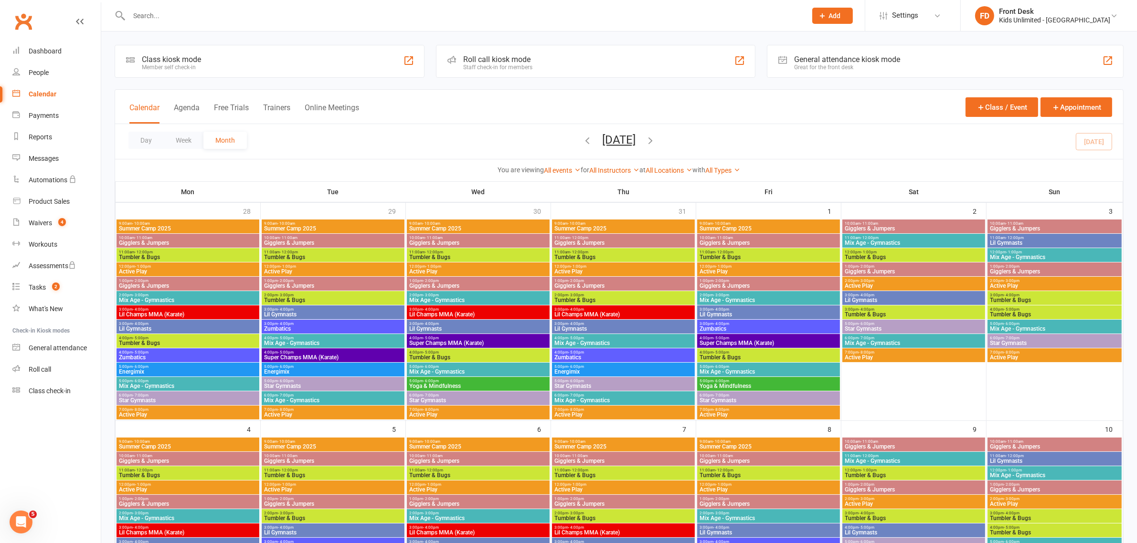
click at [917, 227] on span "Gigglers & Jumpers" at bounding box center [913, 229] width 139 height 6
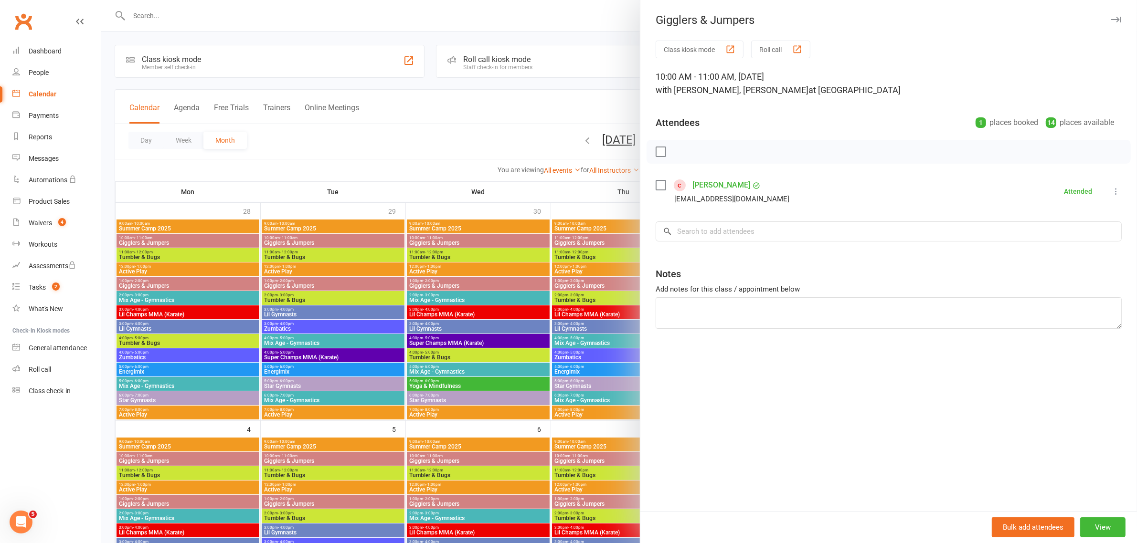
click at [520, 89] on div at bounding box center [619, 271] width 1036 height 543
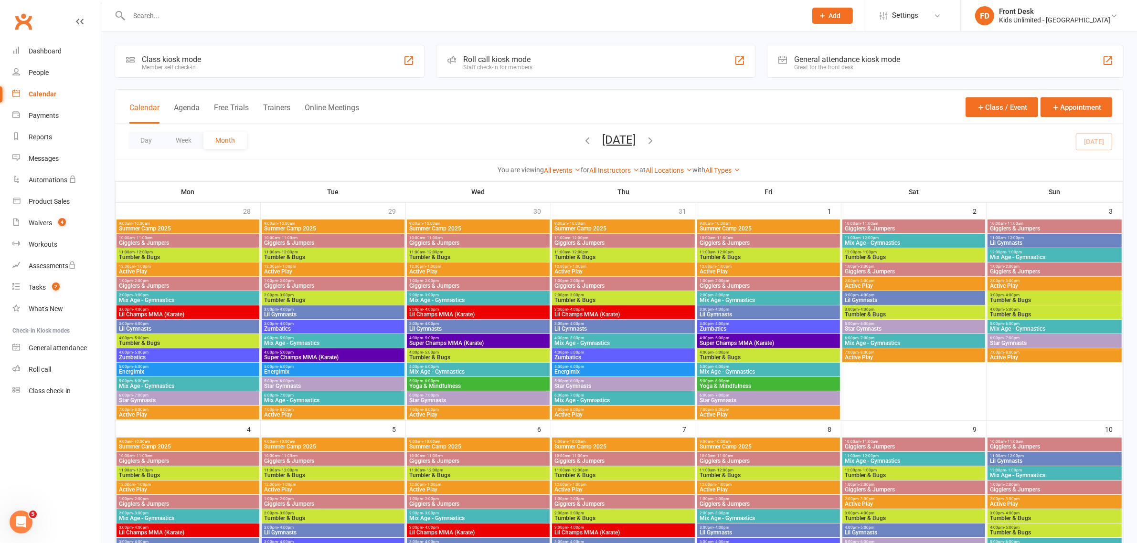
click at [904, 239] on span "11:00am - 12:00pm" at bounding box center [913, 238] width 139 height 4
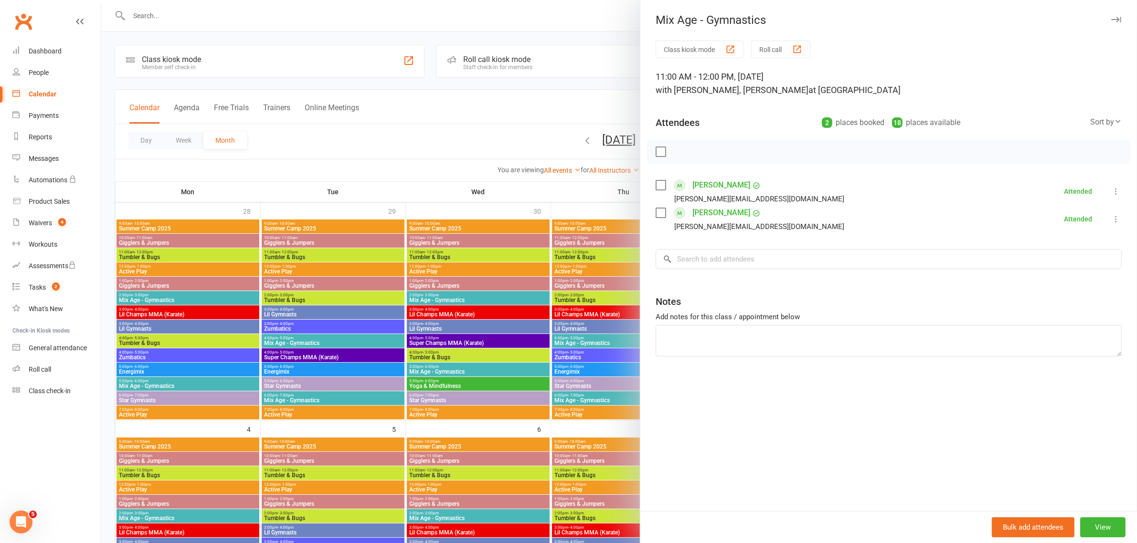
click at [547, 127] on div at bounding box center [619, 271] width 1036 height 543
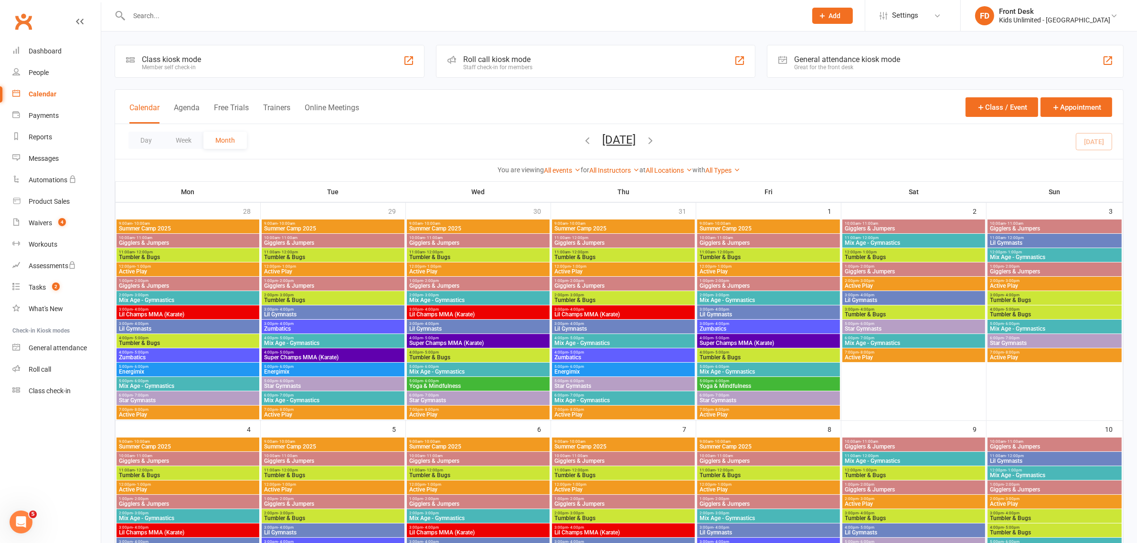
click at [915, 256] on span "Tumbler & Bugs" at bounding box center [913, 258] width 139 height 6
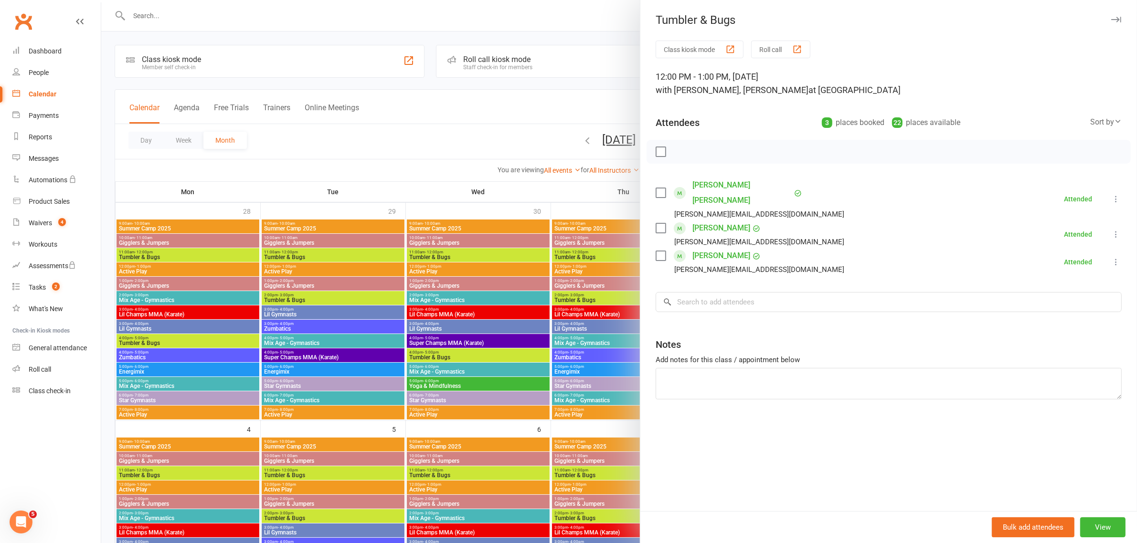
click at [554, 5] on div at bounding box center [619, 271] width 1036 height 543
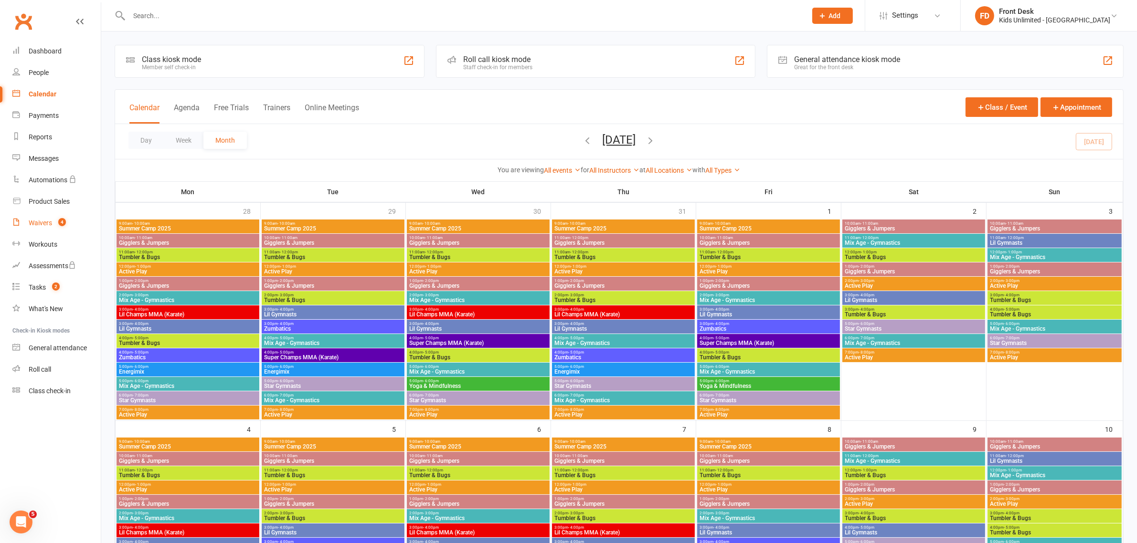
click at [40, 224] on div "Waivers" at bounding box center [40, 223] width 23 height 8
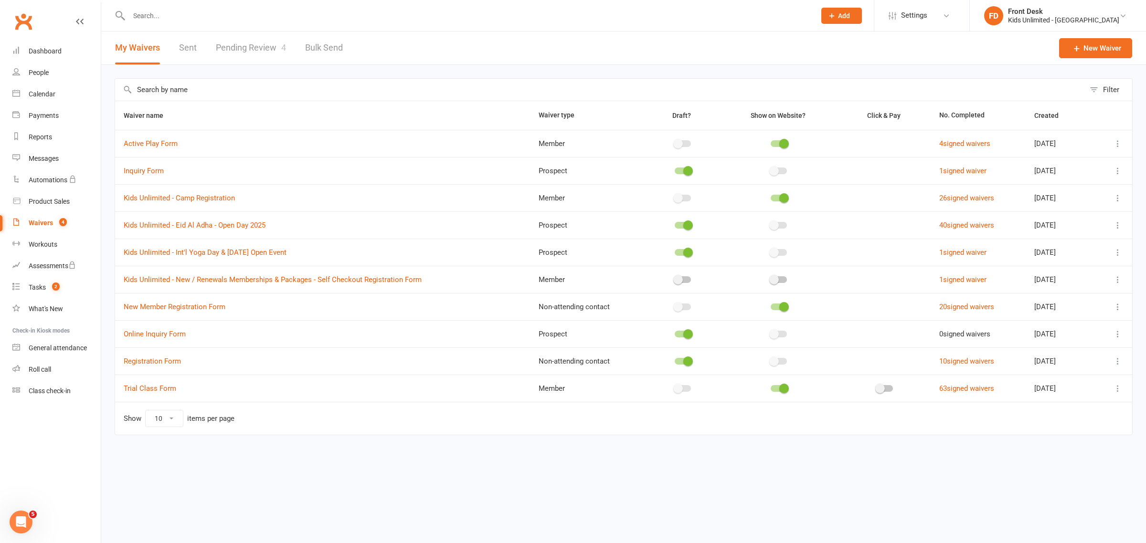
click at [228, 19] on input "text" at bounding box center [467, 15] width 683 height 13
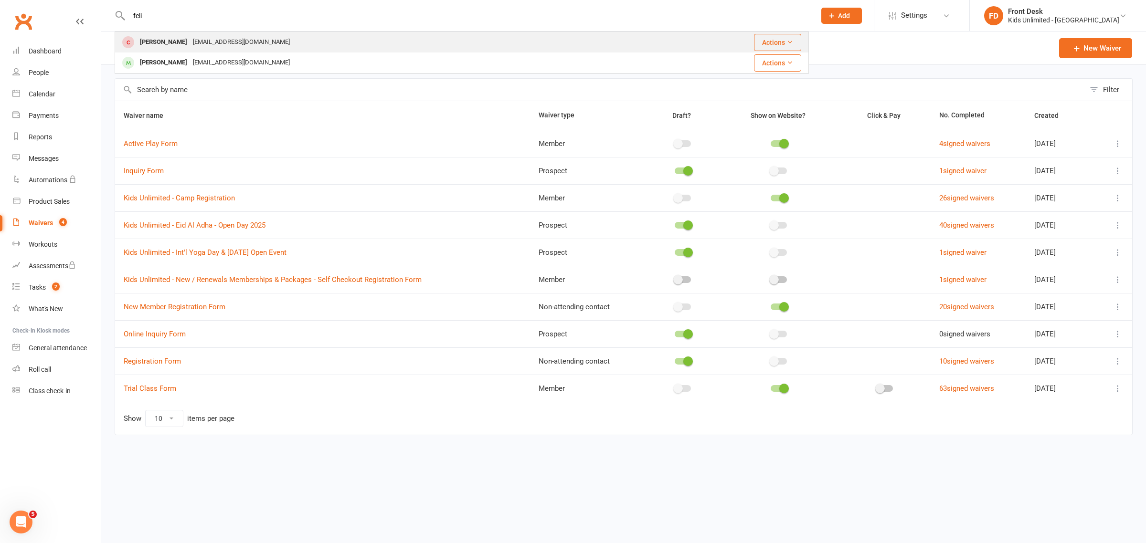
type input "feli"
click at [202, 40] on div "[EMAIL_ADDRESS][DOMAIN_NAME]" at bounding box center [241, 42] width 103 height 14
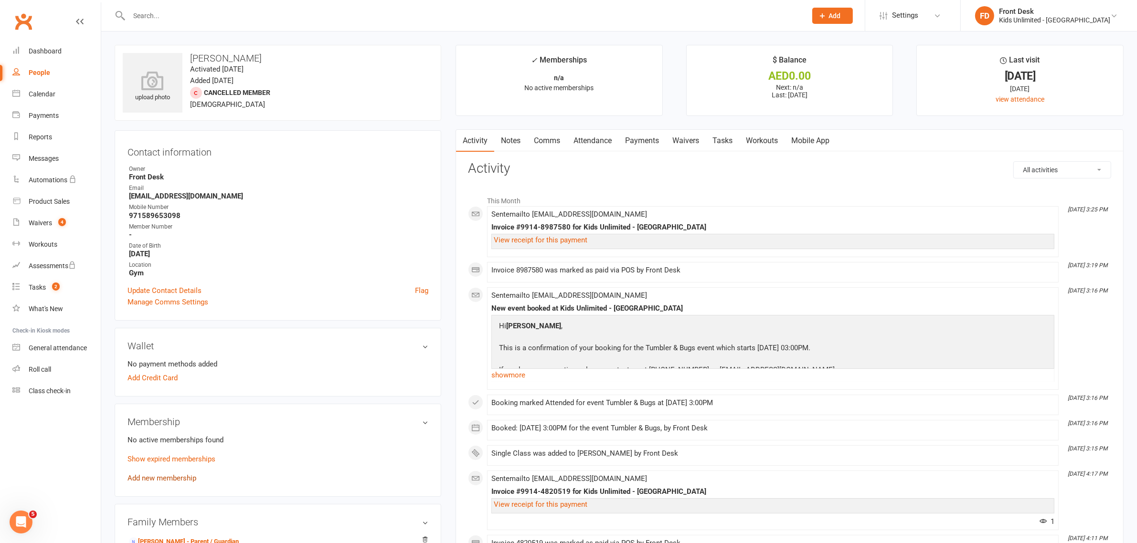
click at [187, 477] on link "Add new membership" at bounding box center [162, 478] width 69 height 9
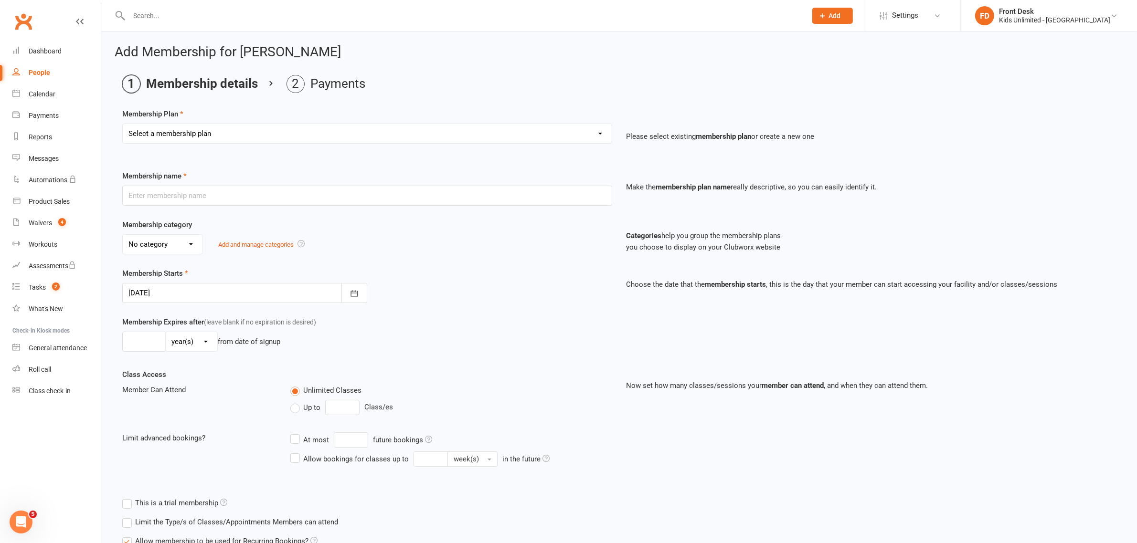
click at [182, 139] on select "Select a membership plan Create new Membership Plan Active Play - Free 1/2 Hour…" at bounding box center [367, 133] width 489 height 19
select select "6"
click at [123, 124] on select "Select a membership plan Create new Membership Plan Active Play - Free 1/2 Hour…" at bounding box center [367, 133] width 489 height 19
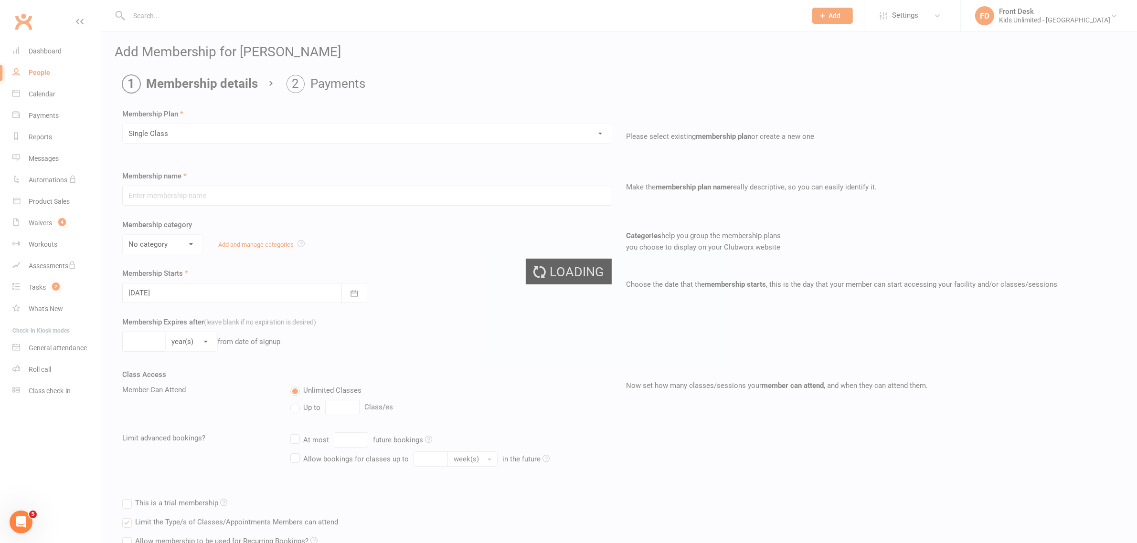
type input "Single Class"
select select "7"
type input "1"
select select "0"
type input "1"
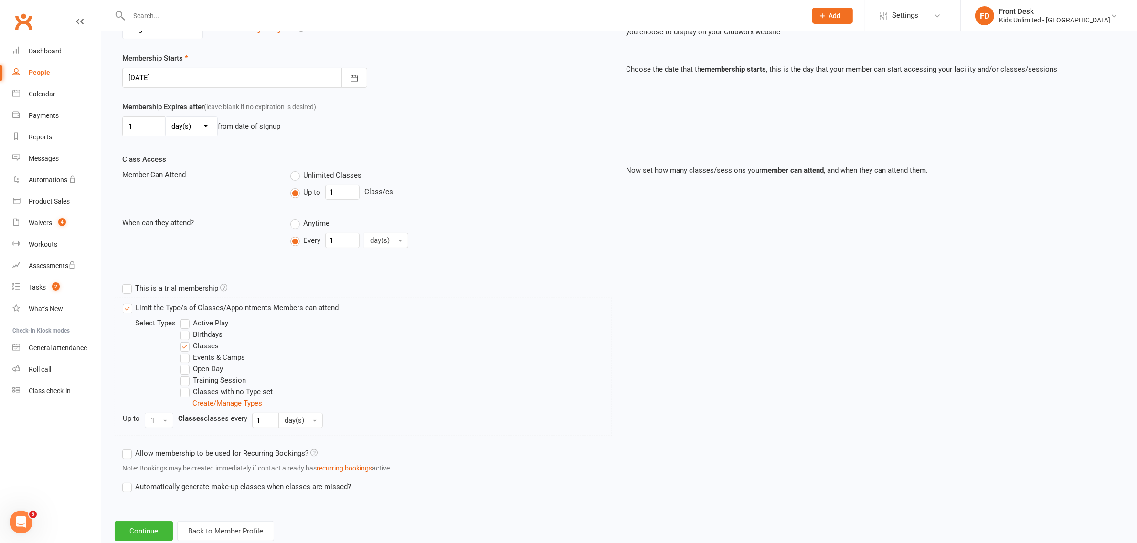
scroll to position [242, 0]
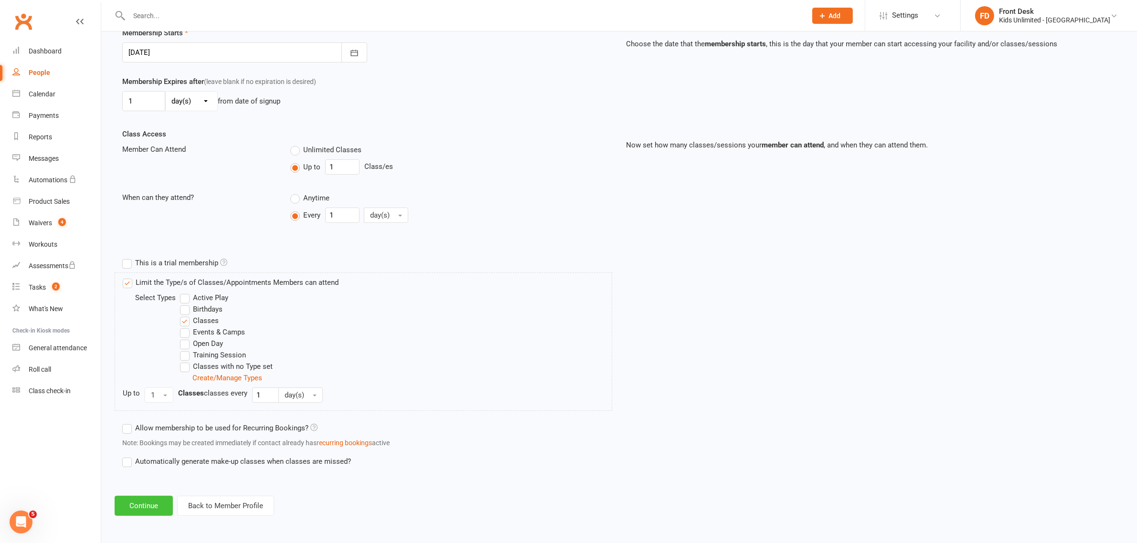
click at [147, 504] on button "Continue" at bounding box center [144, 506] width 58 height 20
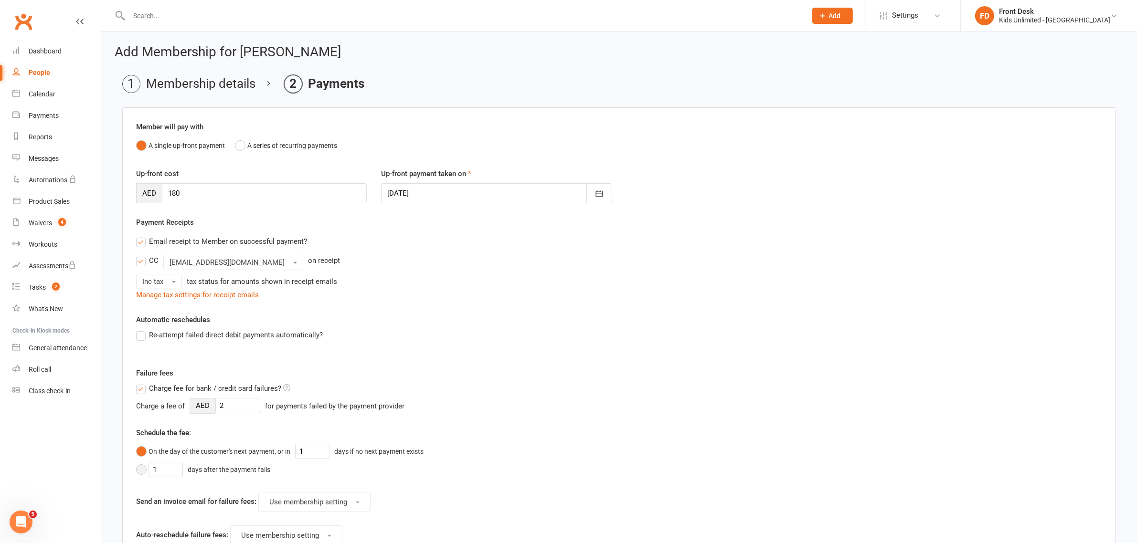
scroll to position [181, 0]
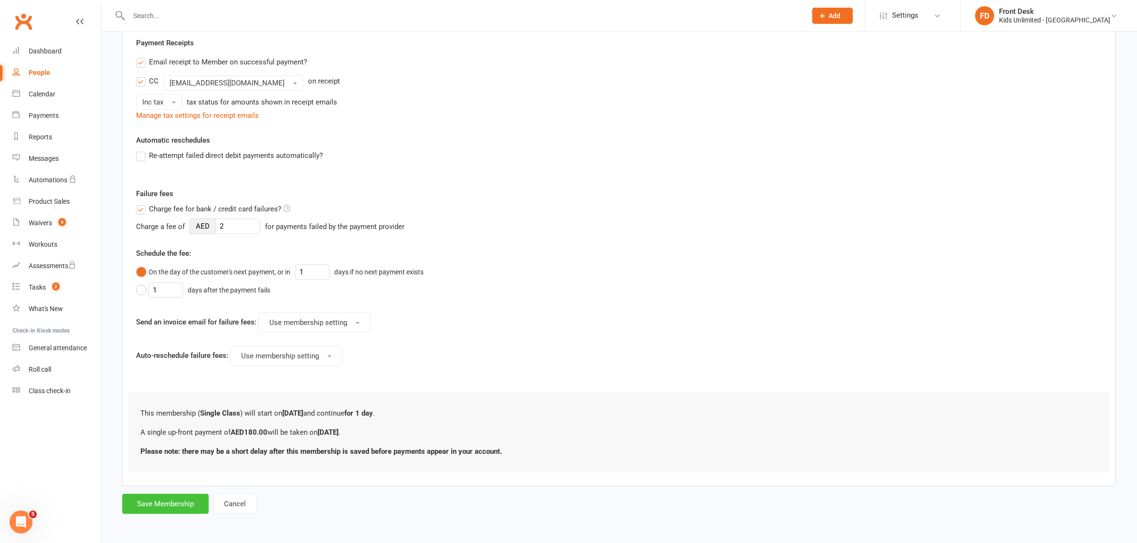
click at [175, 505] on button "Save Membership" at bounding box center [165, 504] width 86 height 20
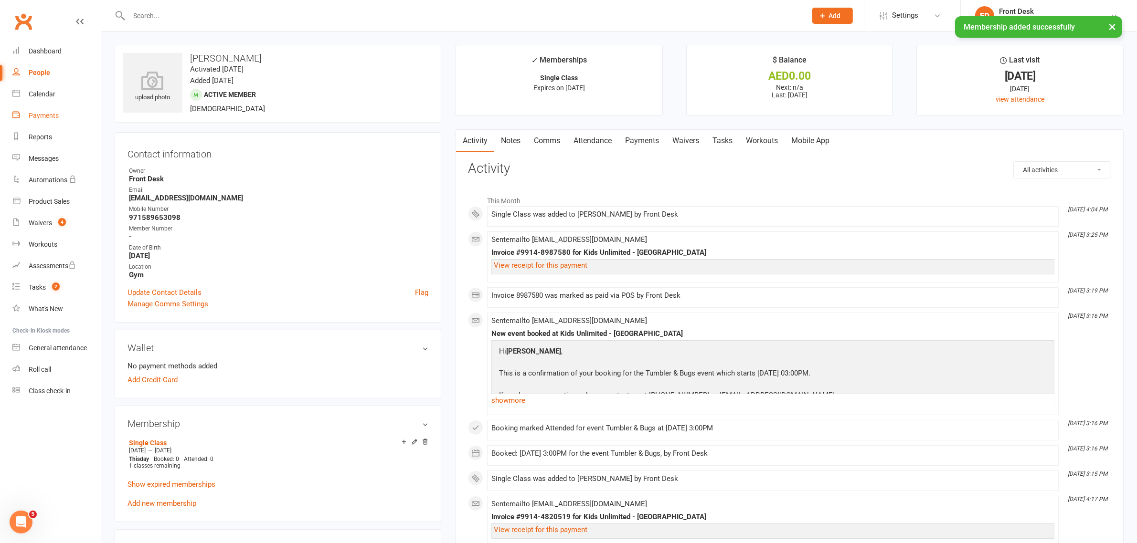
click at [48, 116] on div "Payments" at bounding box center [44, 116] width 30 height 8
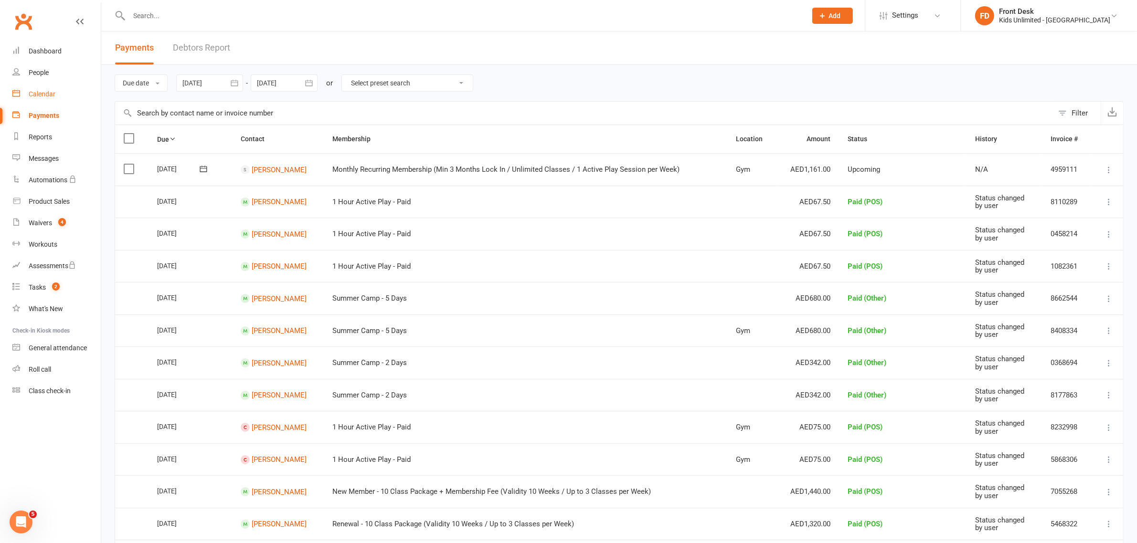
click at [44, 92] on div "Calendar" at bounding box center [42, 94] width 27 height 8
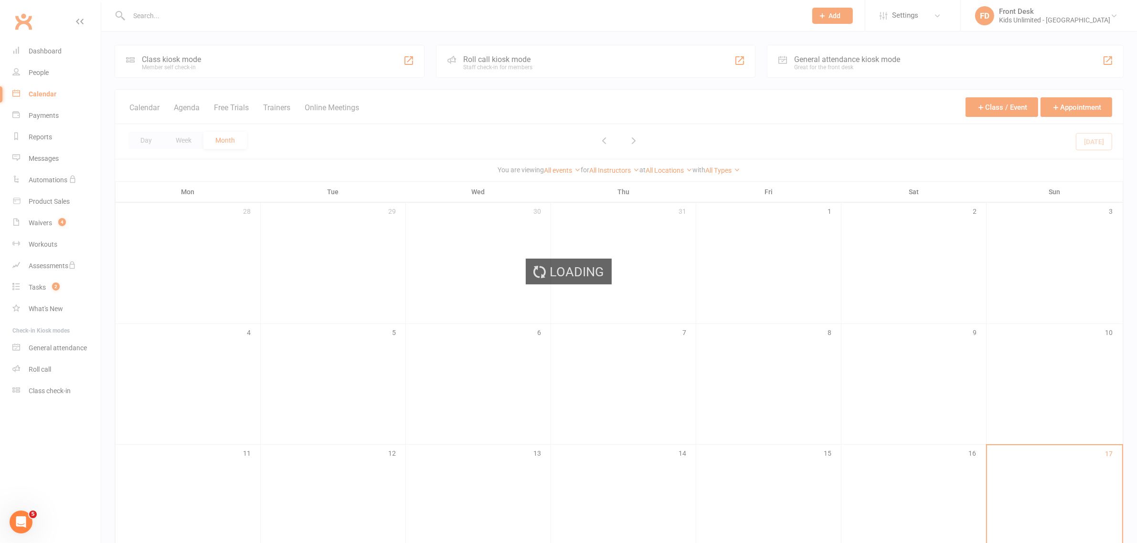
click at [46, 114] on div "Loading" at bounding box center [568, 271] width 1137 height 543
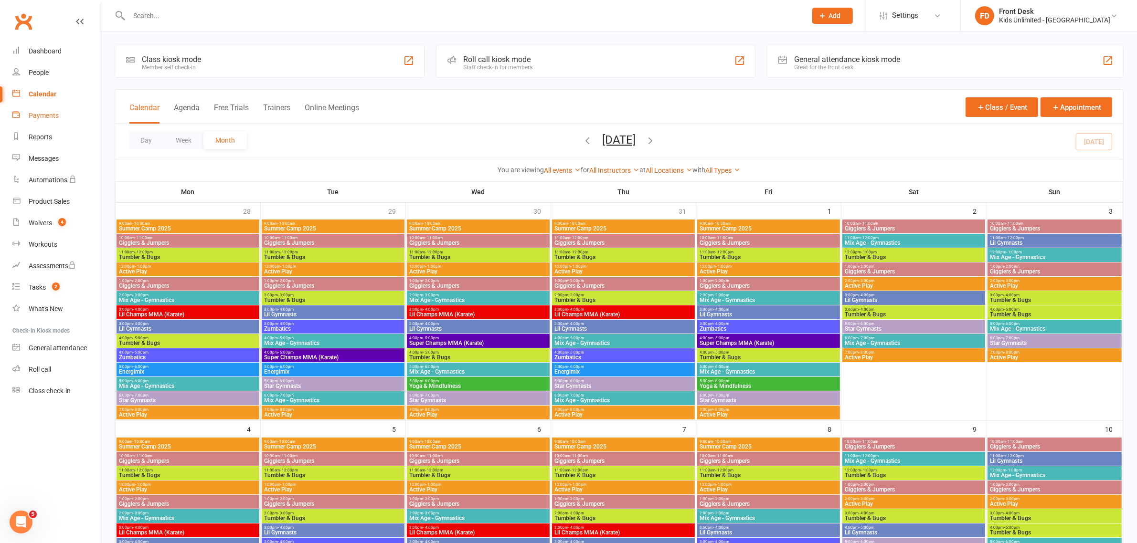
click at [50, 116] on div "Payments" at bounding box center [44, 116] width 30 height 8
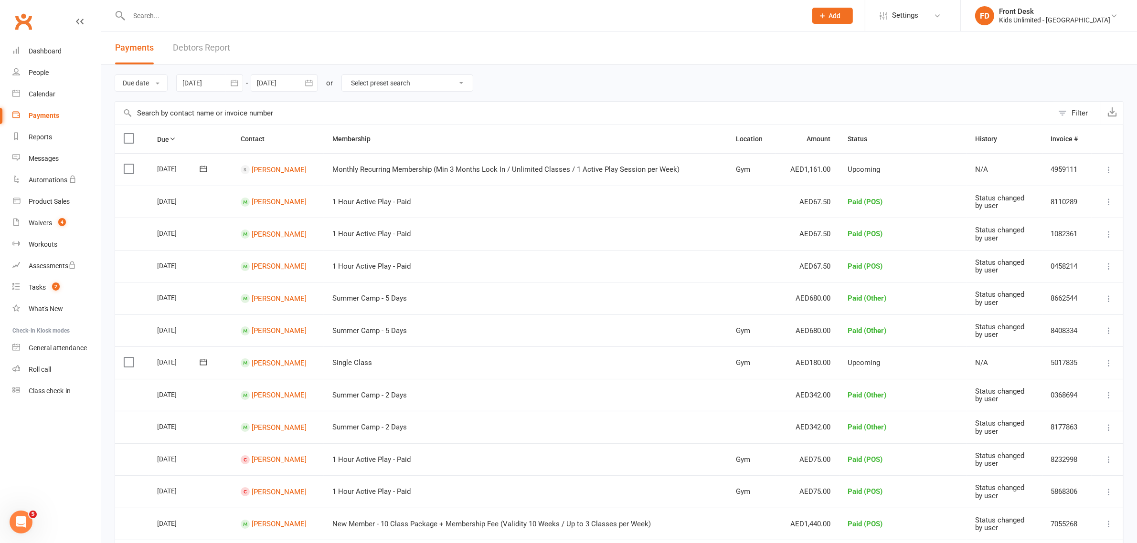
click at [132, 362] on label at bounding box center [130, 363] width 13 height 10
click at [130, 358] on input "checkbox" at bounding box center [127, 358] width 6 height 0
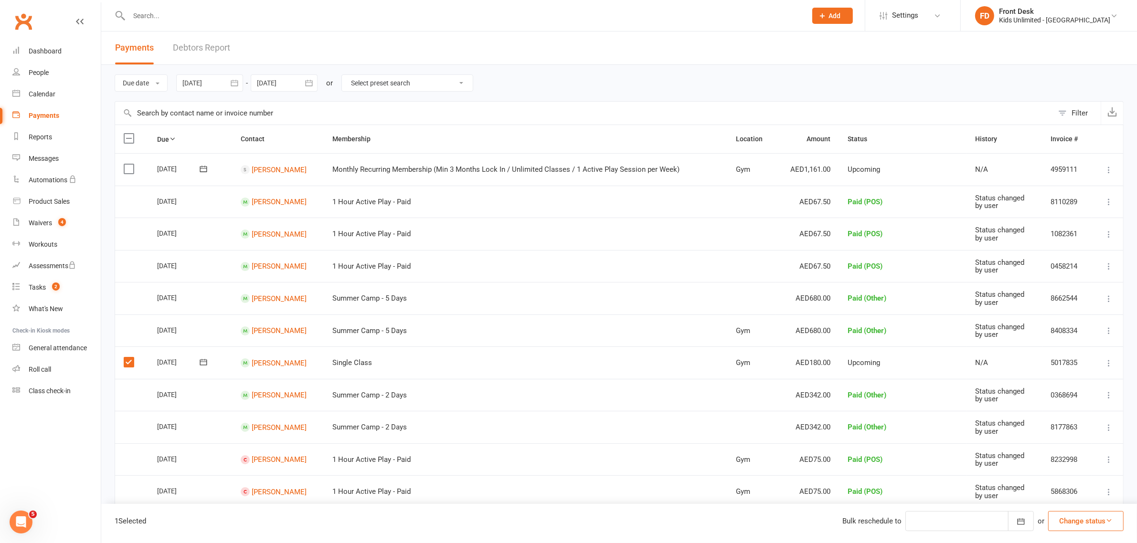
click at [1081, 521] on button "Change status" at bounding box center [1085, 522] width 75 height 20
click at [1069, 455] on link "Paid (POS)" at bounding box center [1076, 457] width 95 height 19
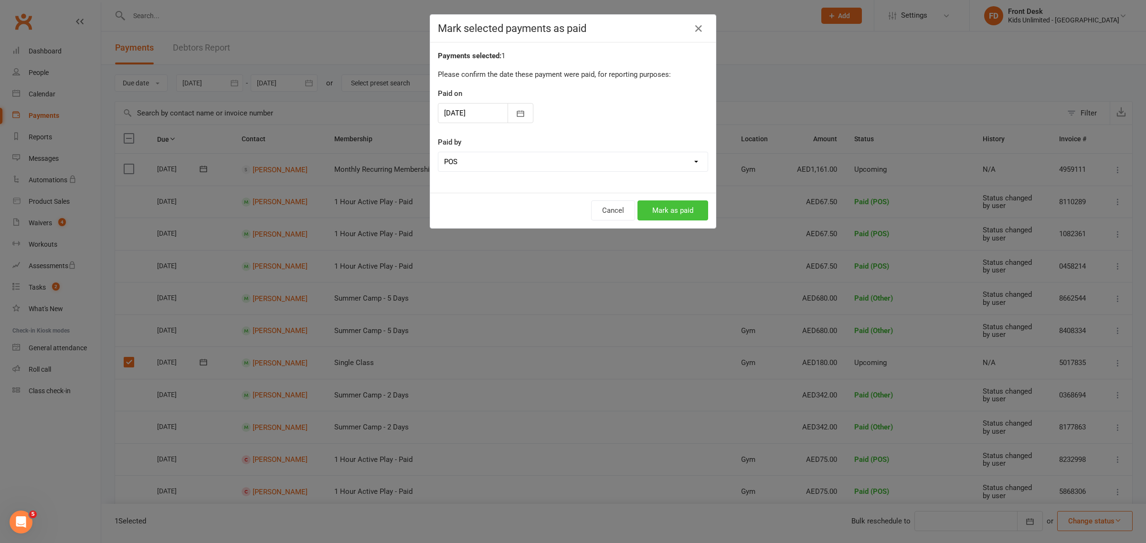
click at [657, 209] on button "Mark as paid" at bounding box center [673, 211] width 71 height 20
